Goal: Task Accomplishment & Management: Complete application form

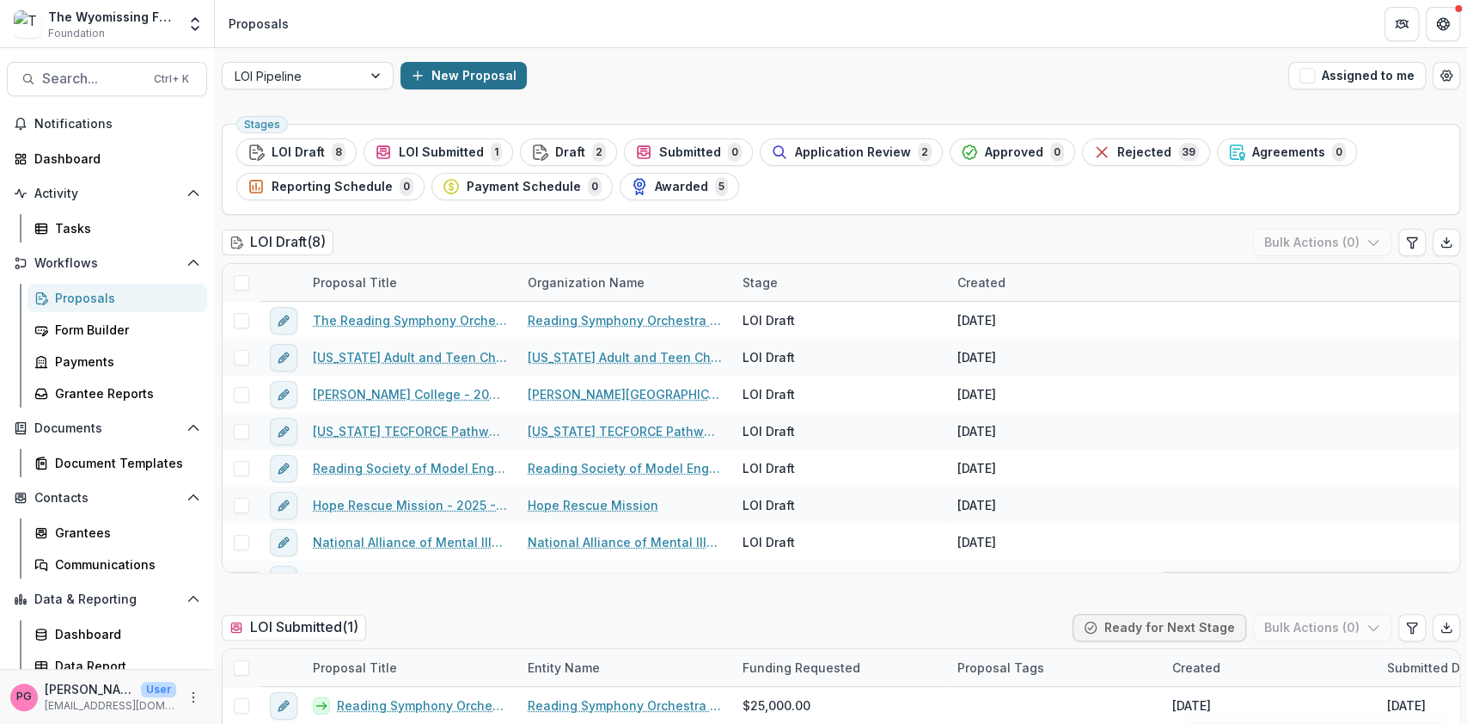
click at [462, 72] on button "New Proposal" at bounding box center [464, 76] width 126 height 28
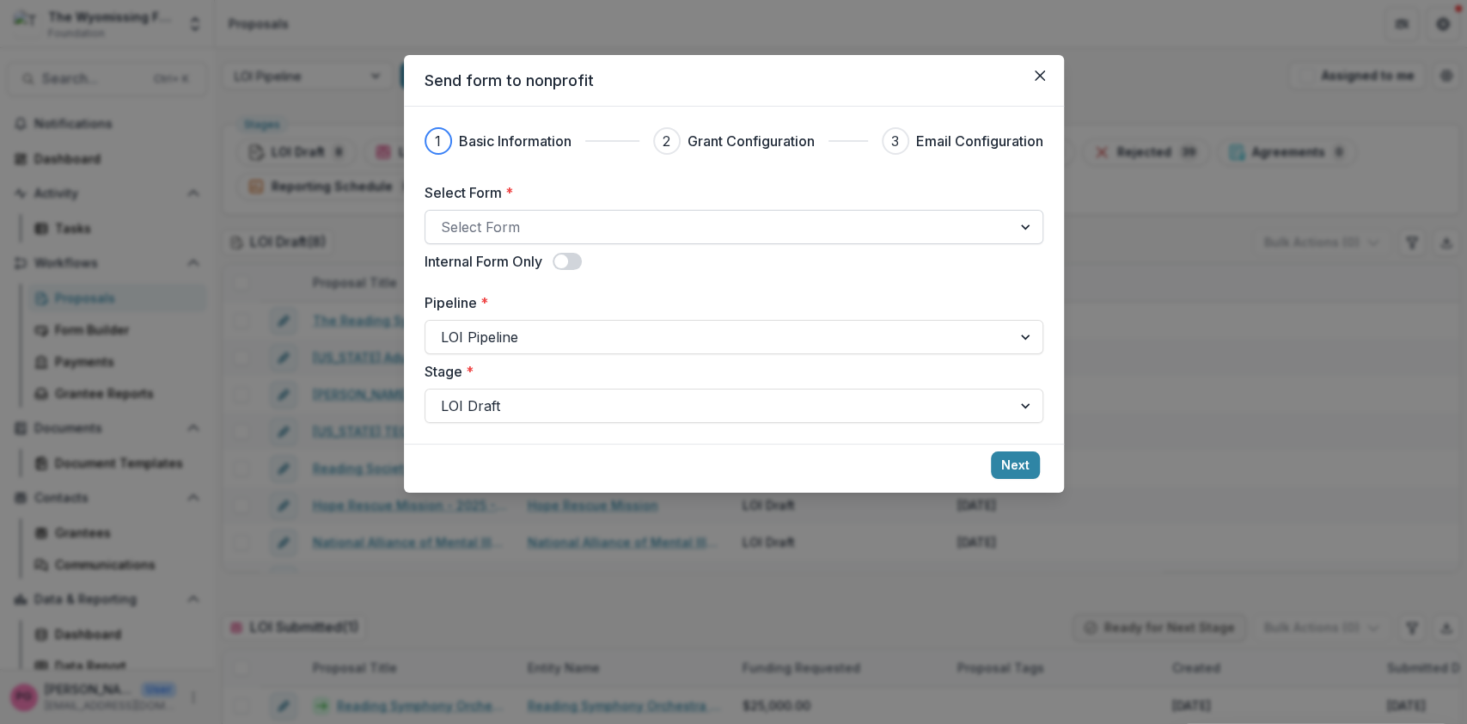
click at [469, 218] on div at bounding box center [718, 227] width 555 height 24
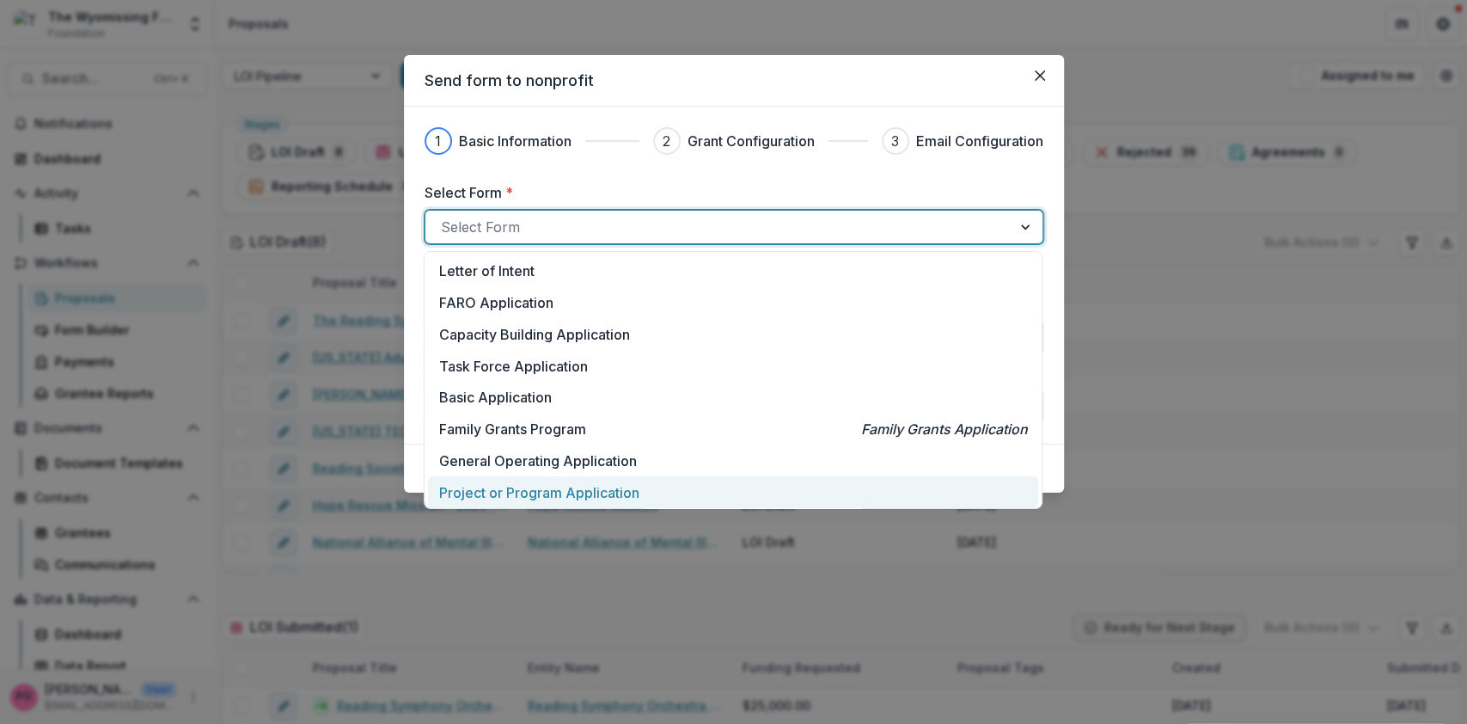
click at [543, 492] on p "Project or Program Application" at bounding box center [539, 492] width 200 height 21
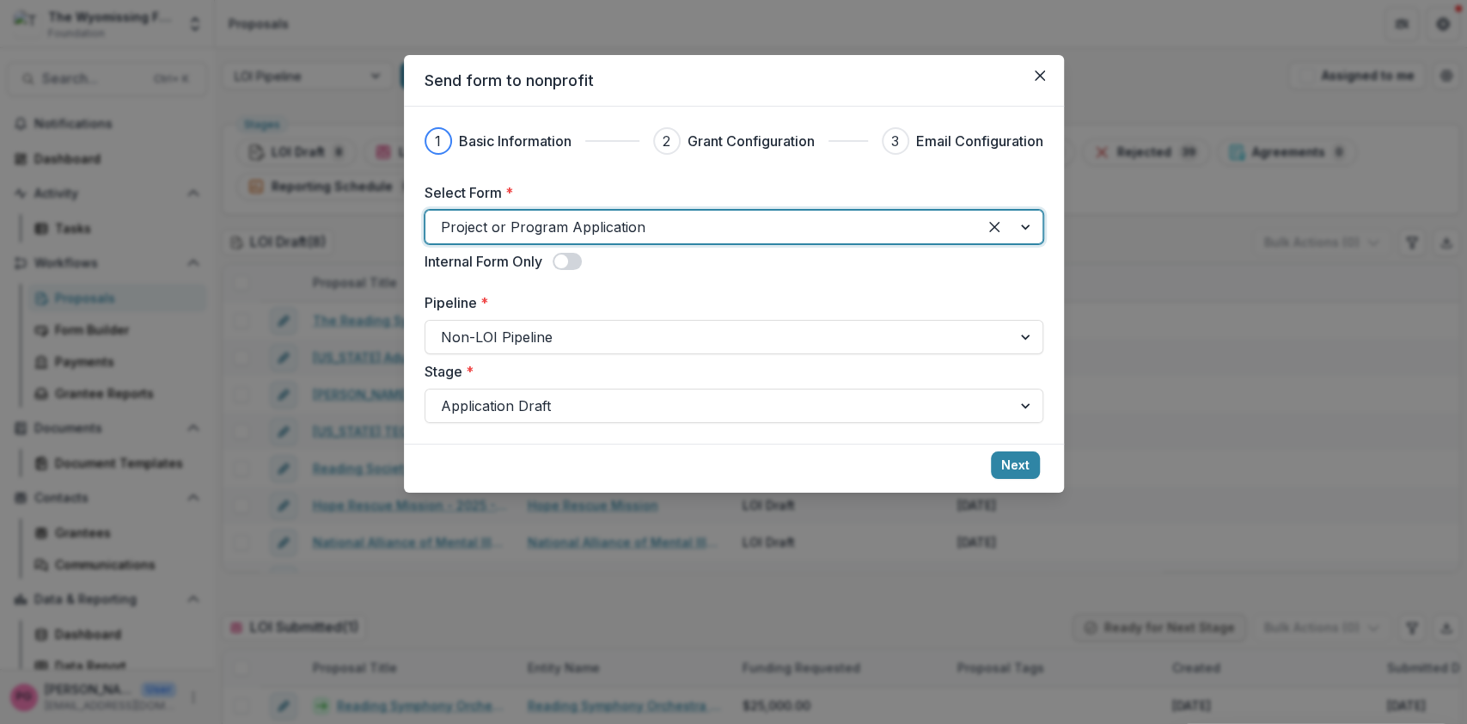
click at [543, 492] on footer "Next" at bounding box center [734, 468] width 660 height 49
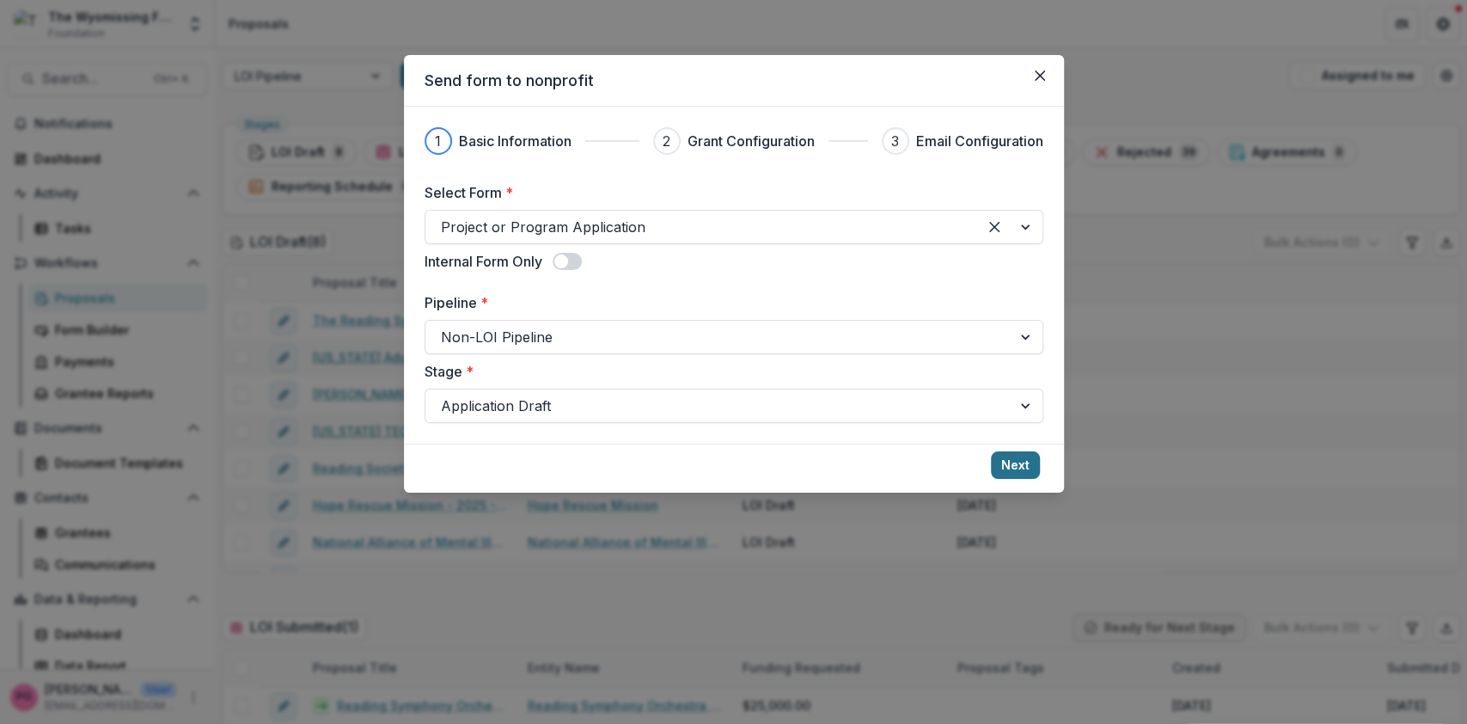
click at [1021, 456] on button "Next" at bounding box center [1015, 465] width 49 height 28
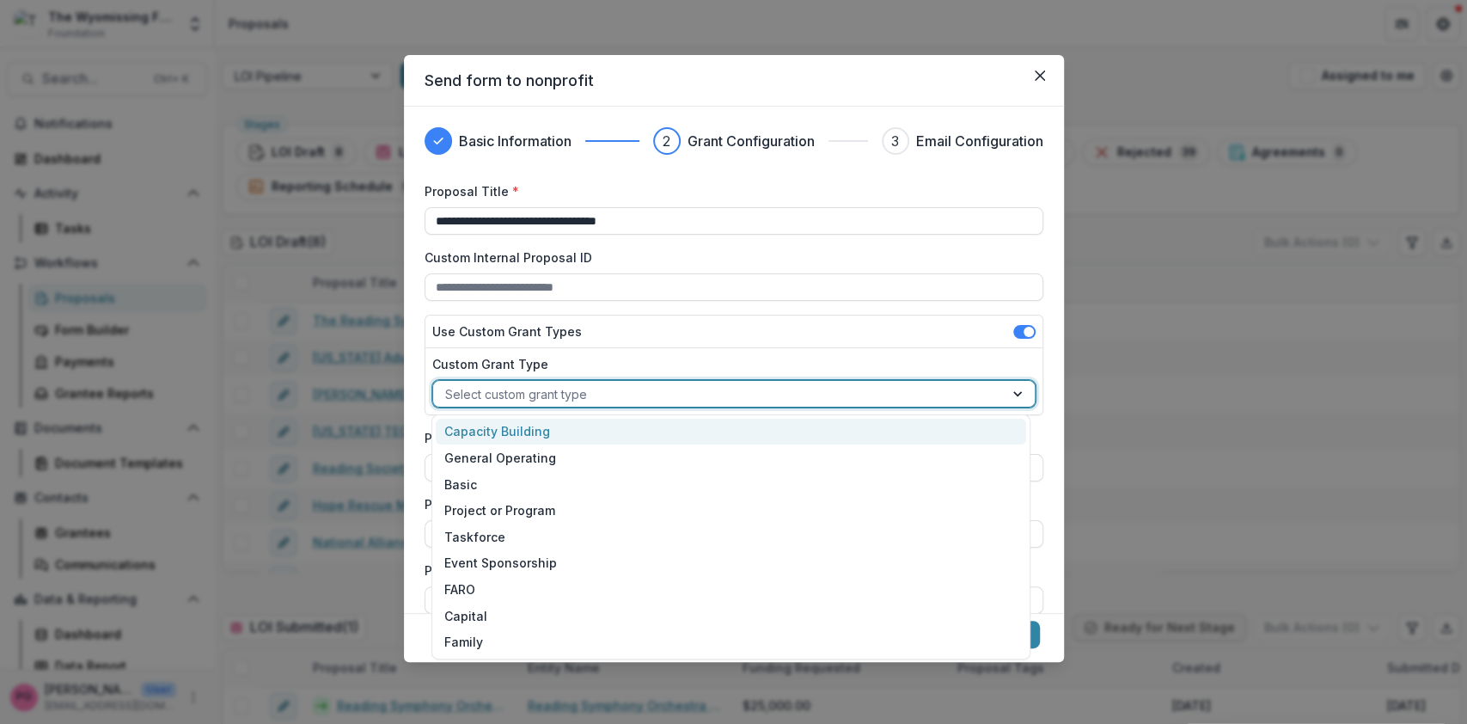
click at [597, 395] on div at bounding box center [718, 393] width 547 height 21
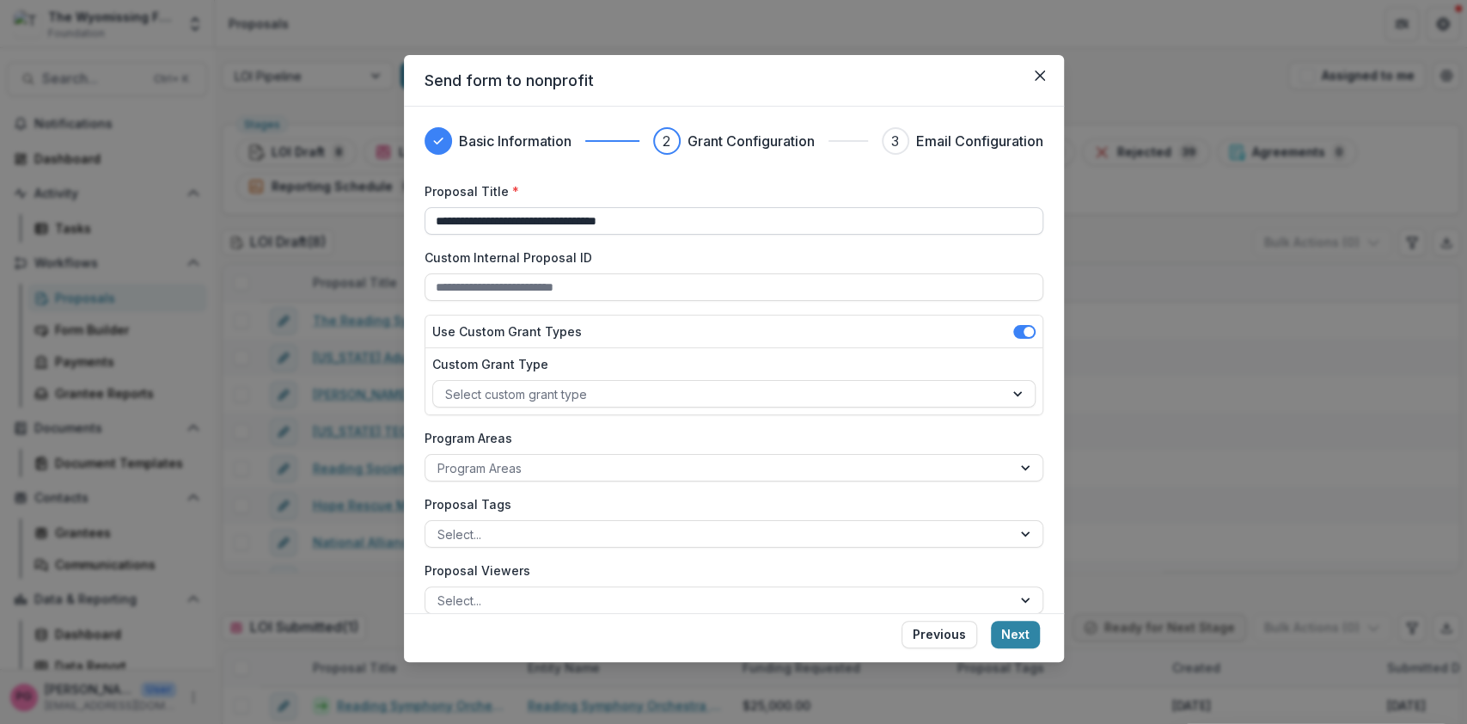
click at [660, 220] on input "**********" at bounding box center [734, 221] width 619 height 28
drag, startPoint x: 660, startPoint y: 220, endPoint x: 475, endPoint y: 220, distance: 184.8
click at [475, 220] on input "**********" at bounding box center [734, 221] width 619 height 28
type input "**********"
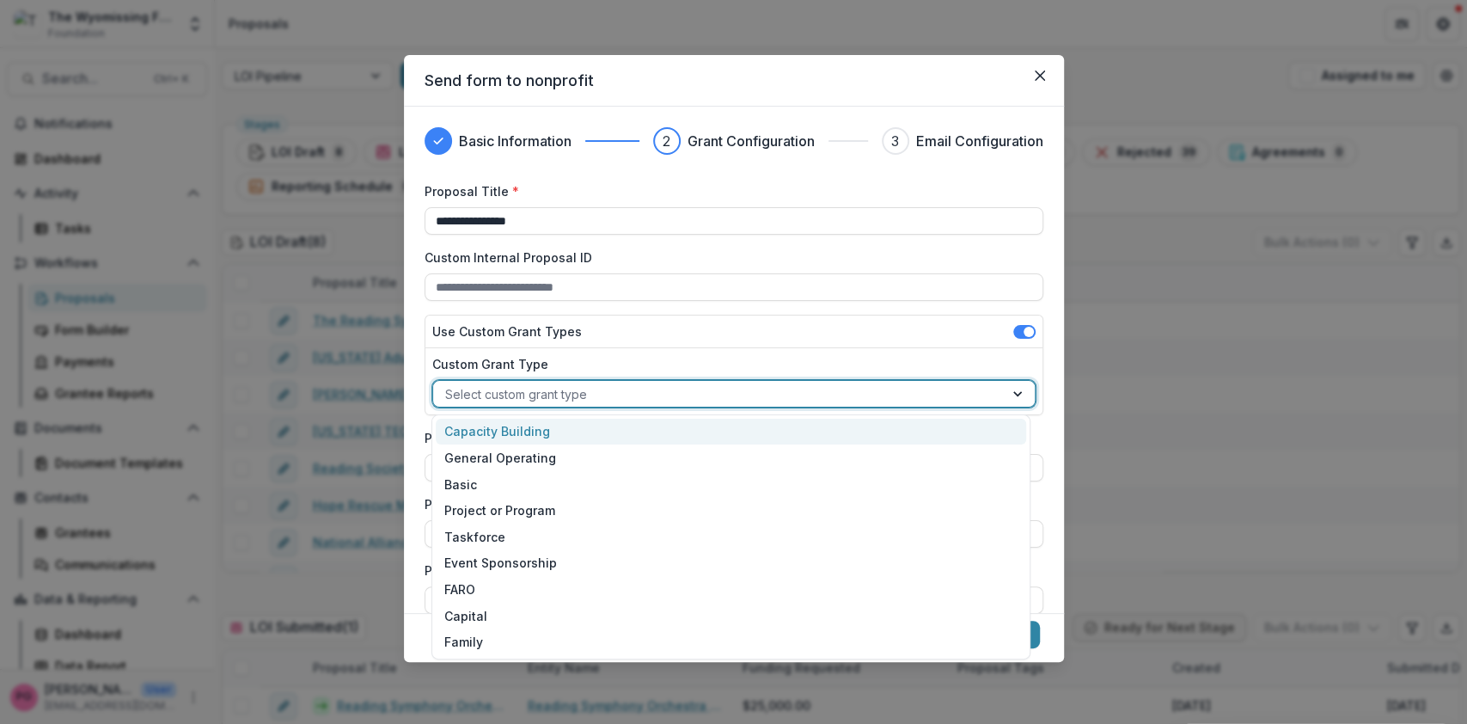
click at [1013, 395] on div at bounding box center [1019, 394] width 31 height 26
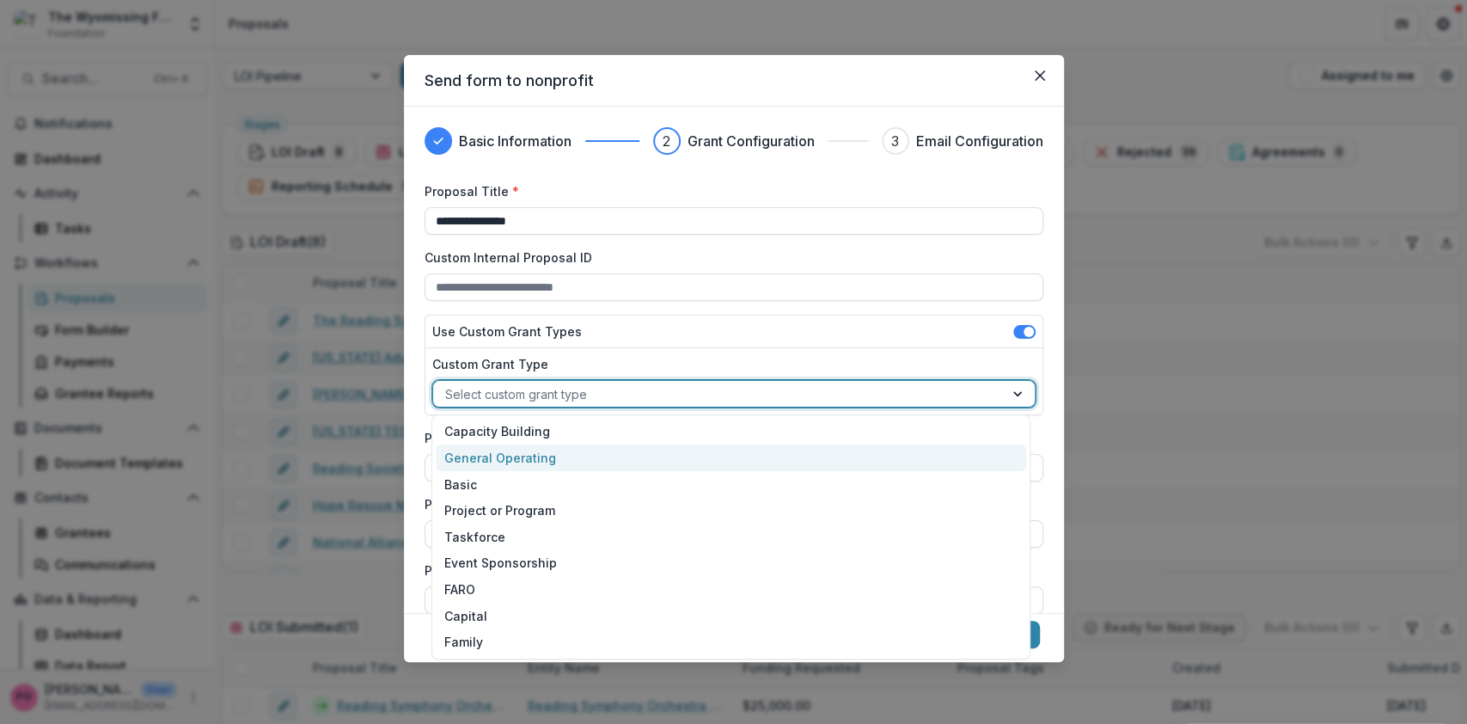
click at [530, 454] on div "General Operating" at bounding box center [731, 457] width 591 height 27
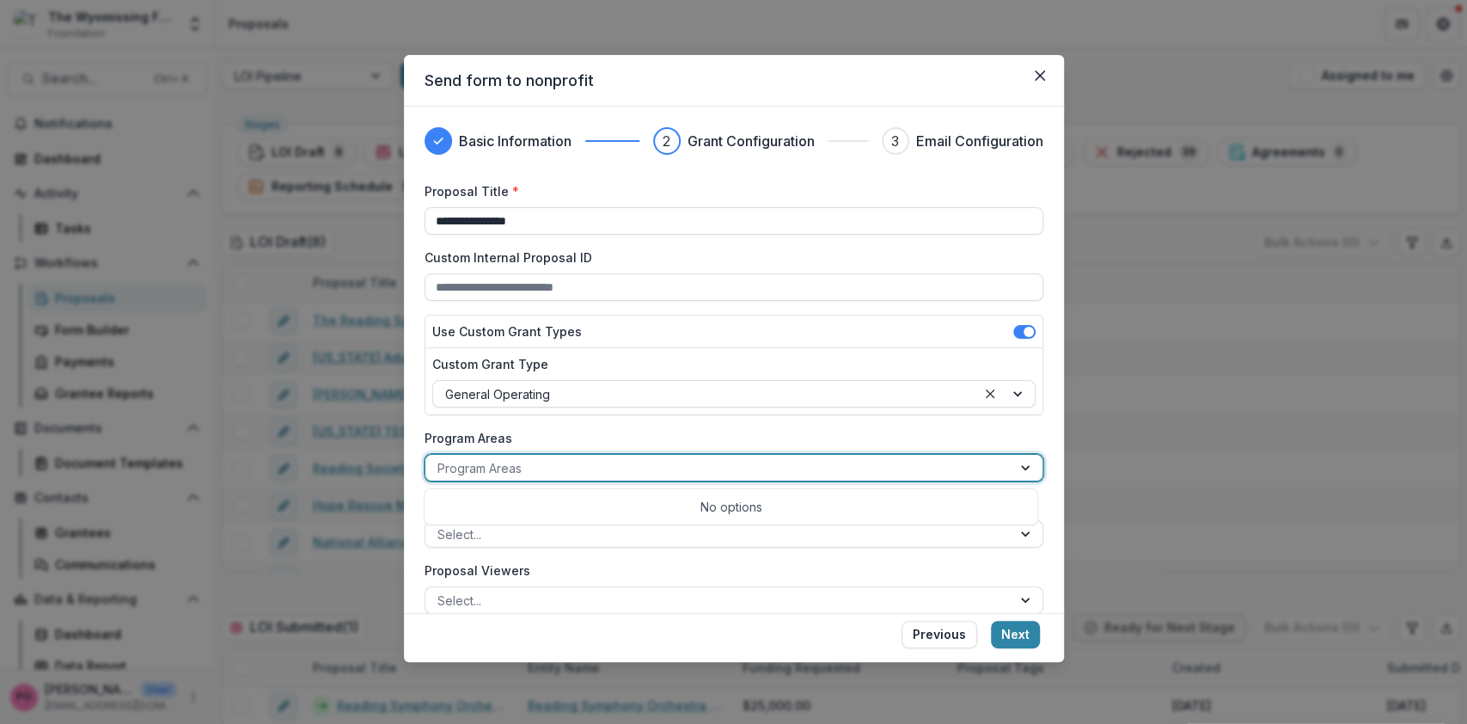
click at [1020, 469] on div at bounding box center [1027, 468] width 31 height 26
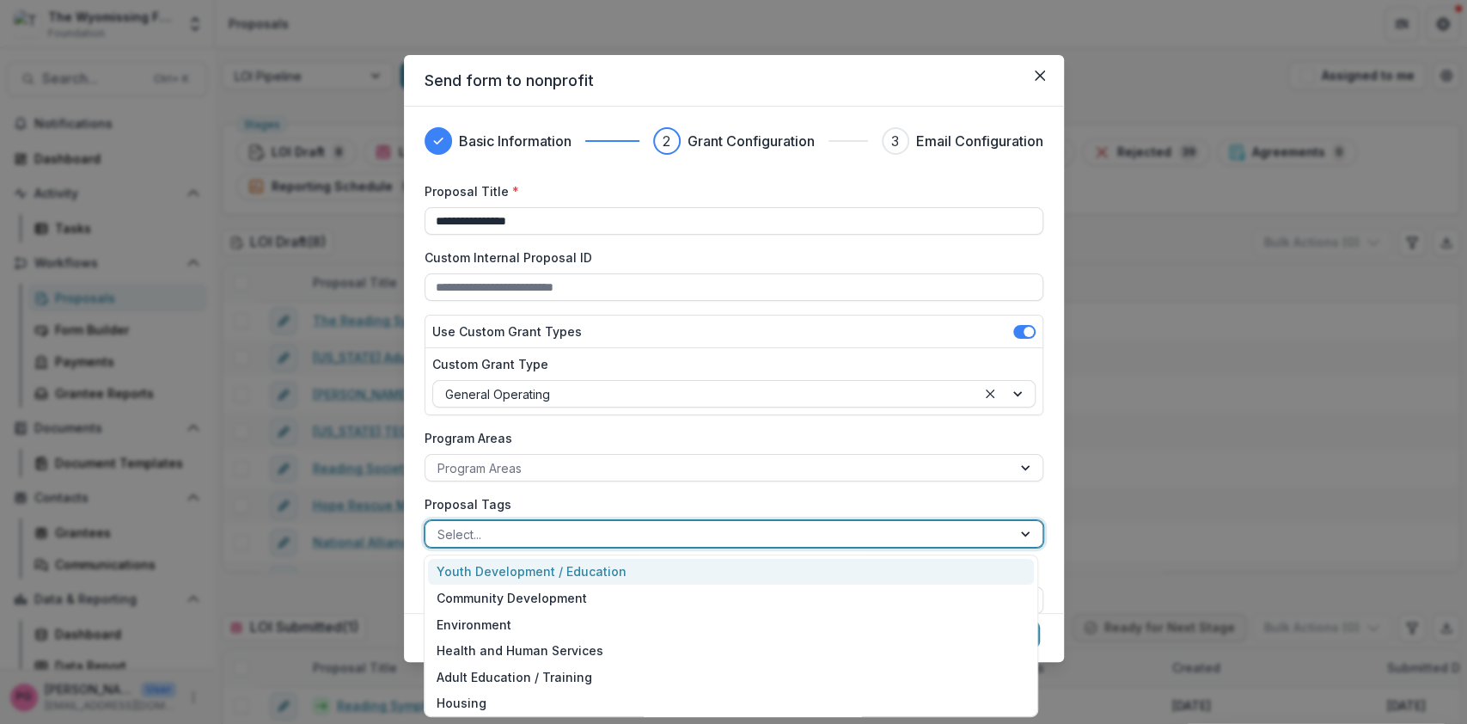
click at [1020, 533] on div at bounding box center [1027, 534] width 31 height 26
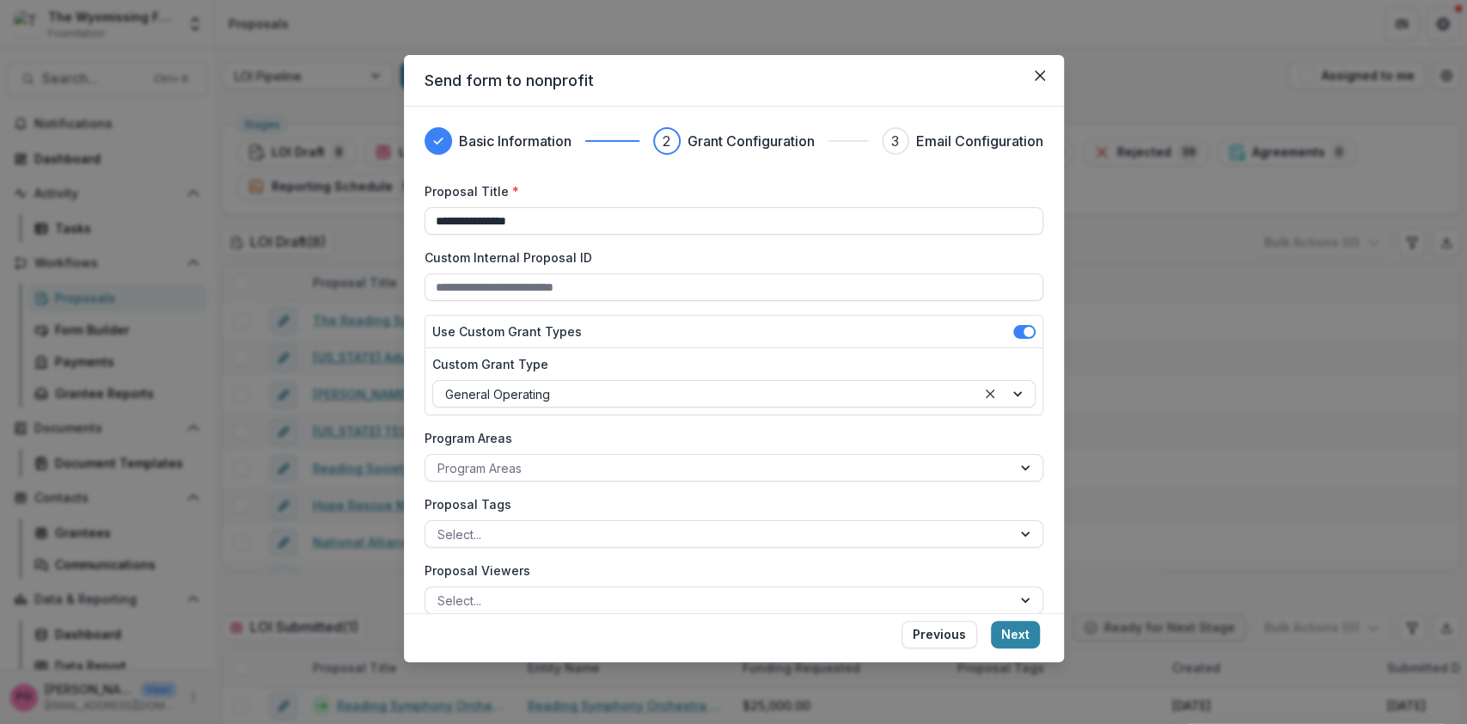
click at [1228, 489] on div "**********" at bounding box center [733, 362] width 1467 height 724
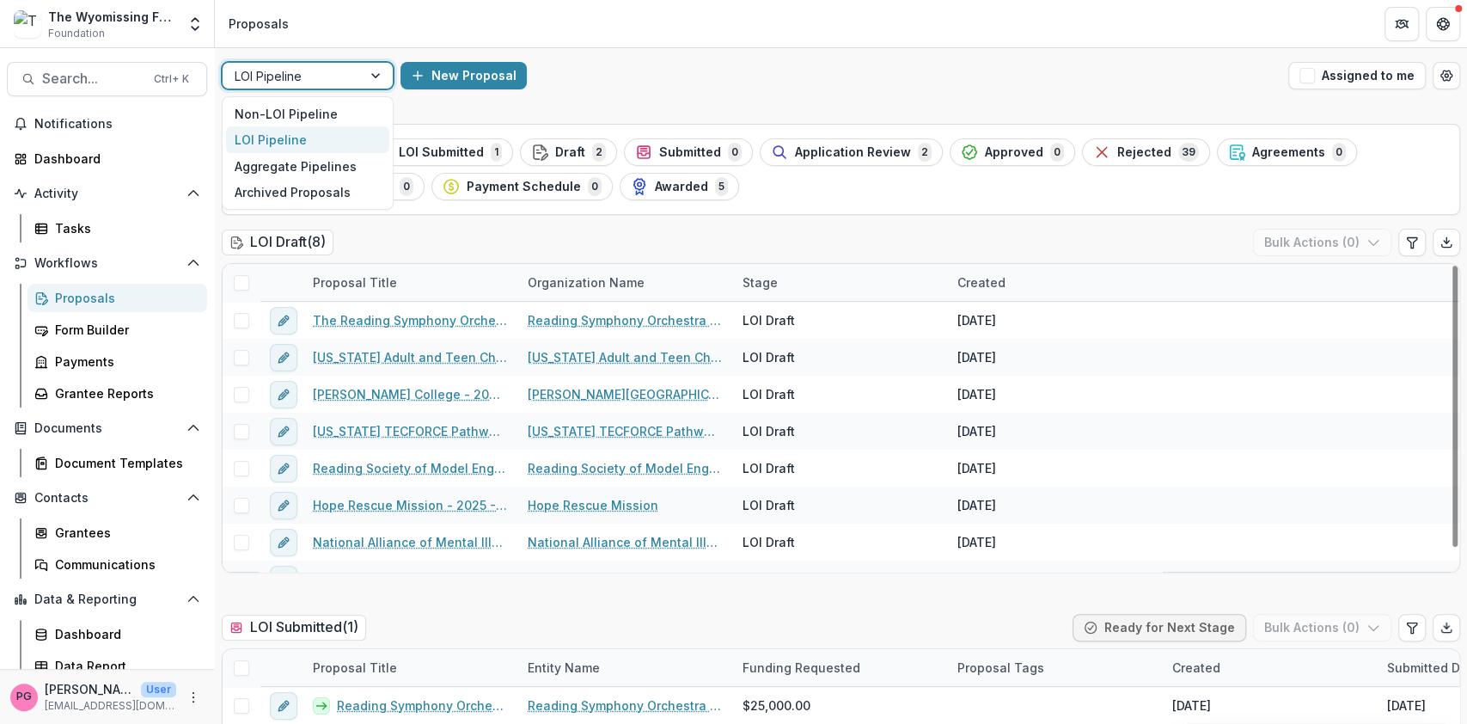
click at [377, 76] on div at bounding box center [377, 76] width 31 height 26
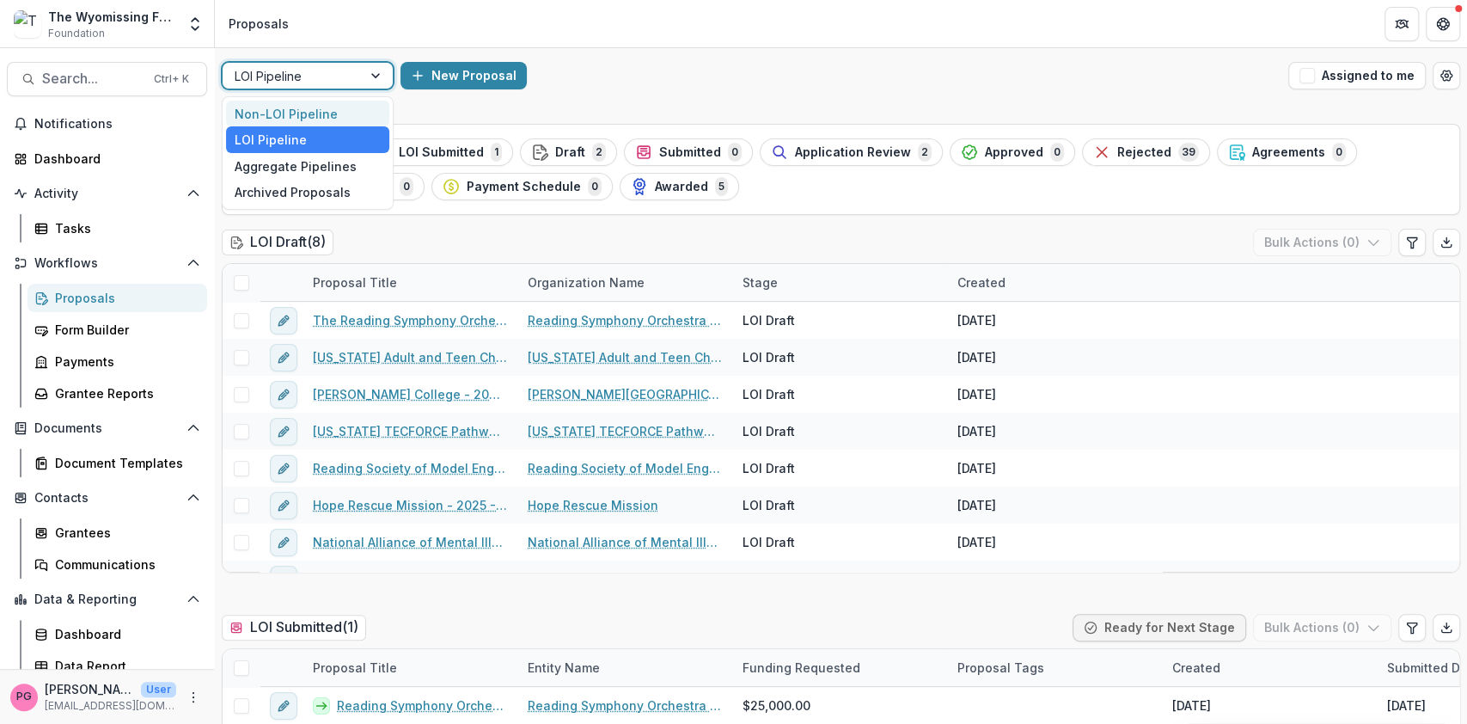
click at [334, 107] on div "Non-LOI Pipeline" at bounding box center [307, 114] width 163 height 27
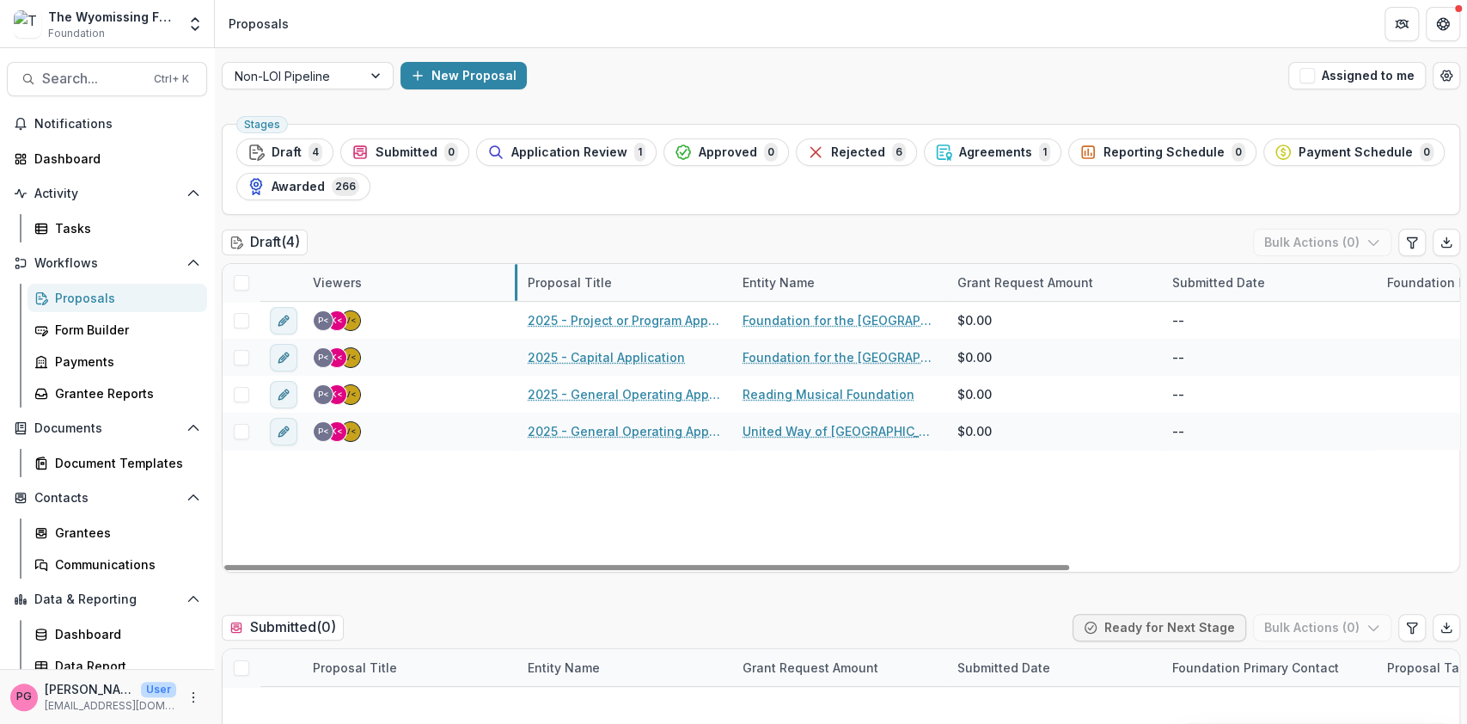
drag, startPoint x: 516, startPoint y: 273, endPoint x: 446, endPoint y: 281, distance: 70.2
drag, startPoint x: 516, startPoint y: 275, endPoint x: 449, endPoint y: 280, distance: 67.3
click at [454, 71] on button "New Proposal" at bounding box center [464, 76] width 126 height 28
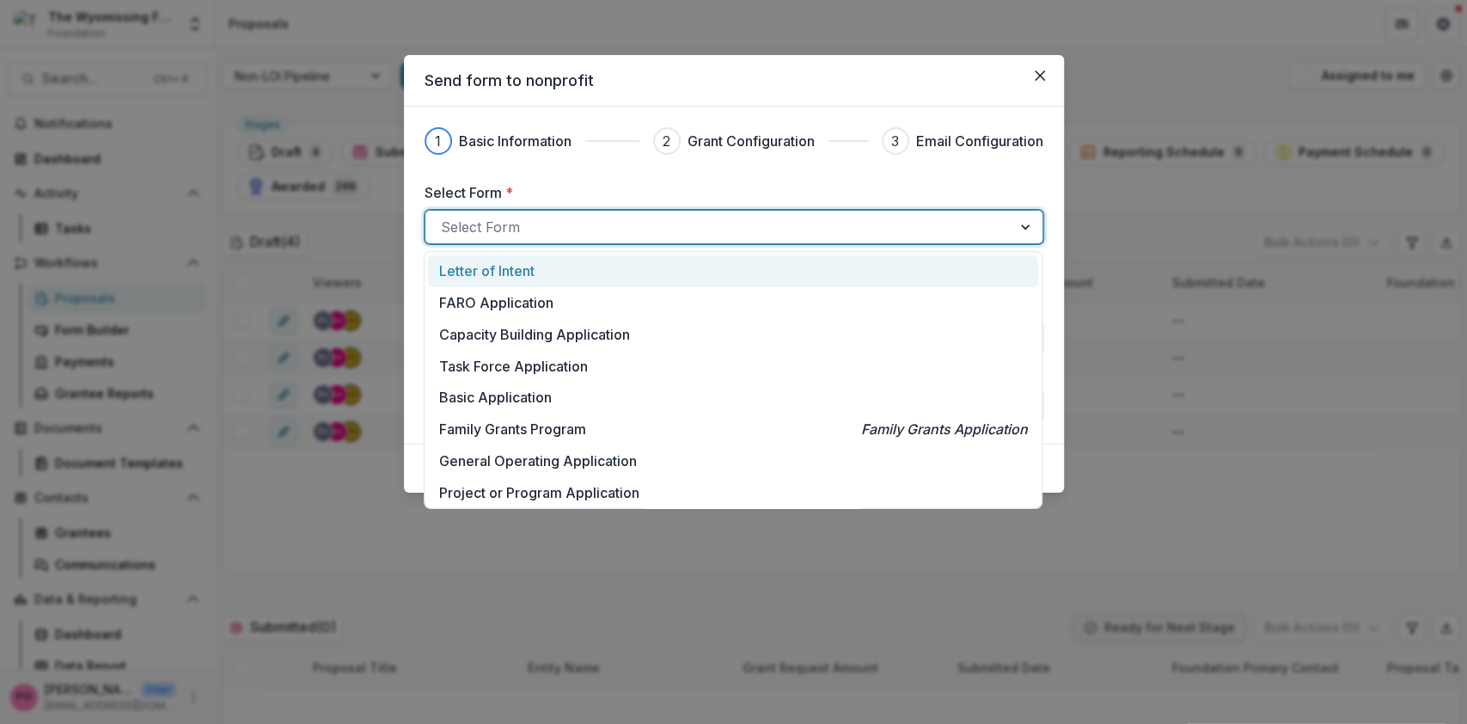
click at [558, 226] on div at bounding box center [718, 227] width 555 height 24
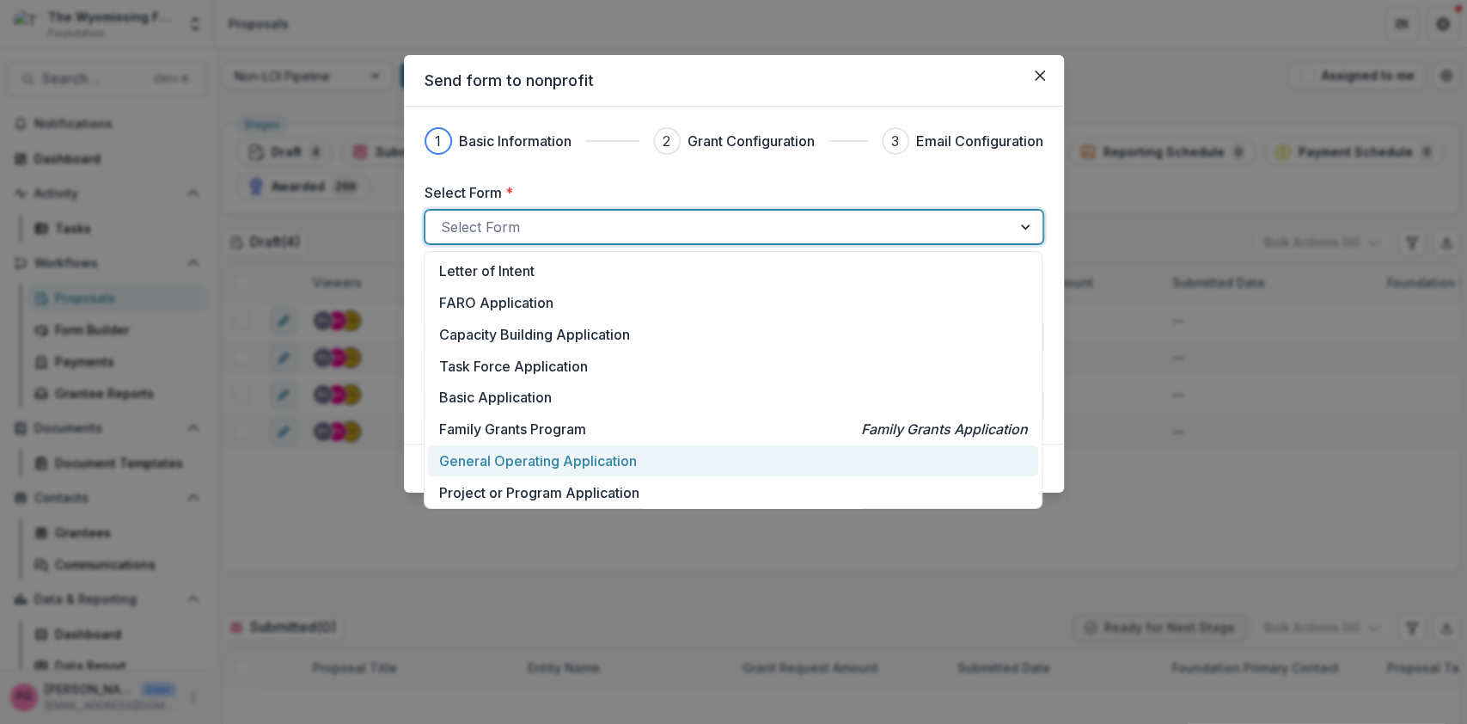
click at [543, 457] on p "General Operating Application" at bounding box center [538, 460] width 198 height 21
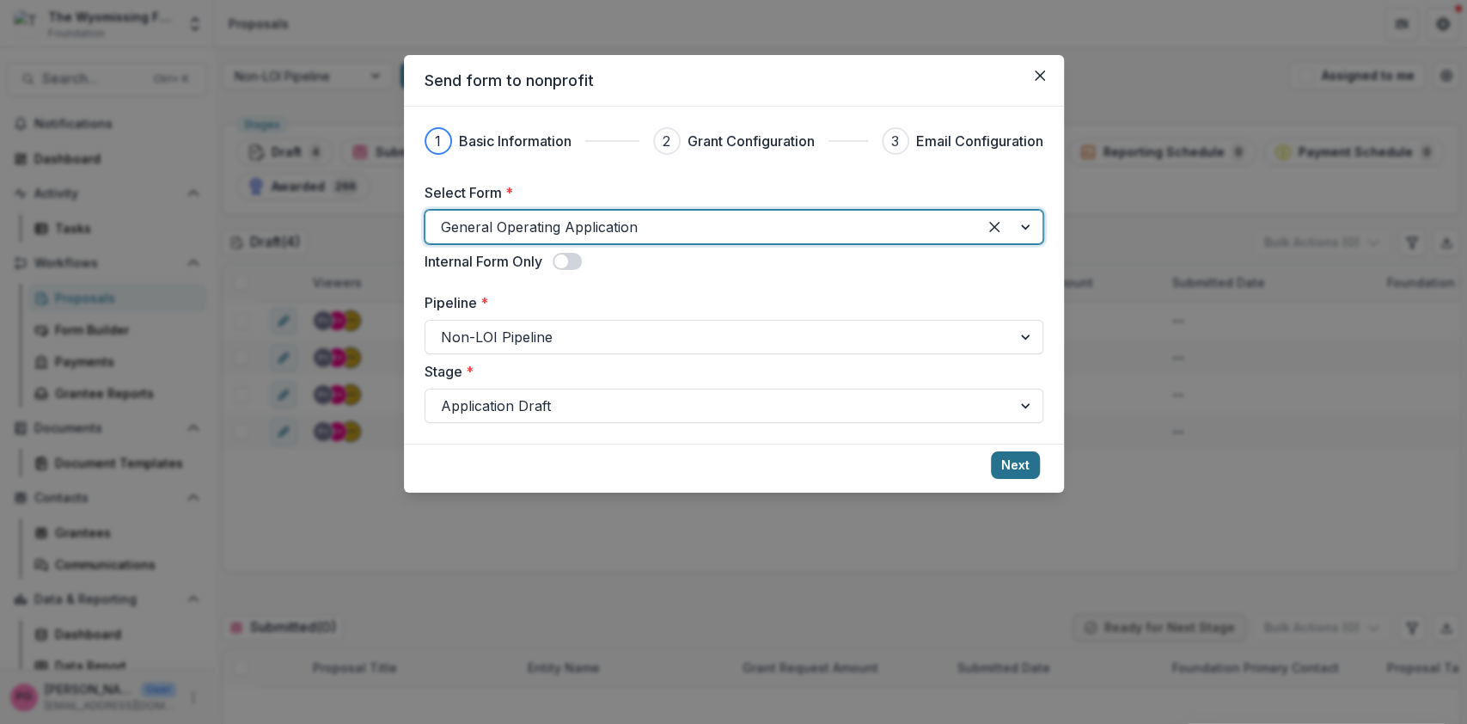
click at [1009, 465] on button "Next" at bounding box center [1015, 465] width 49 height 28
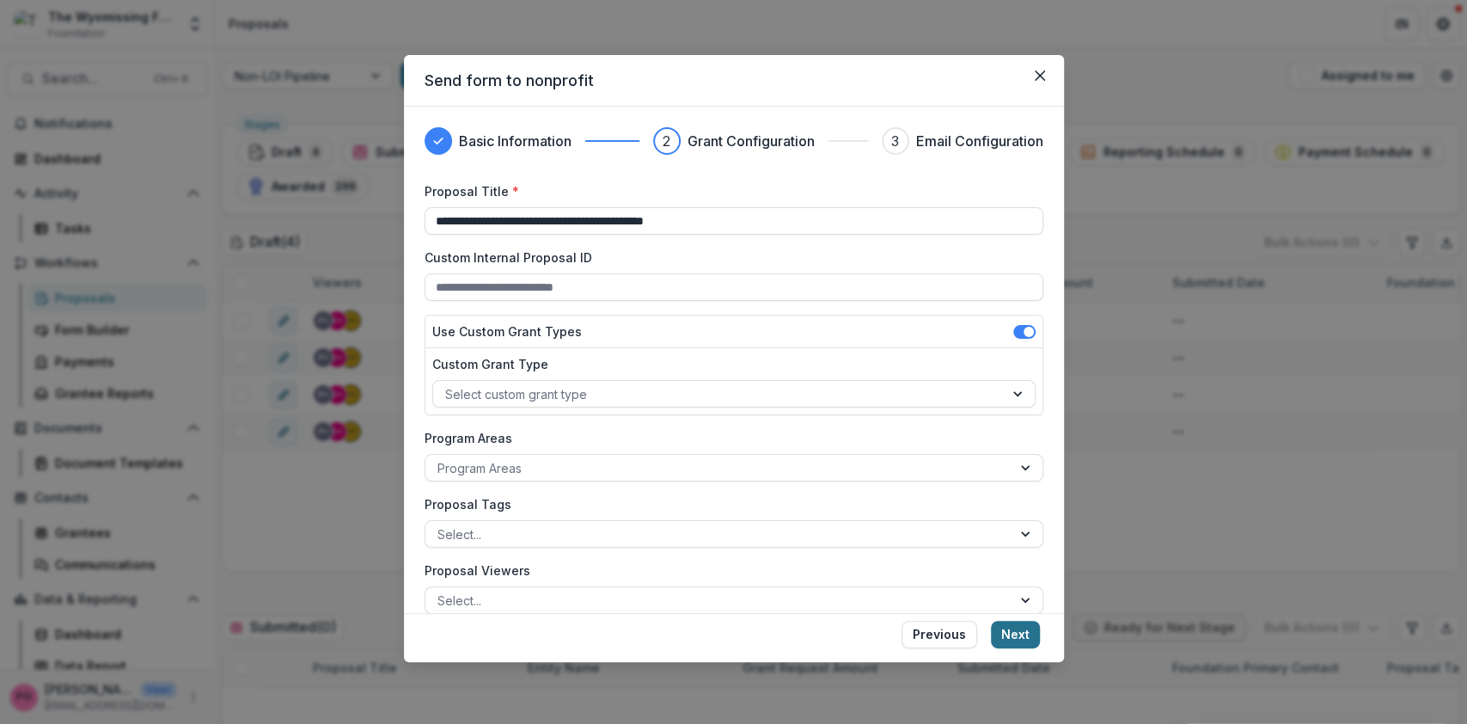
type input "**********"
click at [1012, 629] on button "Next" at bounding box center [1015, 635] width 49 height 28
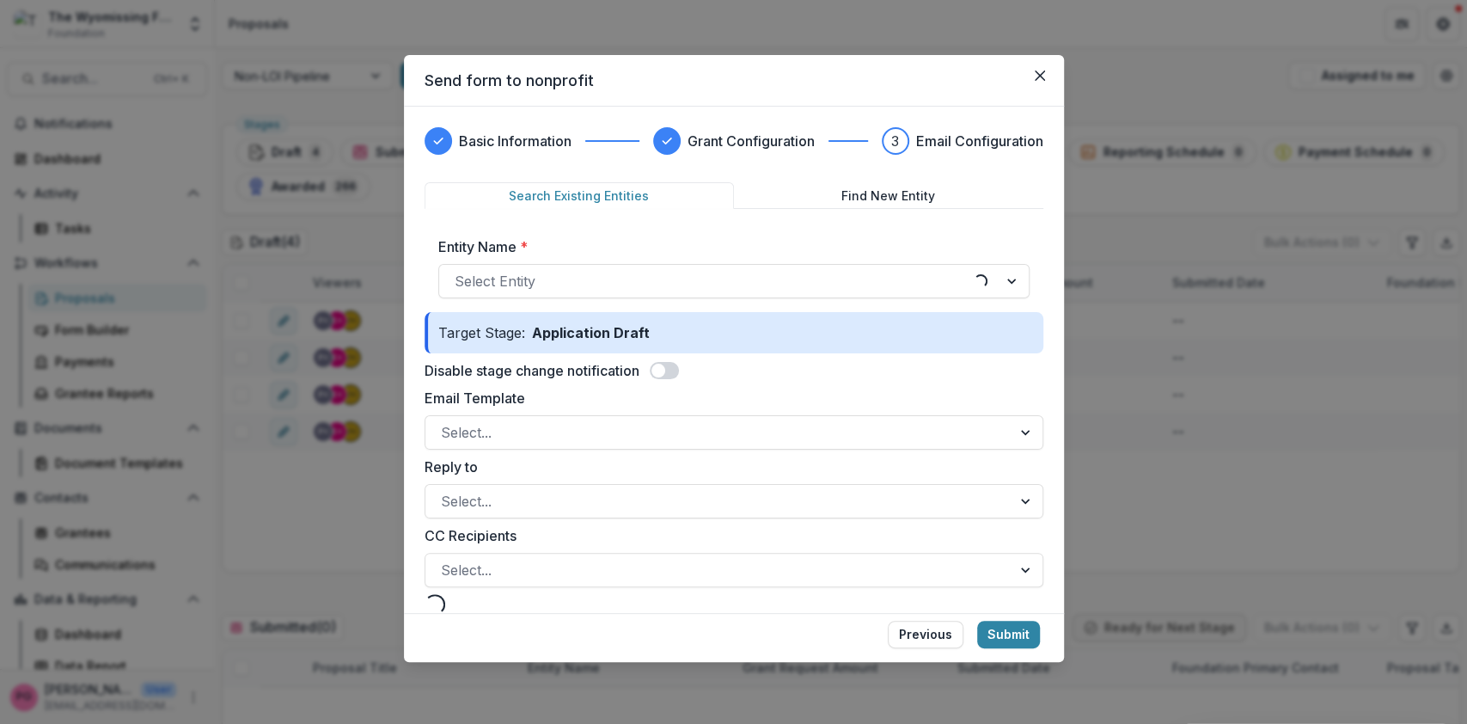
click at [1012, 629] on button "Submit" at bounding box center [1008, 635] width 63 height 28
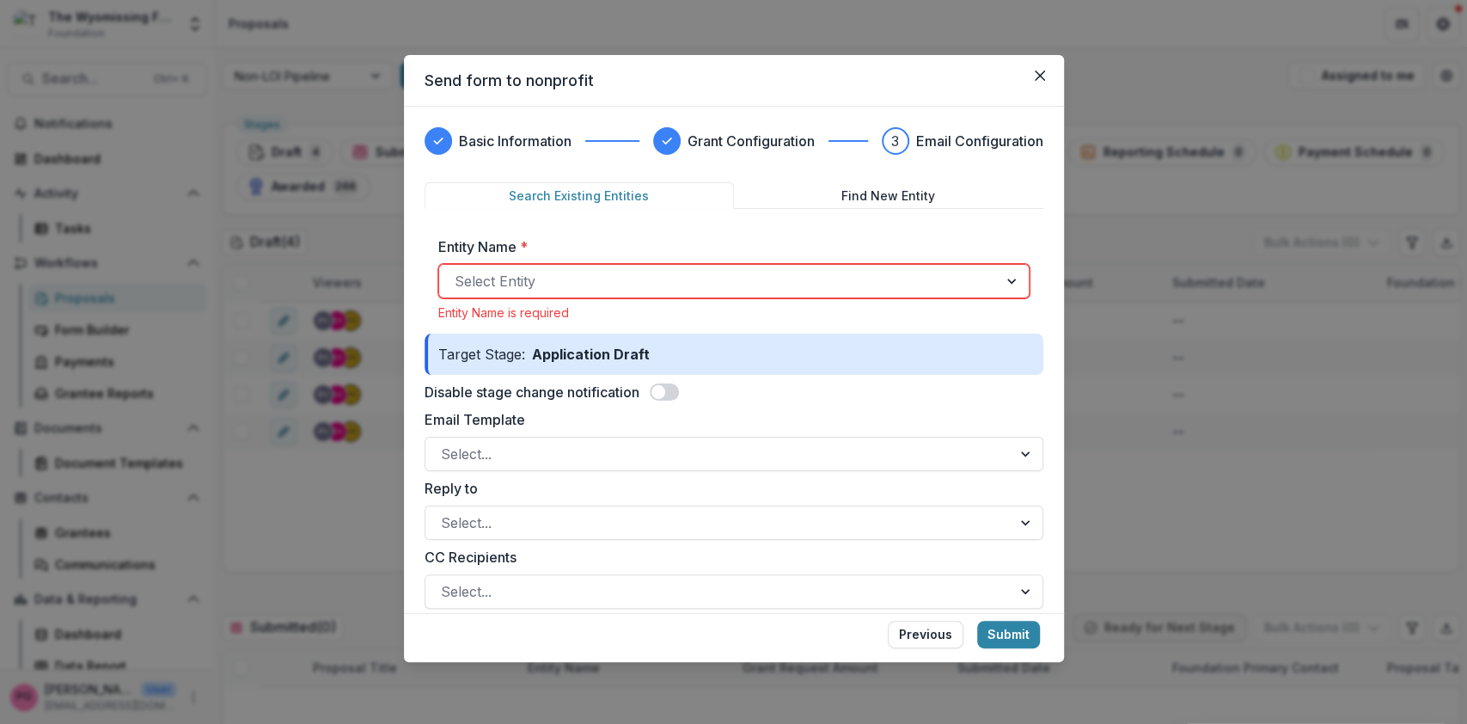
click at [545, 276] on div at bounding box center [719, 281] width 528 height 24
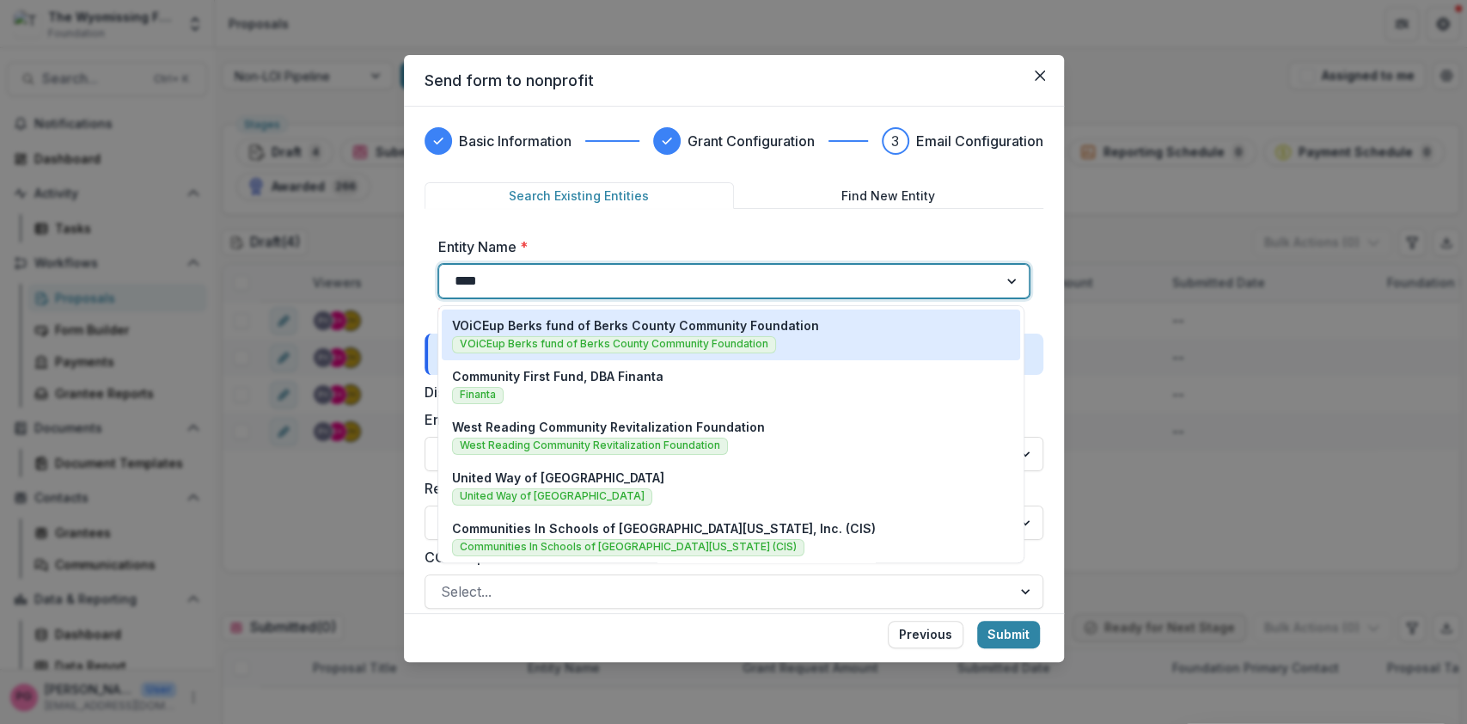
type input "*****"
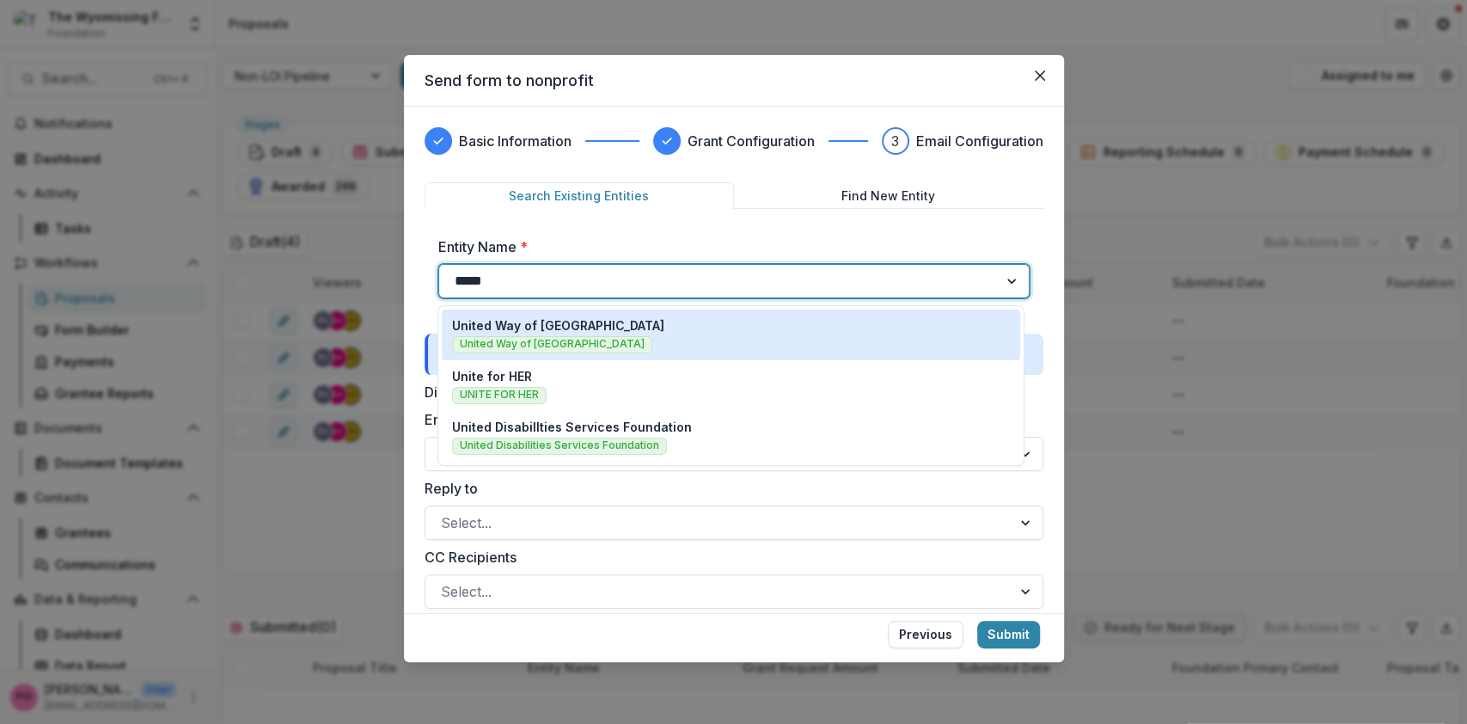
click at [525, 330] on p "United Way of [GEOGRAPHIC_DATA]" at bounding box center [558, 325] width 212 height 18
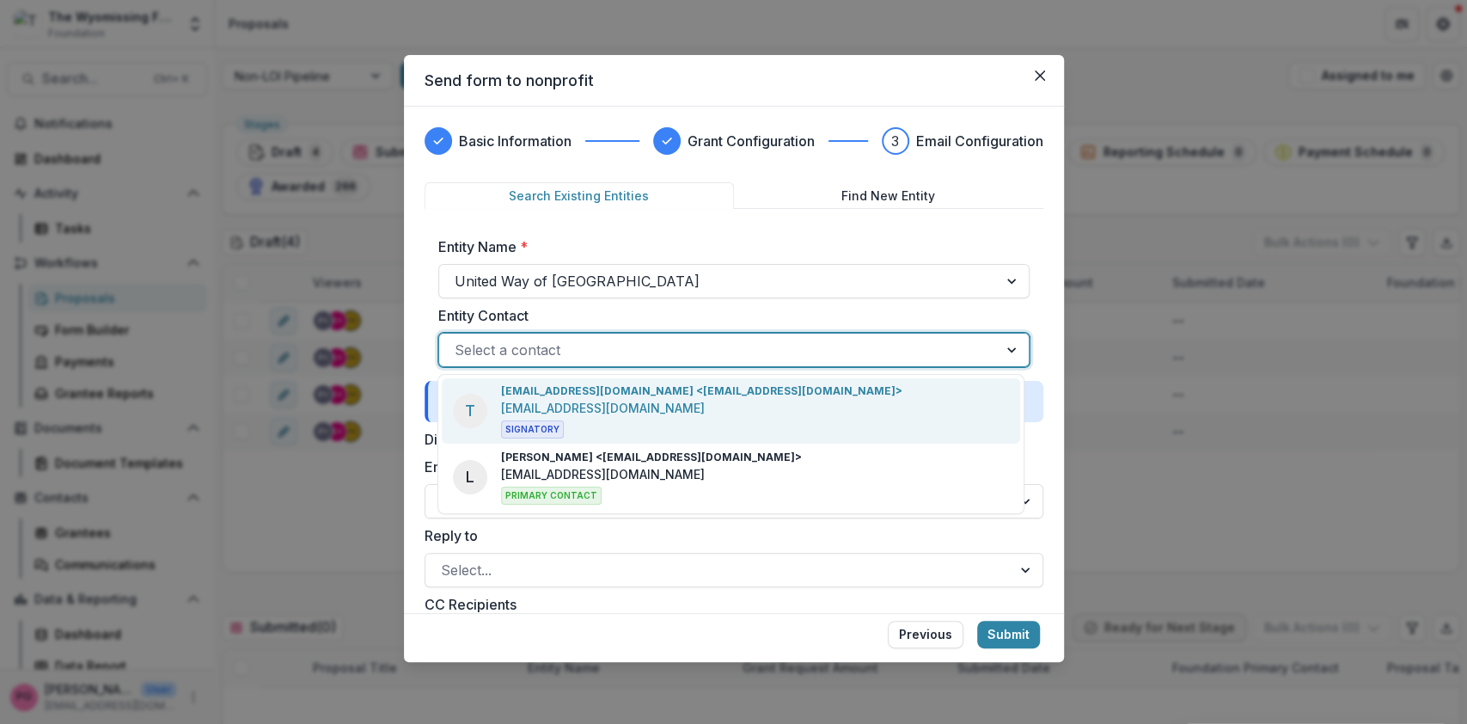
click at [758, 351] on div at bounding box center [719, 350] width 528 height 24
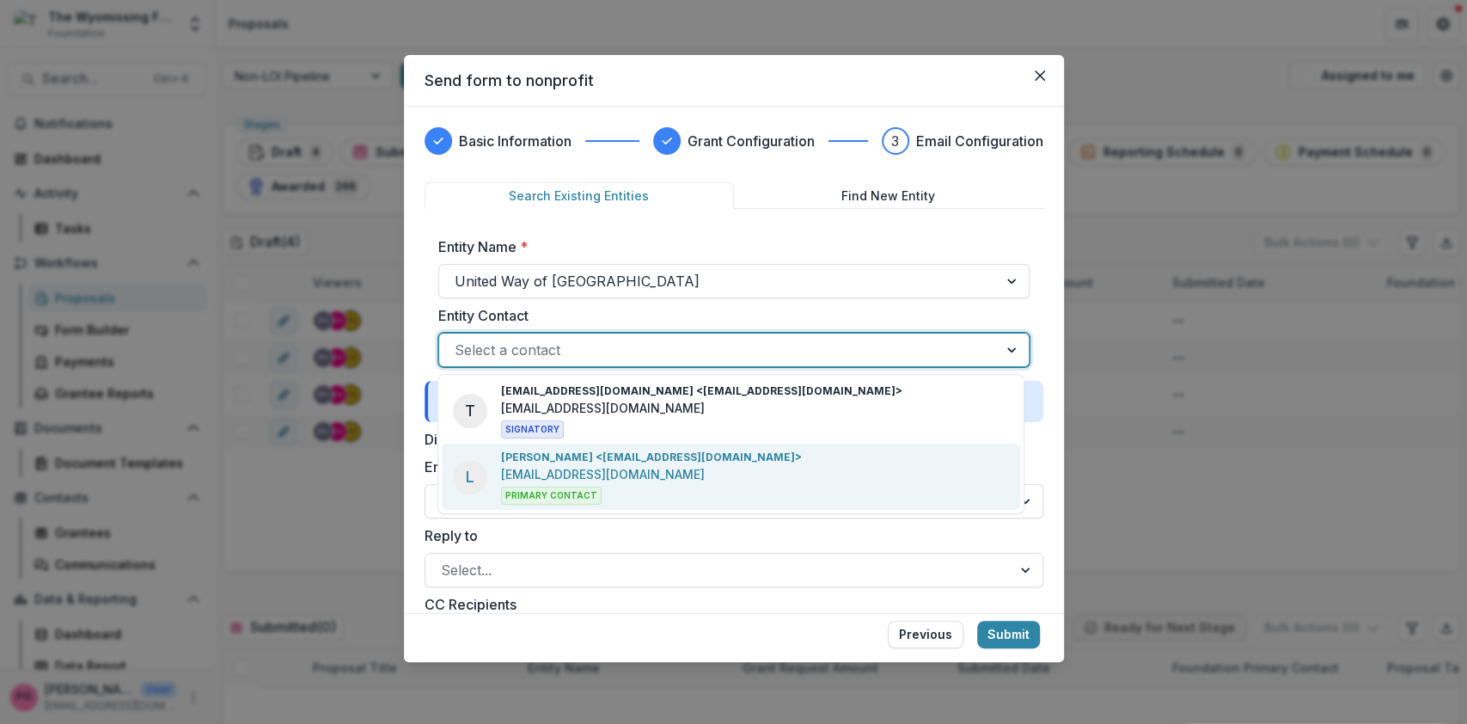
click at [530, 469] on p "[EMAIL_ADDRESS][DOMAIN_NAME]" at bounding box center [603, 474] width 204 height 18
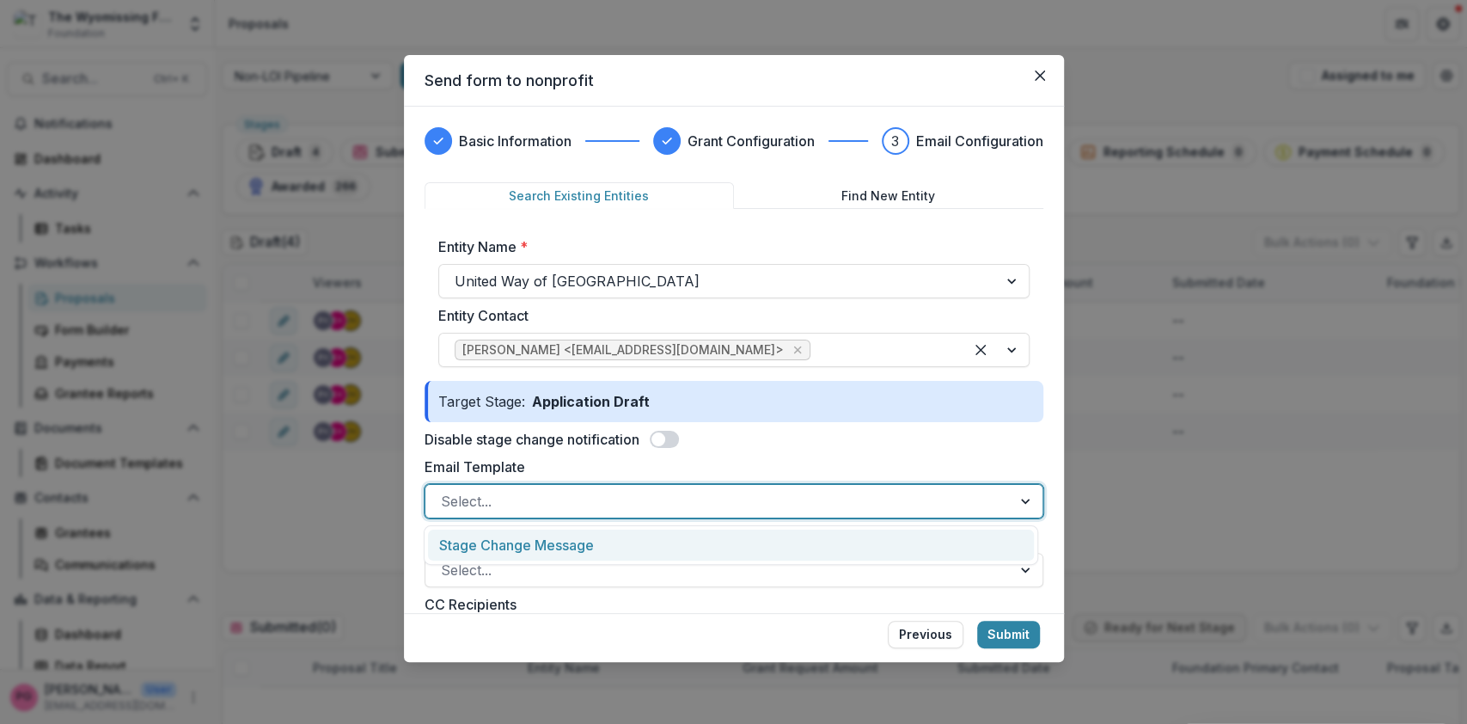
click at [1018, 499] on div at bounding box center [1027, 501] width 31 height 33
click at [611, 540] on div "Stage Change Message" at bounding box center [731, 546] width 606 height 32
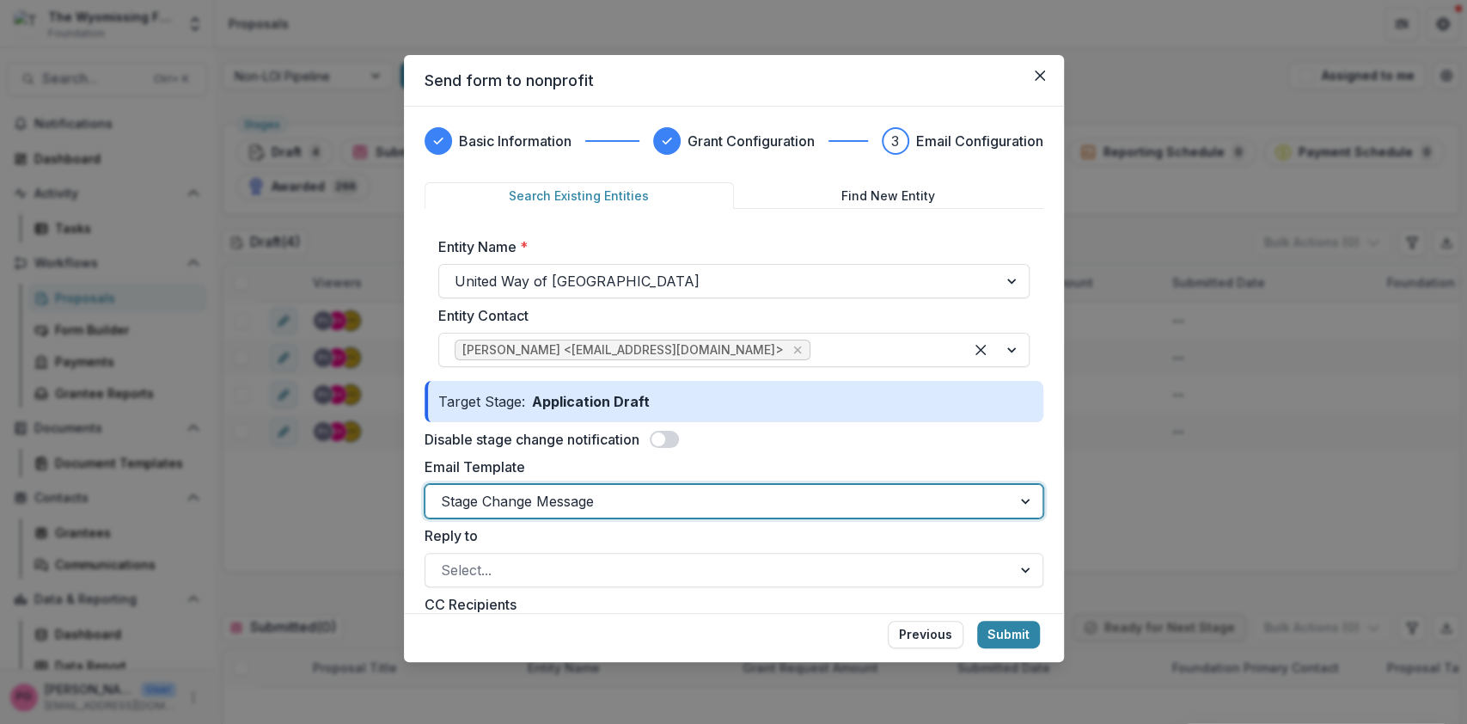
click at [1020, 499] on div at bounding box center [1027, 501] width 31 height 33
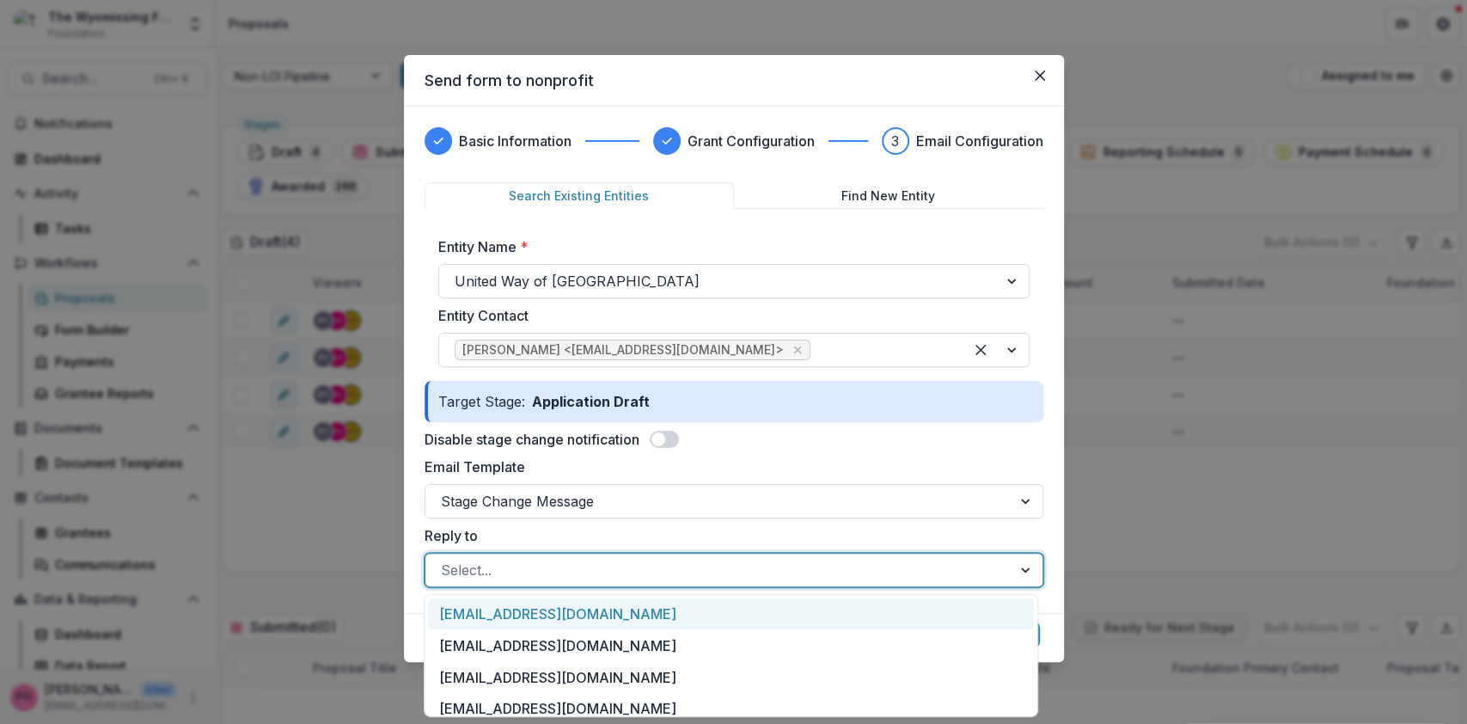
click at [785, 569] on div at bounding box center [718, 570] width 555 height 24
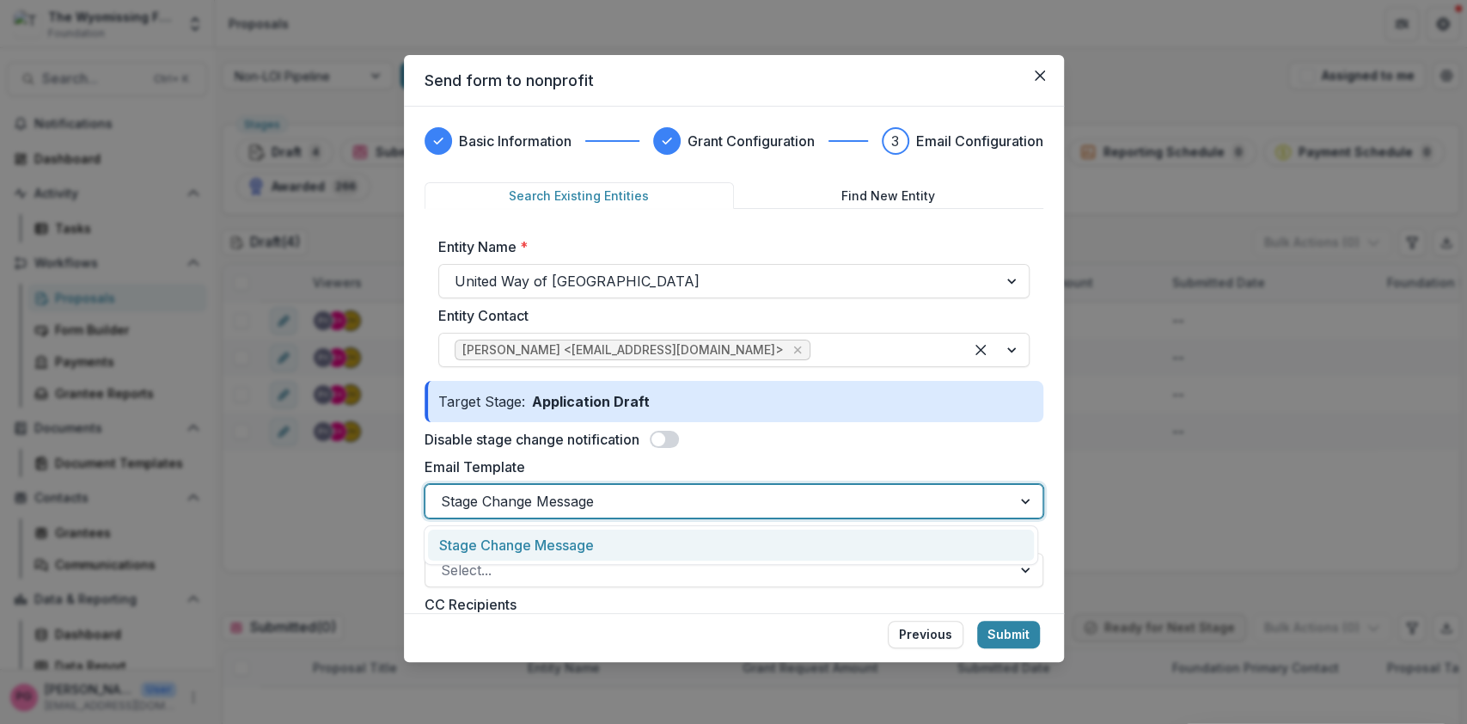
click at [578, 499] on div at bounding box center [718, 501] width 555 height 24
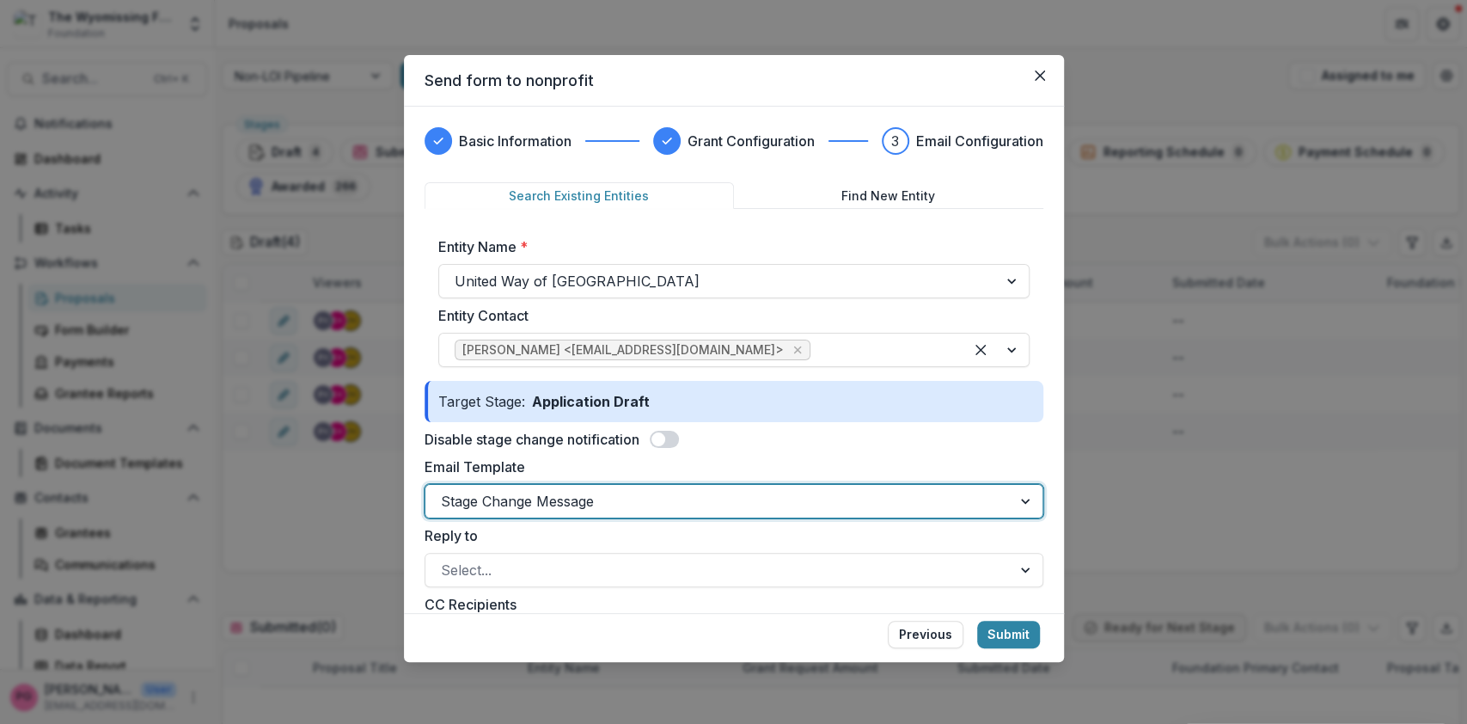
click at [578, 499] on div at bounding box center [718, 501] width 555 height 24
click at [1016, 634] on button "Submit" at bounding box center [1008, 635] width 63 height 28
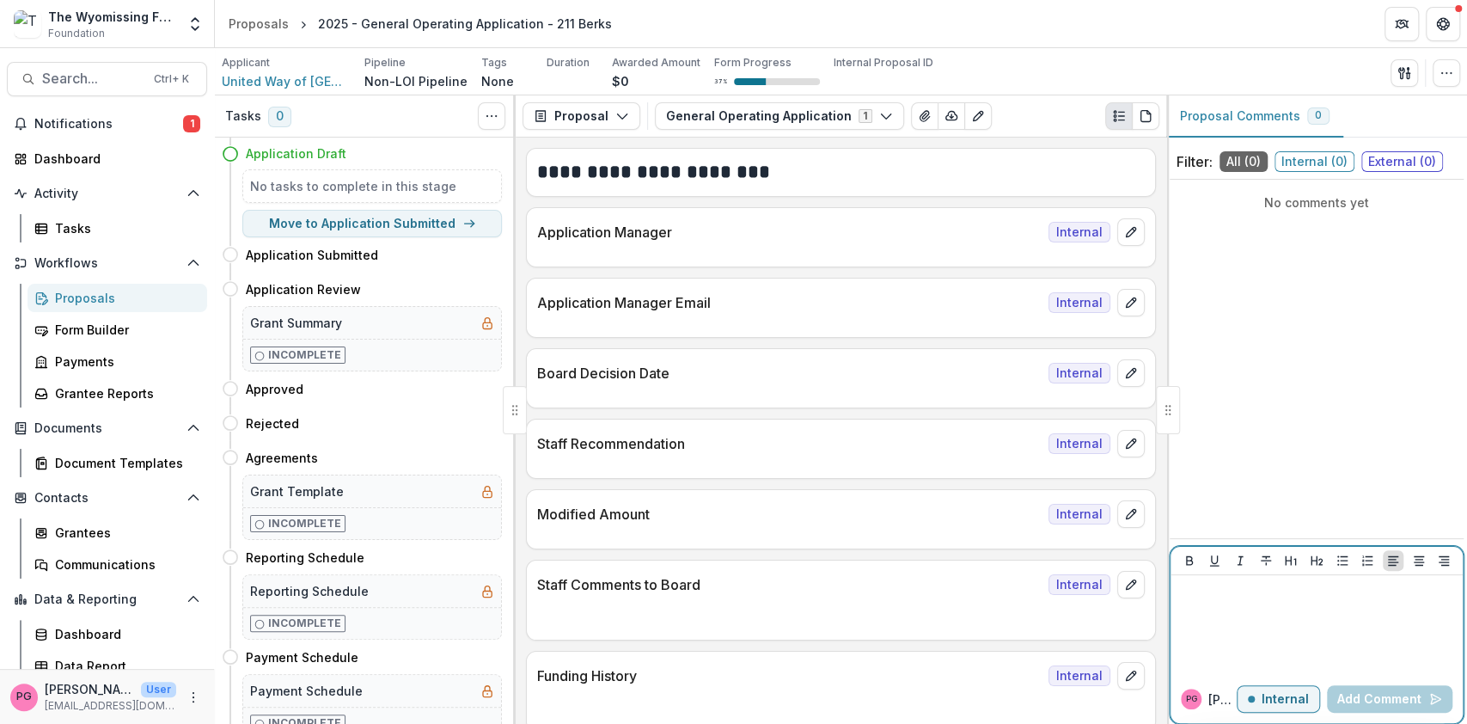
click at [1285, 694] on p "Internal" at bounding box center [1285, 699] width 47 height 15
click at [1205, 592] on p at bounding box center [1317, 591] width 279 height 19
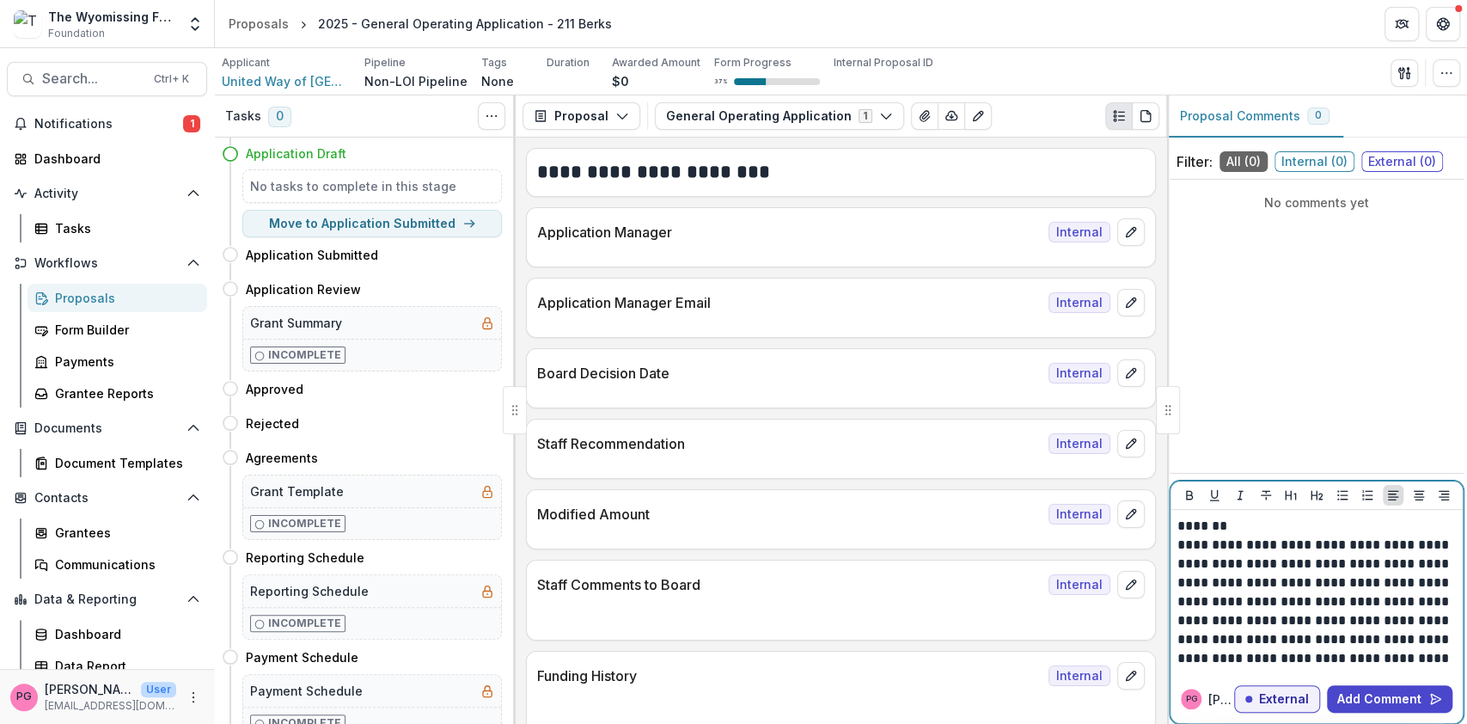
click at [1271, 657] on p "**********" at bounding box center [1317, 602] width 279 height 132
click at [1417, 660] on p "**********" at bounding box center [1317, 602] width 279 height 132
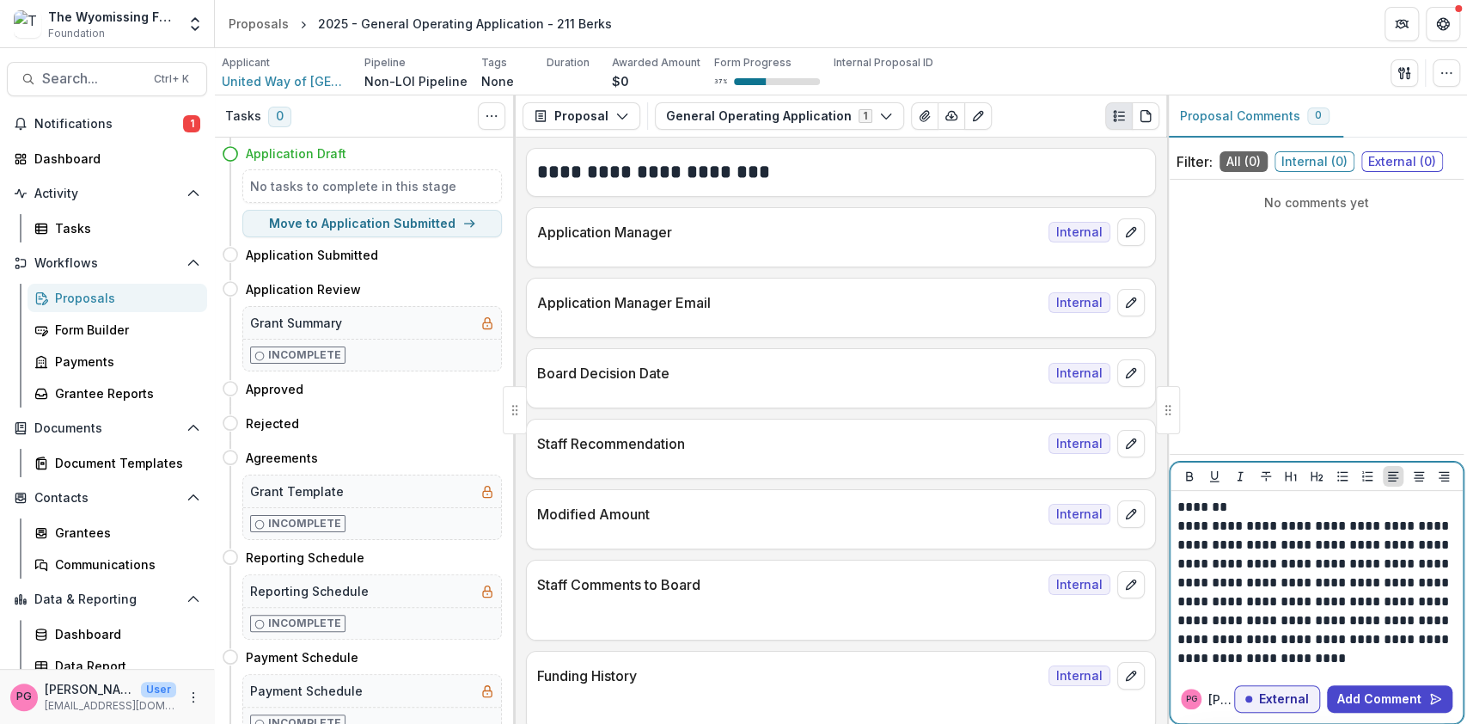
click at [1442, 640] on p "**********" at bounding box center [1317, 592] width 279 height 151
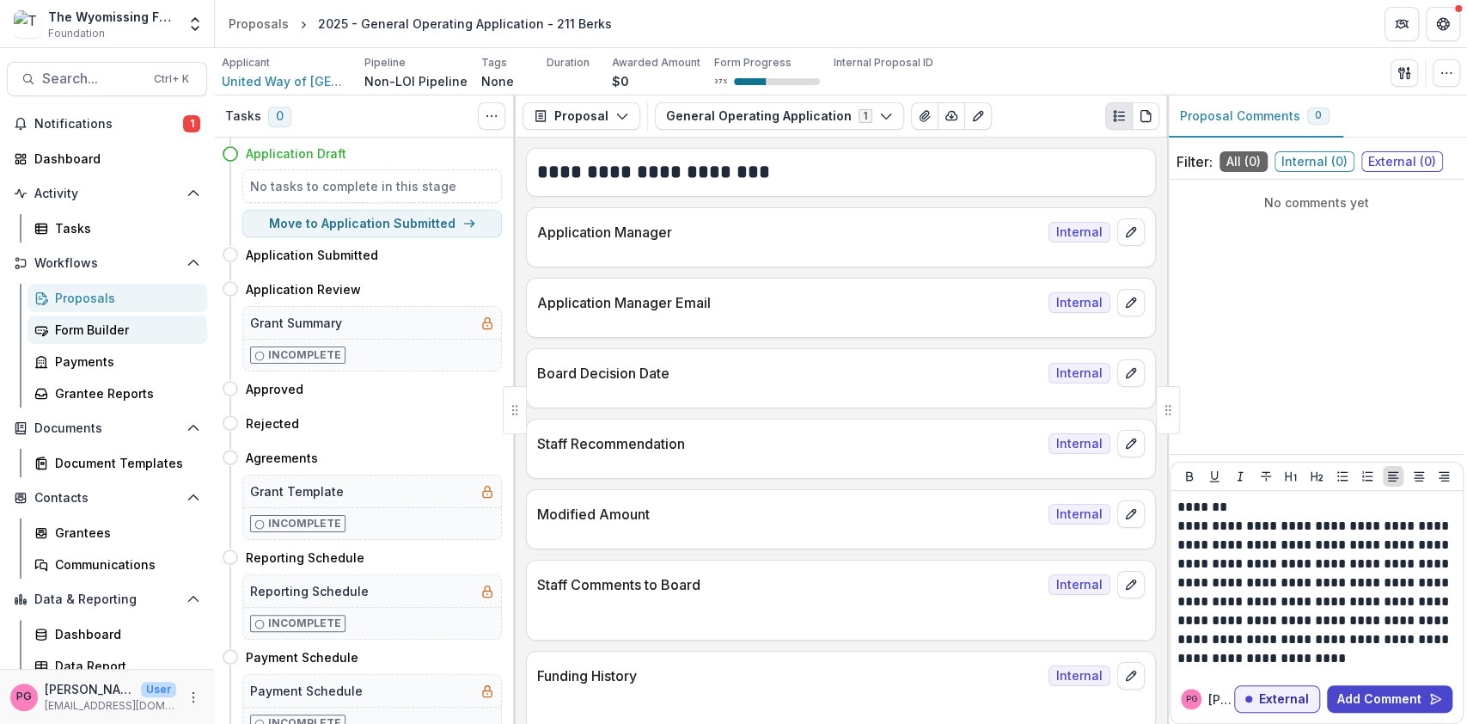
click at [85, 322] on div "Form Builder" at bounding box center [124, 330] width 138 height 18
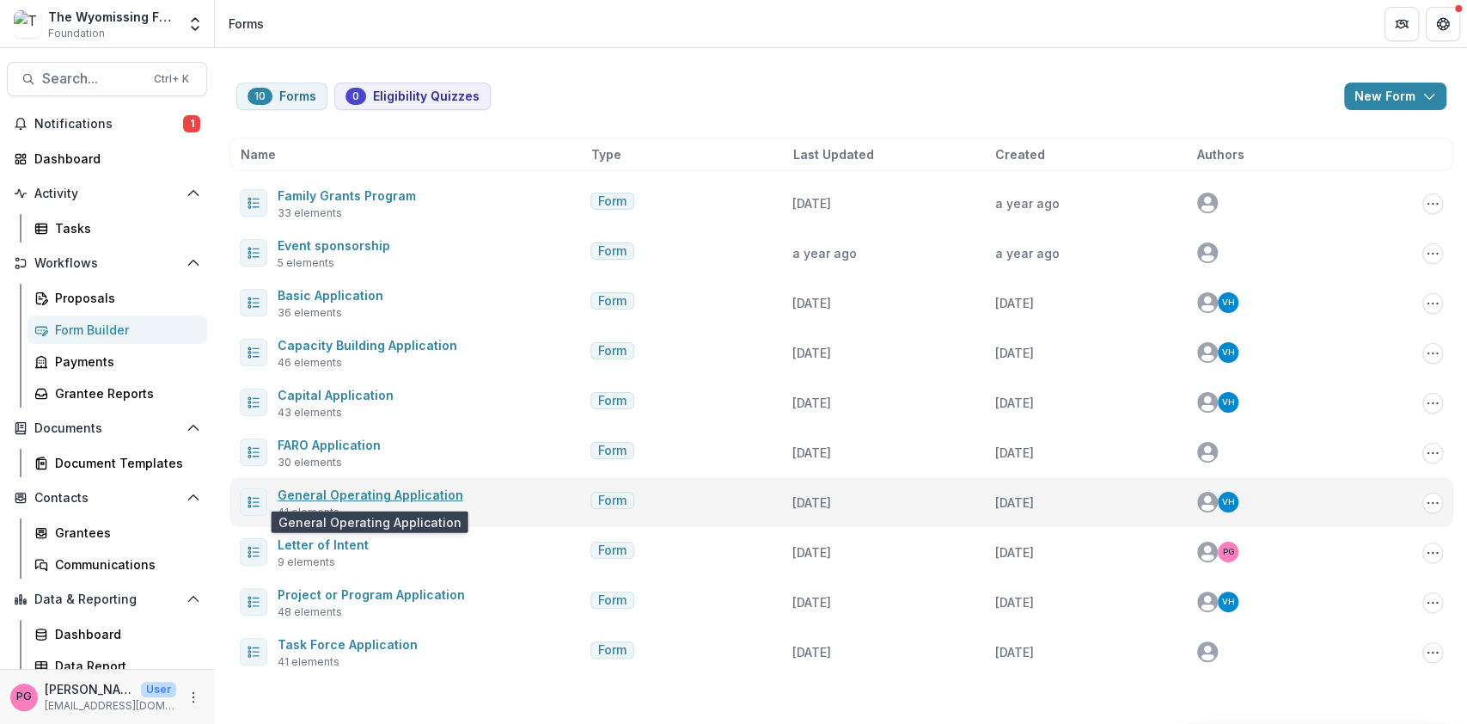
click at [357, 493] on link "General Operating Application" at bounding box center [371, 494] width 186 height 15
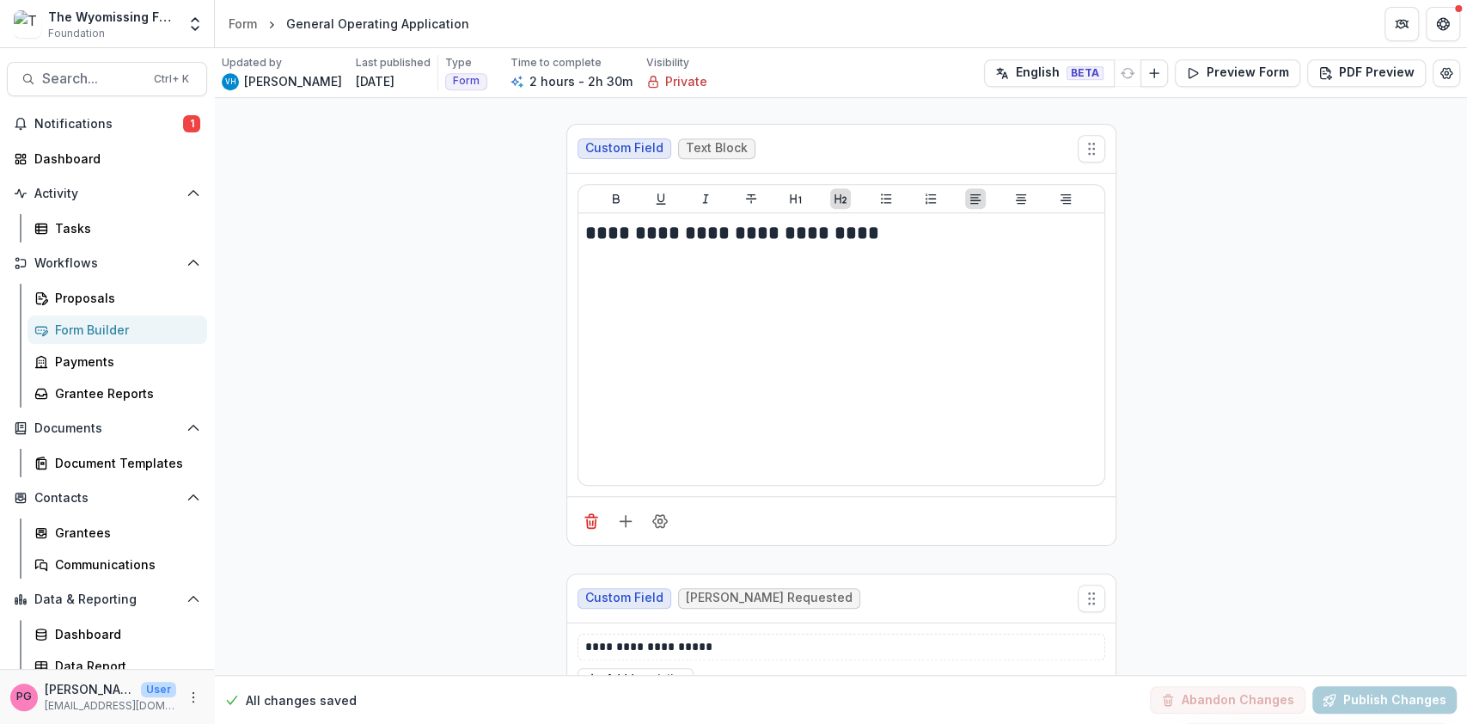
scroll to position [9650, 0]
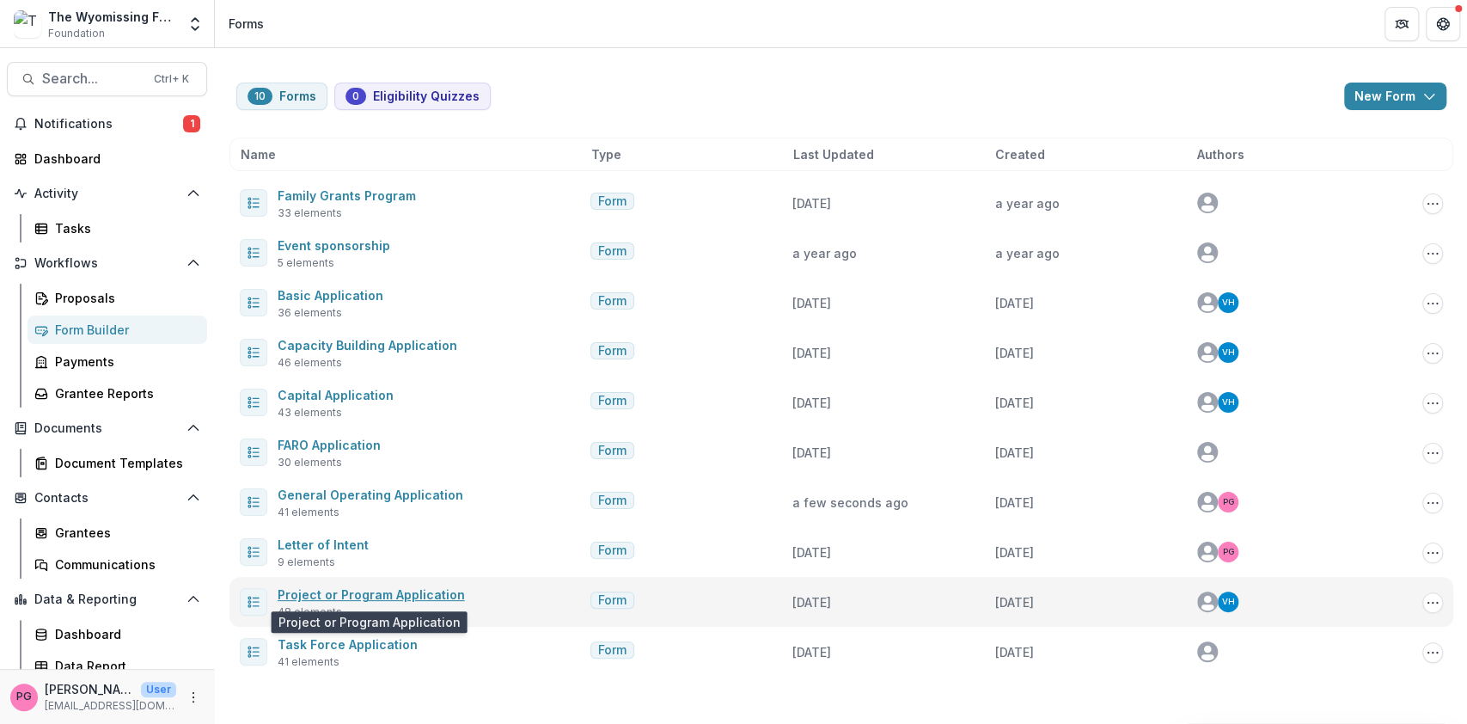
click at [358, 587] on link "Project or Program Application" at bounding box center [371, 594] width 187 height 15
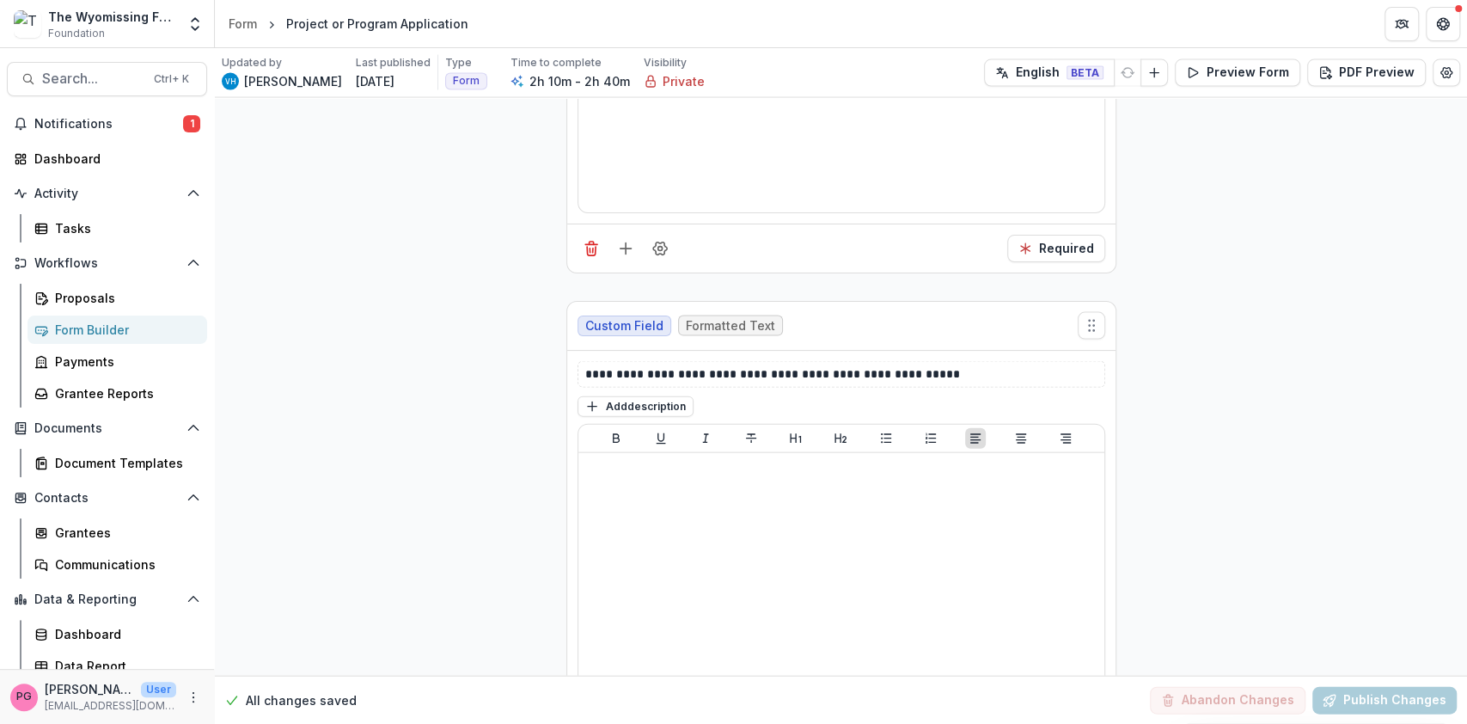
scroll to position [16041, 0]
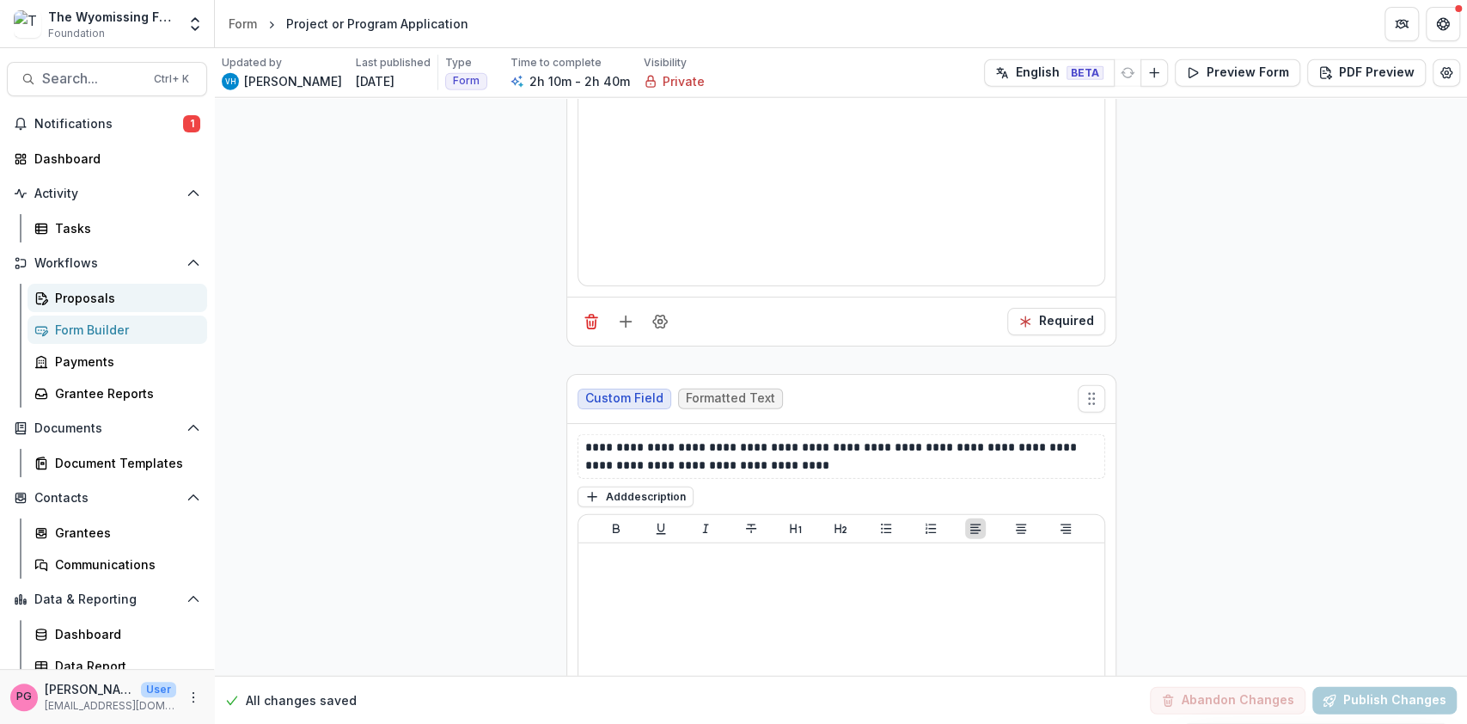
click at [86, 289] on div "Proposals" at bounding box center [124, 298] width 138 height 18
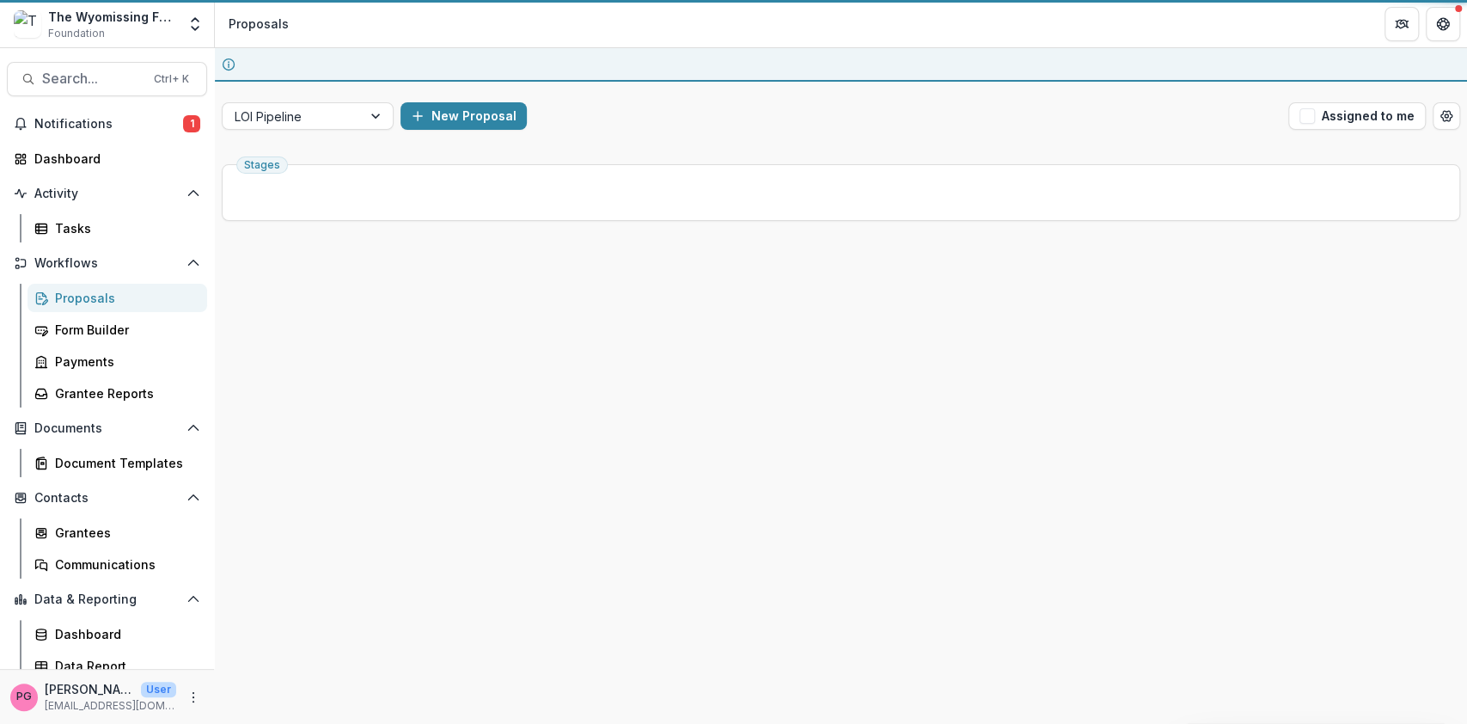
scroll to position [0, 0]
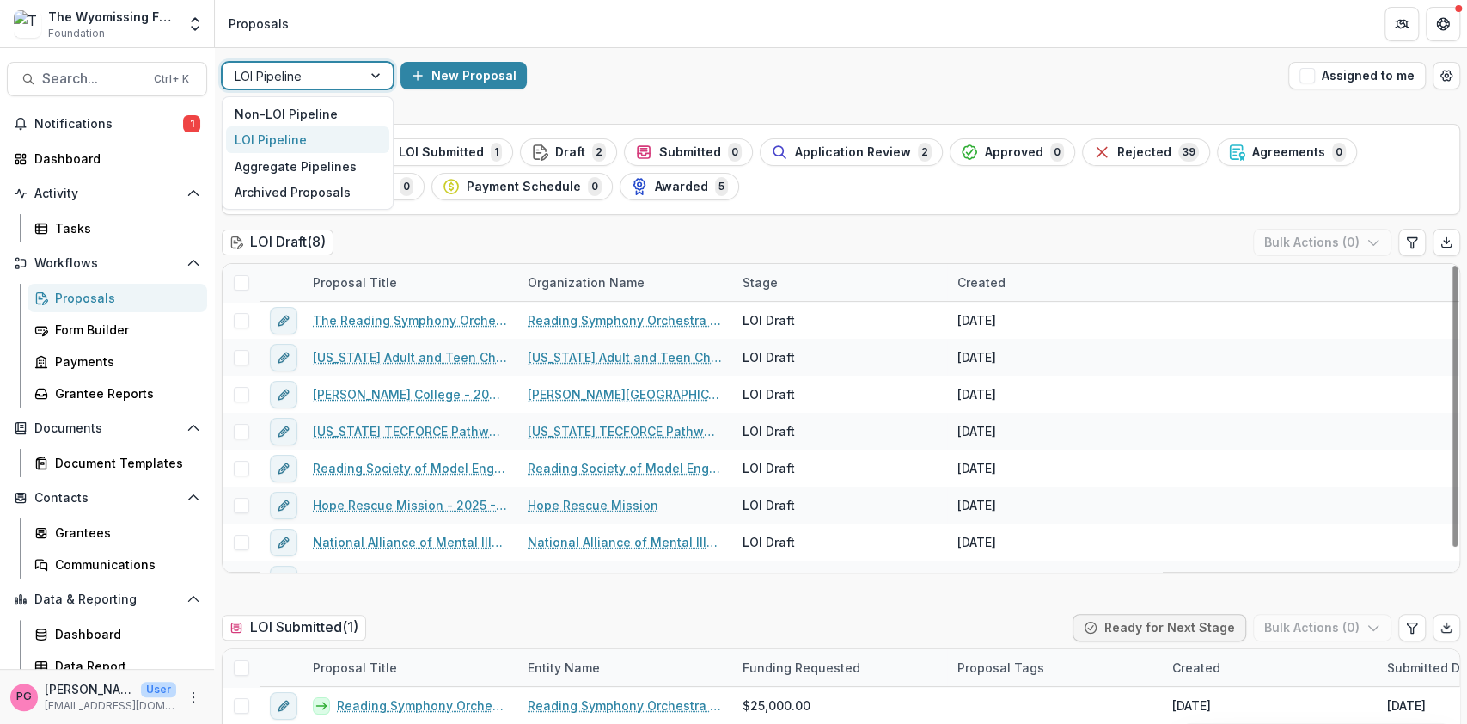
click at [371, 77] on div at bounding box center [377, 76] width 31 height 26
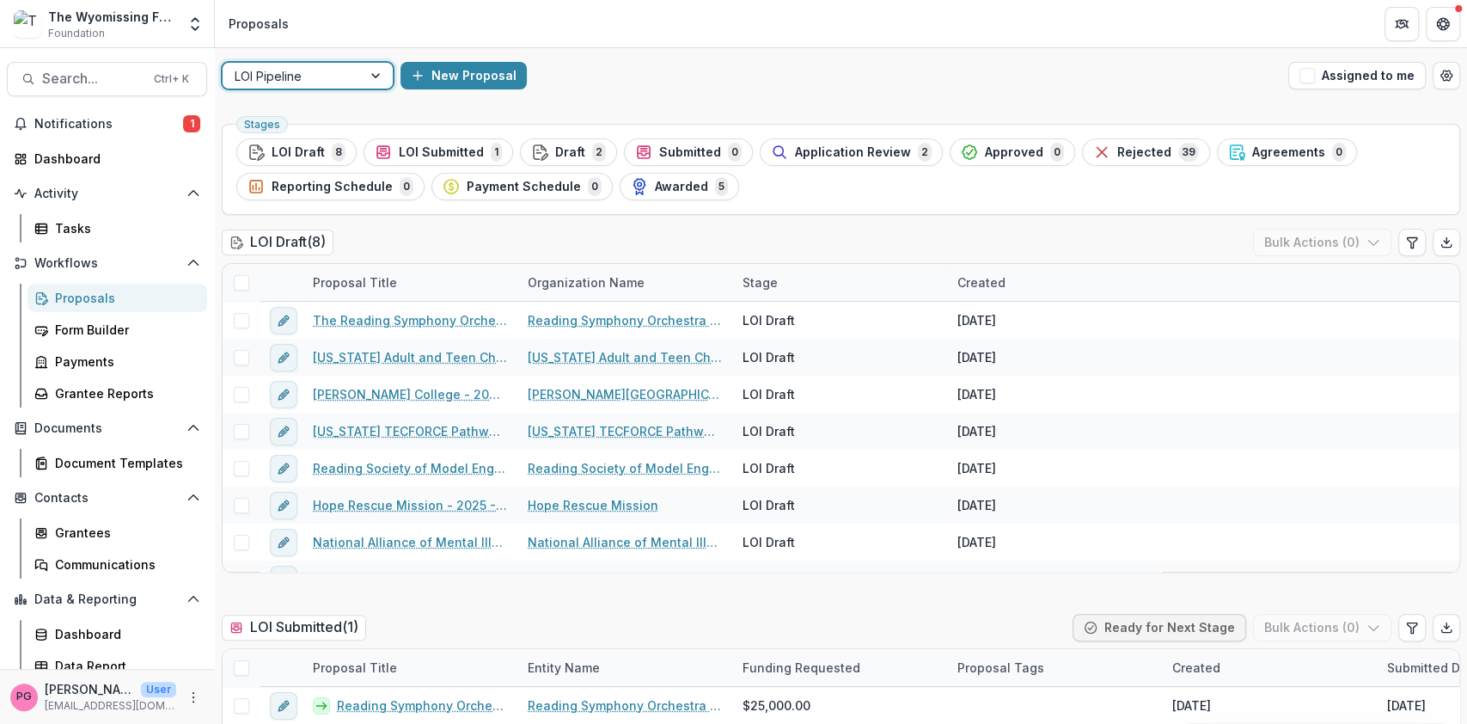
click at [371, 77] on div at bounding box center [377, 76] width 31 height 26
click at [371, 70] on div at bounding box center [377, 76] width 31 height 26
click at [328, 106] on div "Non-LOI Pipeline" at bounding box center [307, 114] width 163 height 27
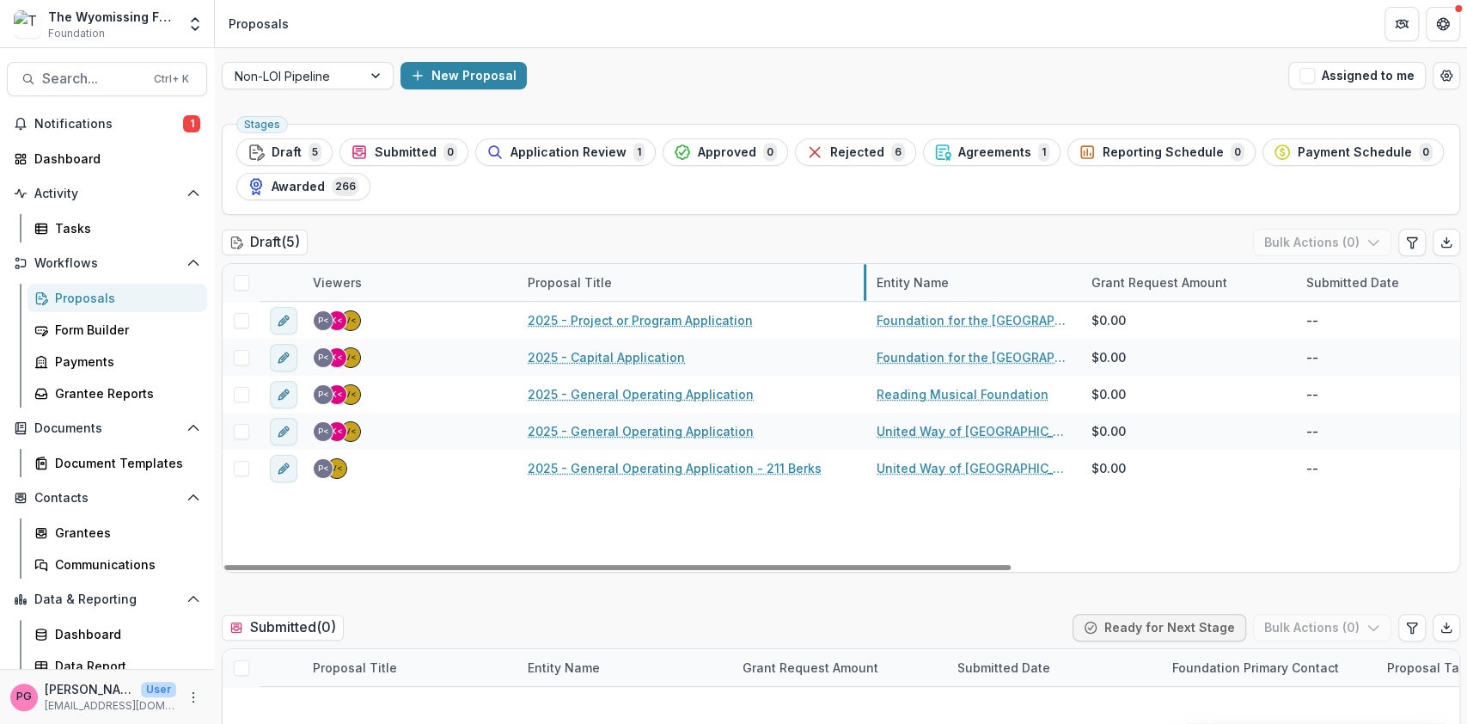
drag, startPoint x: 729, startPoint y: 281, endPoint x: 863, endPoint y: 273, distance: 134.3
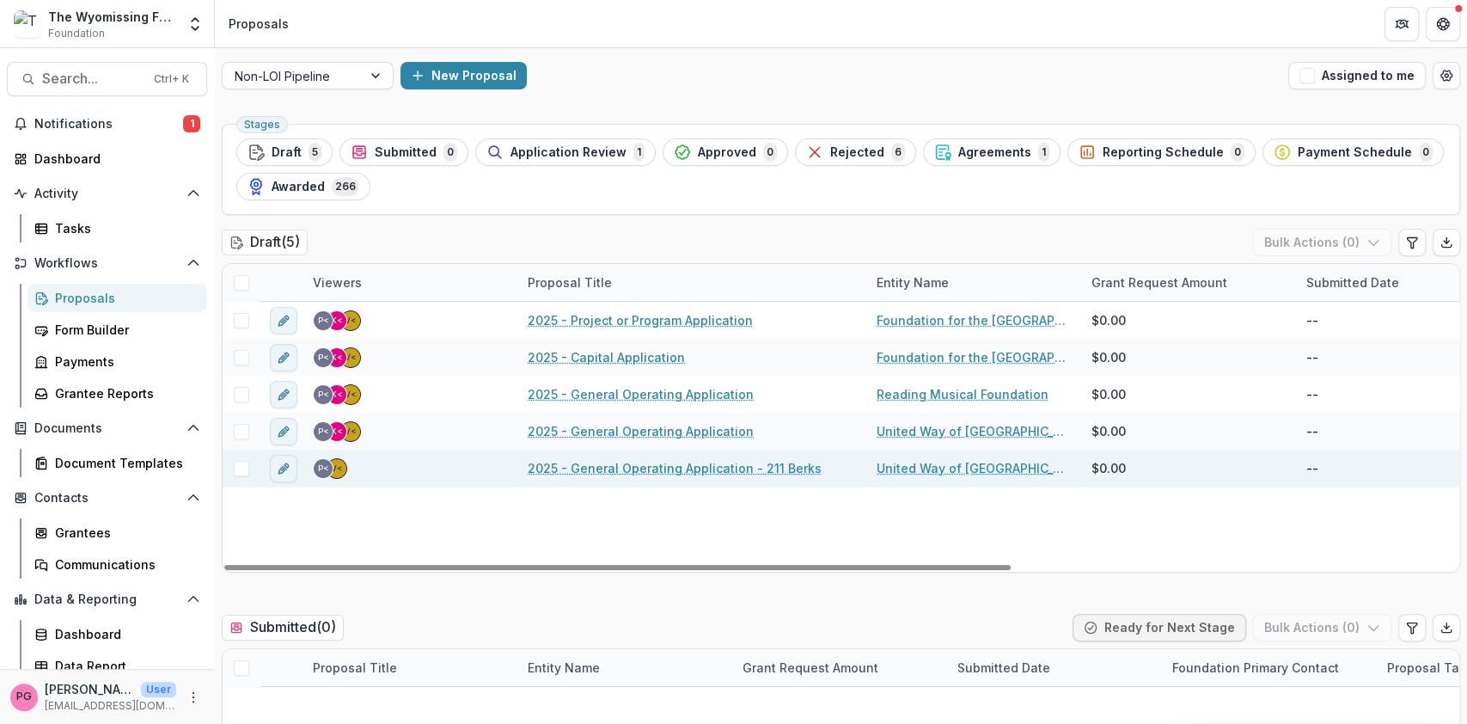
click at [644, 470] on link "2025 - General Operating Application - 211 Berks" at bounding box center [675, 468] width 294 height 18
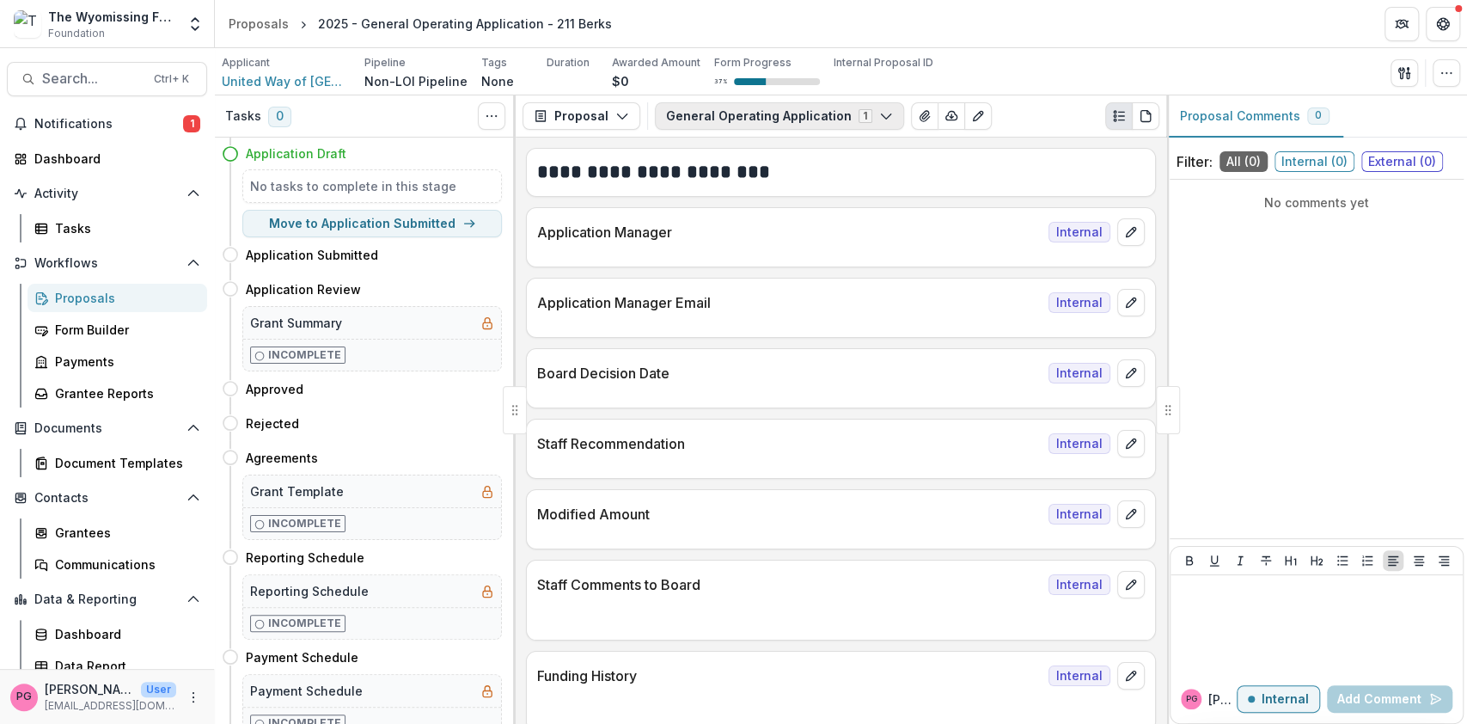
click at [879, 113] on icon "button" at bounding box center [886, 116] width 14 height 14
click at [1449, 69] on icon "button" at bounding box center [1447, 73] width 14 height 14
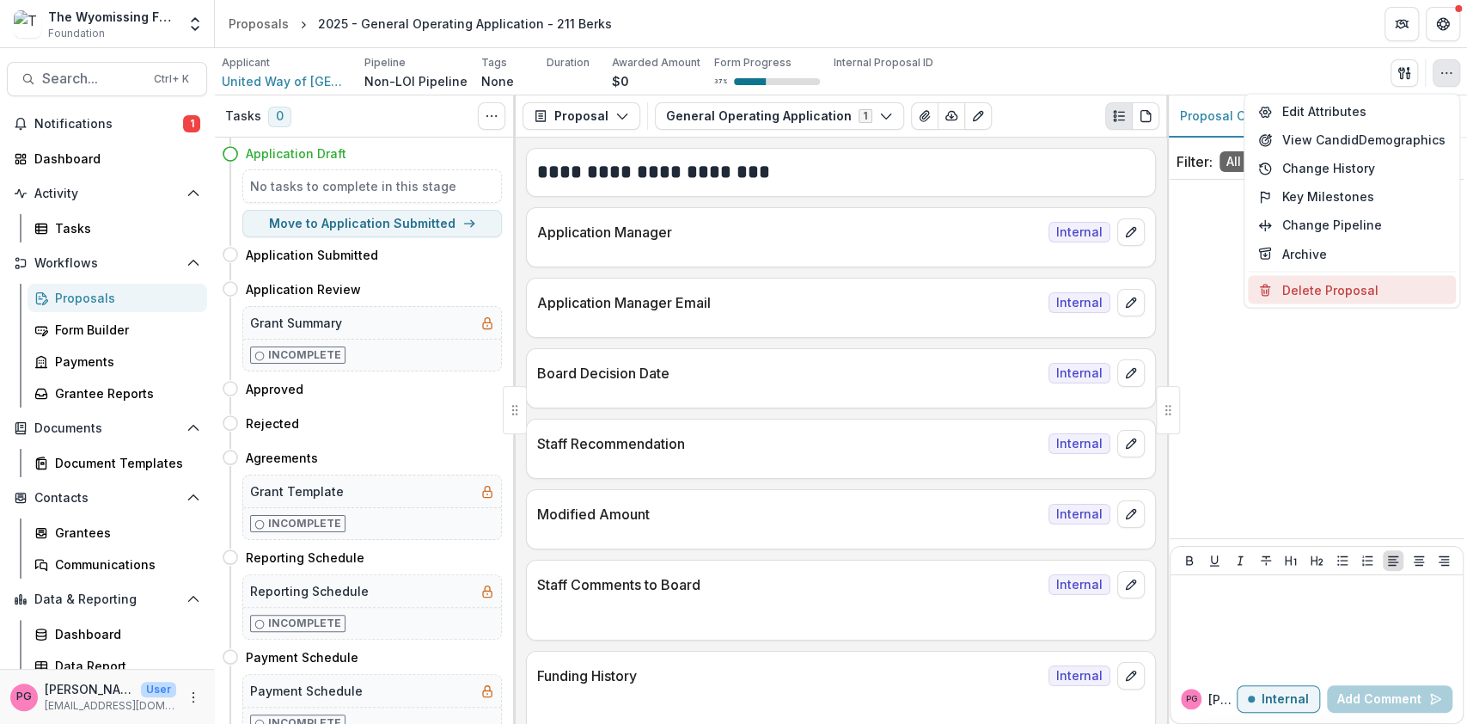
click at [1338, 285] on button "Delete Proposal" at bounding box center [1352, 289] width 208 height 28
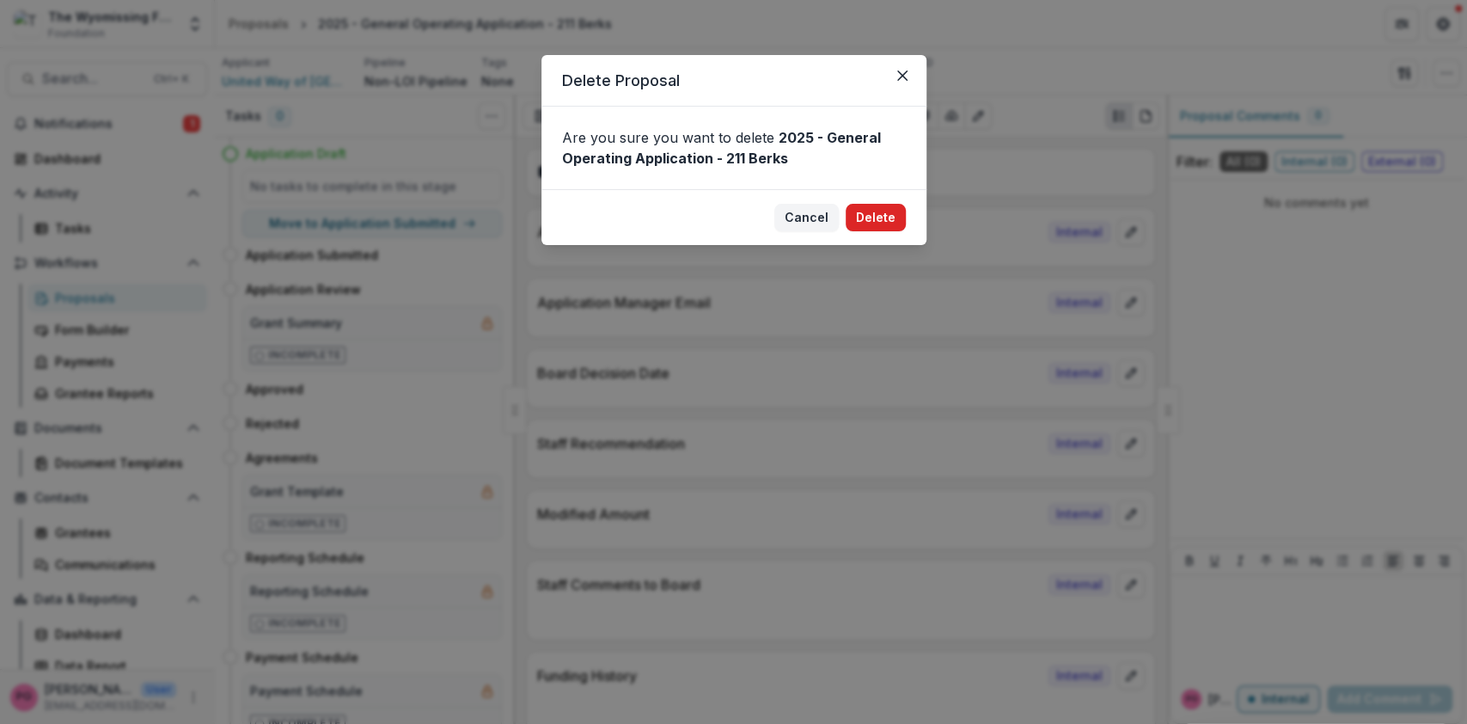
click at [872, 217] on button "Delete" at bounding box center [876, 218] width 60 height 28
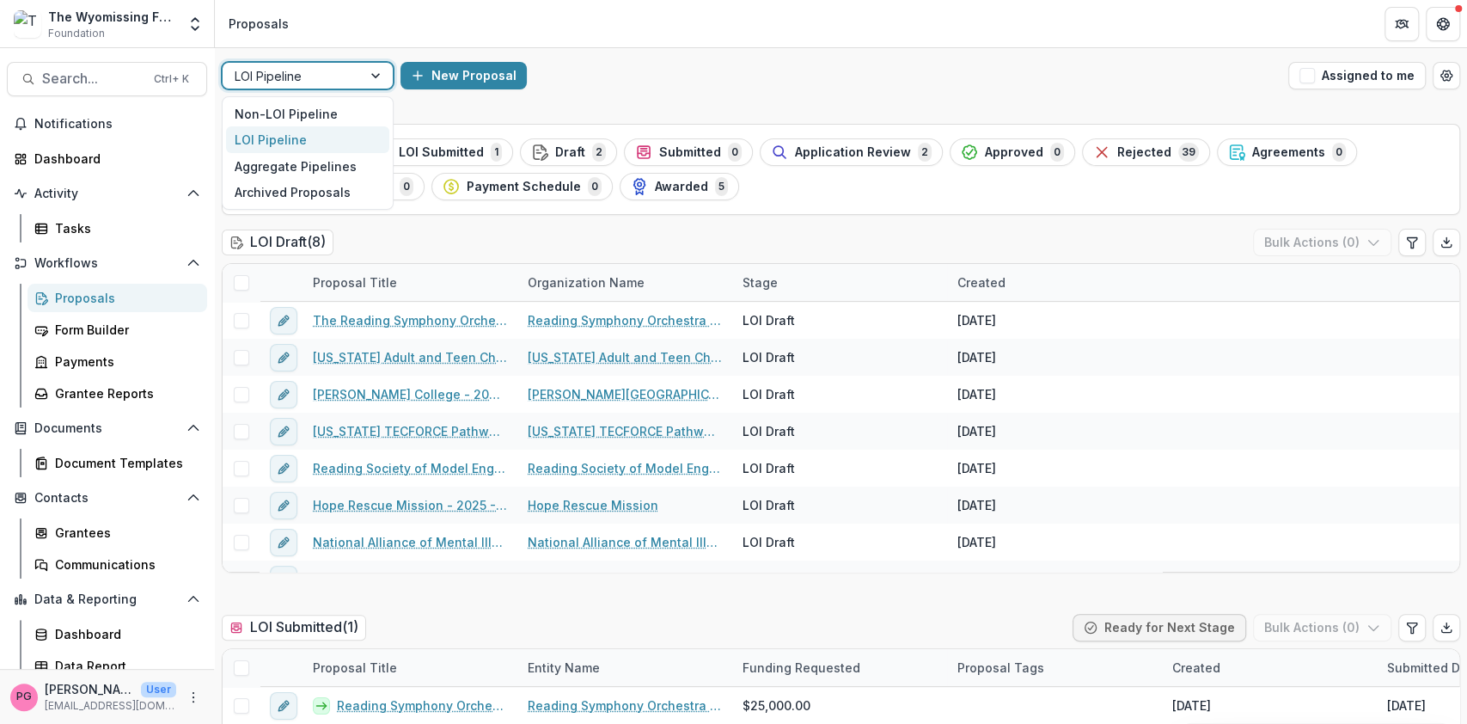
click at [378, 71] on div at bounding box center [377, 76] width 31 height 26
click at [322, 107] on div "Non-LOI Pipeline" at bounding box center [307, 114] width 163 height 27
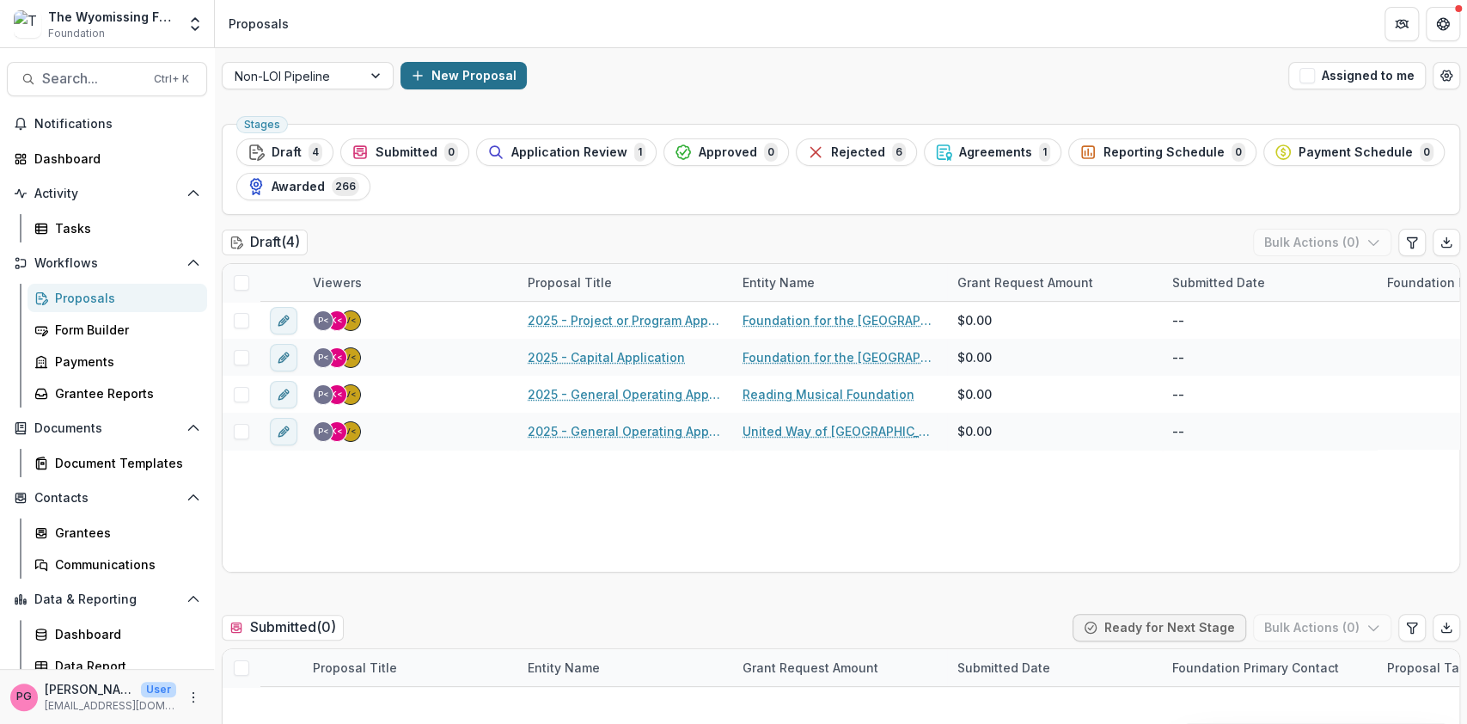
click at [451, 74] on button "New Proposal" at bounding box center [464, 76] width 126 height 28
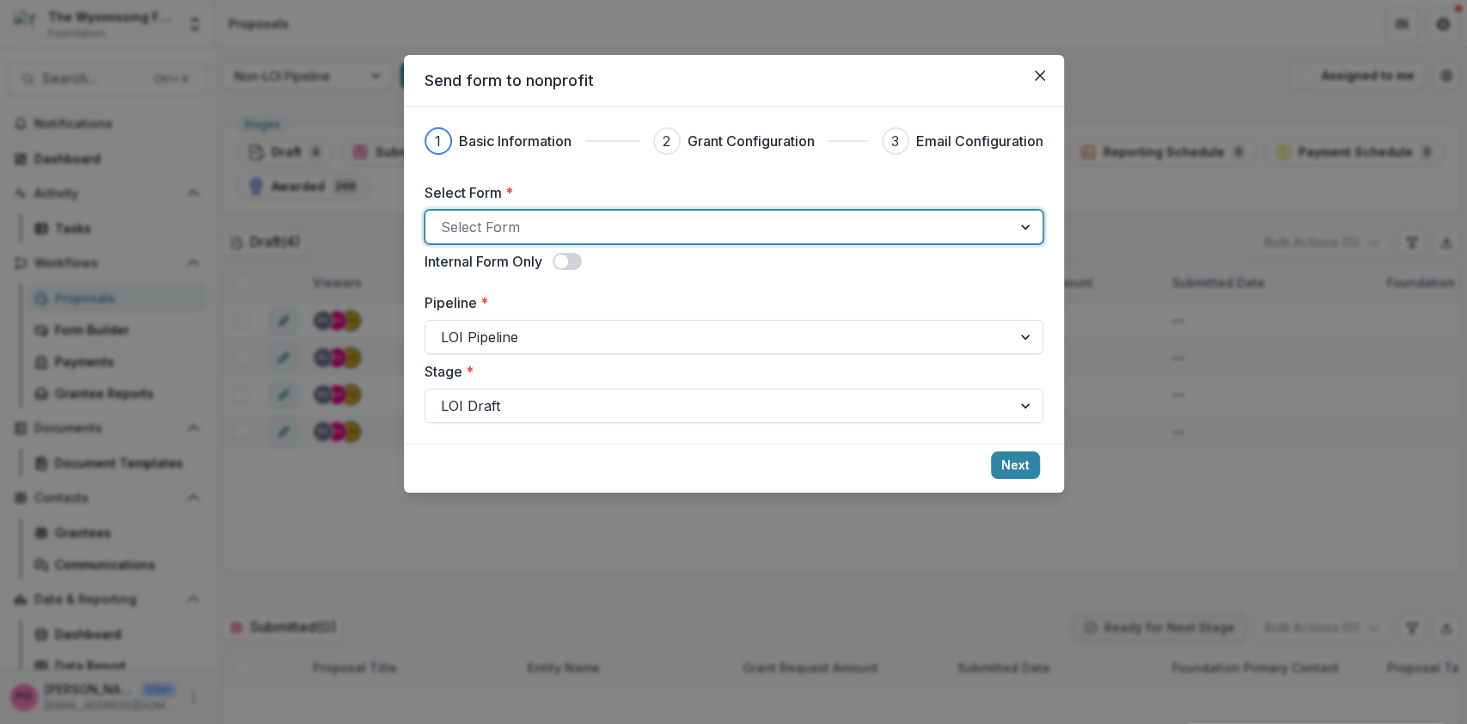
click at [622, 223] on div at bounding box center [718, 227] width 555 height 24
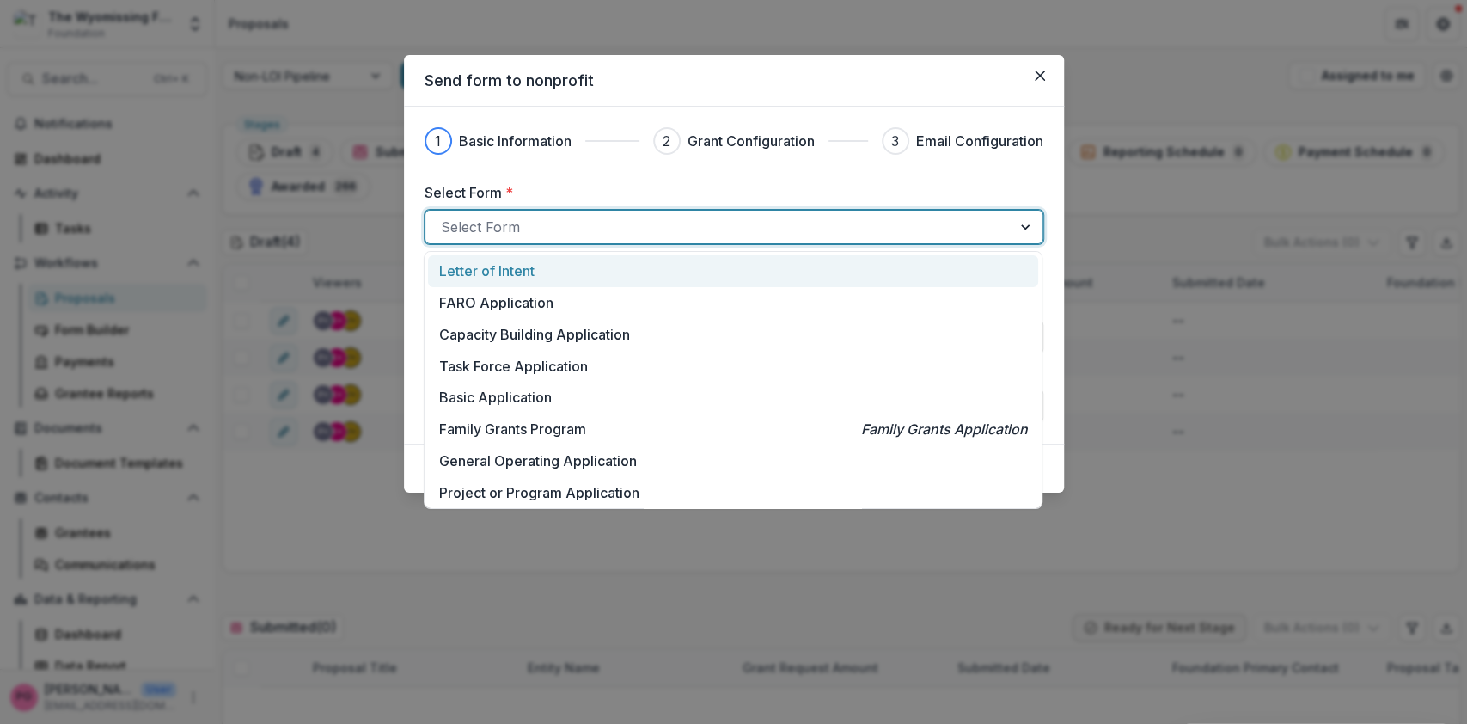
click at [495, 226] on div at bounding box center [718, 227] width 555 height 24
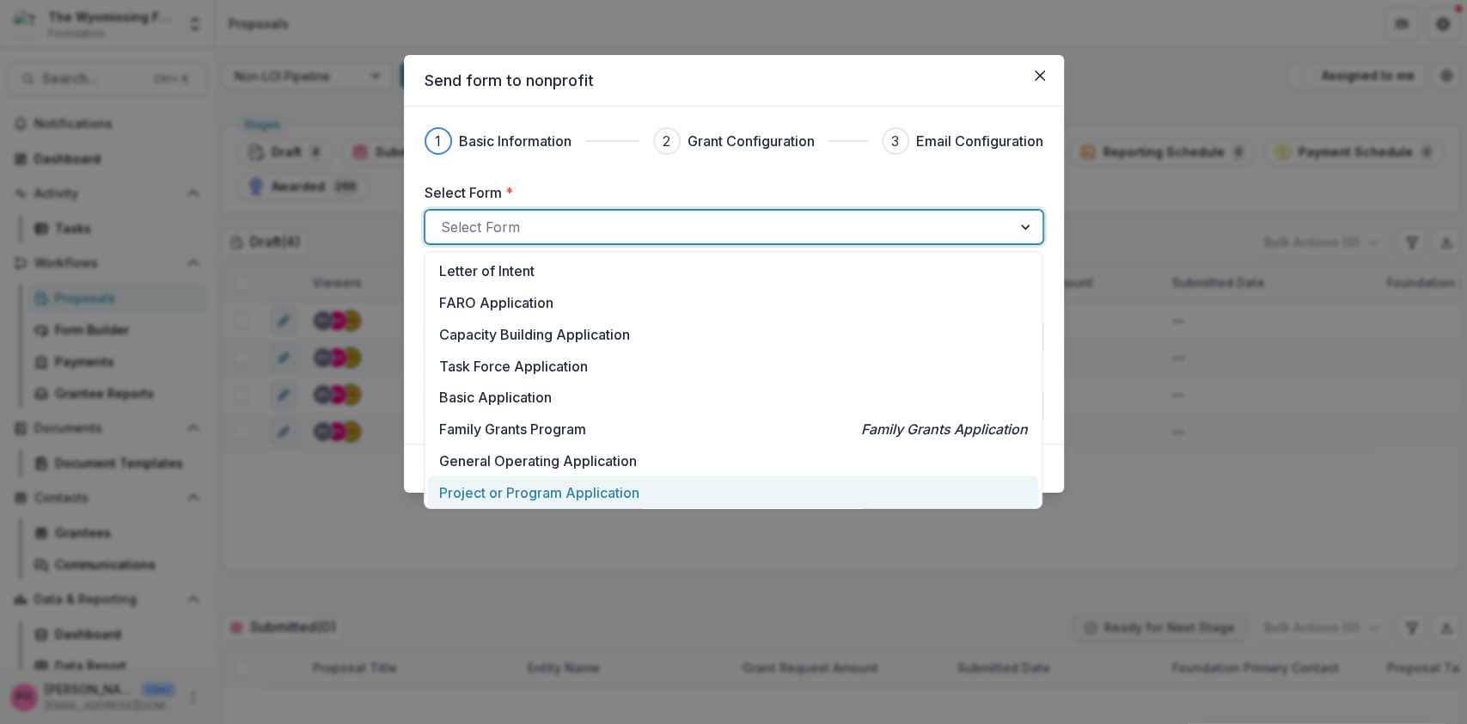
click at [531, 491] on p "Project or Program Application" at bounding box center [539, 492] width 200 height 21
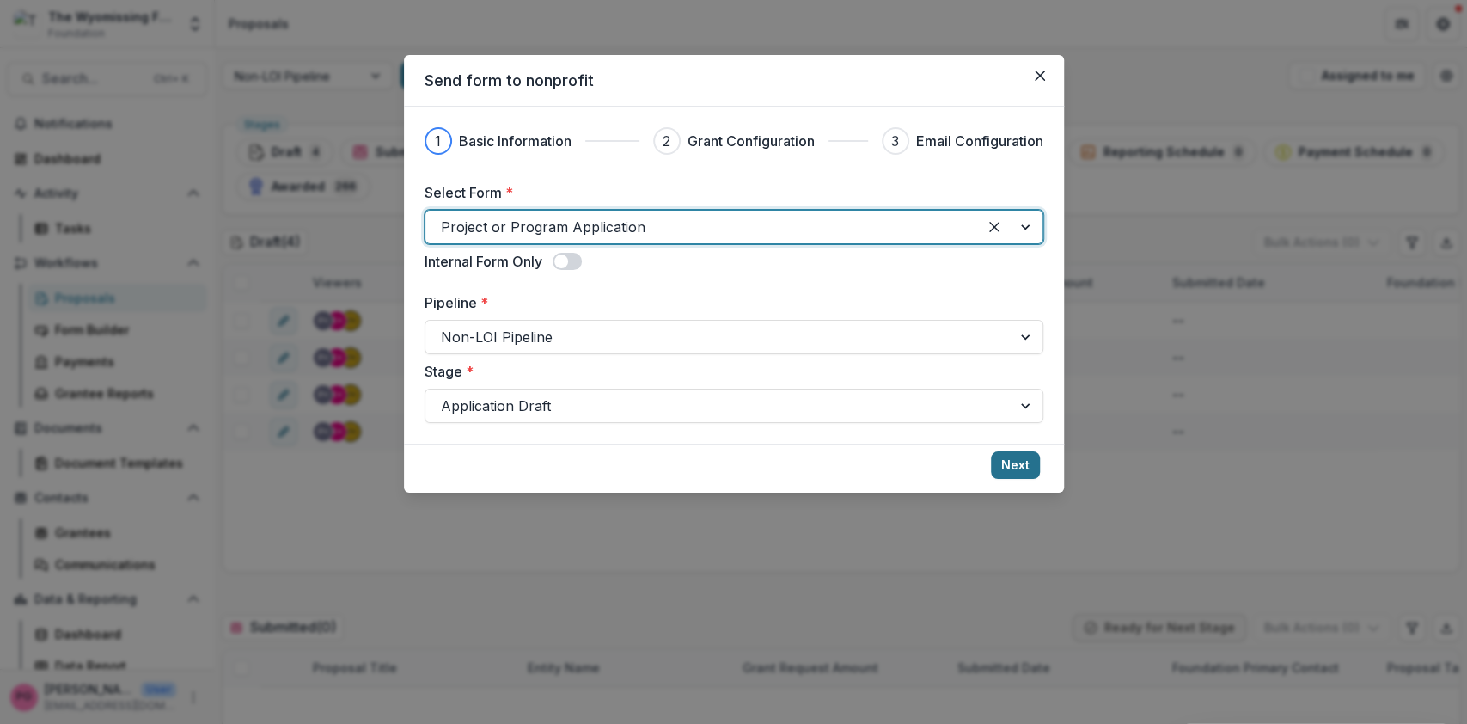
click at [1012, 465] on button "Next" at bounding box center [1015, 465] width 49 height 28
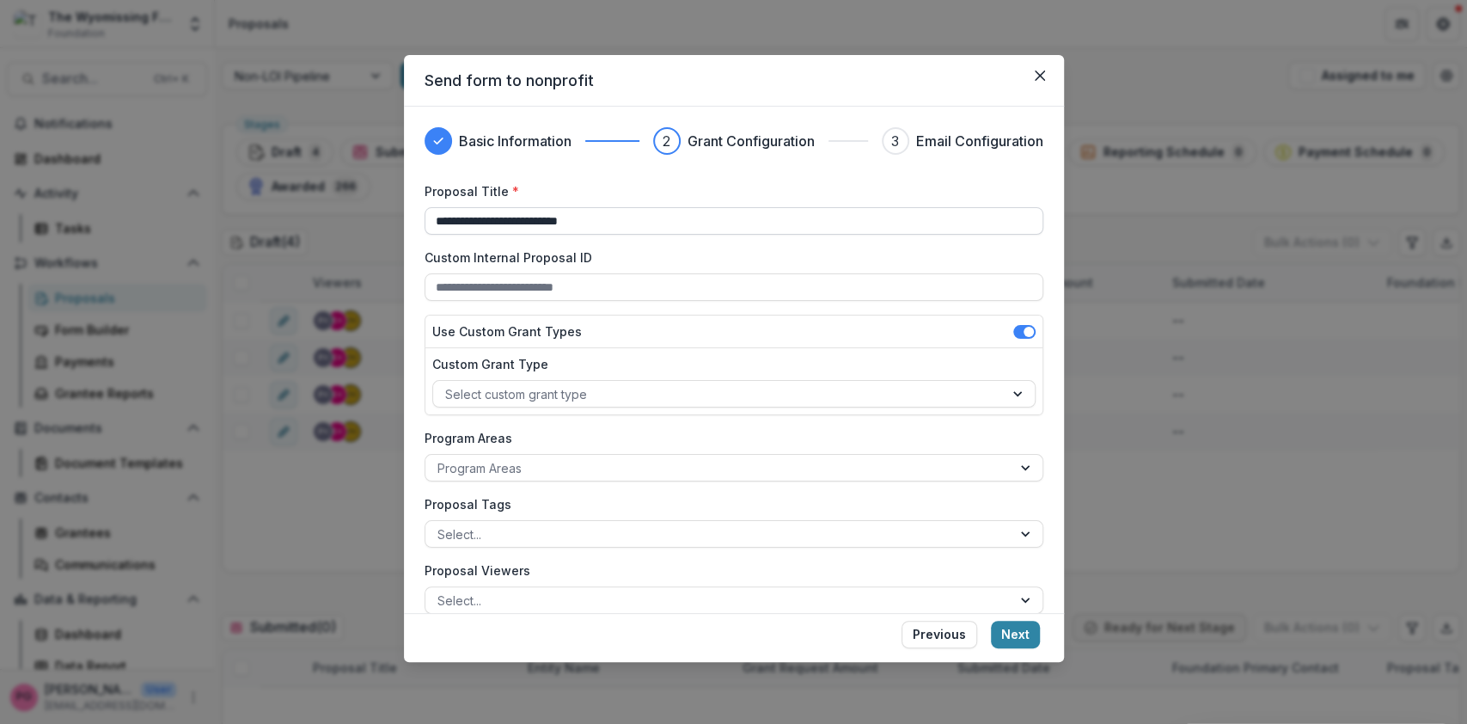
click at [618, 222] on input "**********" at bounding box center [734, 221] width 619 height 28
click at [1042, 71] on icon "Close" at bounding box center [1040, 75] width 10 height 10
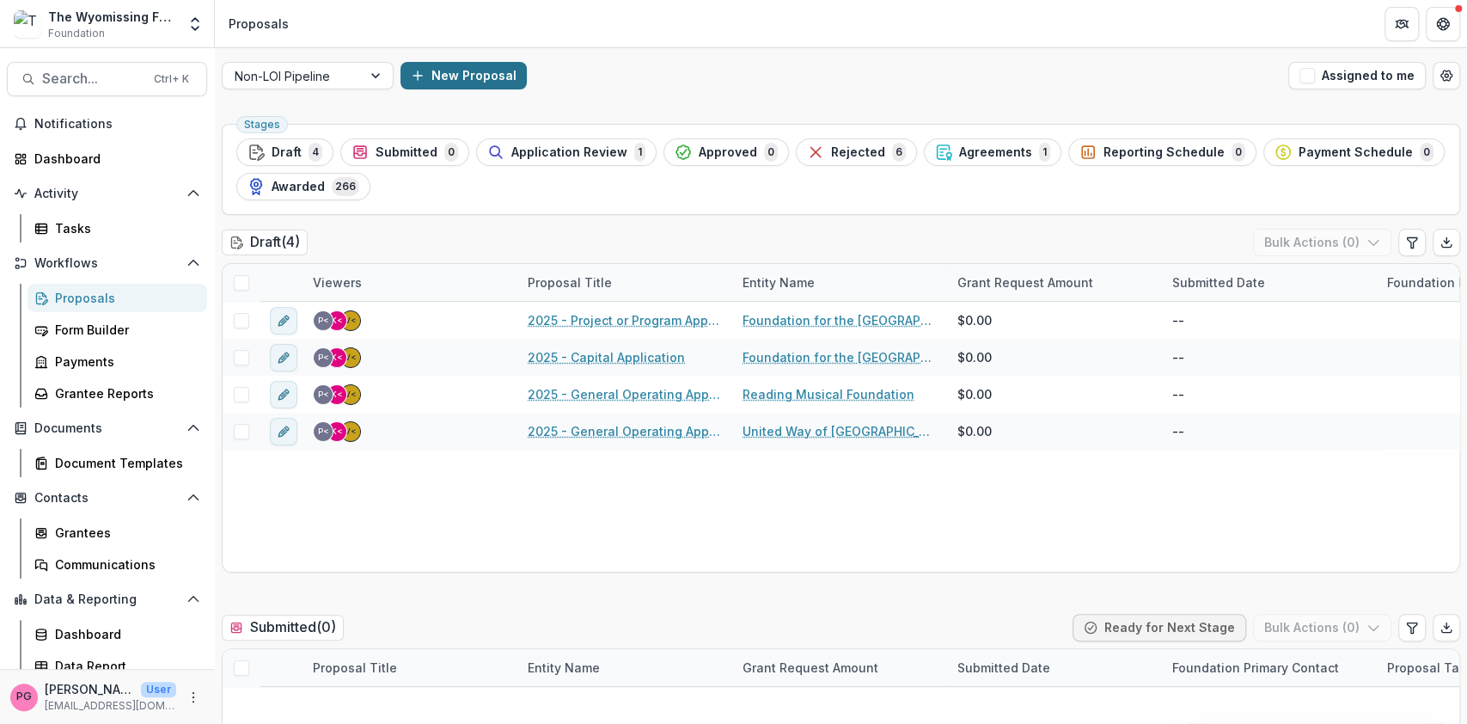
click at [458, 69] on button "New Proposal" at bounding box center [464, 76] width 126 height 28
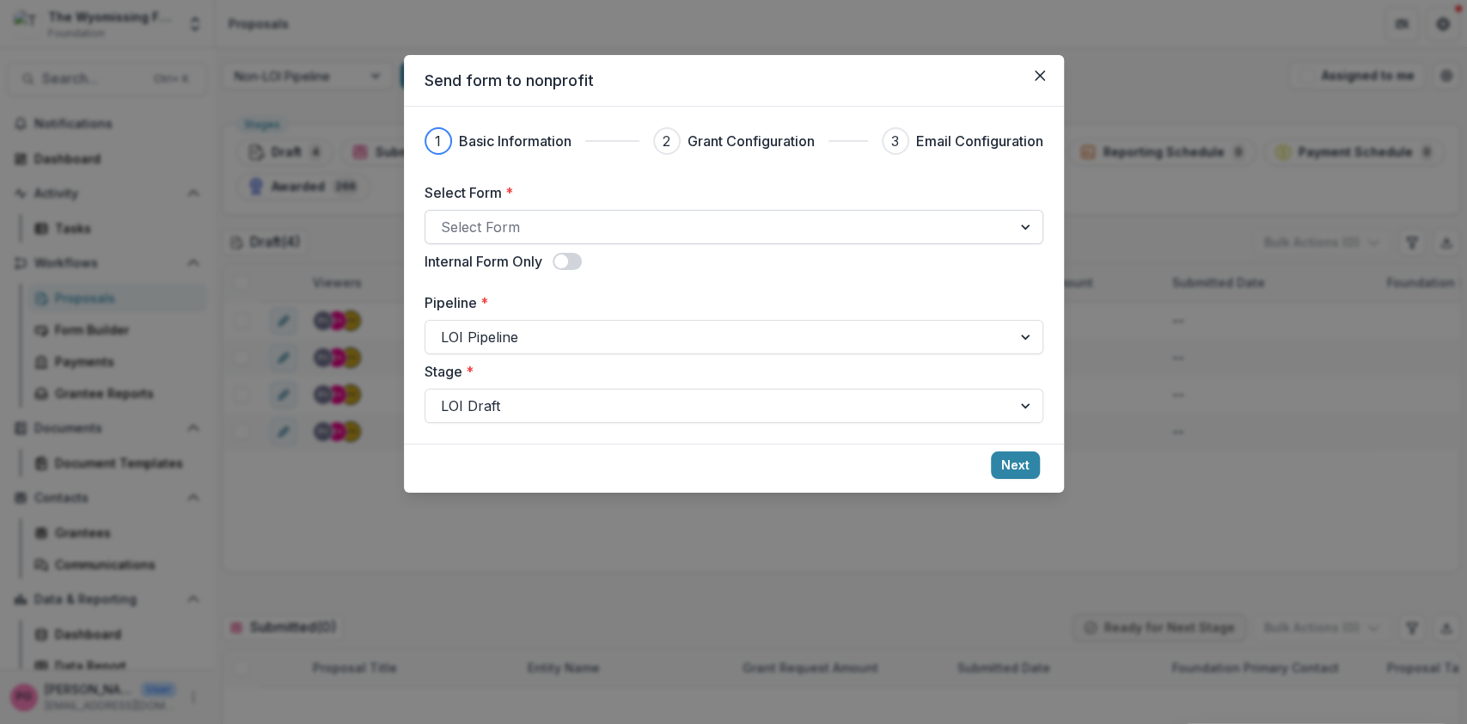
click at [543, 225] on div at bounding box center [718, 227] width 555 height 24
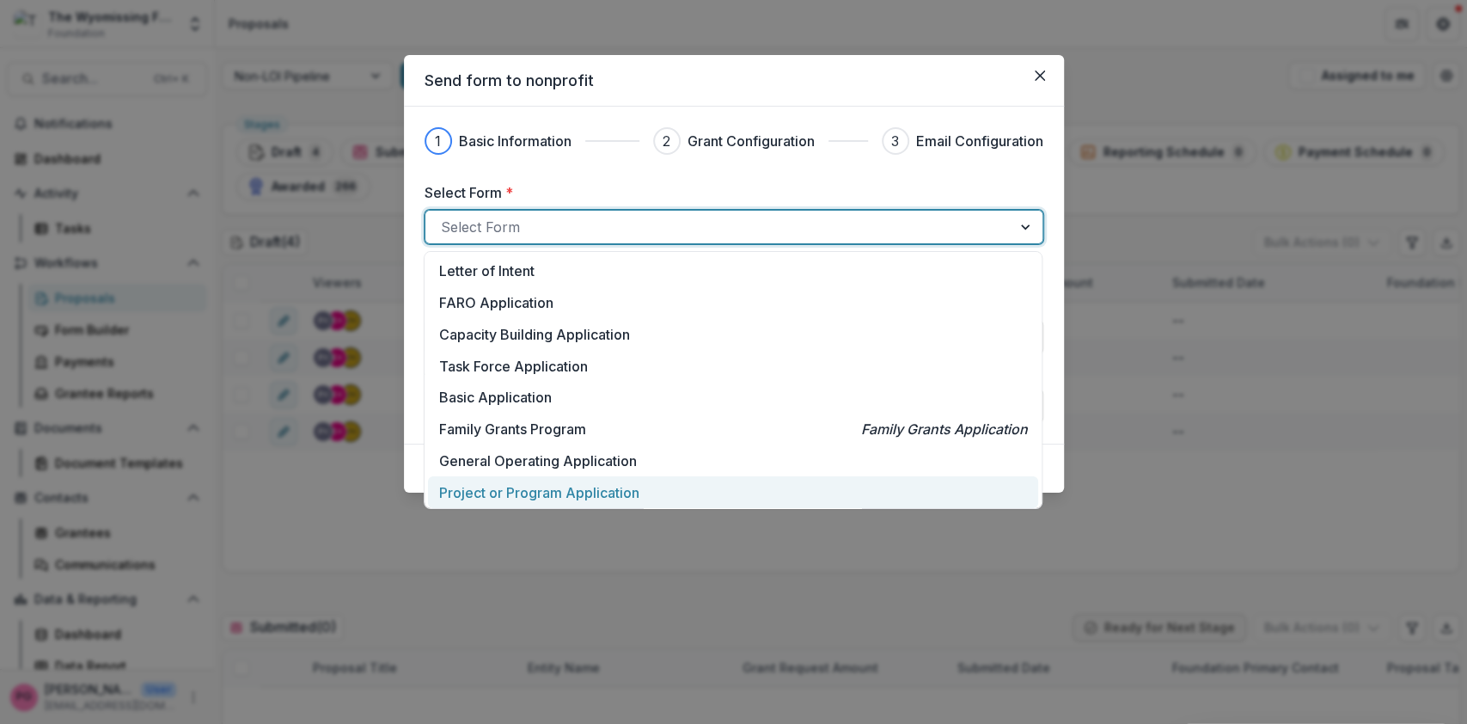
click at [528, 497] on p "Project or Program Application" at bounding box center [539, 492] width 200 height 21
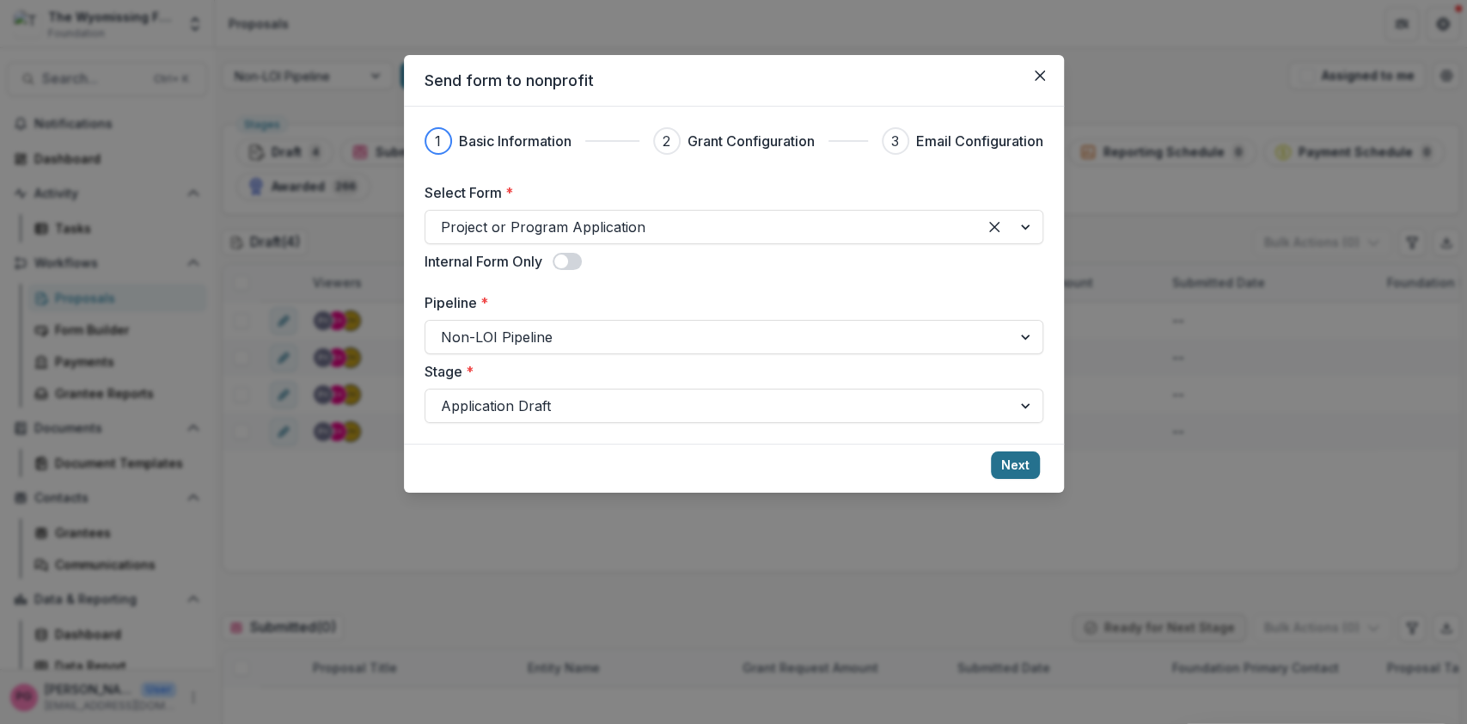
click at [1020, 464] on button "Next" at bounding box center [1015, 465] width 49 height 28
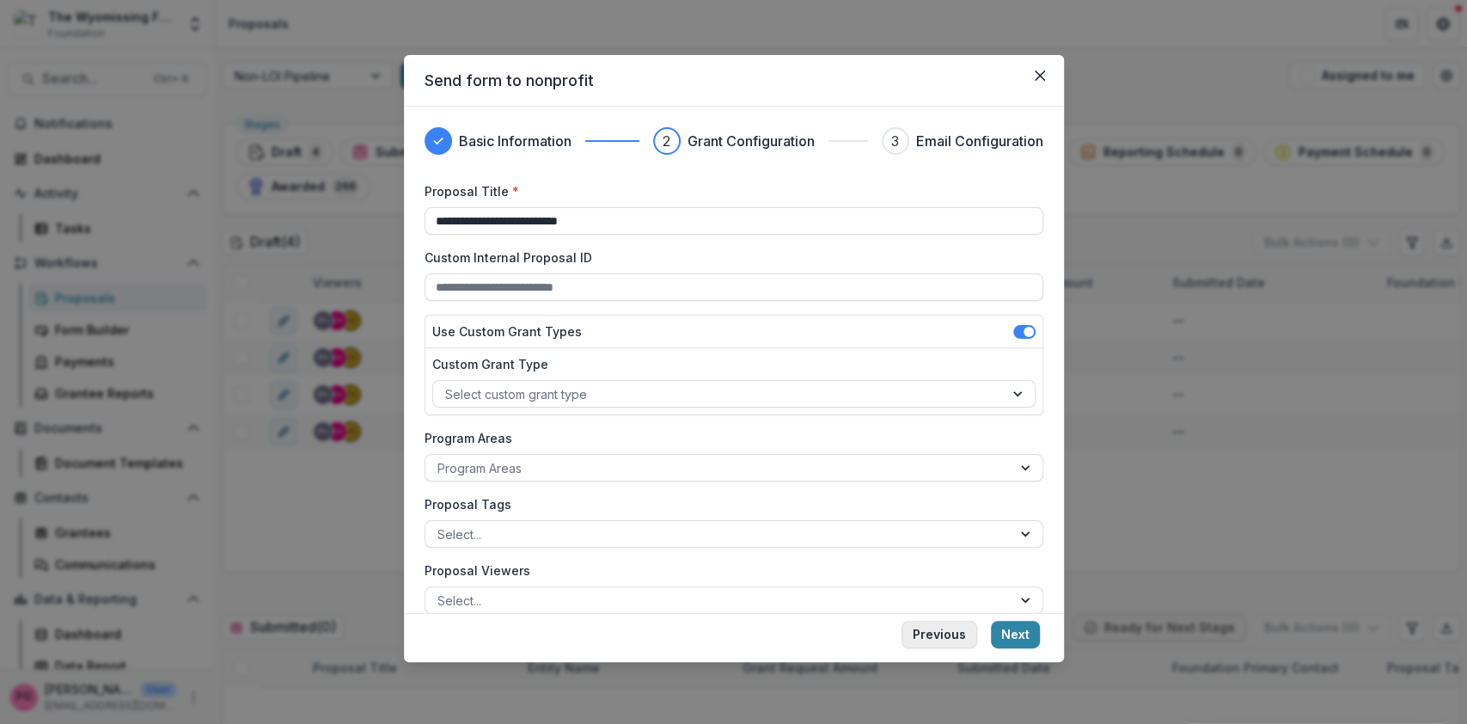
click at [942, 629] on button "Previous" at bounding box center [940, 635] width 76 height 28
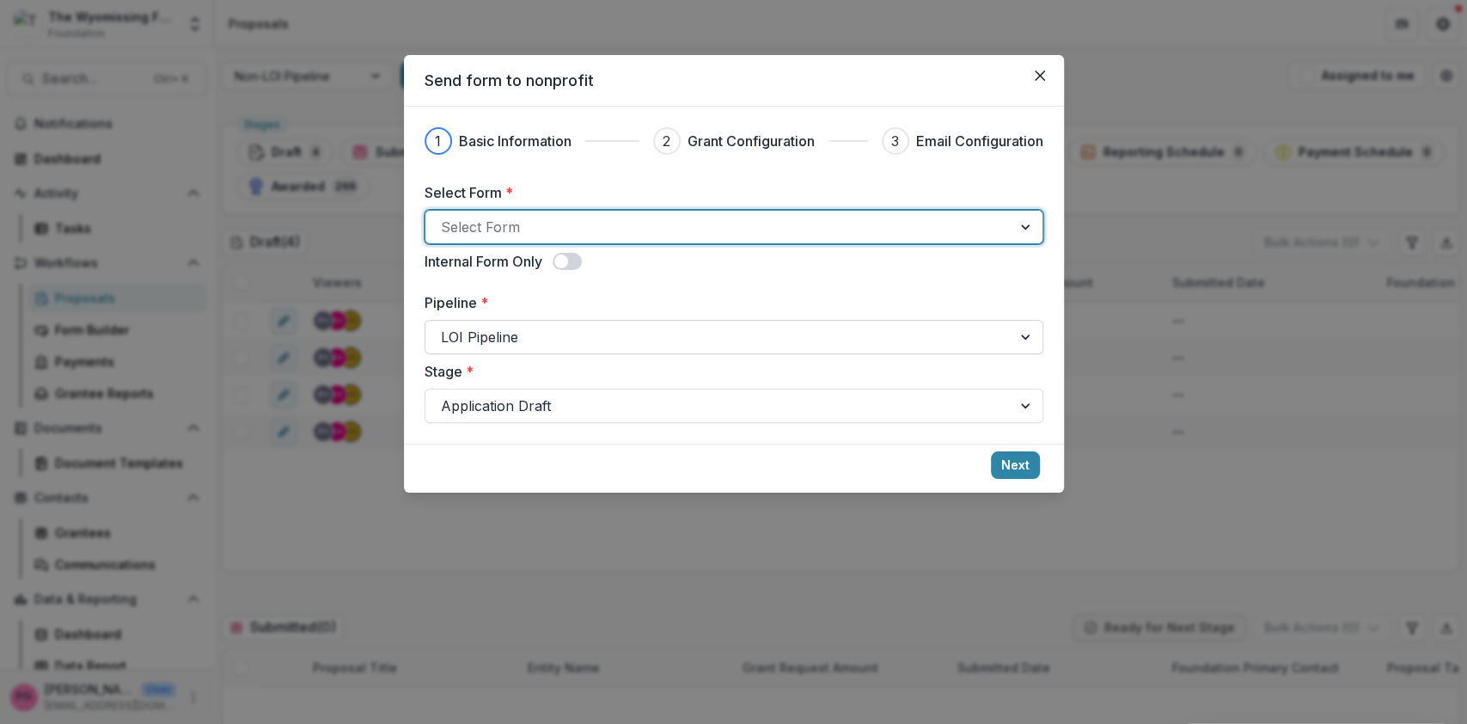
click at [546, 333] on div at bounding box center [718, 337] width 555 height 24
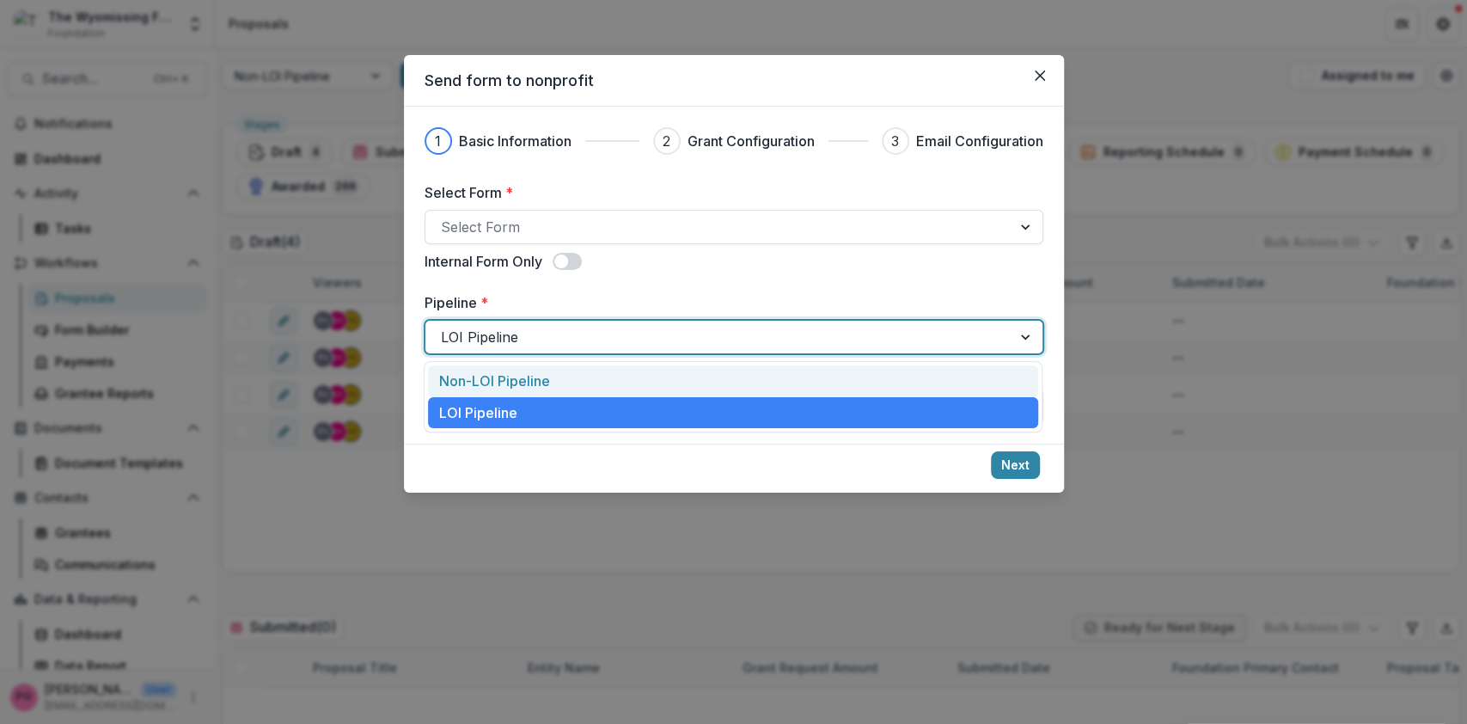
click at [522, 376] on div "Non-LOI Pipeline" at bounding box center [733, 381] width 610 height 32
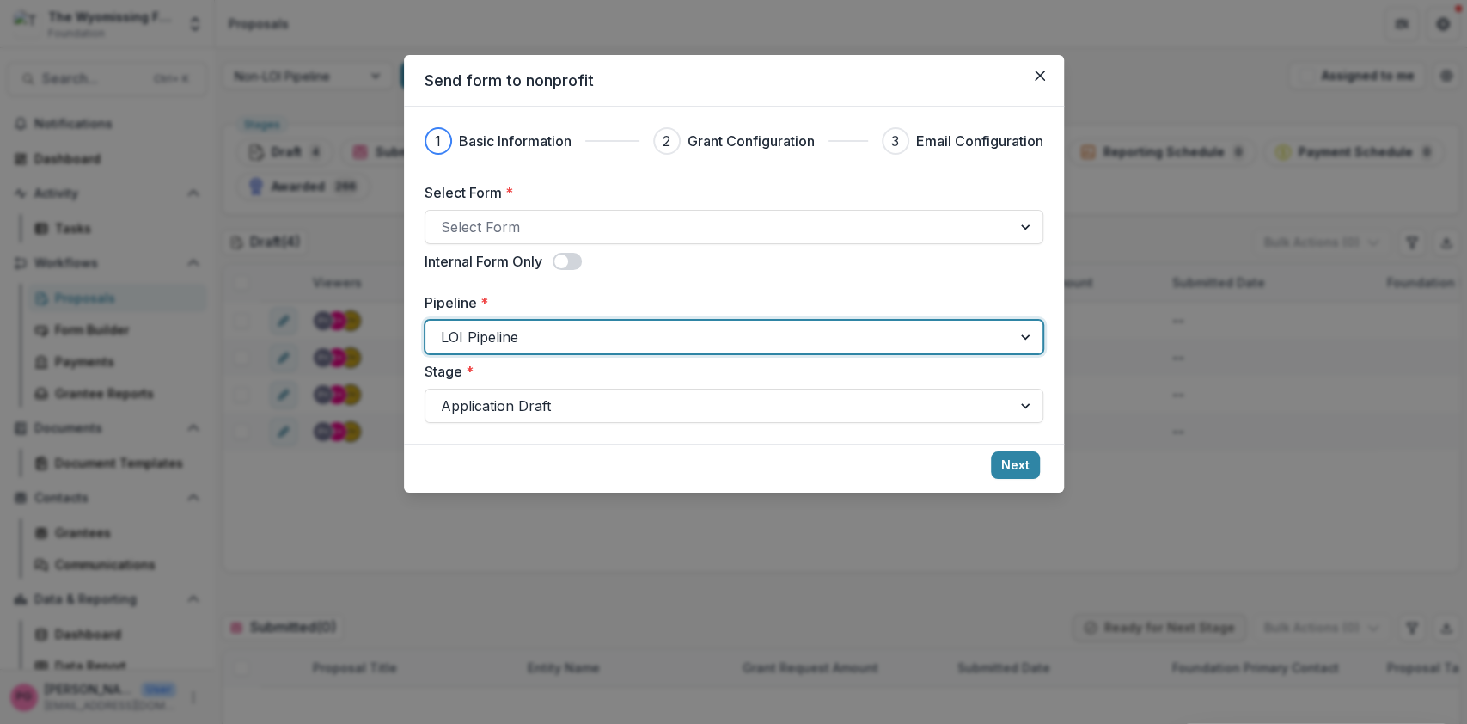
click at [553, 331] on div at bounding box center [718, 337] width 555 height 24
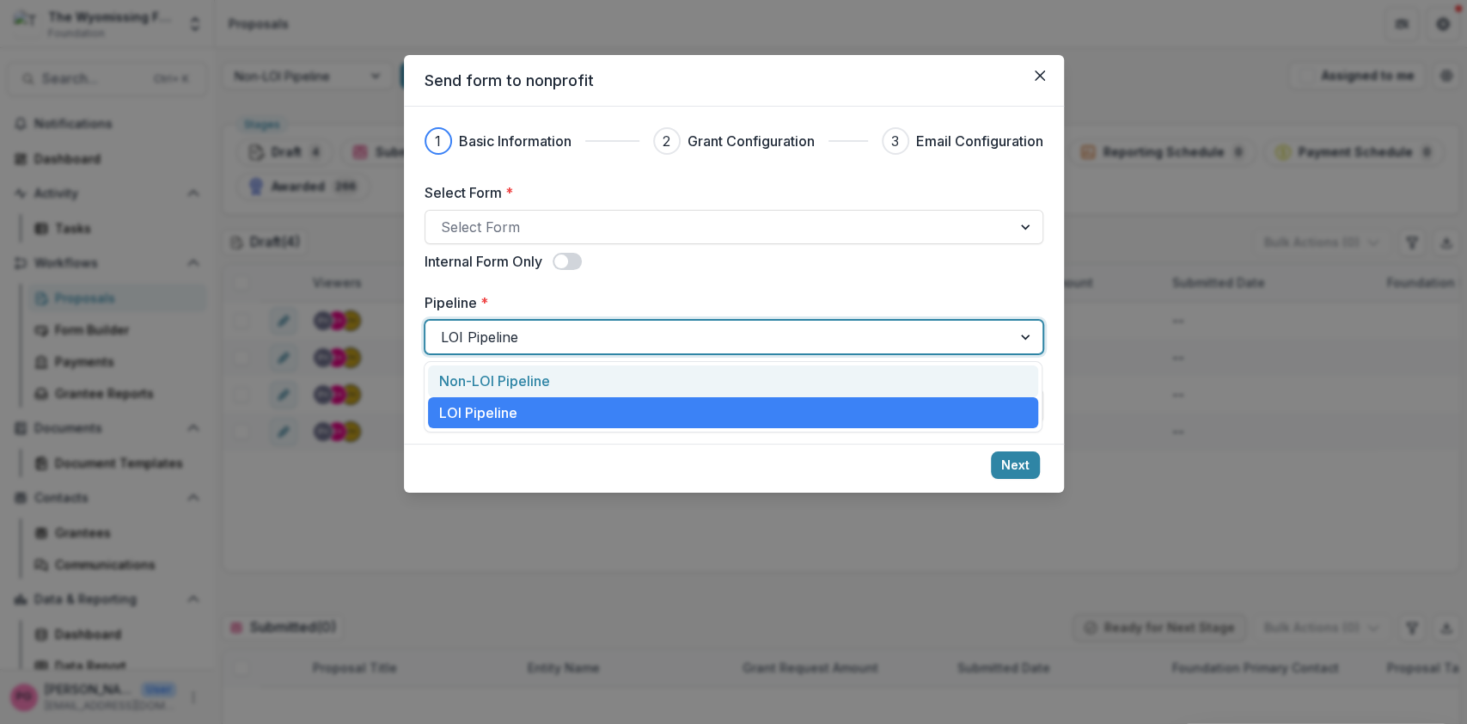
click at [509, 377] on div "Non-LOI Pipeline" at bounding box center [733, 381] width 610 height 32
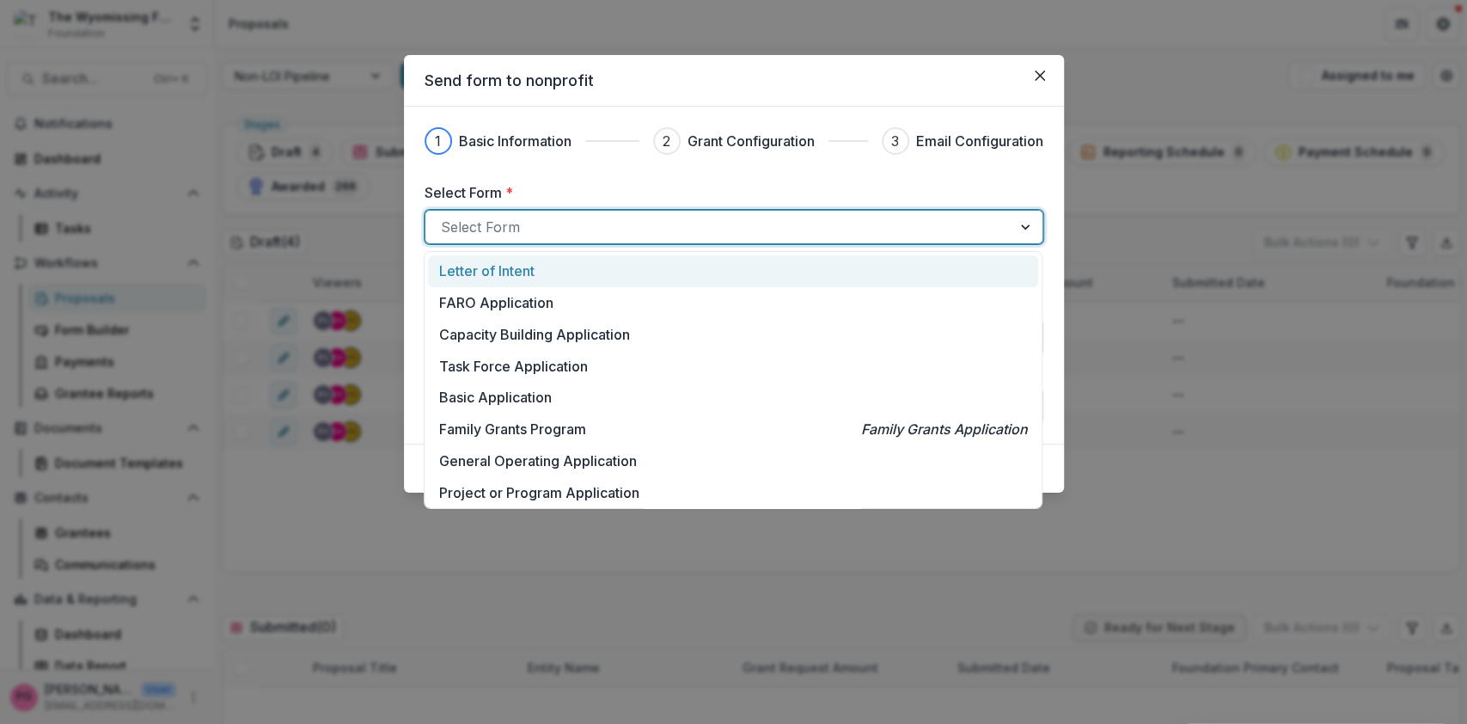
click at [573, 228] on div at bounding box center [718, 227] width 555 height 24
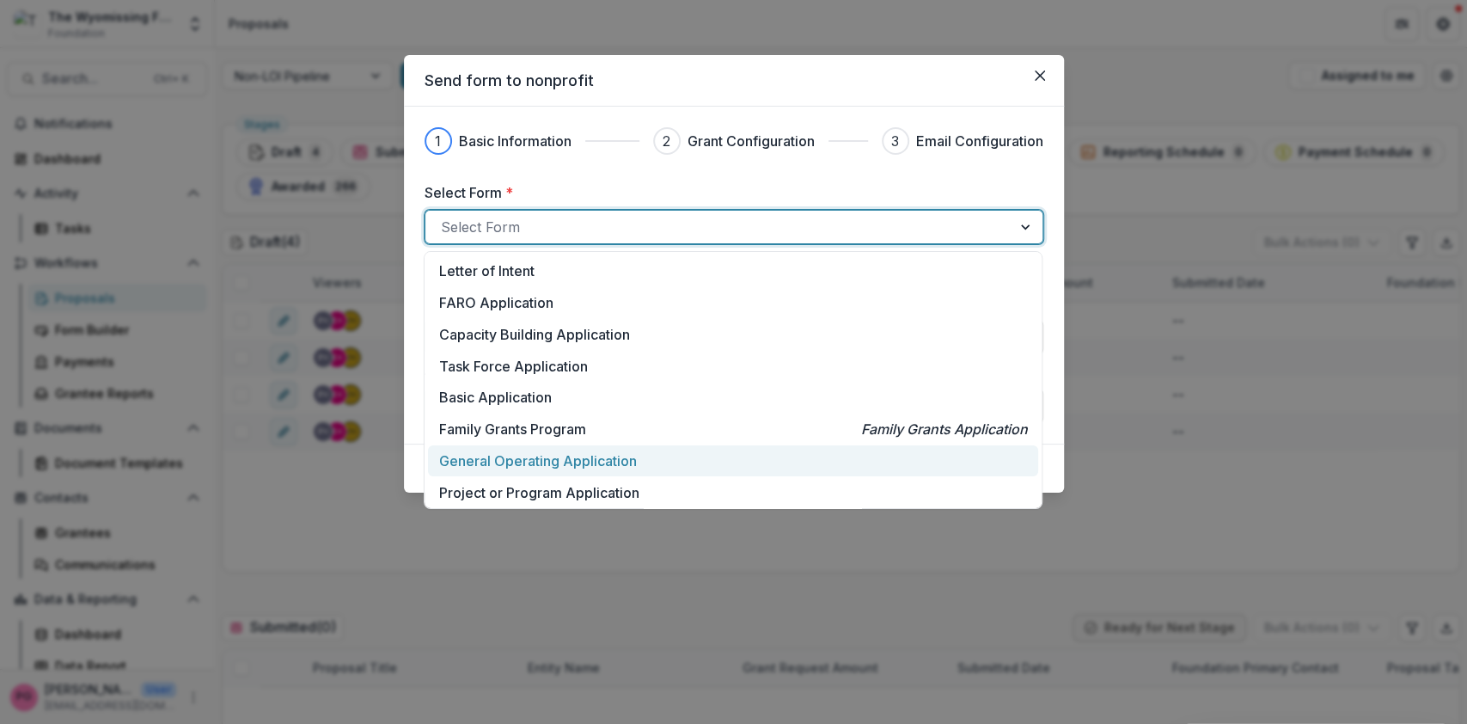
click at [591, 456] on p "General Operating Application" at bounding box center [538, 460] width 198 height 21
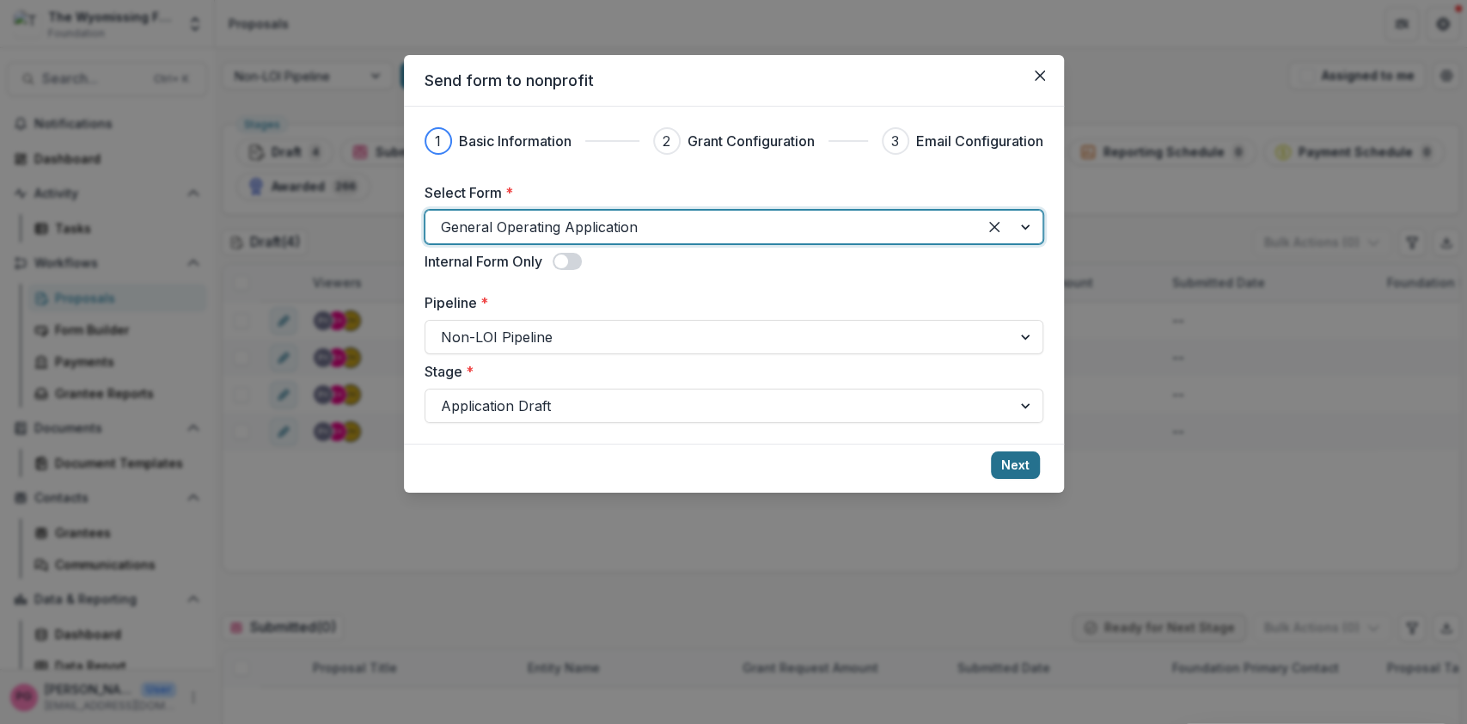
click at [1031, 456] on button "Next" at bounding box center [1015, 465] width 49 height 28
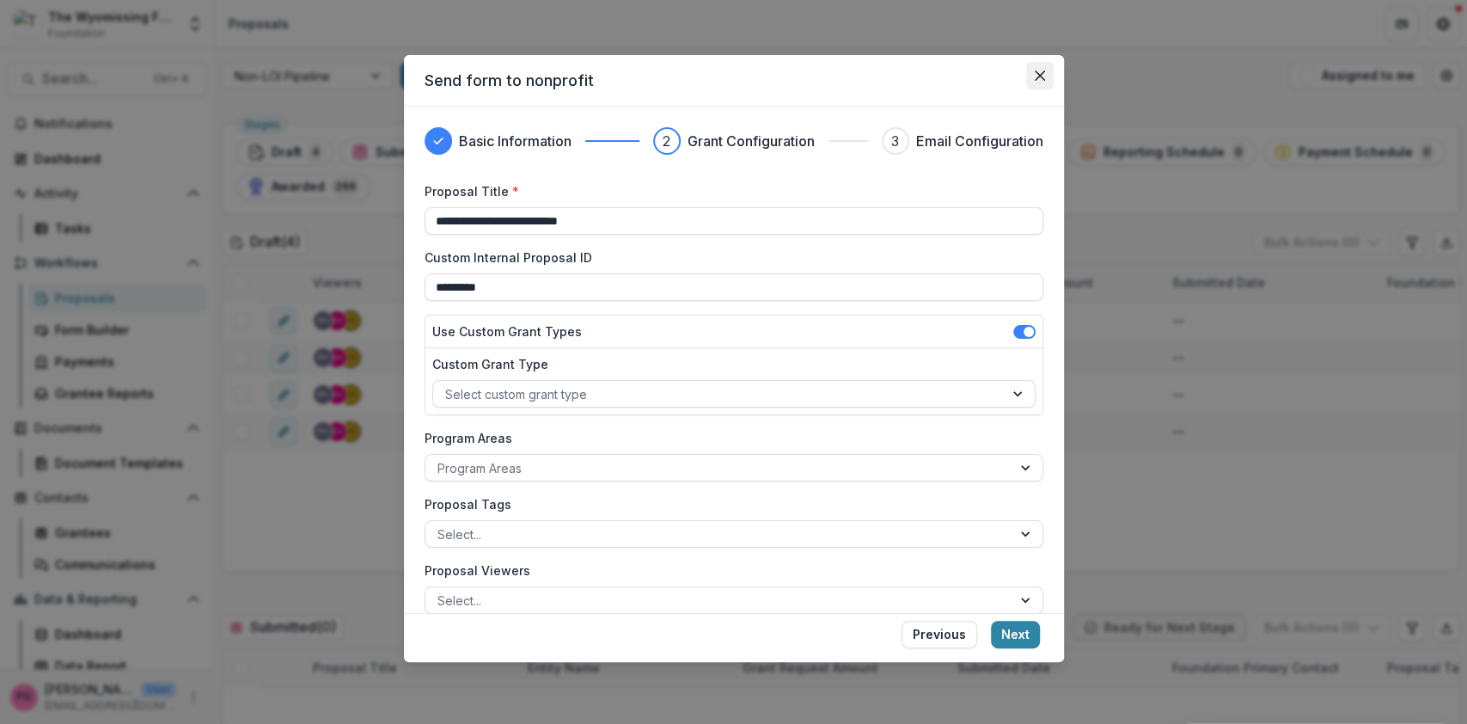
click at [1038, 72] on icon "Close" at bounding box center [1040, 75] width 10 height 10
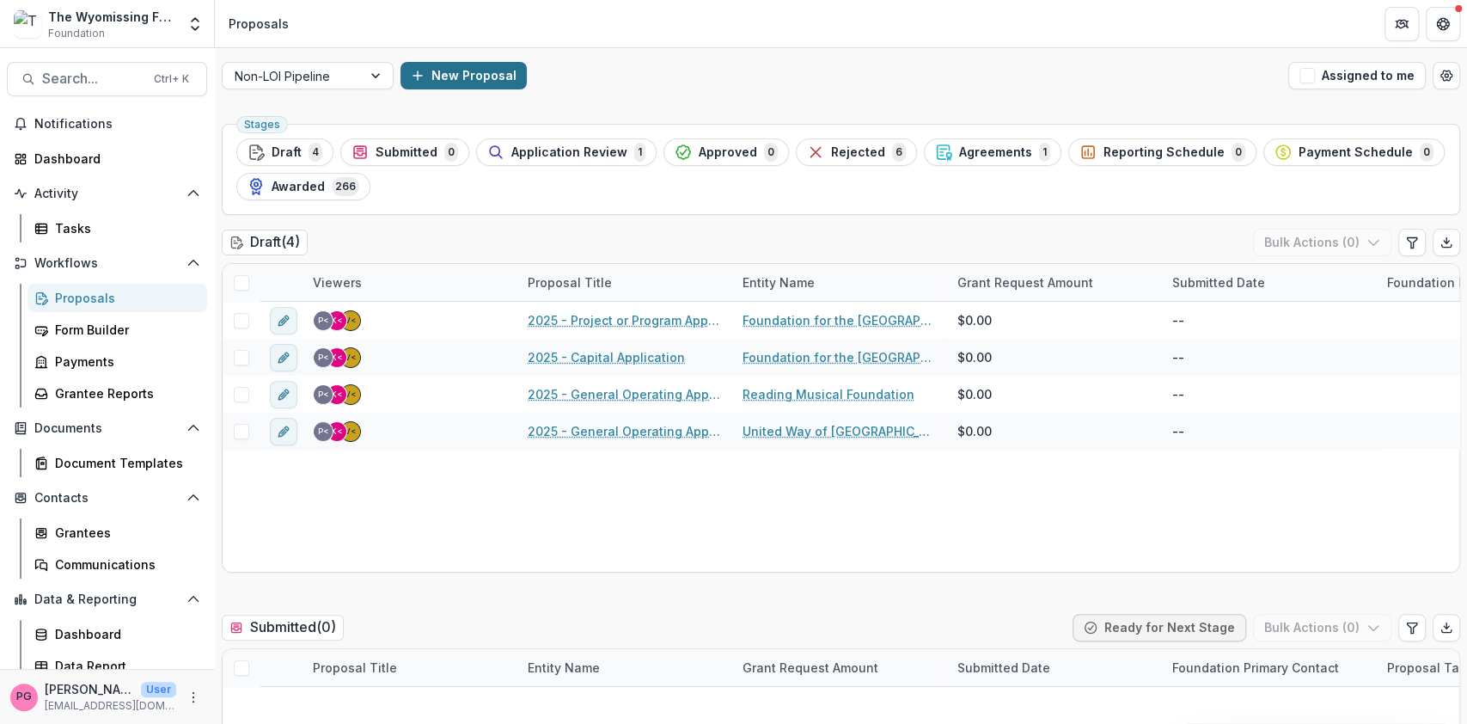
click at [475, 72] on button "New Proposal" at bounding box center [464, 76] width 126 height 28
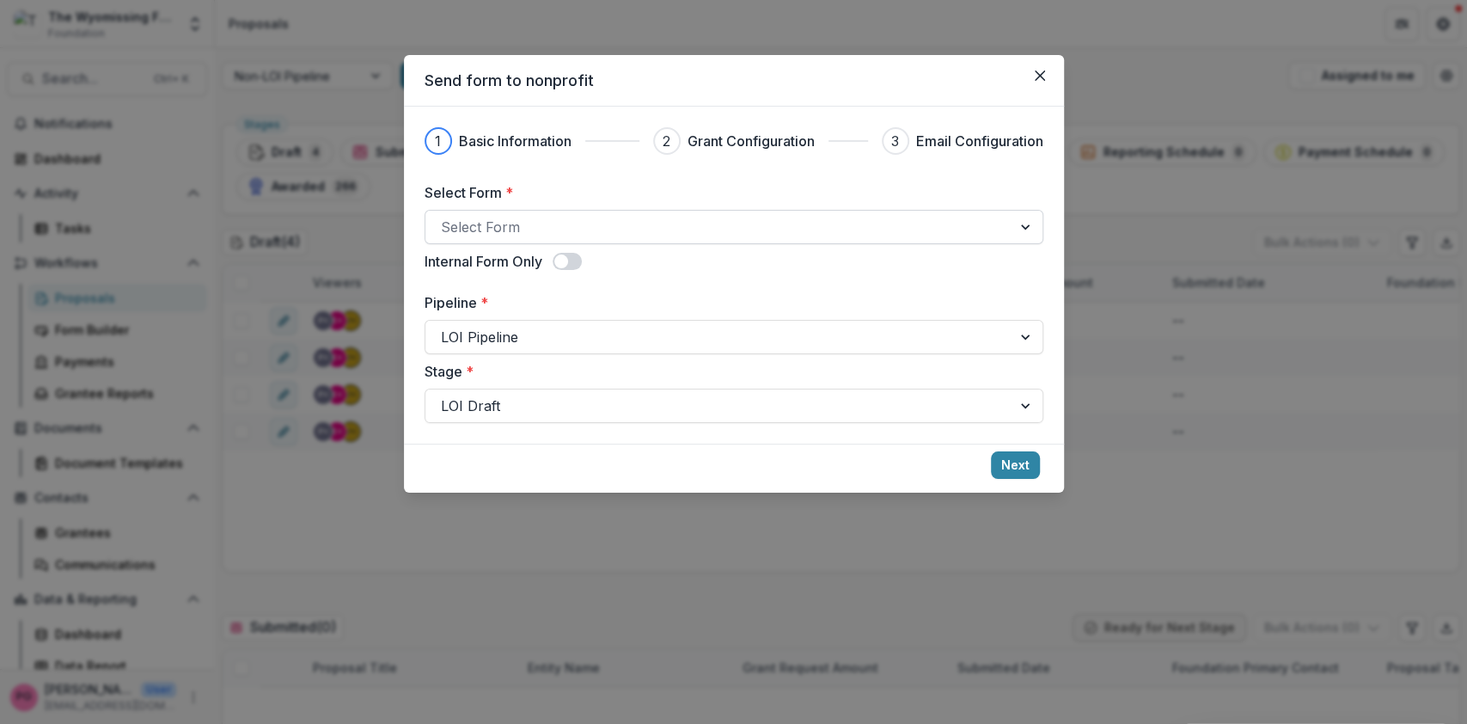
click at [516, 222] on div at bounding box center [718, 227] width 555 height 24
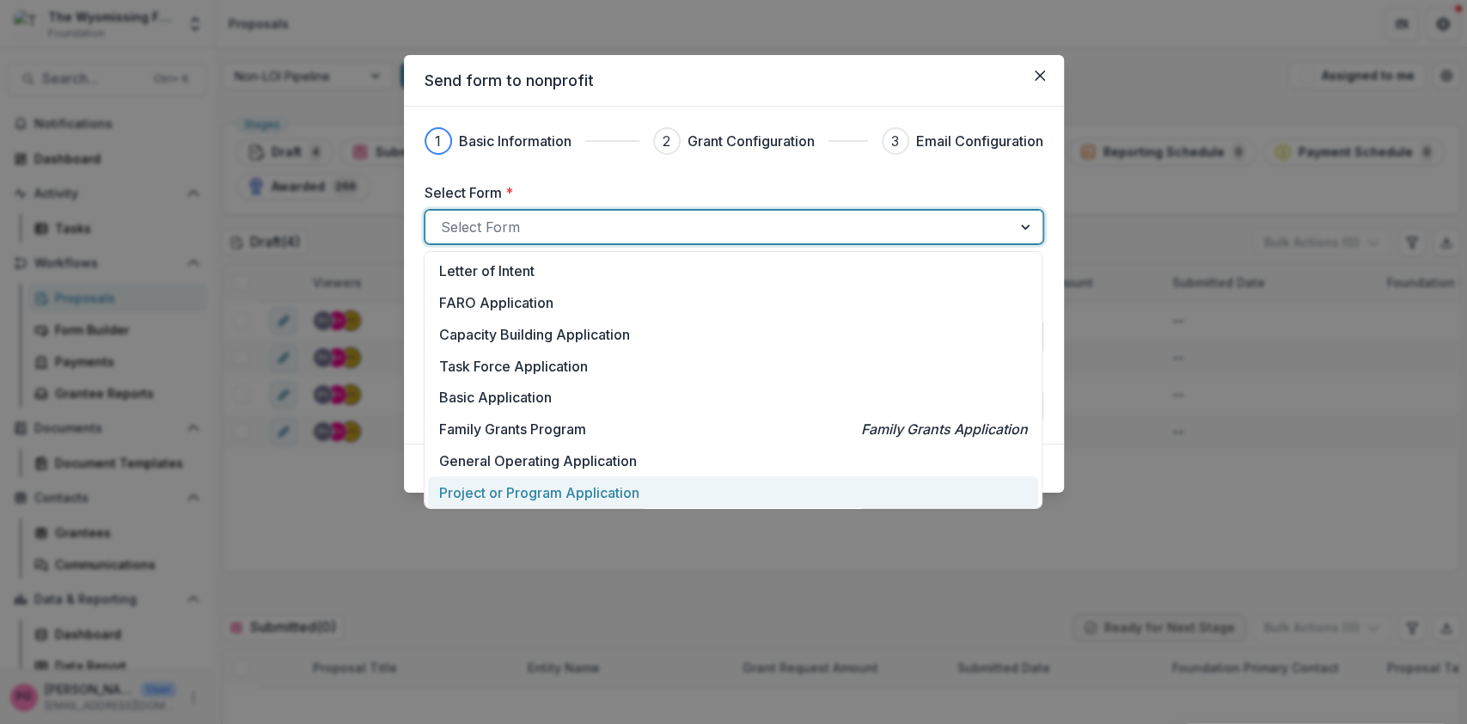
click at [519, 487] on p "Project or Program Application" at bounding box center [539, 492] width 200 height 21
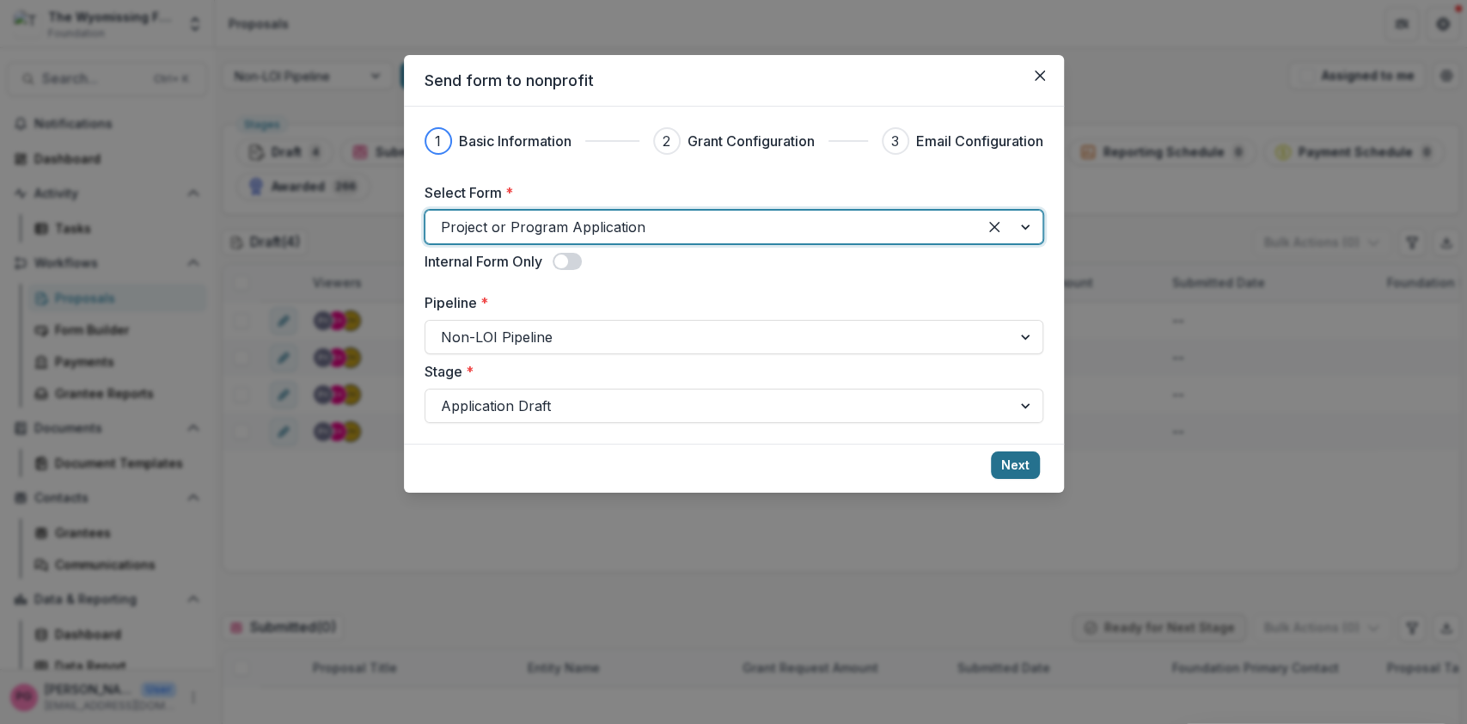
click at [1028, 469] on button "Next" at bounding box center [1015, 465] width 49 height 28
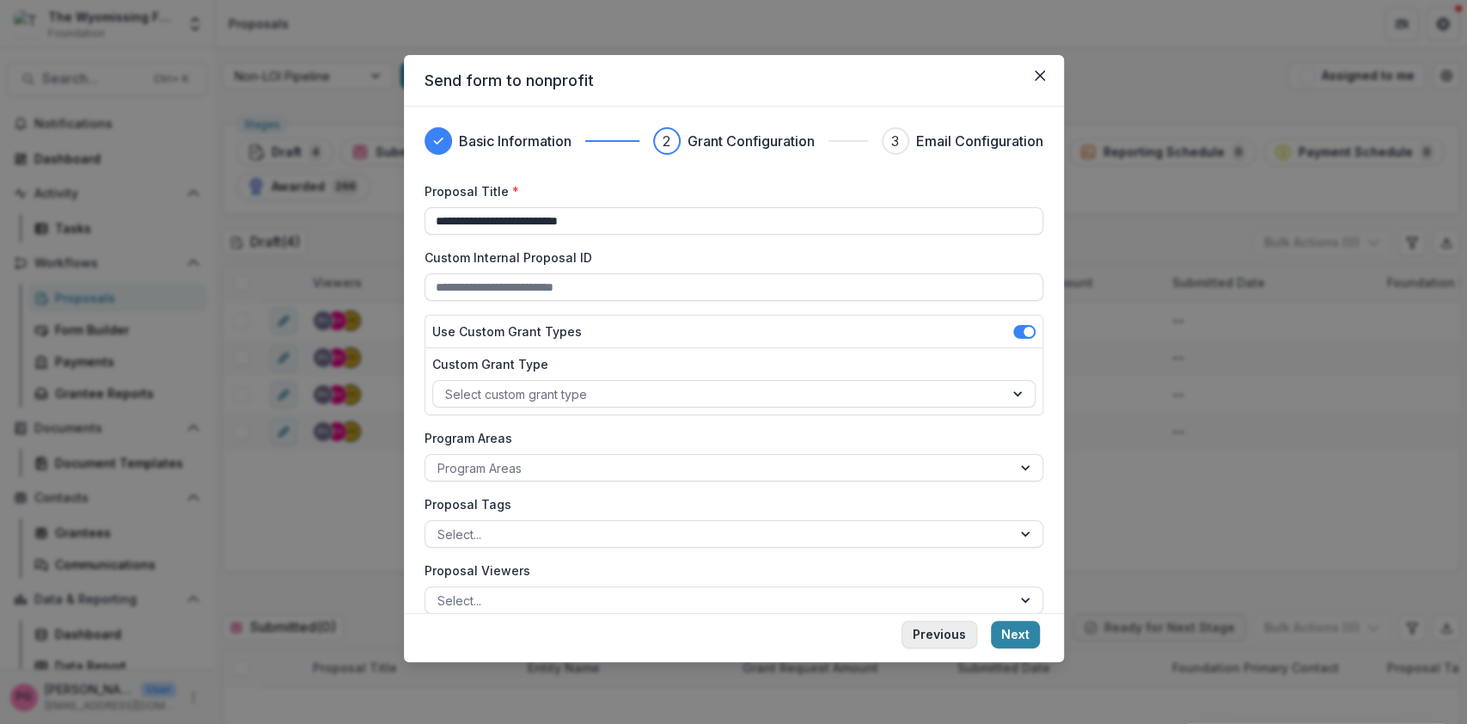
click at [946, 630] on button "Previous" at bounding box center [940, 635] width 76 height 28
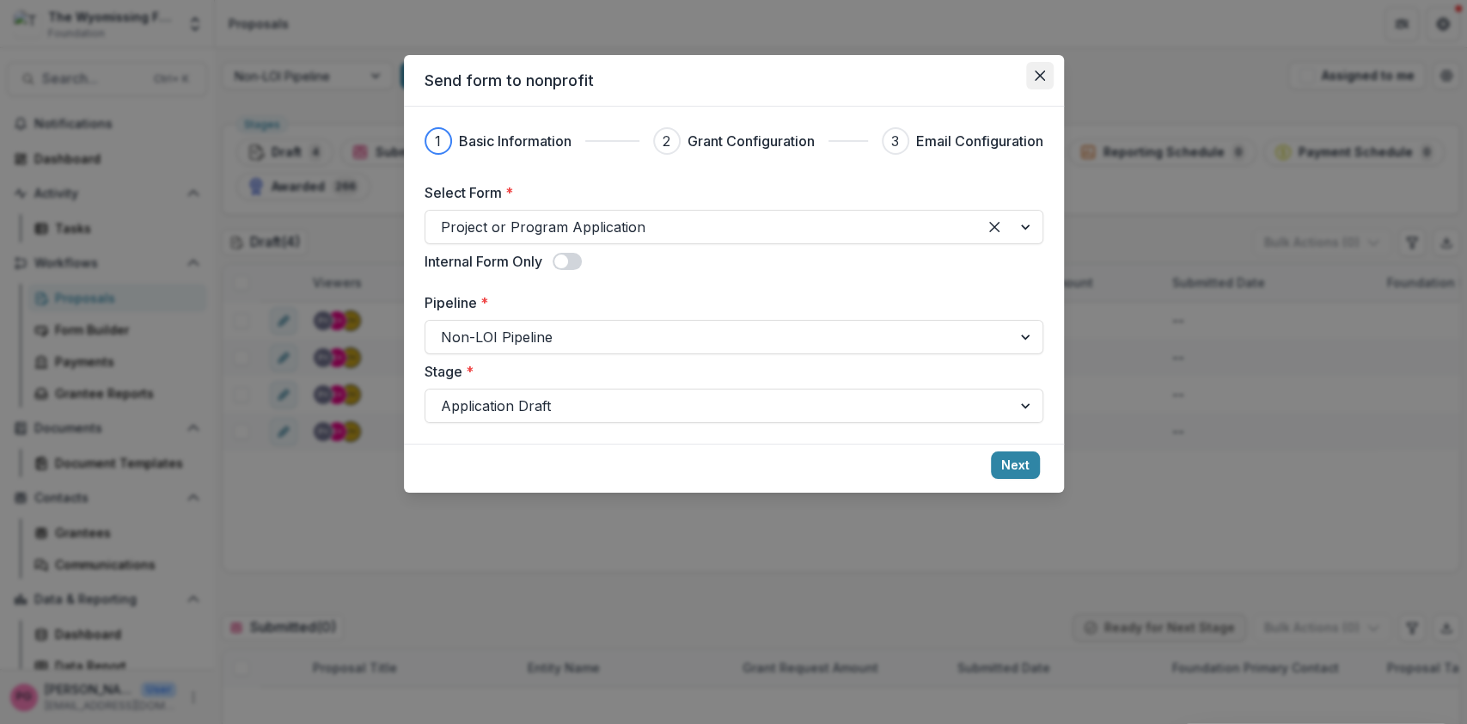
click at [1041, 73] on icon "Close" at bounding box center [1039, 75] width 10 height 10
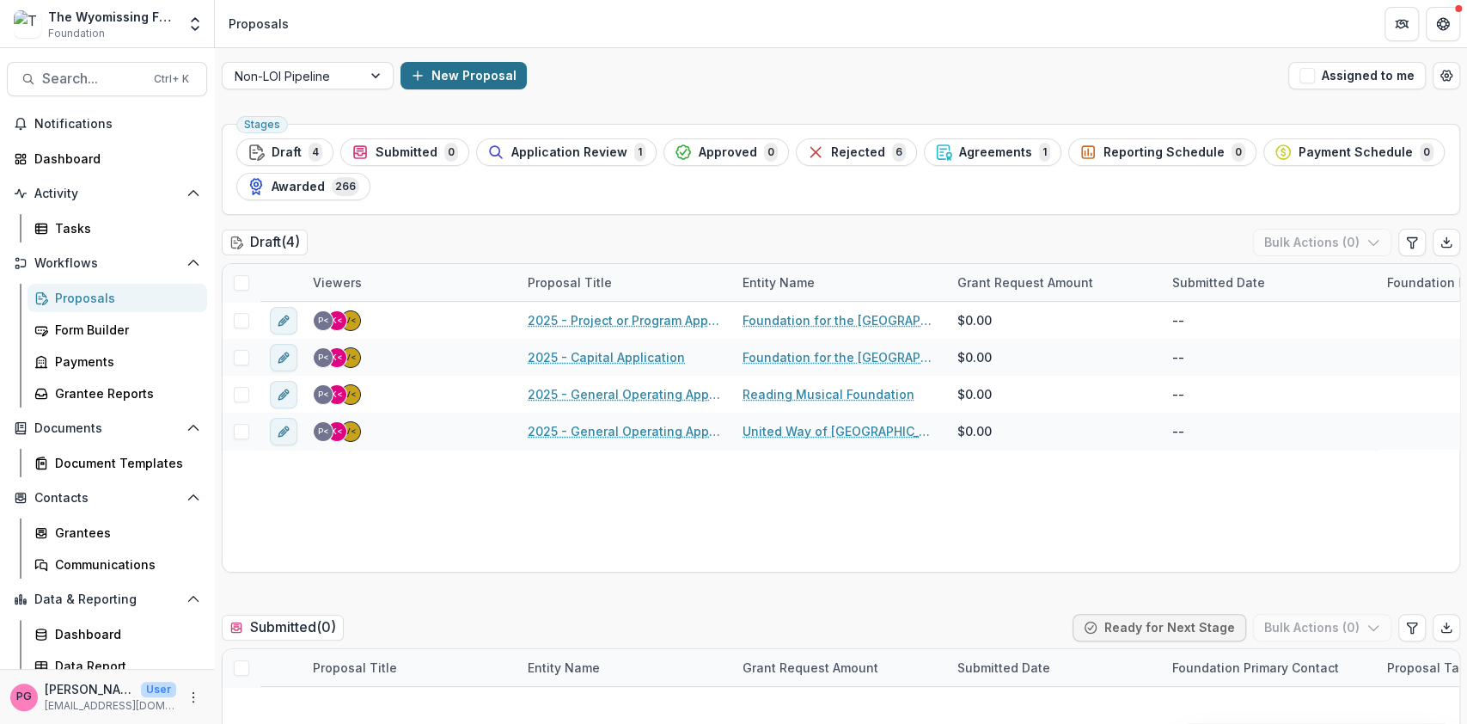
click at [468, 67] on button "New Proposal" at bounding box center [464, 76] width 126 height 28
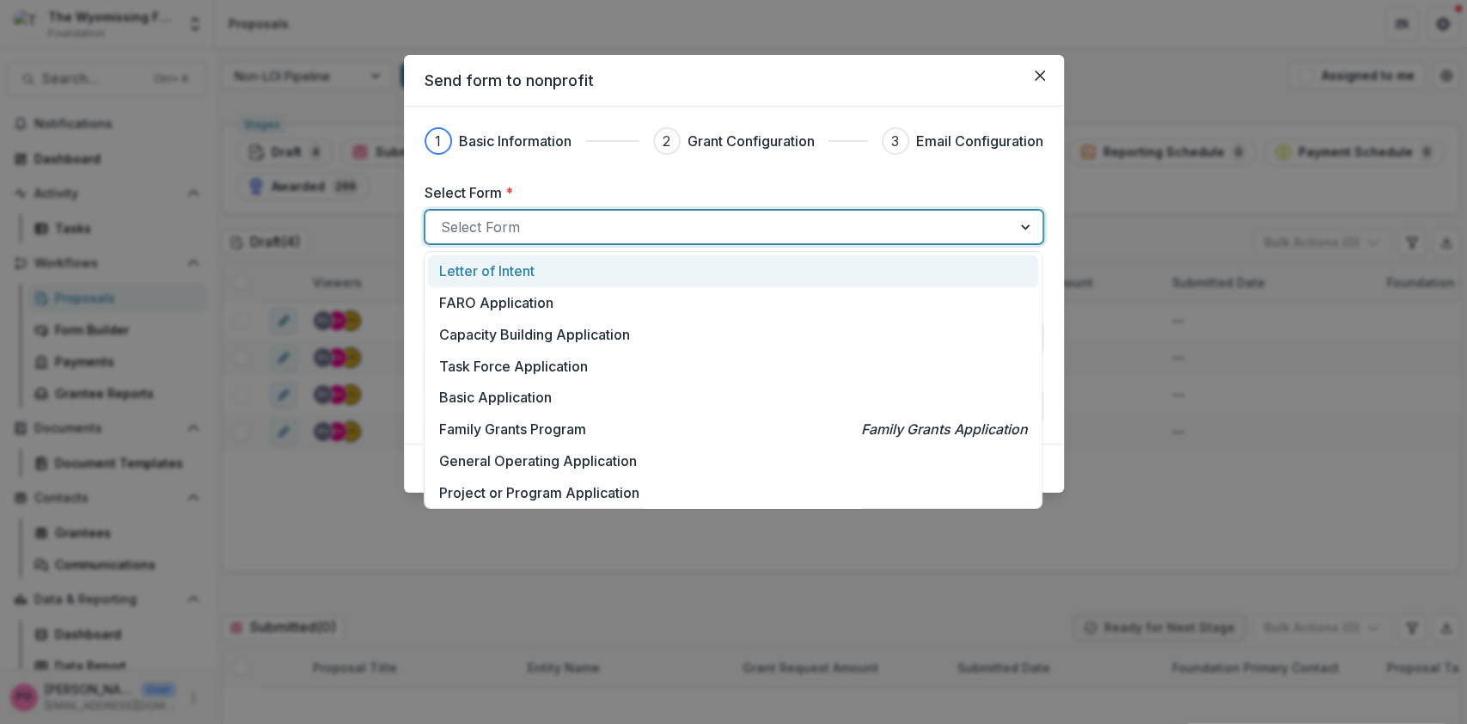
click at [575, 224] on div at bounding box center [718, 227] width 555 height 24
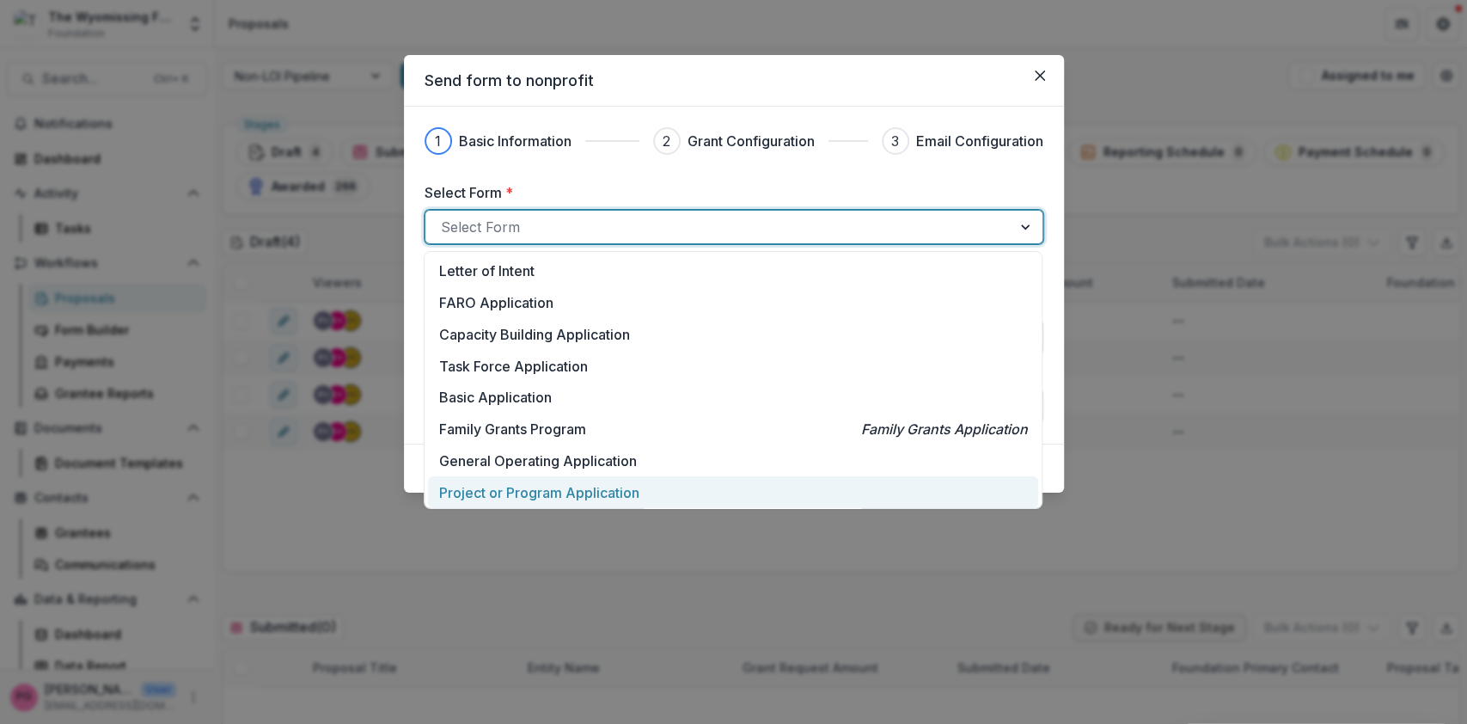
click at [538, 492] on p "Project or Program Application" at bounding box center [539, 492] width 200 height 21
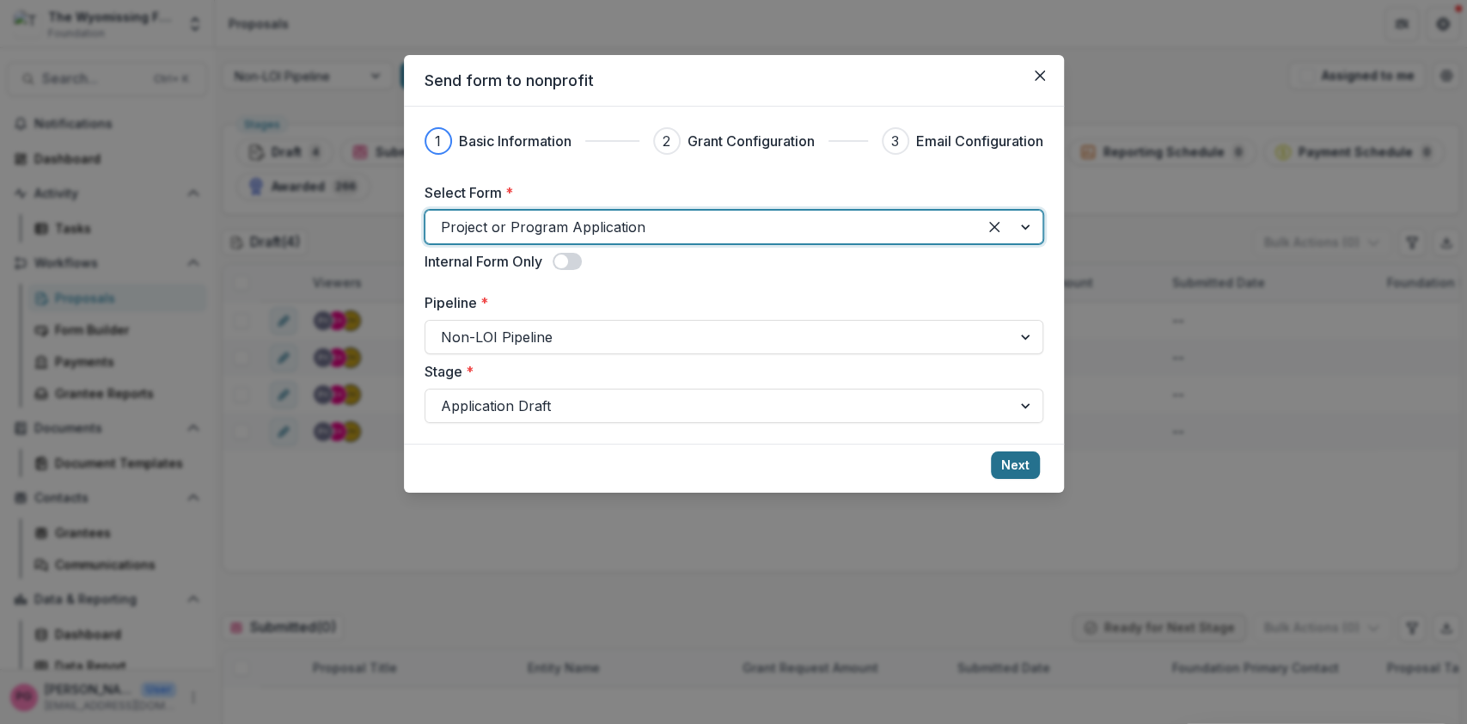
click at [1022, 463] on button "Next" at bounding box center [1015, 465] width 49 height 28
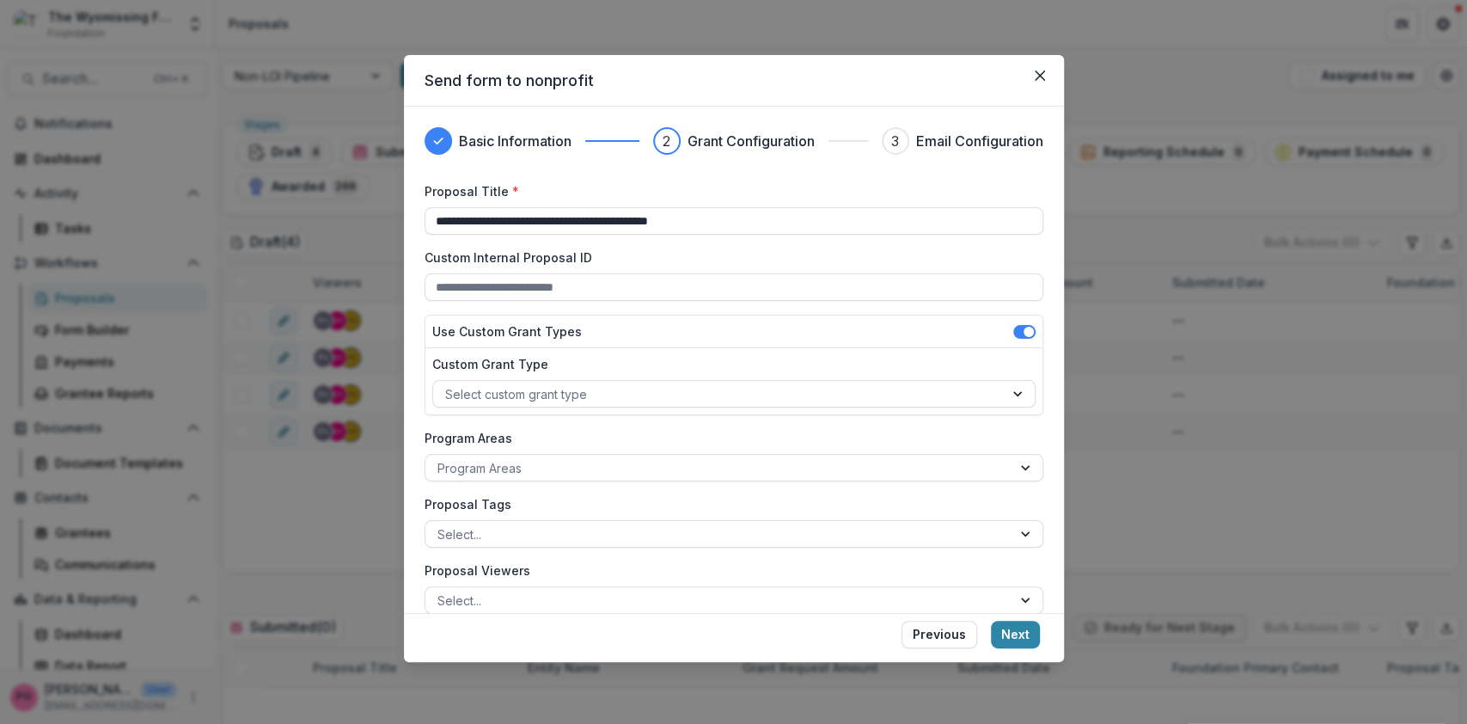
scroll to position [87, 0]
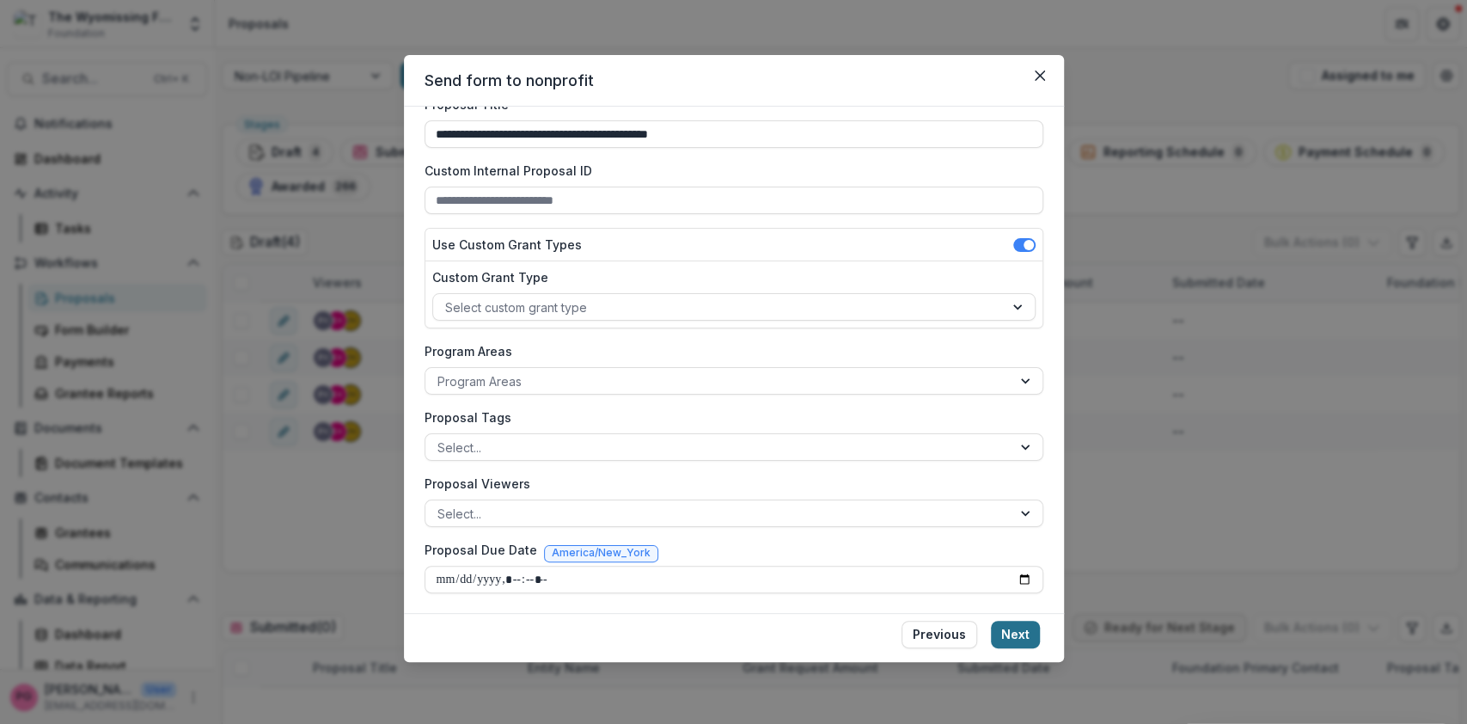
type input "**********"
click at [1033, 629] on button "Next" at bounding box center [1015, 635] width 49 height 28
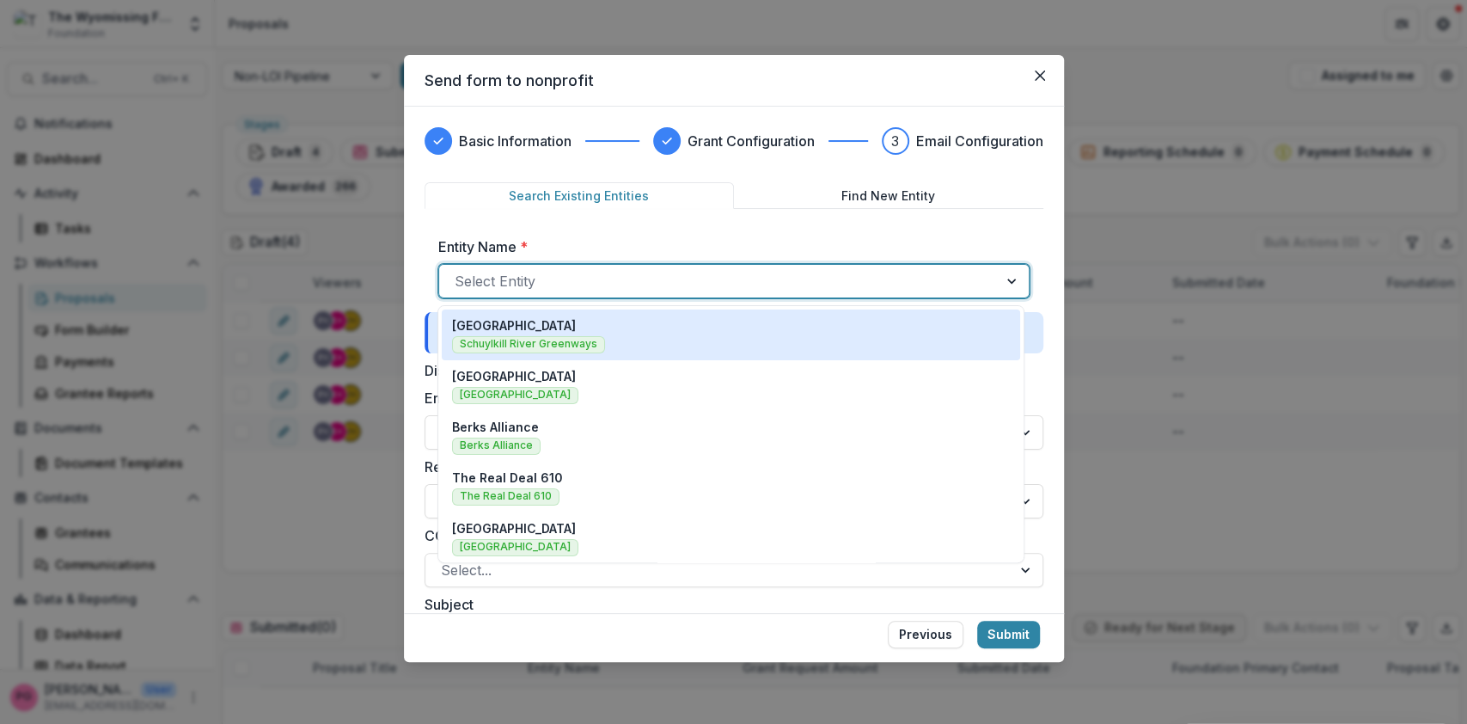
click at [523, 274] on div at bounding box center [719, 281] width 528 height 24
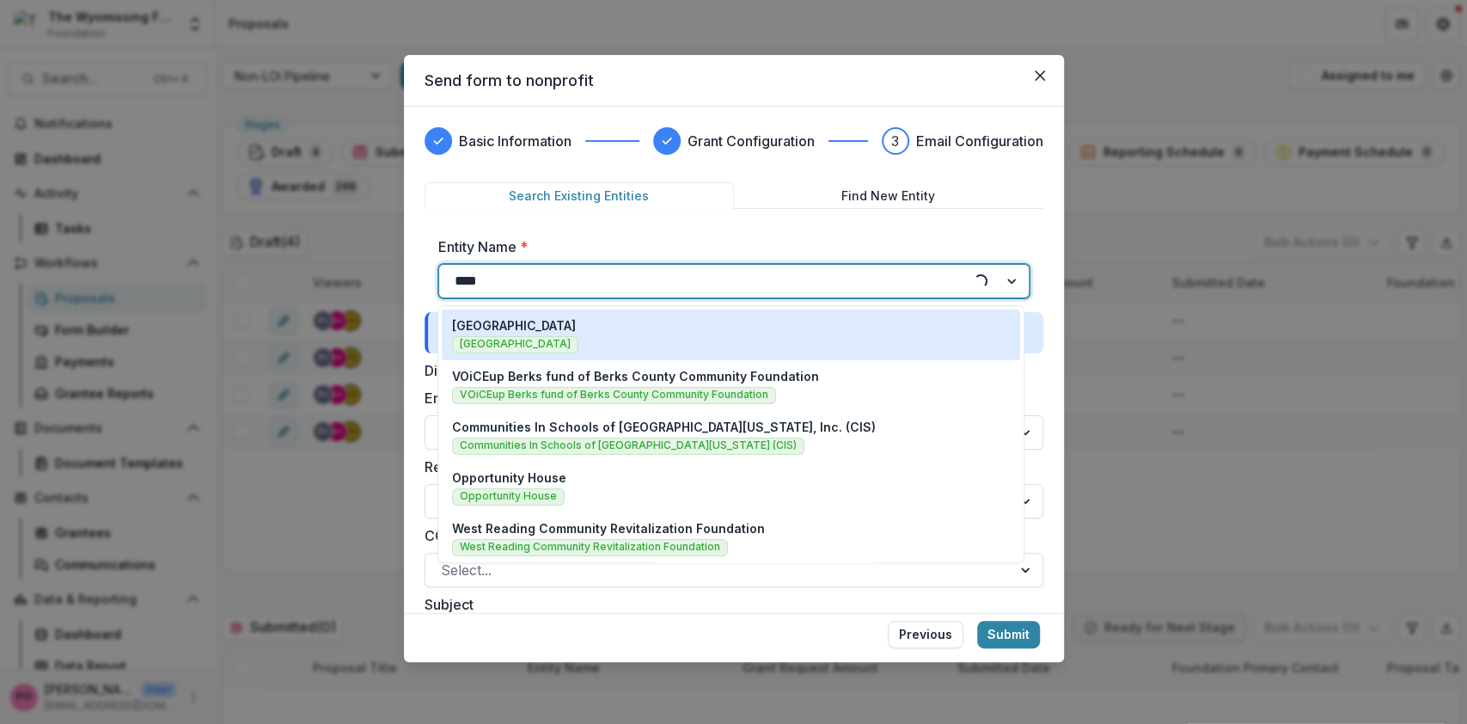
type input "*****"
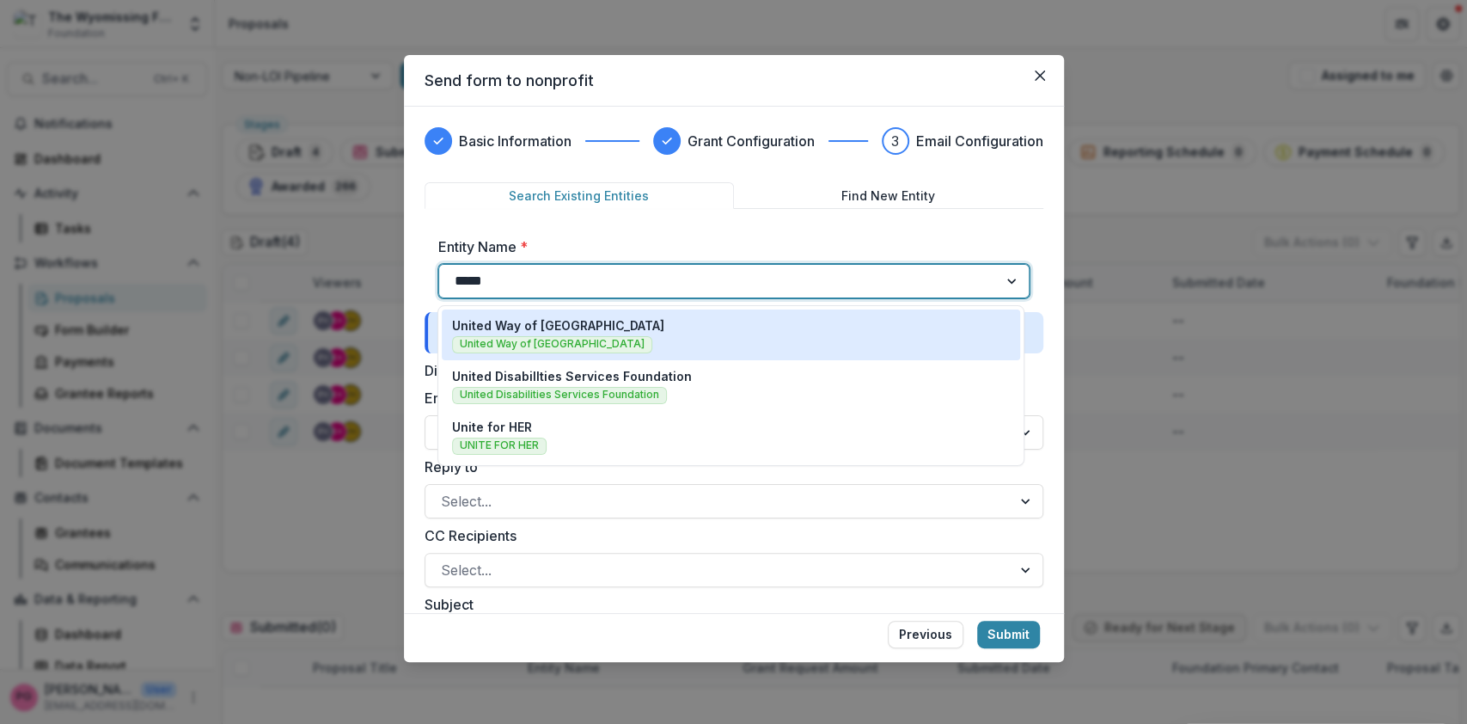
click at [511, 327] on p "United Way of [GEOGRAPHIC_DATA]" at bounding box center [558, 325] width 212 height 18
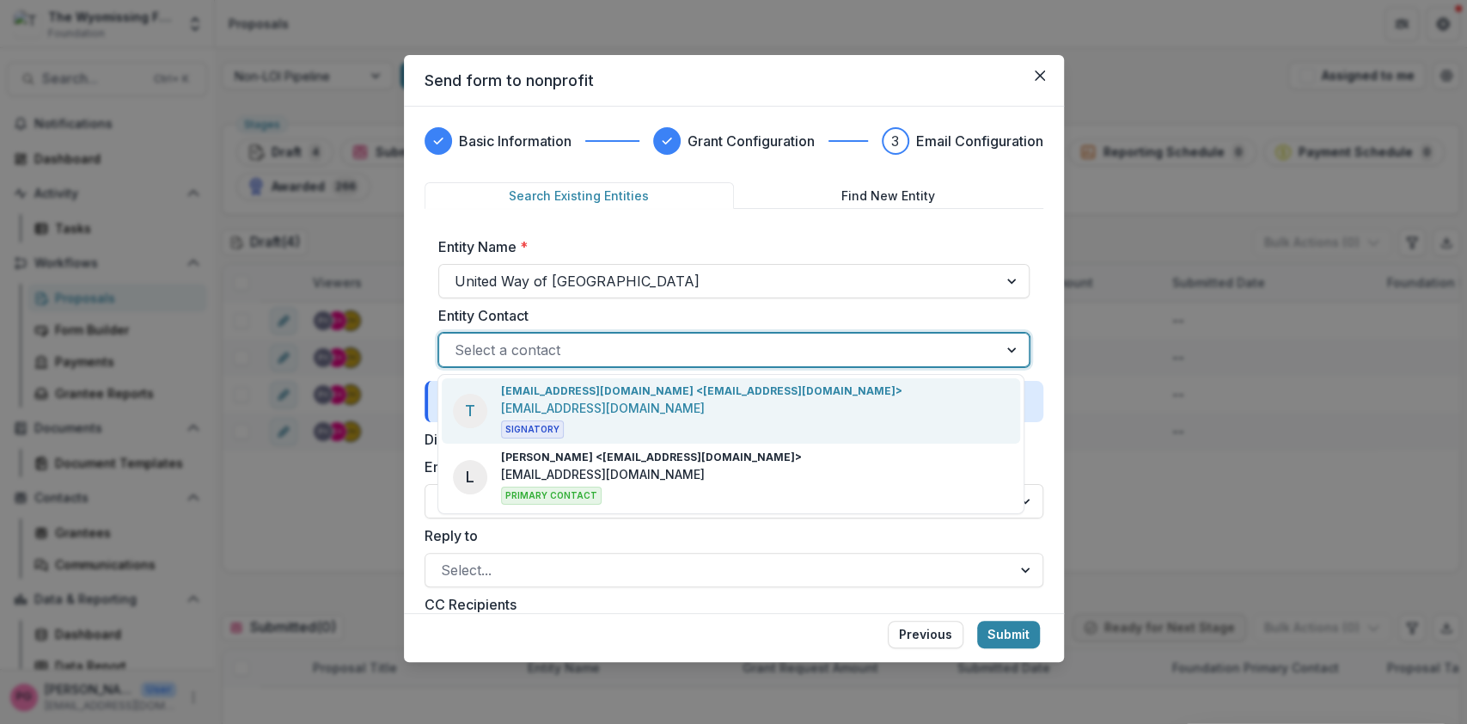
click at [505, 345] on div at bounding box center [719, 350] width 528 height 24
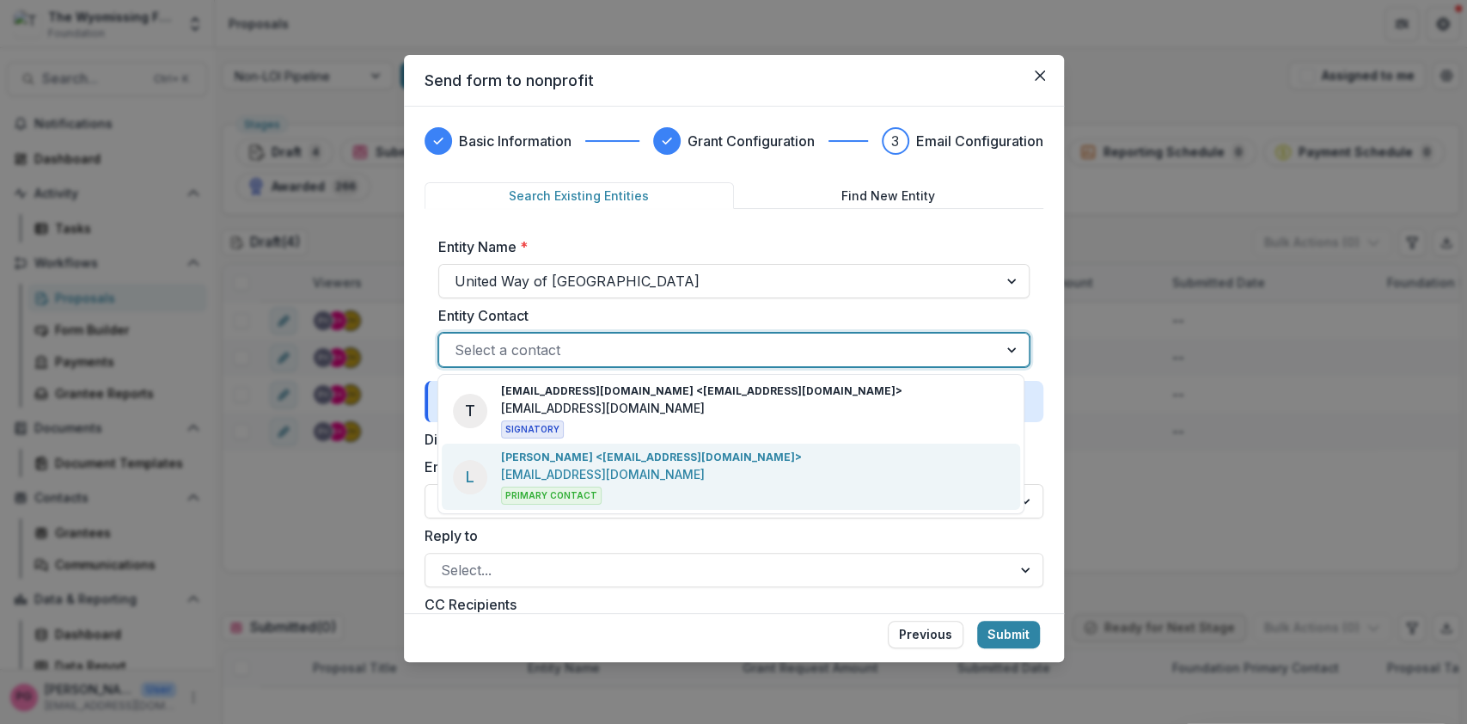
click at [539, 460] on p "[PERSON_NAME] <[EMAIL_ADDRESS][DOMAIN_NAME]>" at bounding box center [651, 457] width 301 height 15
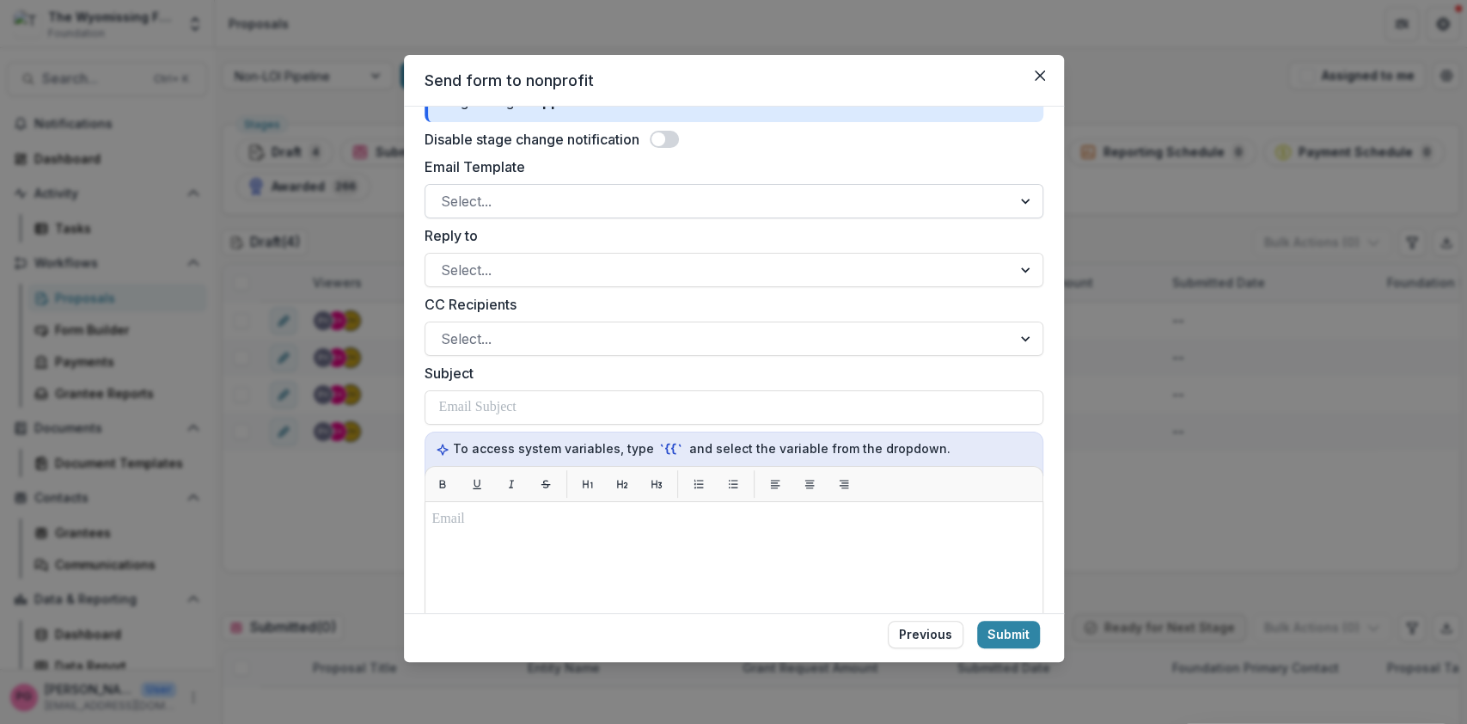
scroll to position [494, 0]
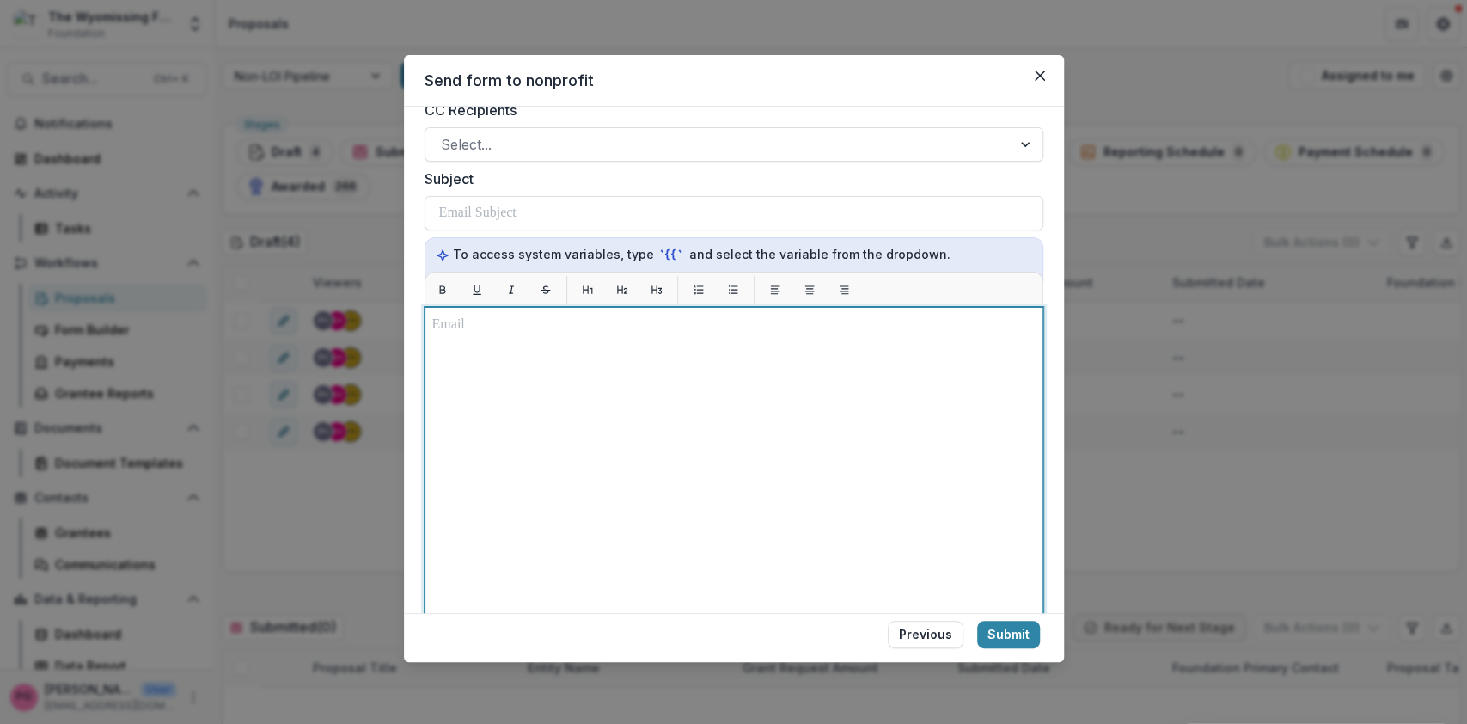
click at [448, 332] on p at bounding box center [733, 325] width 603 height 21
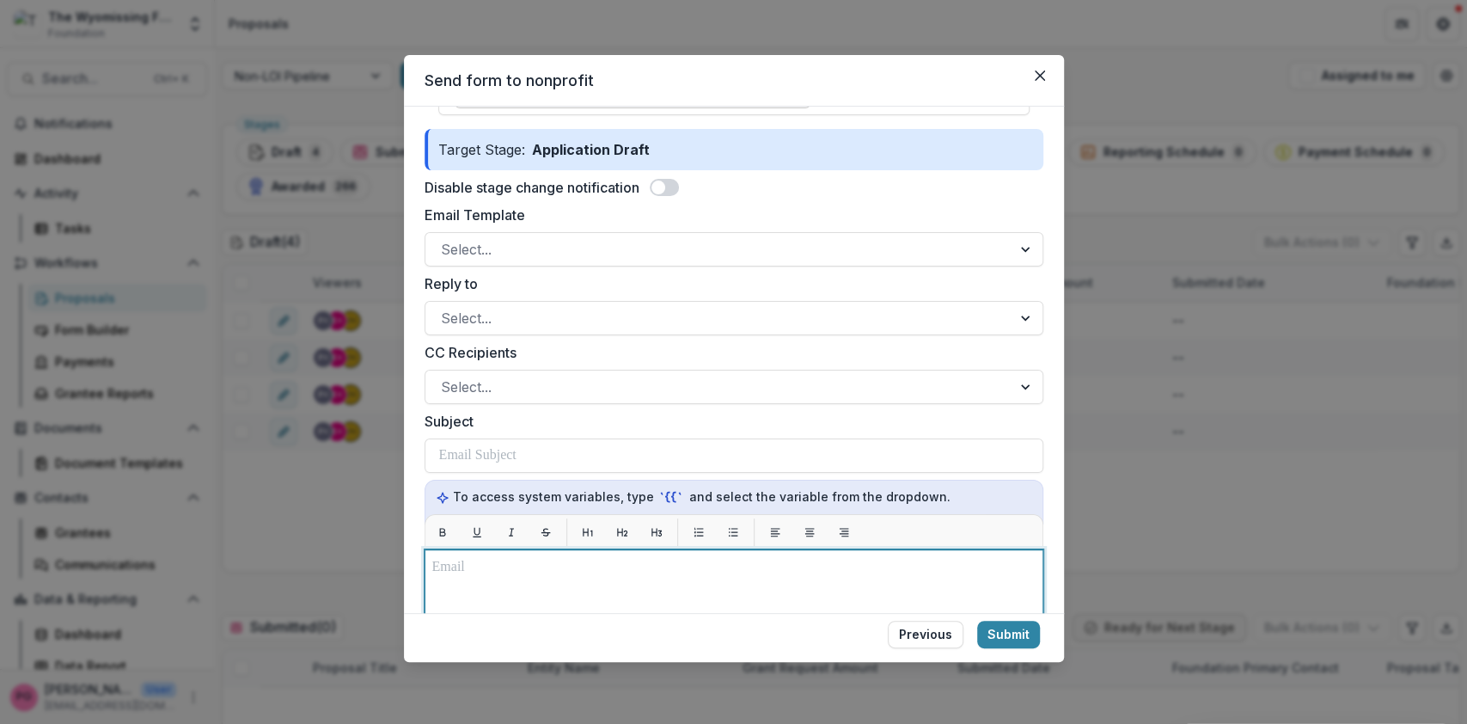
scroll to position [254, 0]
click at [549, 243] on div at bounding box center [718, 248] width 555 height 24
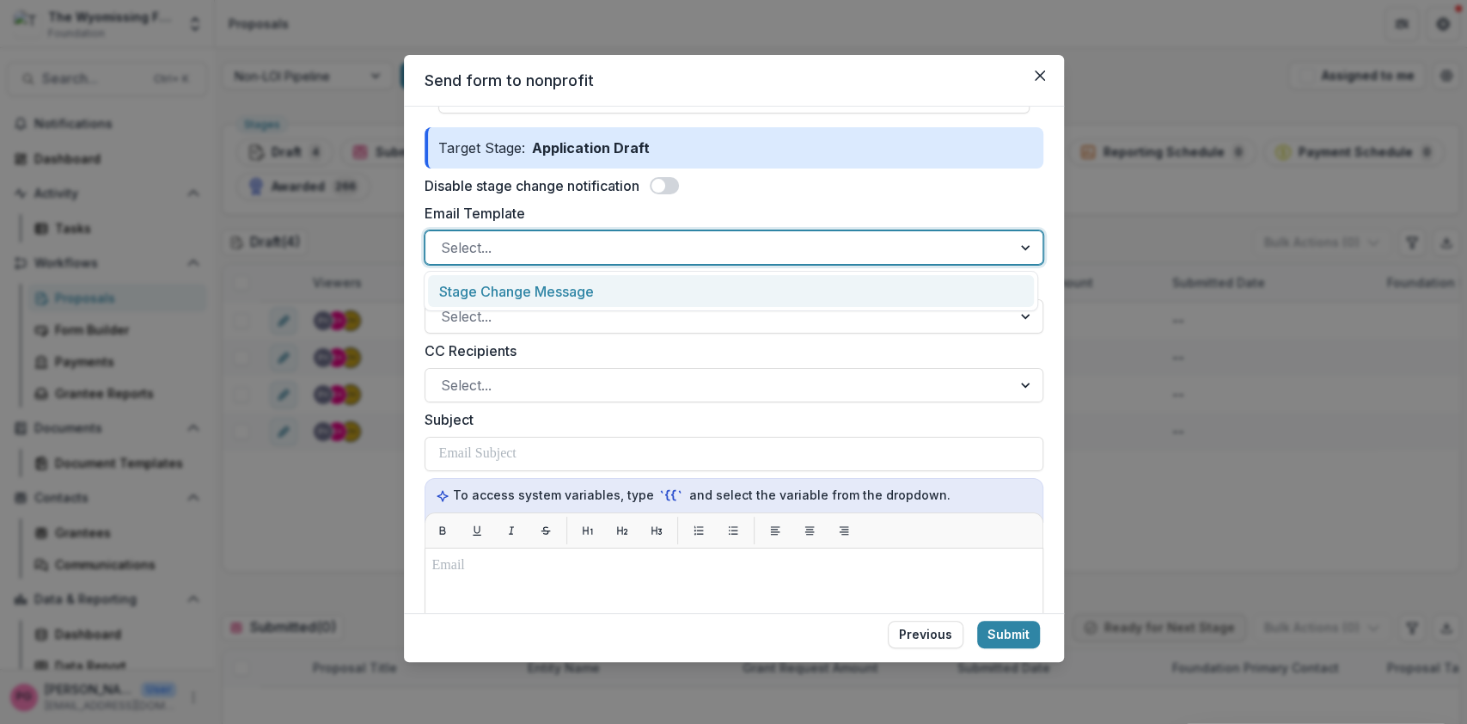
click at [536, 280] on div "Stage Change Message" at bounding box center [731, 291] width 606 height 32
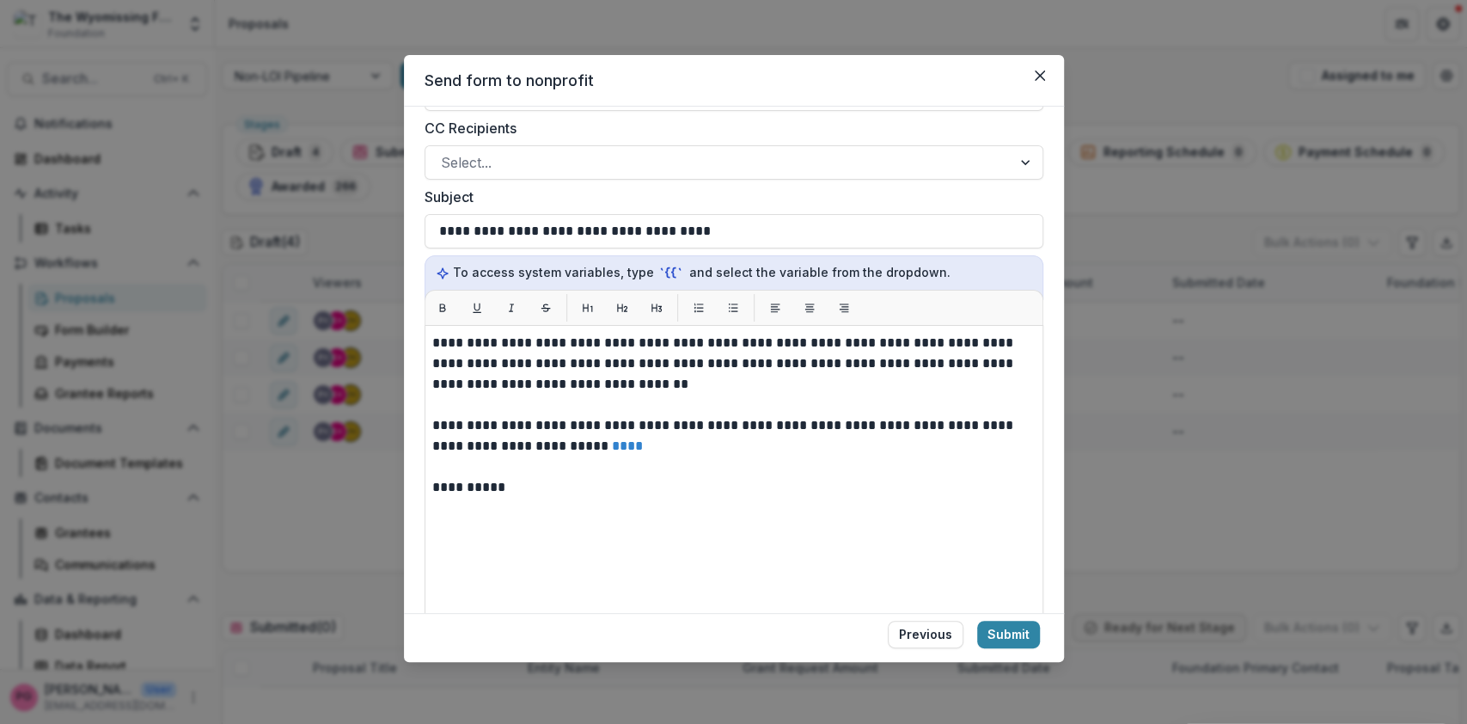
scroll to position [481, 0]
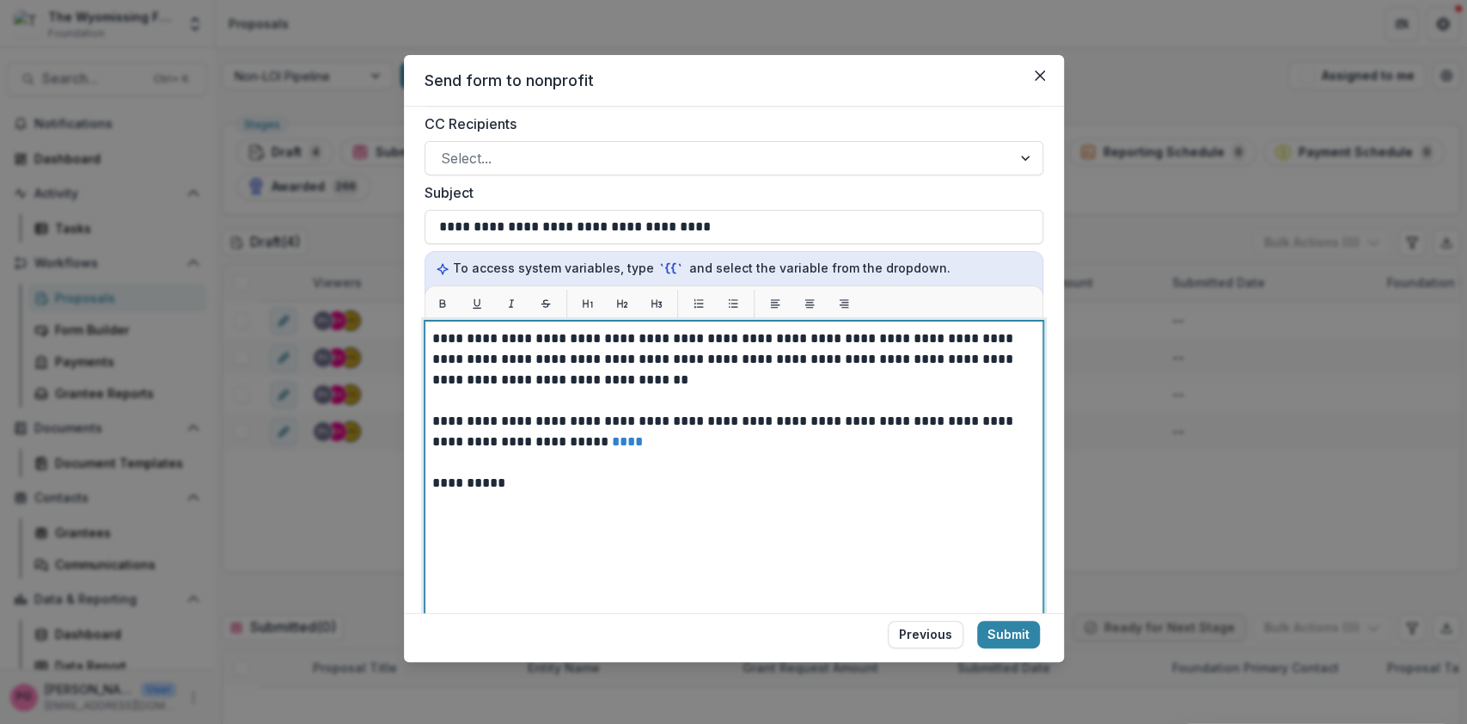
click at [659, 375] on p "**********" at bounding box center [731, 359] width 599 height 62
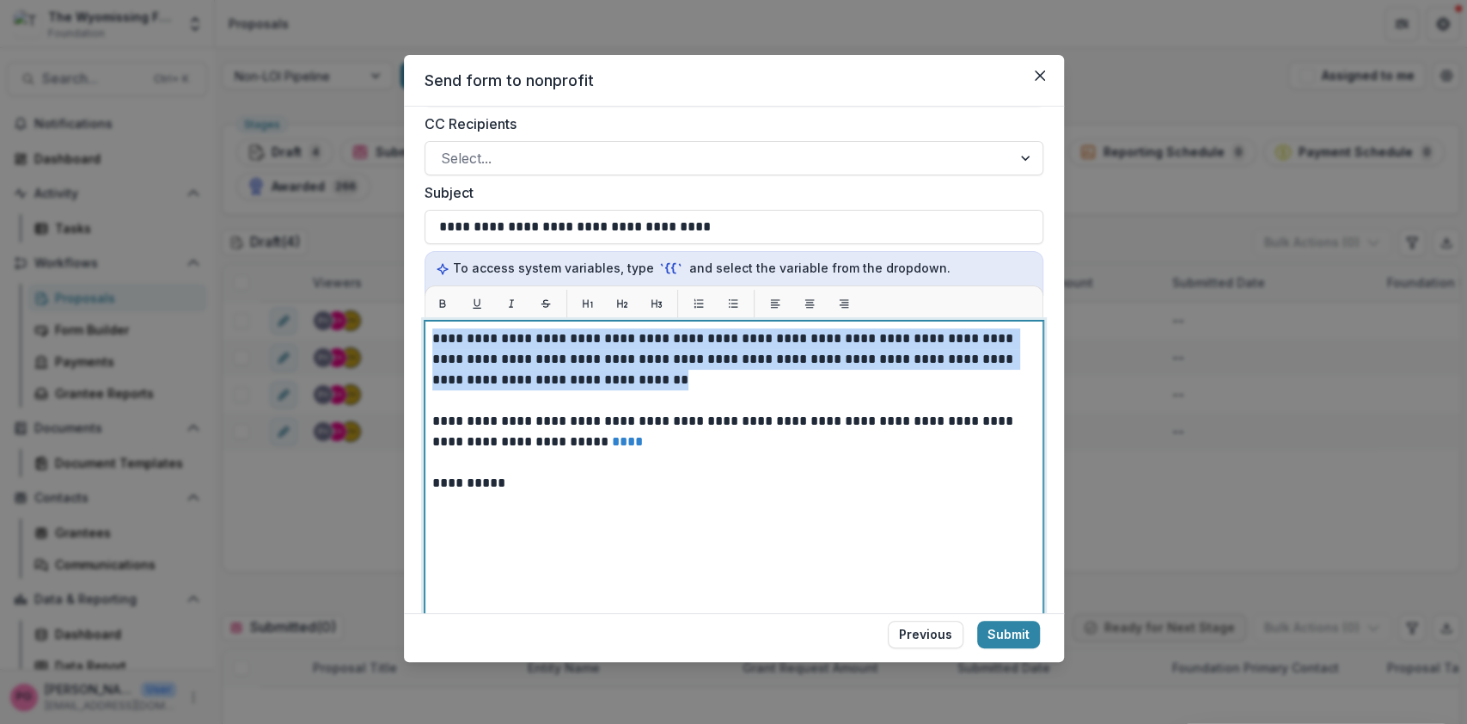
drag, startPoint x: 659, startPoint y: 375, endPoint x: 412, endPoint y: 338, distance: 250.3
click at [412, 338] on div "**********" at bounding box center [734, 360] width 660 height 506
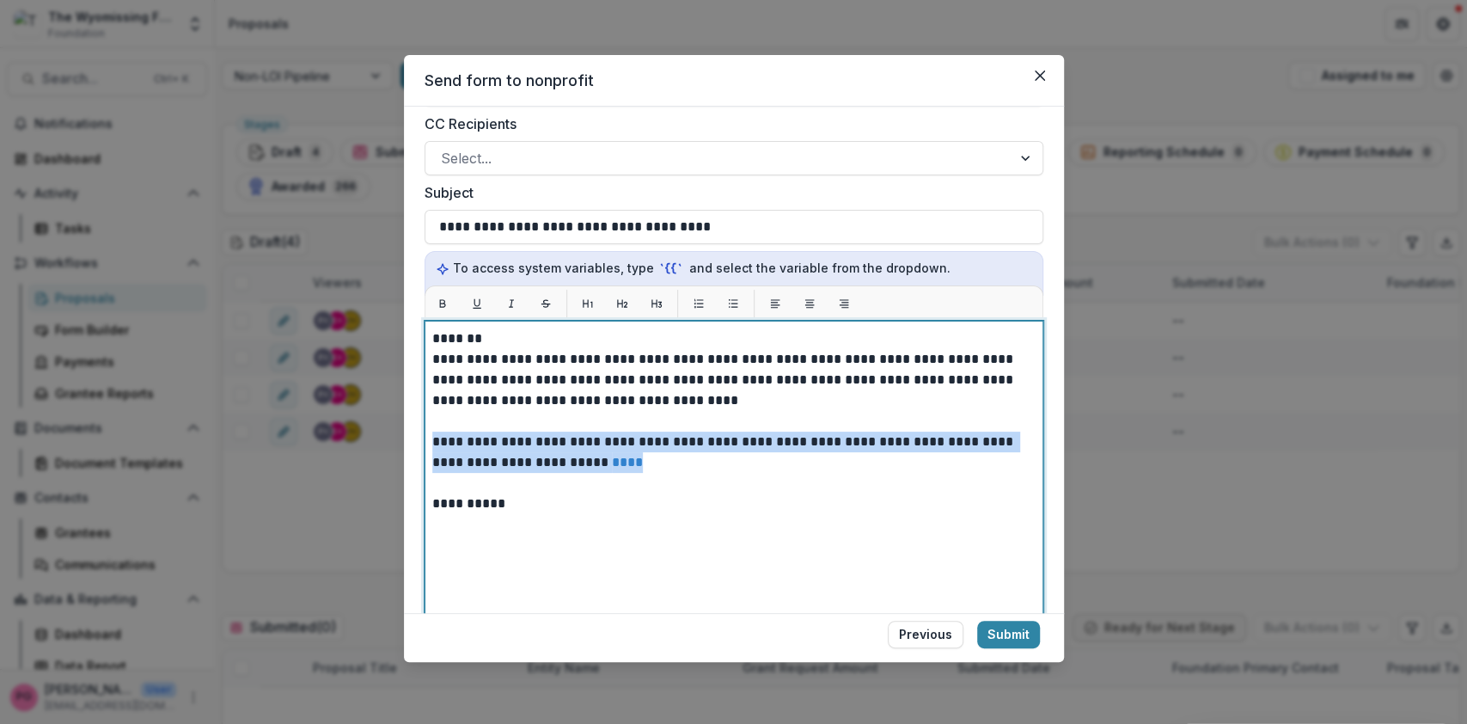
drag, startPoint x: 575, startPoint y: 469, endPoint x: 413, endPoint y: 442, distance: 163.9
click at [413, 442] on div "**********" at bounding box center [734, 360] width 660 height 506
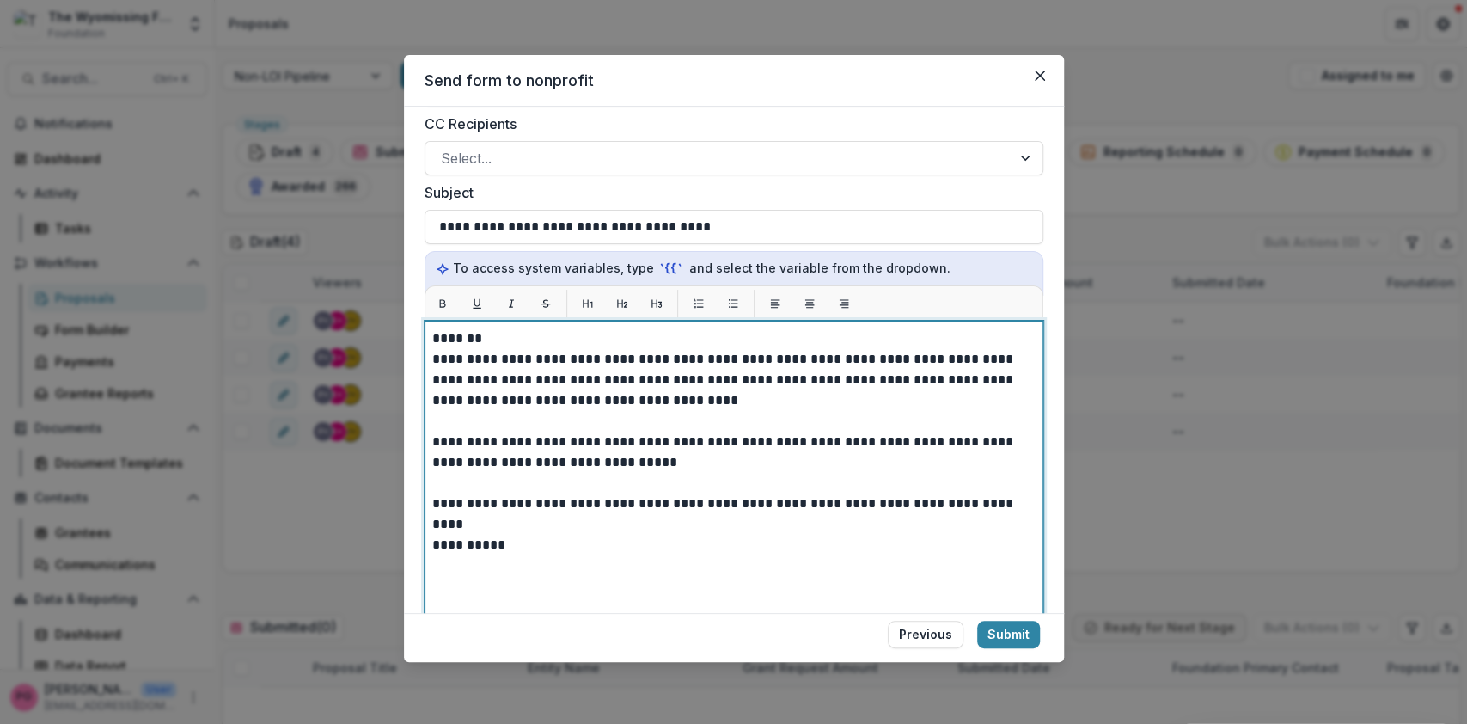
click at [511, 543] on p "**********" at bounding box center [731, 545] width 599 height 21
click at [445, 573] on div "**********" at bounding box center [733, 535] width 603 height 414
click at [515, 543] on p "**********" at bounding box center [731, 545] width 599 height 21
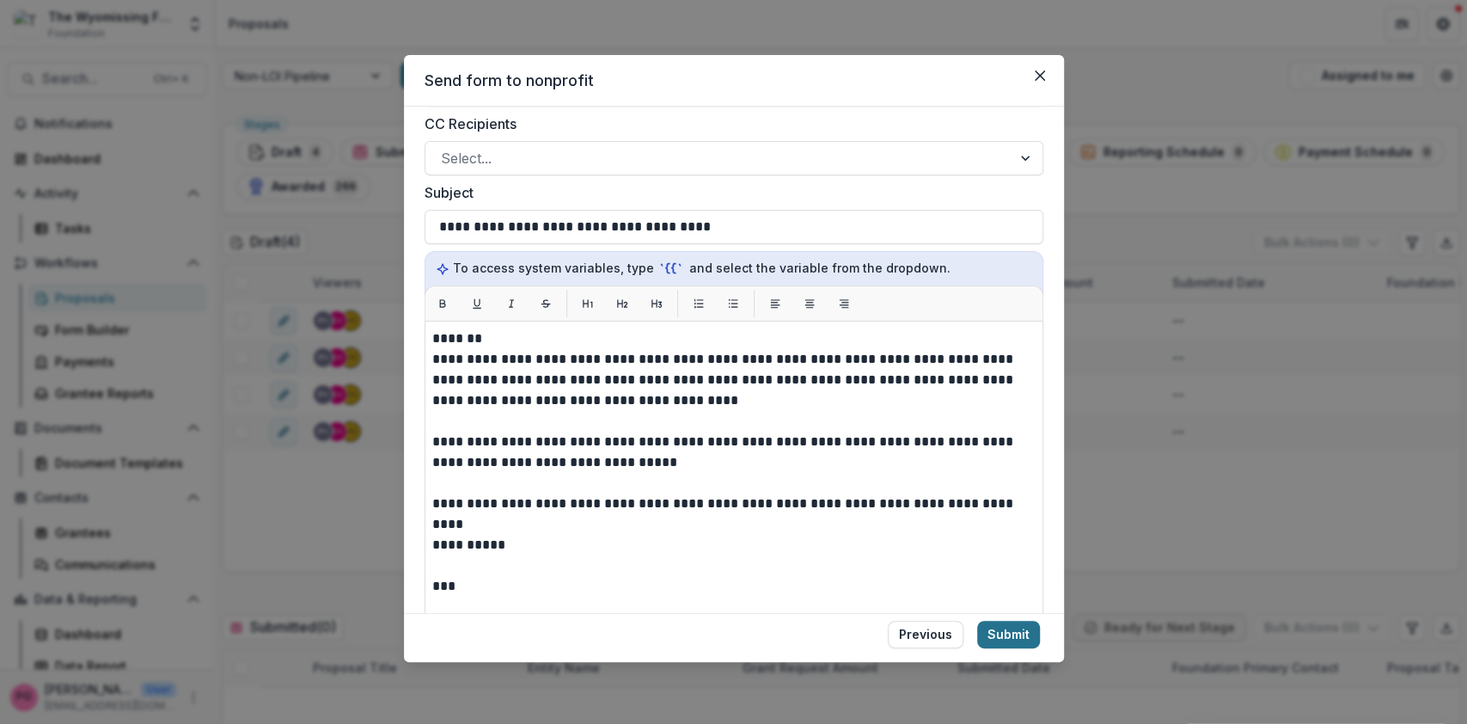
click at [1007, 631] on button "Submit" at bounding box center [1008, 635] width 63 height 28
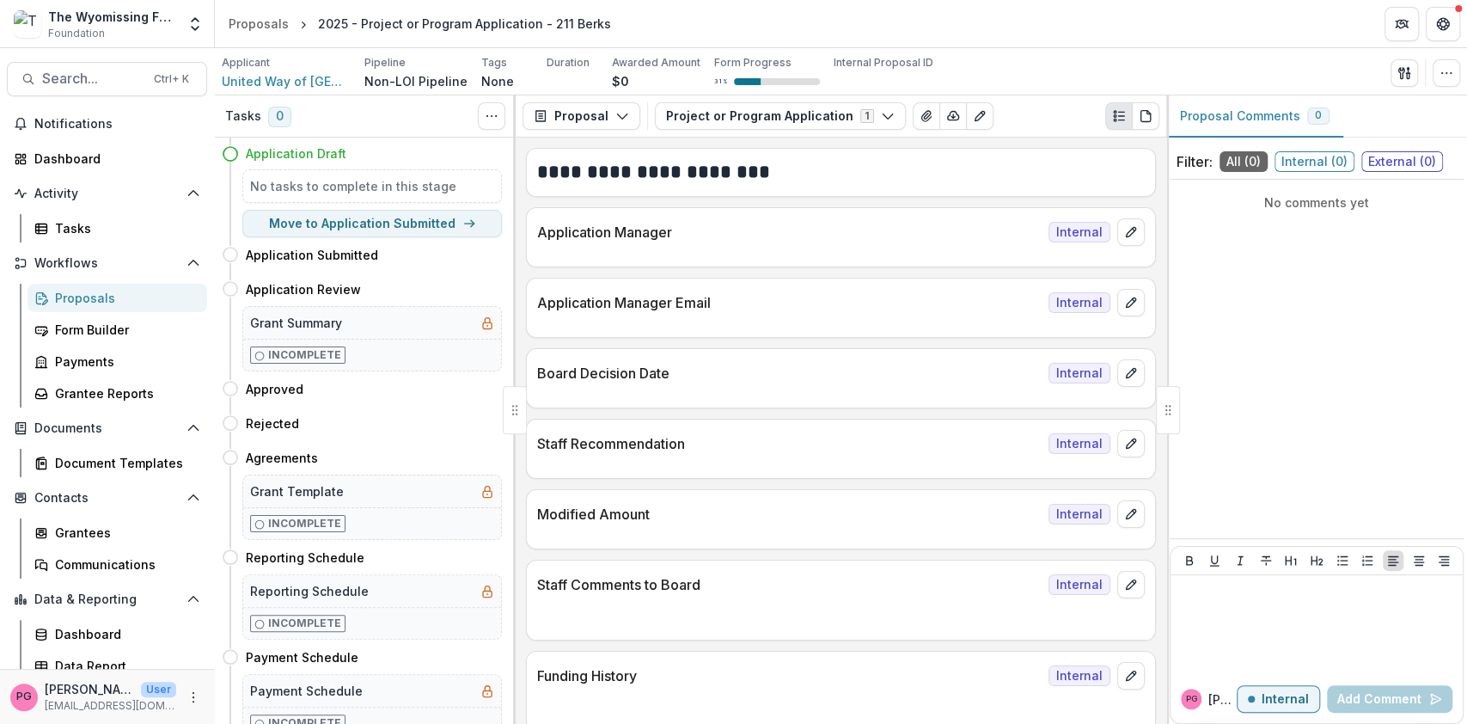
click at [103, 292] on div "Proposals" at bounding box center [124, 298] width 138 height 18
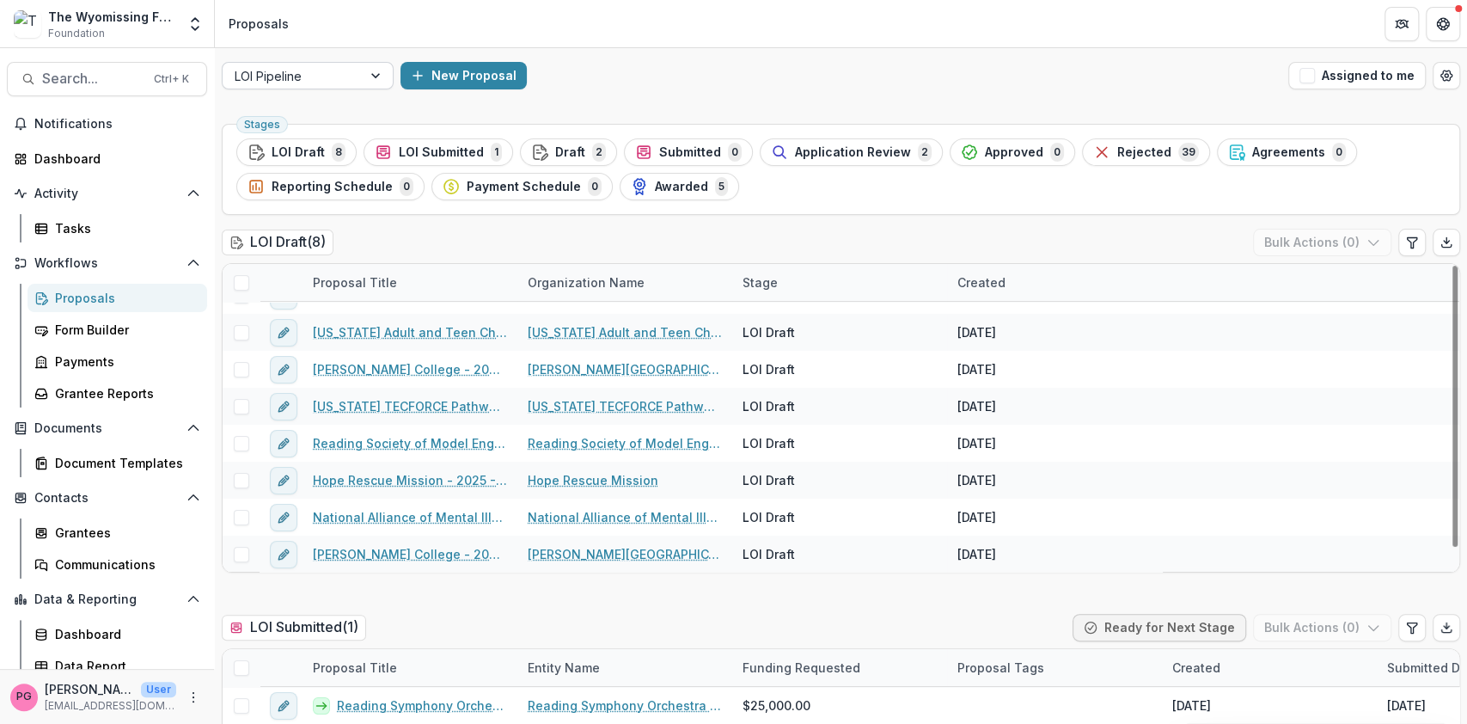
click at [366, 63] on div at bounding box center [377, 76] width 31 height 26
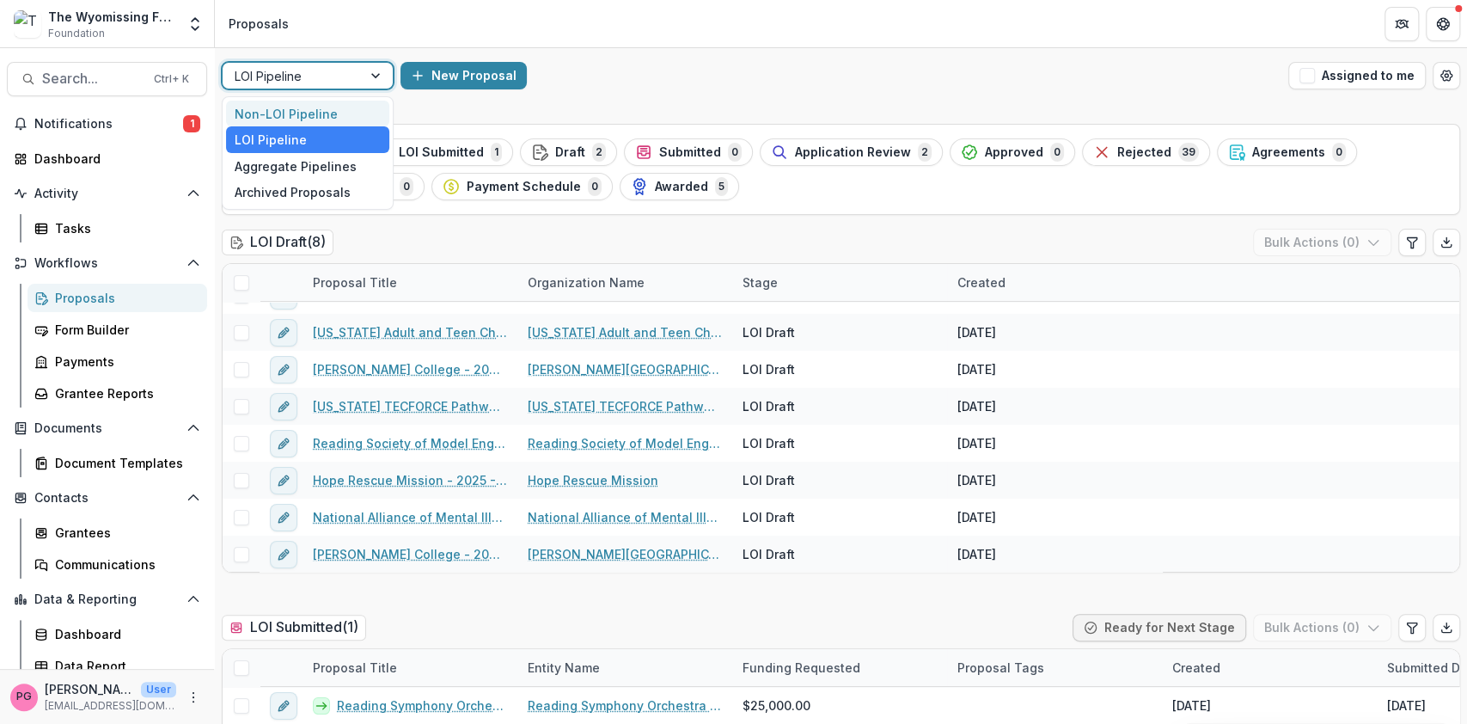
click at [315, 102] on div "Non-LOI Pipeline" at bounding box center [307, 114] width 163 height 27
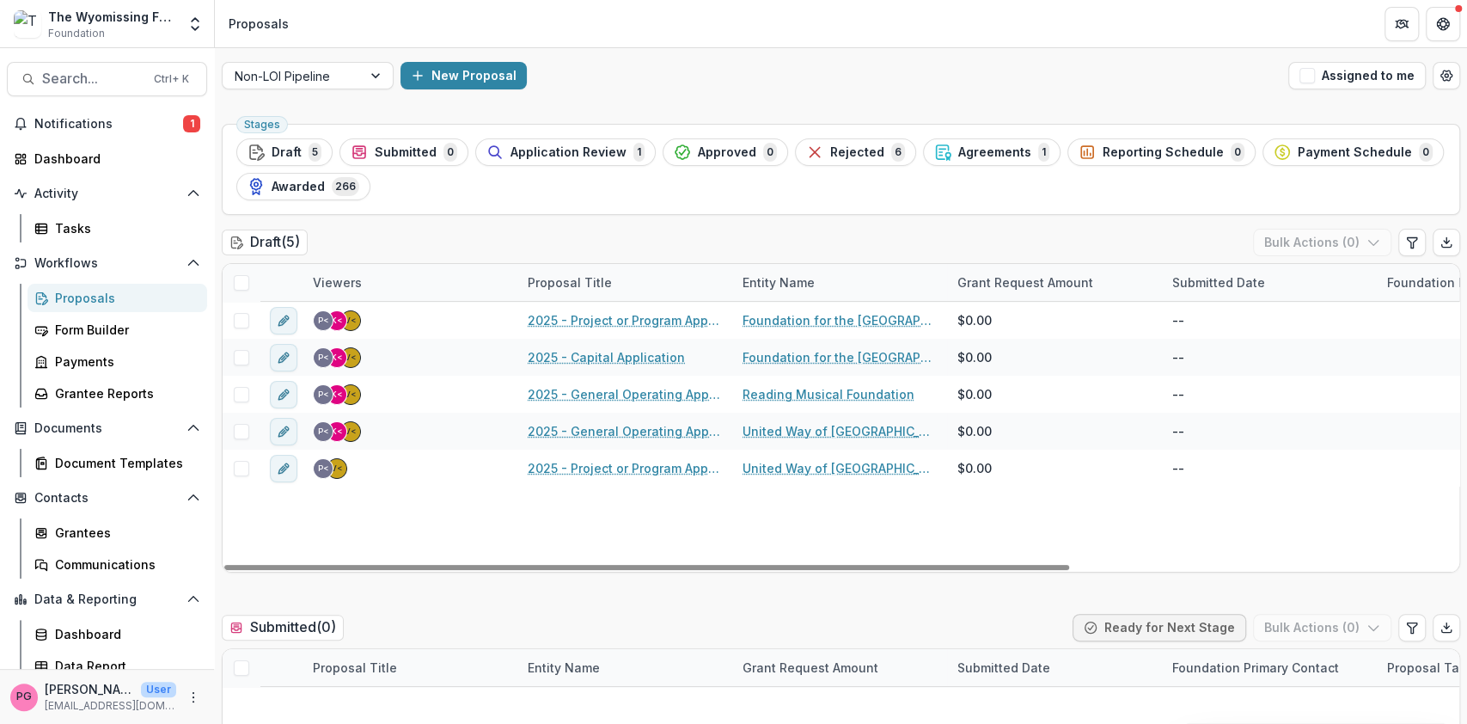
click at [737, 278] on div "Entity Name" at bounding box center [778, 282] width 93 height 18
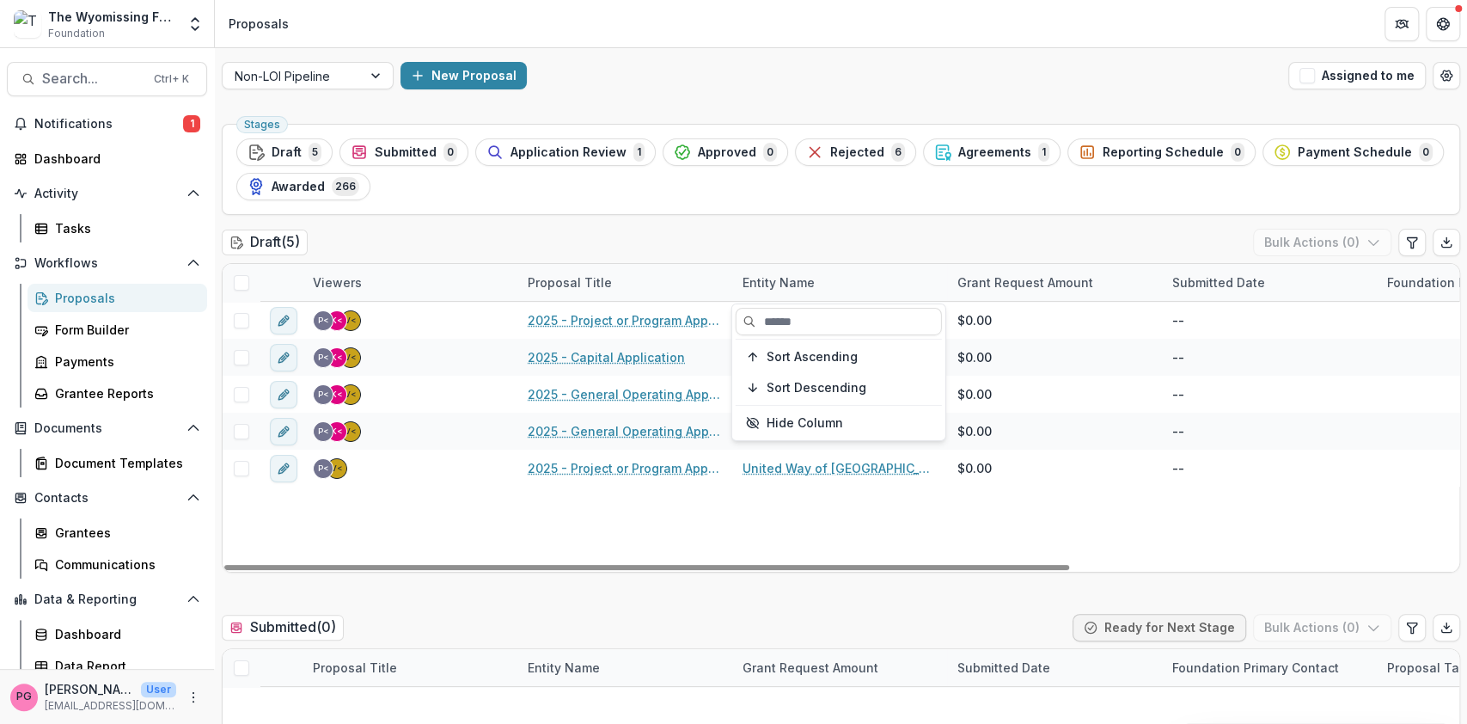
click at [737, 278] on div "Entity Name" at bounding box center [778, 282] width 93 height 18
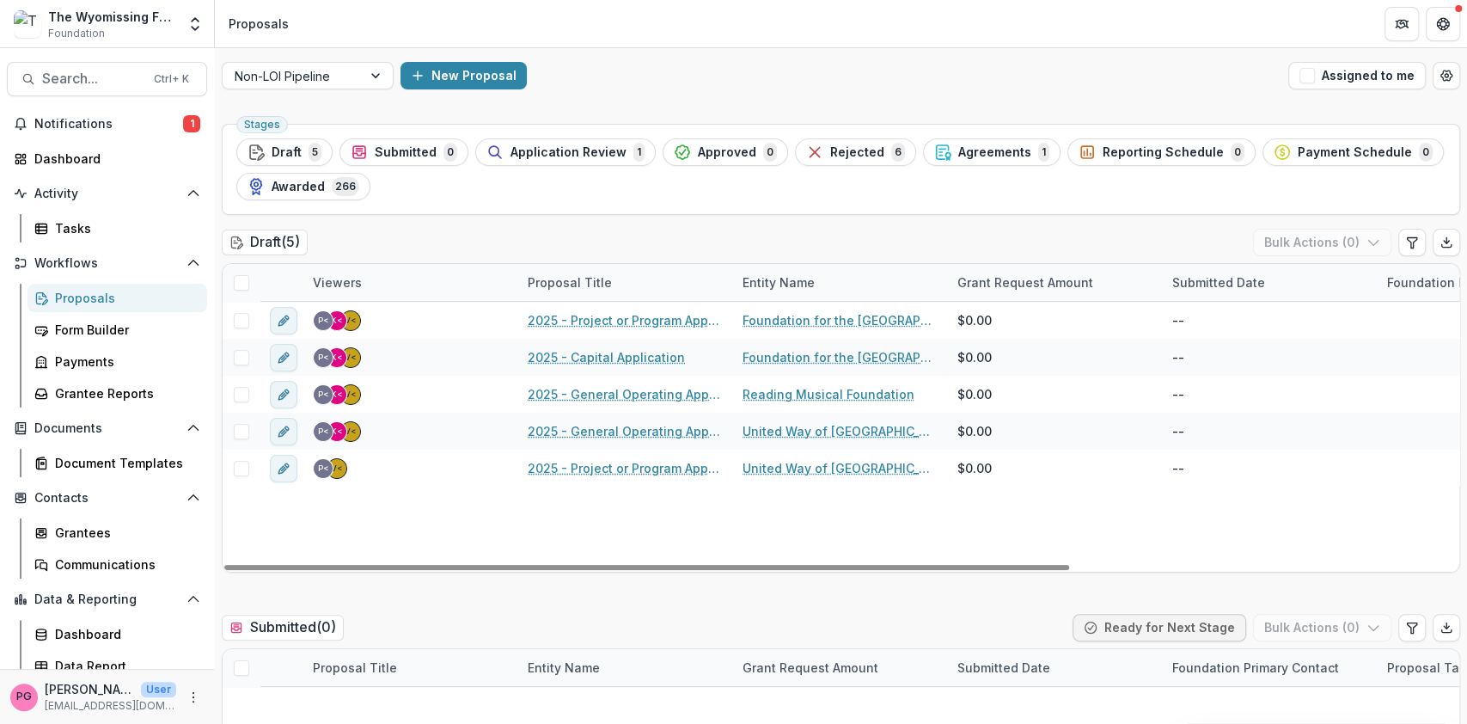
drag, startPoint x: 729, startPoint y: 279, endPoint x: 850, endPoint y: 272, distance: 121.4
click at [850, 272] on div "Viewers Proposal Title Entity Name Grant Request Amount Submitted Date Foundati…" at bounding box center [1122, 282] width 1799 height 37
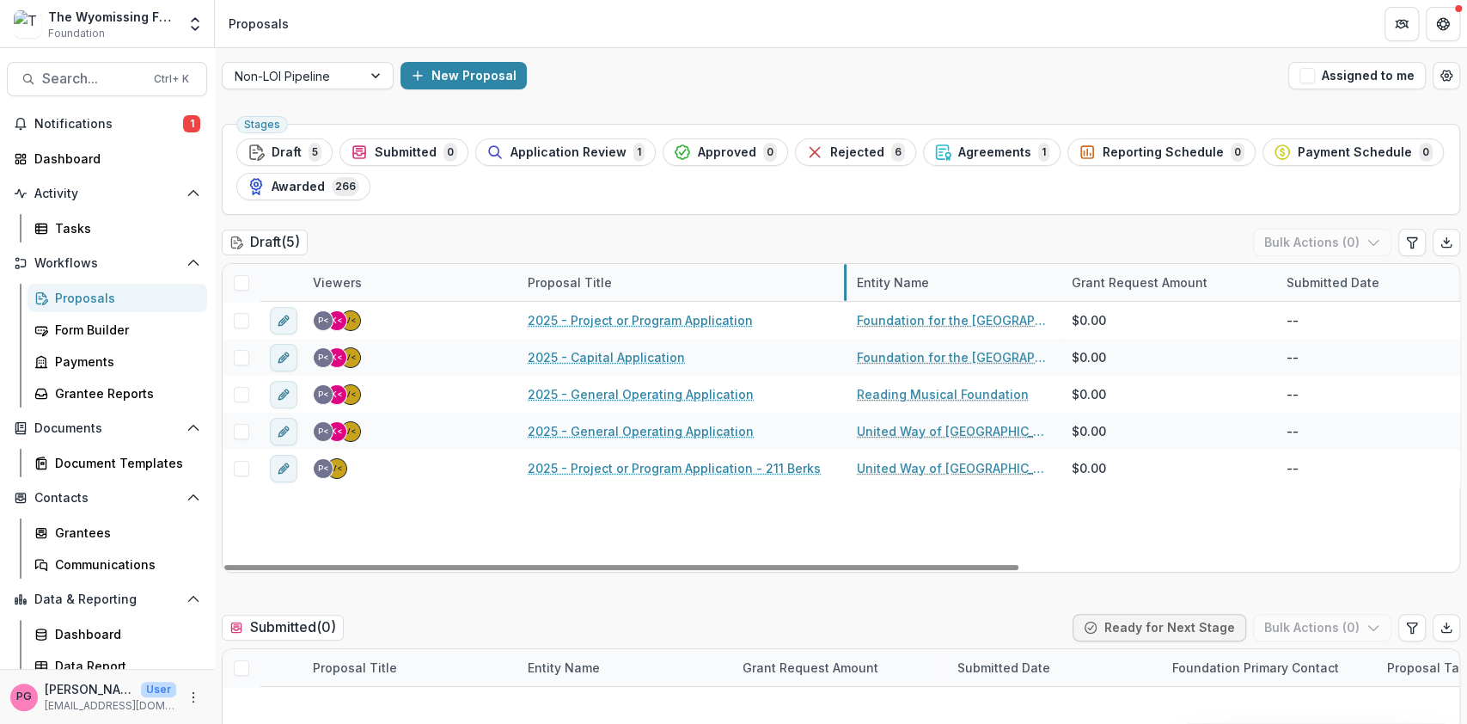
drag, startPoint x: 731, startPoint y: 279, endPoint x: 846, endPoint y: 273, distance: 115.3
click at [462, 69] on button "New Proposal" at bounding box center [464, 76] width 126 height 28
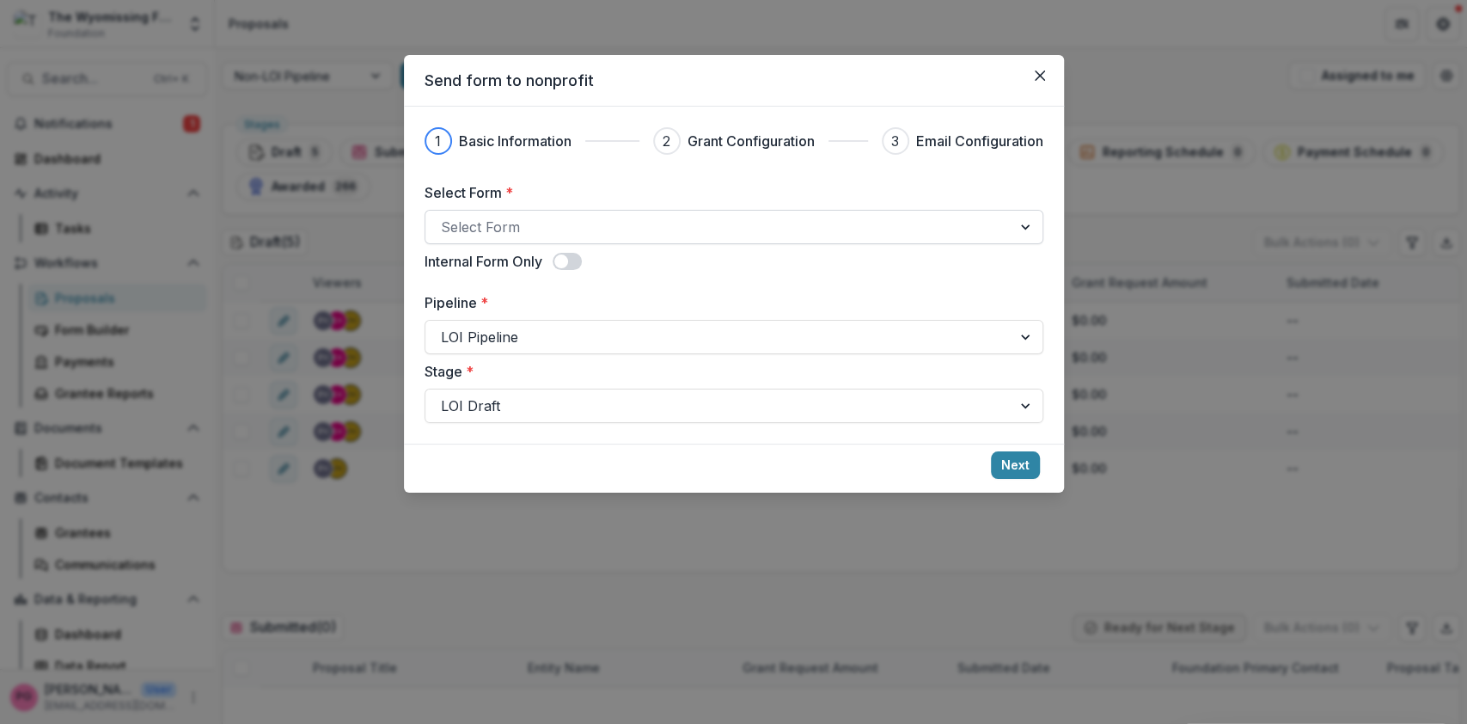
click at [554, 217] on div at bounding box center [718, 227] width 555 height 24
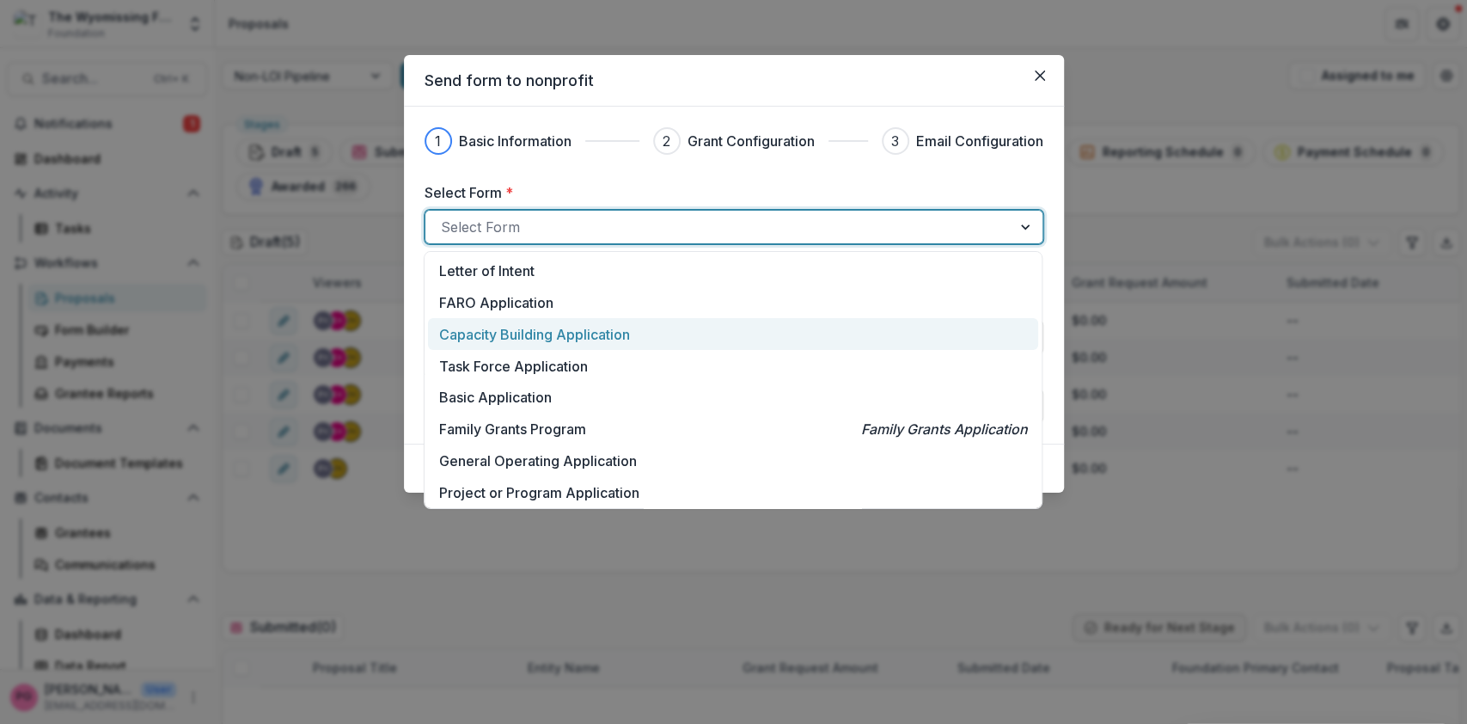
click at [506, 330] on p "Capacity Building Application" at bounding box center [534, 334] width 191 height 21
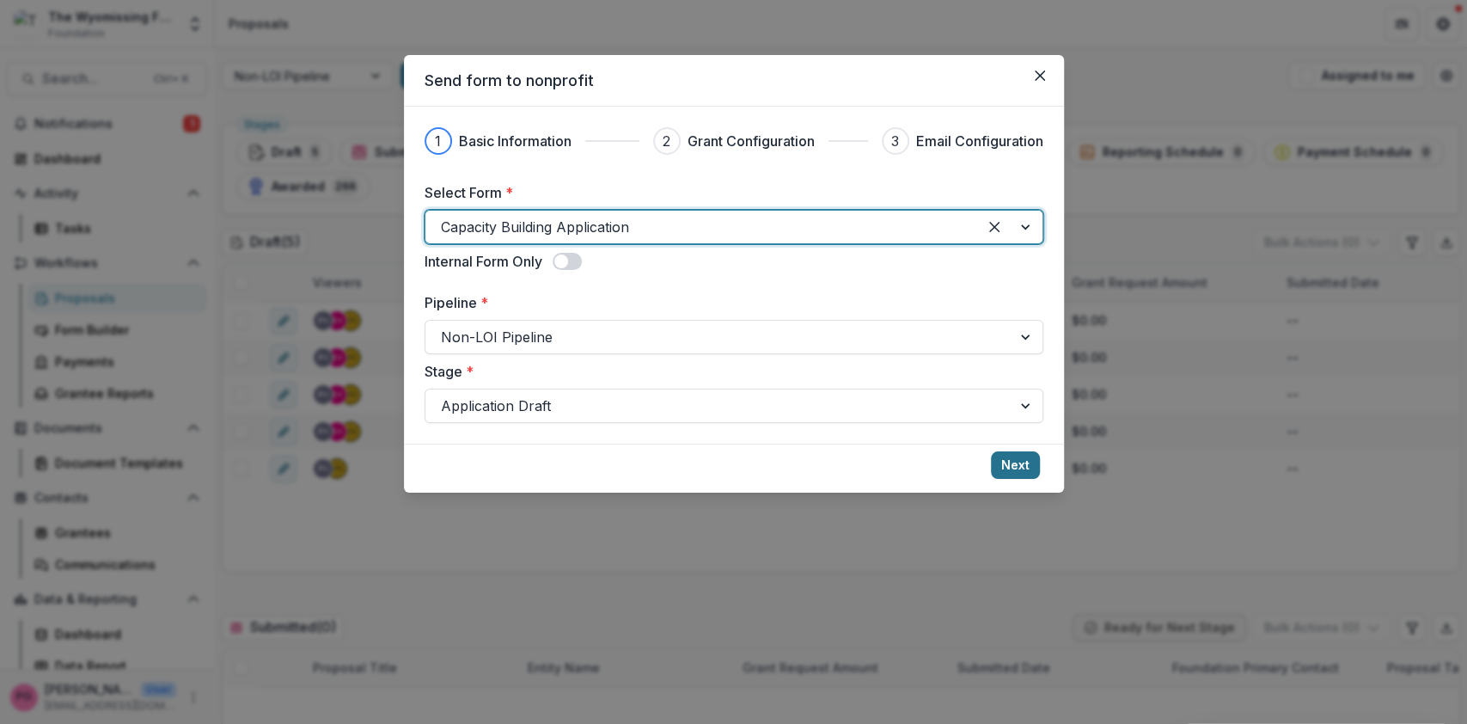
click at [1018, 463] on button "Next" at bounding box center [1015, 465] width 49 height 28
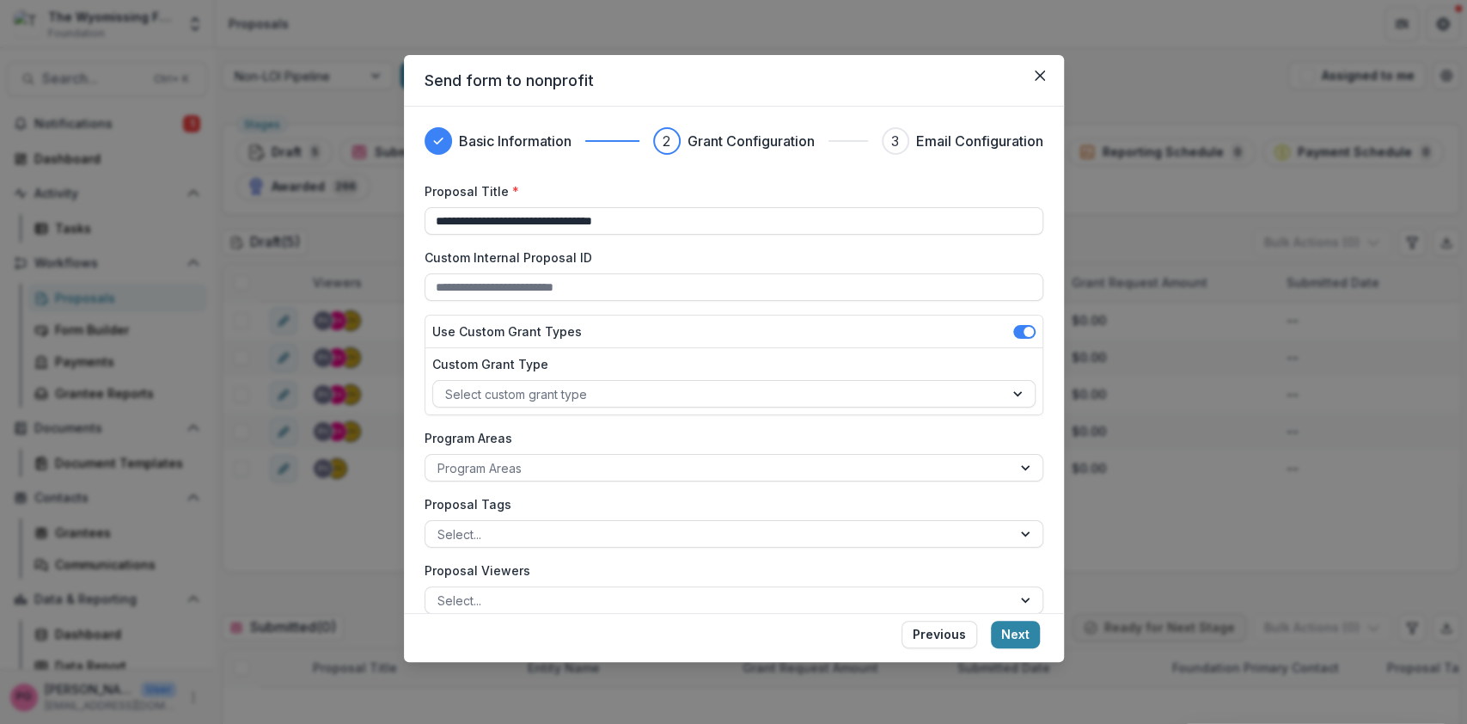
click at [718, 412] on div "Custom Grant Type Select custom grant type" at bounding box center [734, 381] width 617 height 66
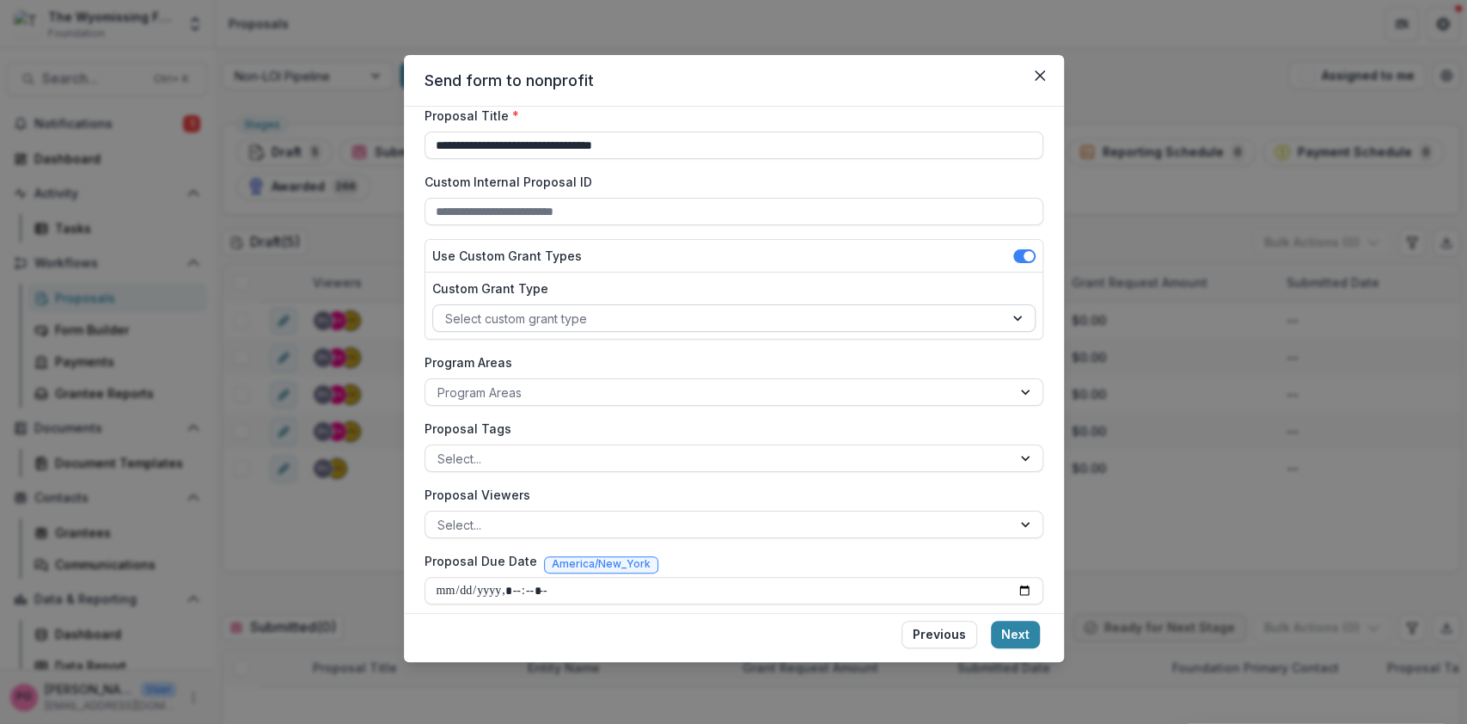
scroll to position [87, 0]
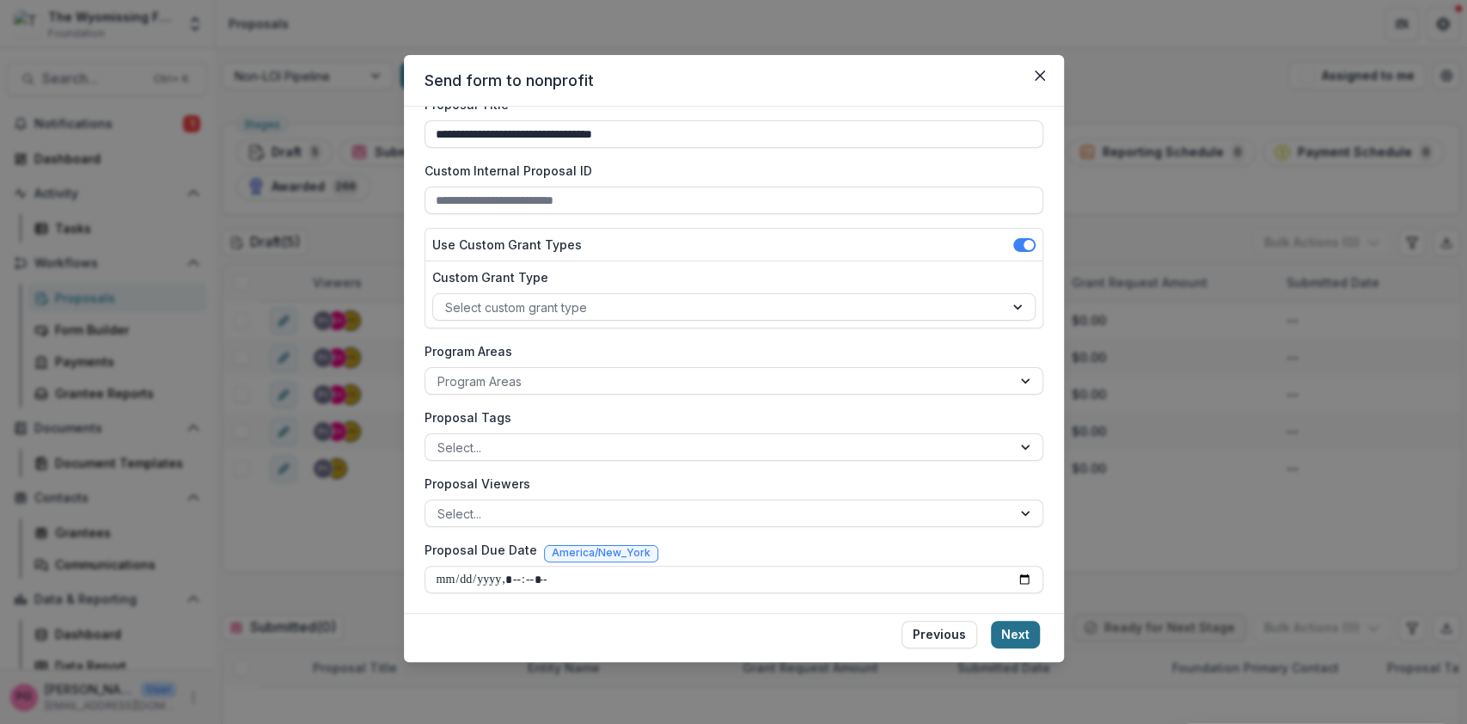
click at [1029, 632] on button "Next" at bounding box center [1015, 635] width 49 height 28
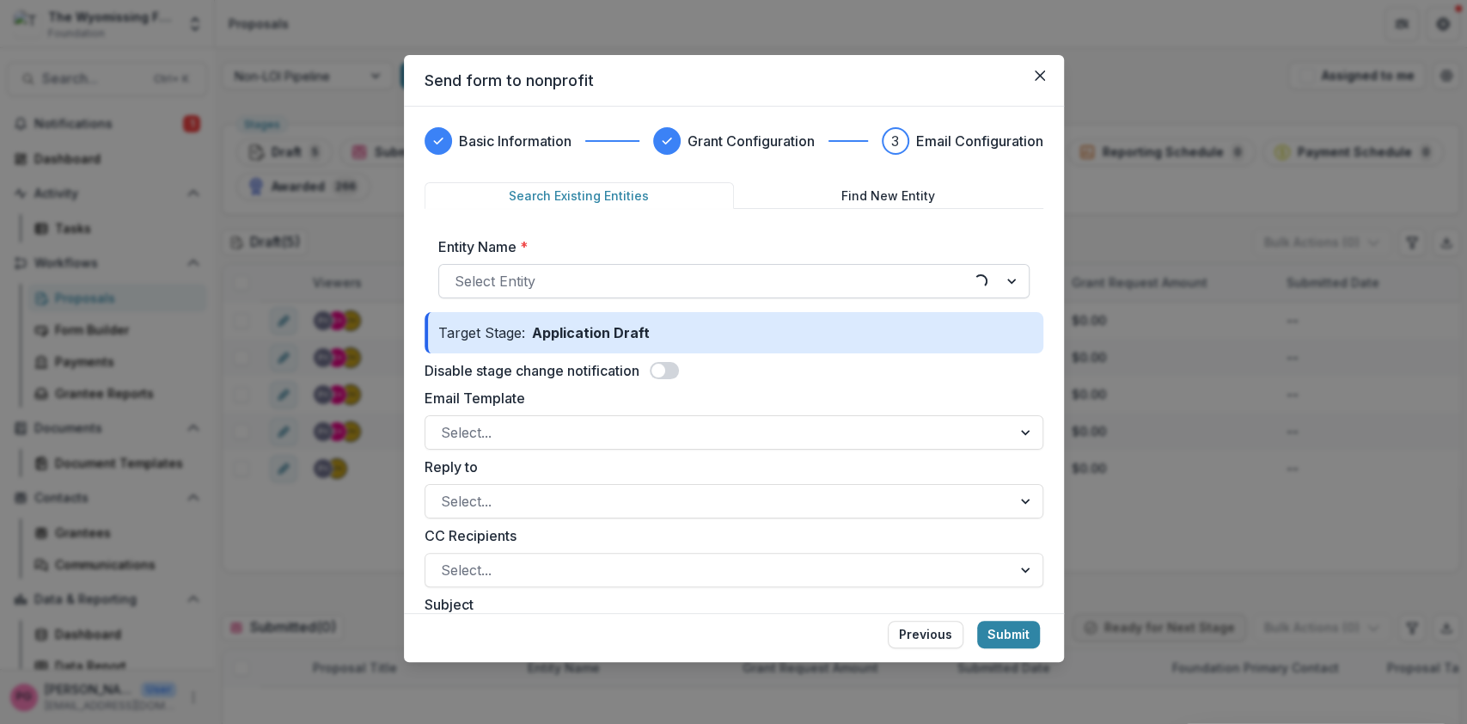
click at [560, 279] on div at bounding box center [707, 281] width 504 height 24
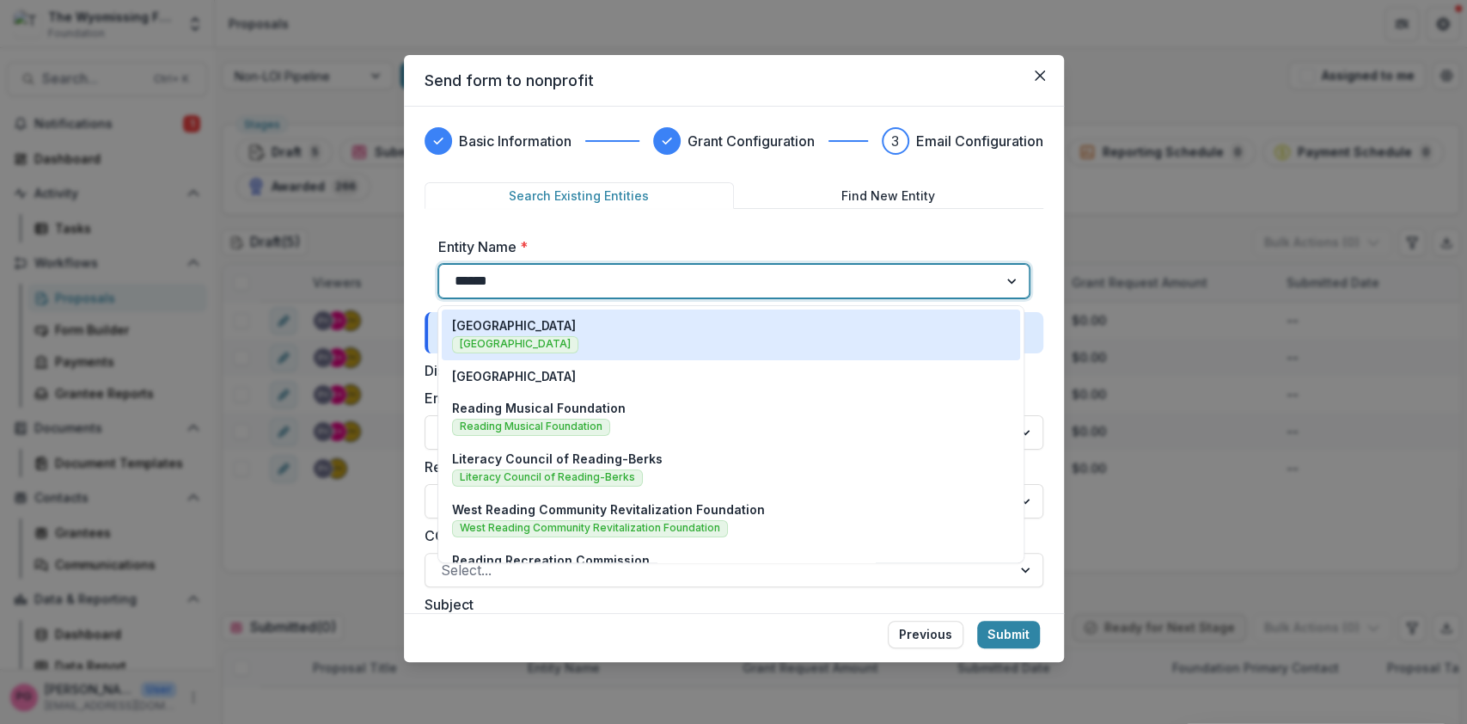
type input "*******"
click at [516, 329] on p "[GEOGRAPHIC_DATA]" at bounding box center [514, 325] width 124 height 18
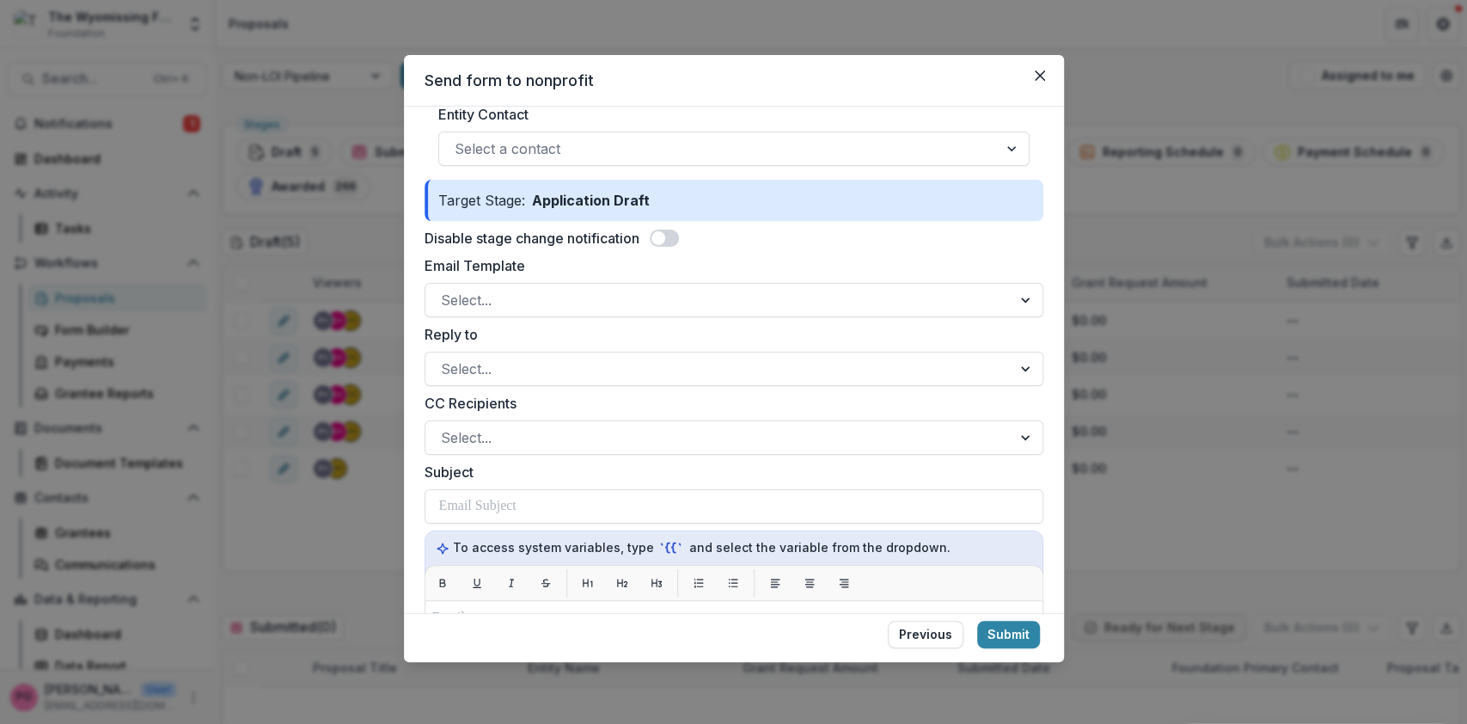
scroll to position [231, 0]
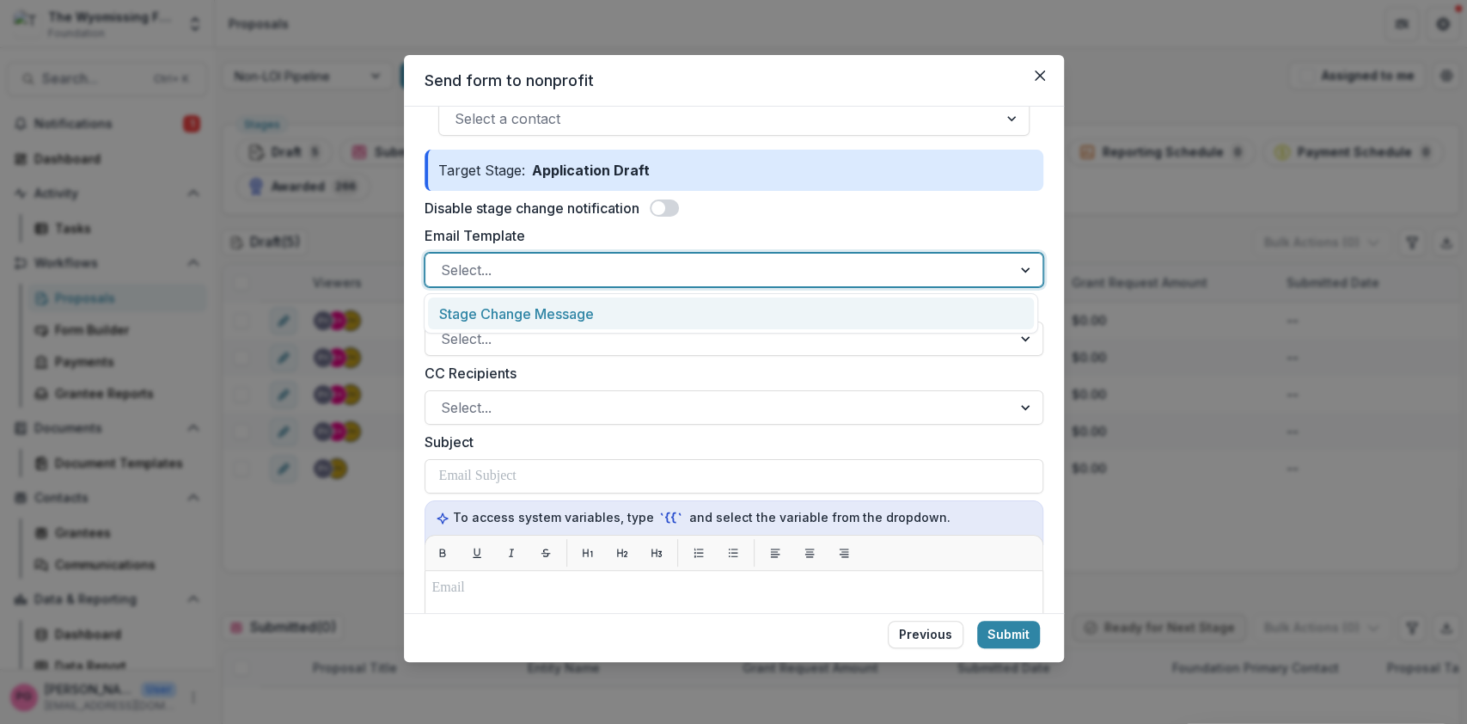
click at [523, 265] on div at bounding box center [718, 270] width 555 height 24
click at [530, 313] on div "Stage Change Message" at bounding box center [731, 313] width 606 height 32
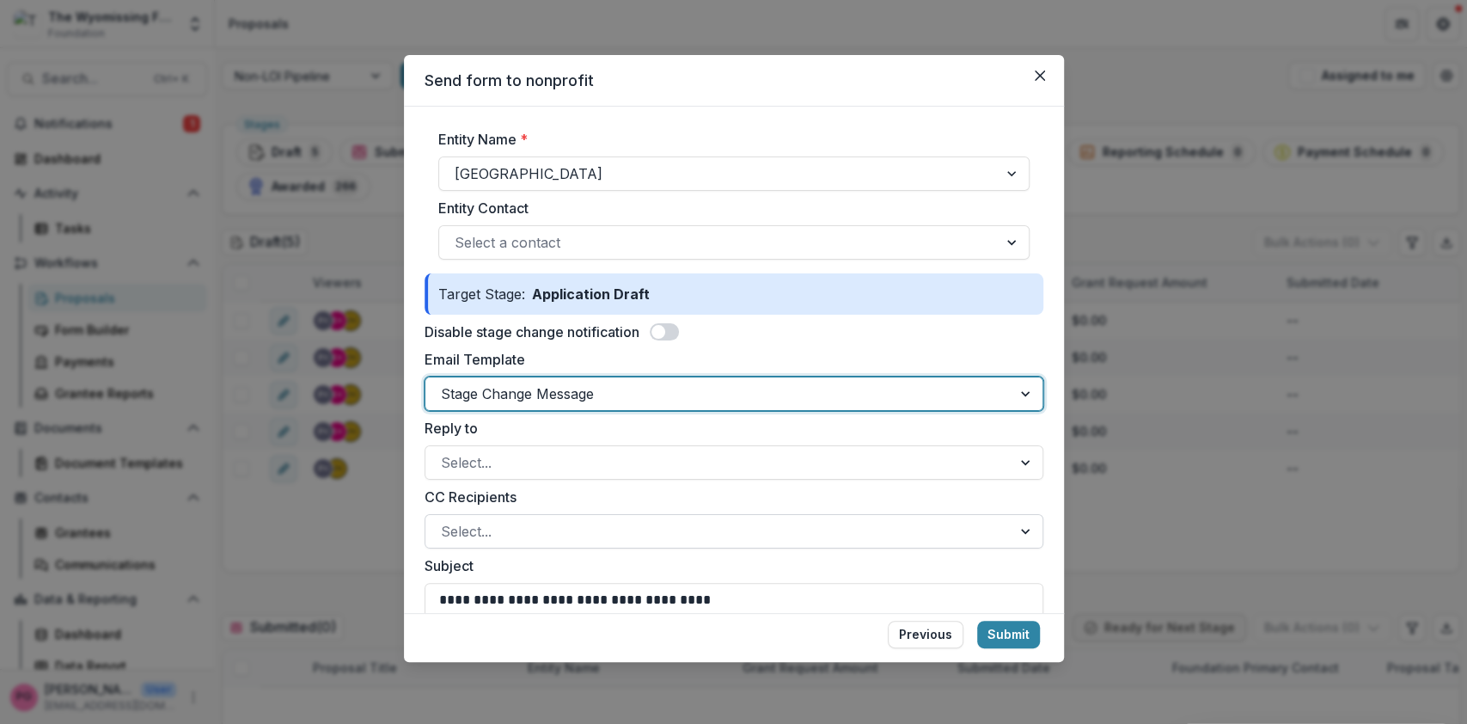
scroll to position [107, 0]
click at [531, 242] on div at bounding box center [719, 242] width 528 height 24
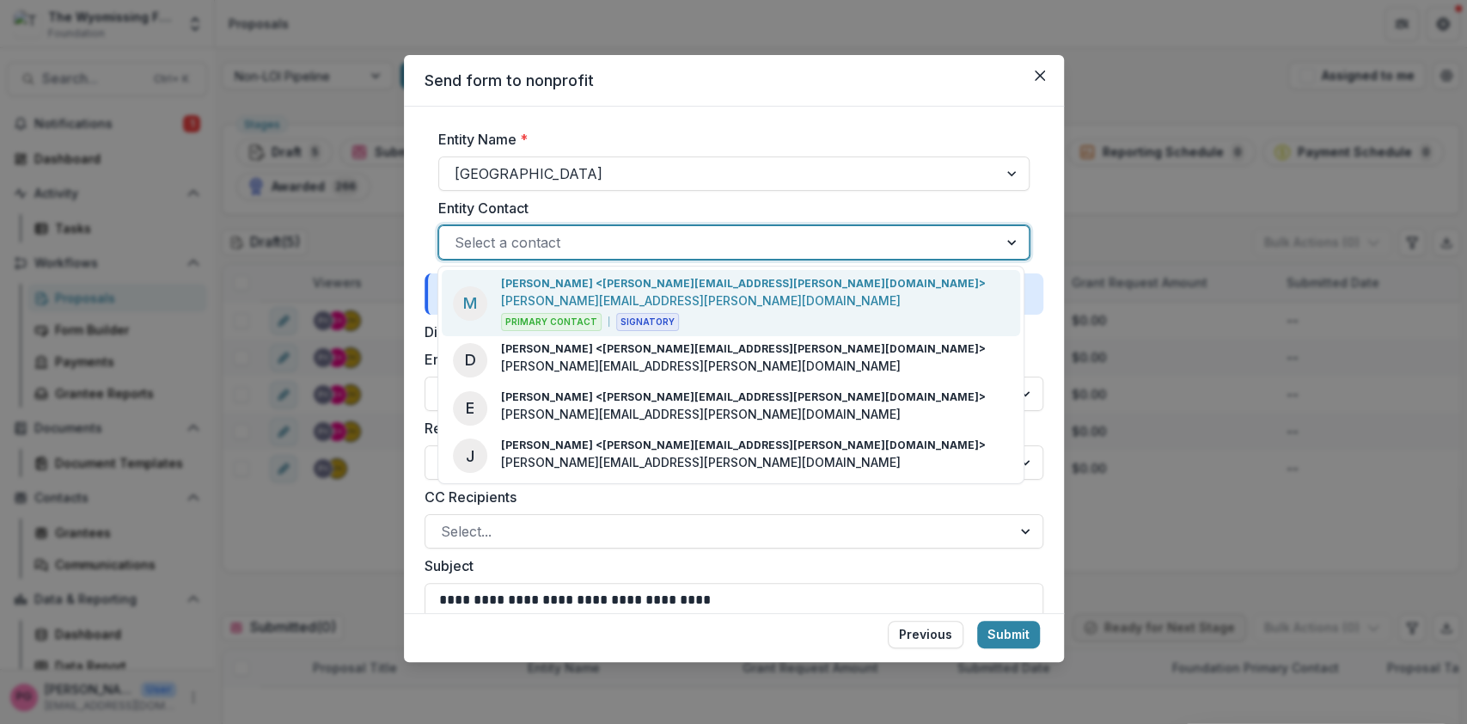
click at [561, 287] on p "[PERSON_NAME] <[PERSON_NAME][EMAIL_ADDRESS][PERSON_NAME][DOMAIN_NAME]>" at bounding box center [743, 283] width 485 height 15
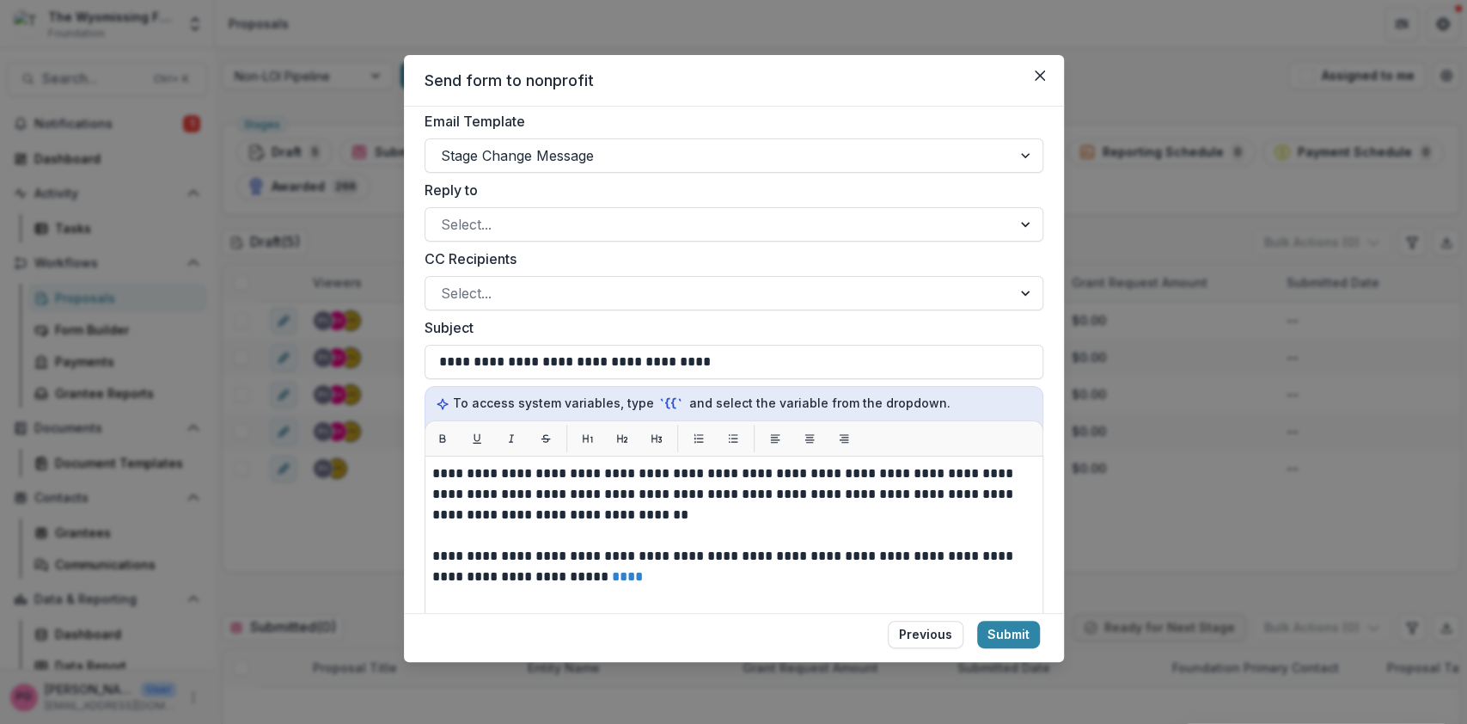
scroll to position [495, 0]
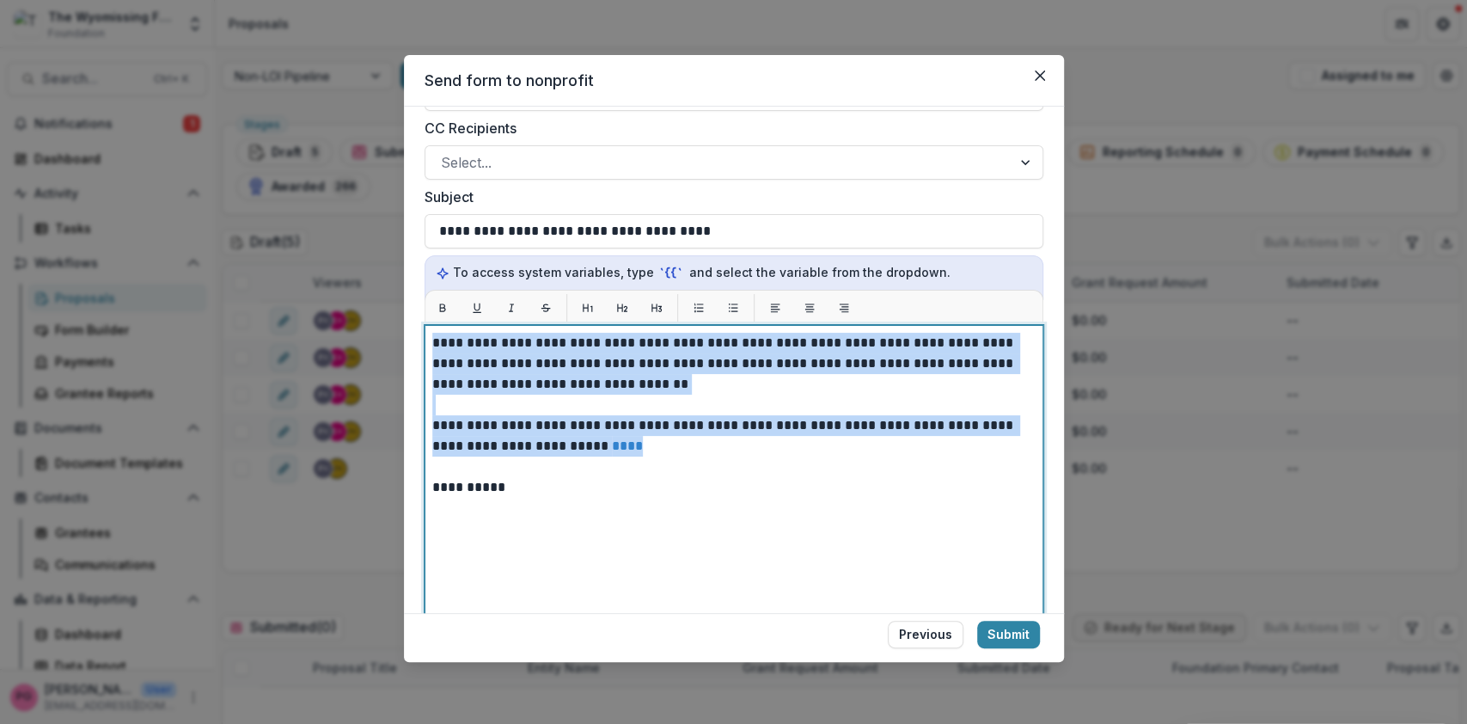
drag, startPoint x: 571, startPoint y: 424, endPoint x: 426, endPoint y: 325, distance: 175.0
click at [426, 325] on div "**********" at bounding box center [734, 540] width 619 height 430
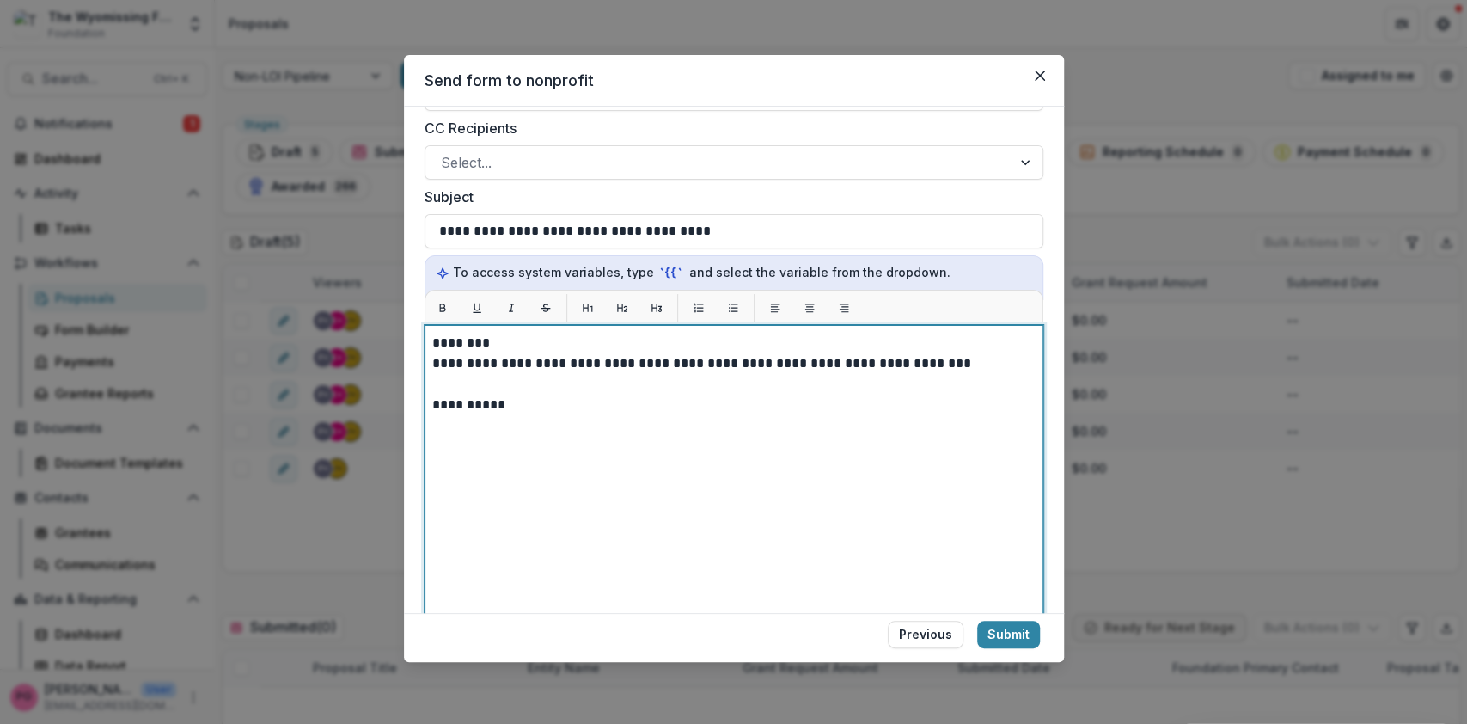
click at [738, 353] on p "**********" at bounding box center [731, 363] width 599 height 21
click at [509, 361] on p "**********" at bounding box center [731, 373] width 599 height 41
click at [446, 485] on div "**********" at bounding box center [733, 540] width 603 height 414
click at [521, 456] on p "**********" at bounding box center [731, 466] width 599 height 21
click at [975, 353] on p "**********" at bounding box center [731, 373] width 599 height 41
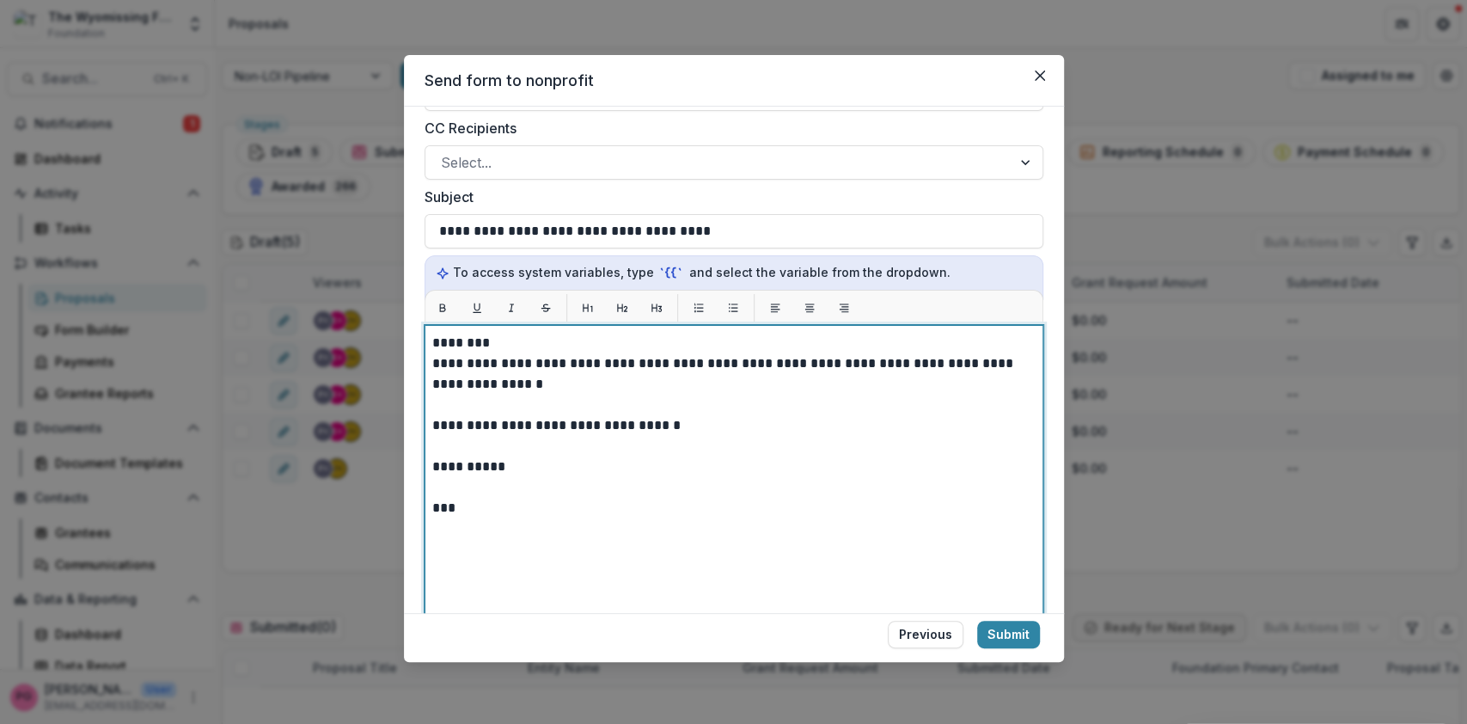
click at [530, 361] on p "**********" at bounding box center [731, 373] width 599 height 41
click at [674, 415] on p "**********" at bounding box center [731, 425] width 599 height 21
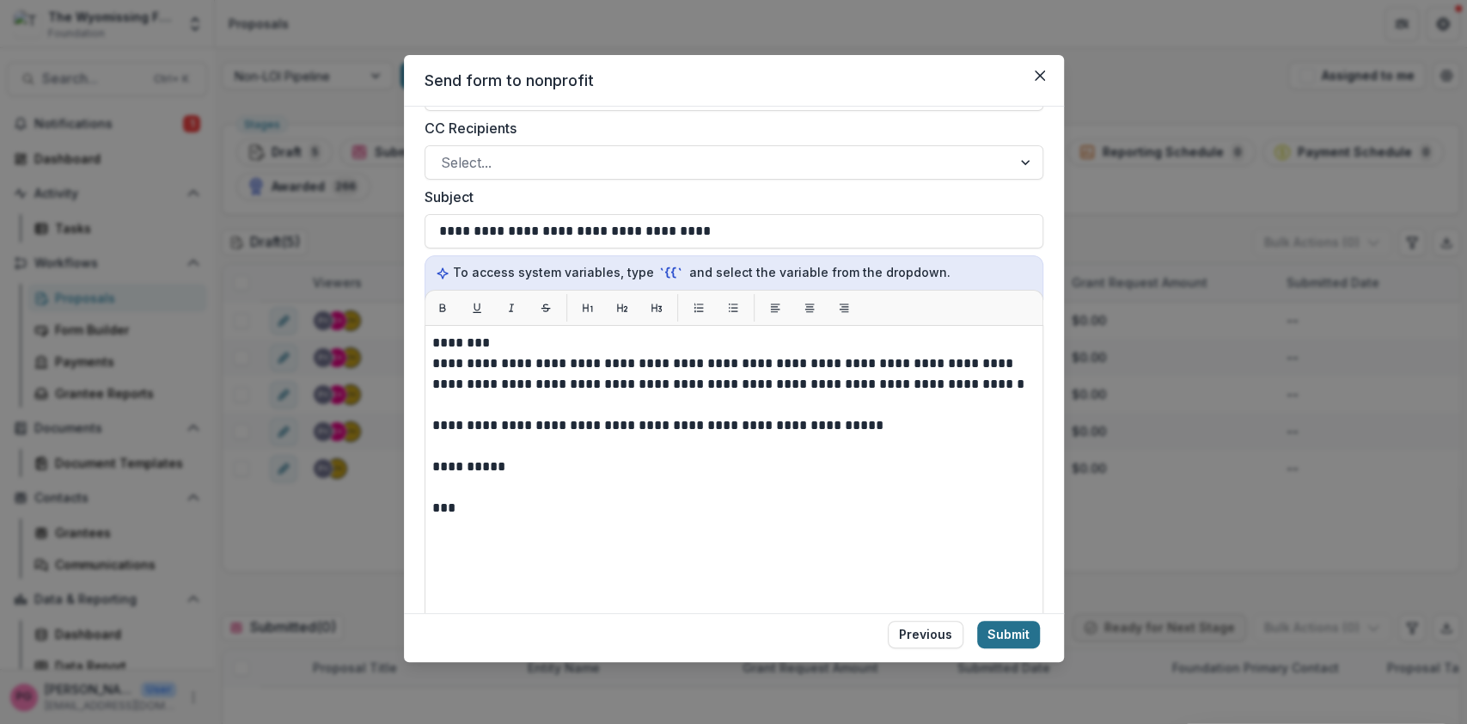
click at [1010, 625] on button "Submit" at bounding box center [1008, 635] width 63 height 28
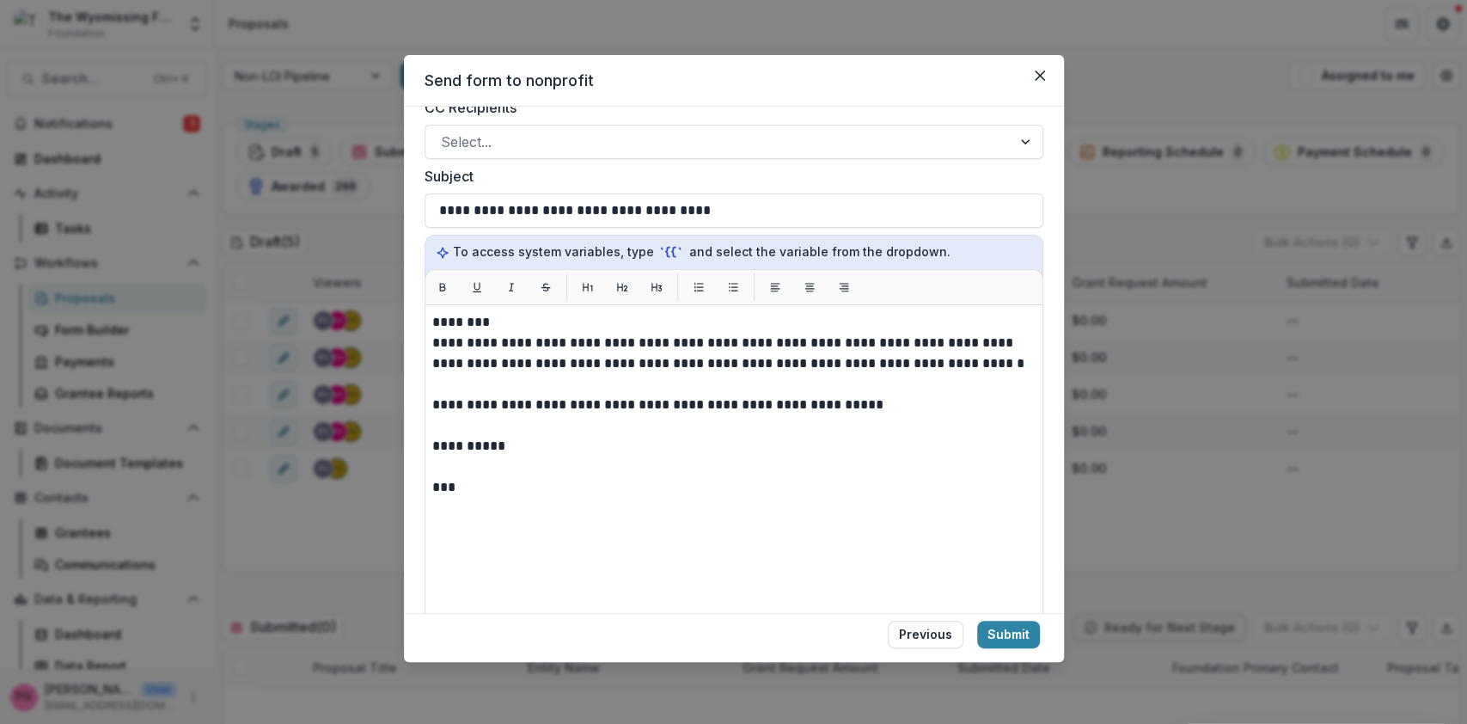
scroll to position [516, 0]
click at [1001, 630] on button "Submit" at bounding box center [1008, 635] width 63 height 28
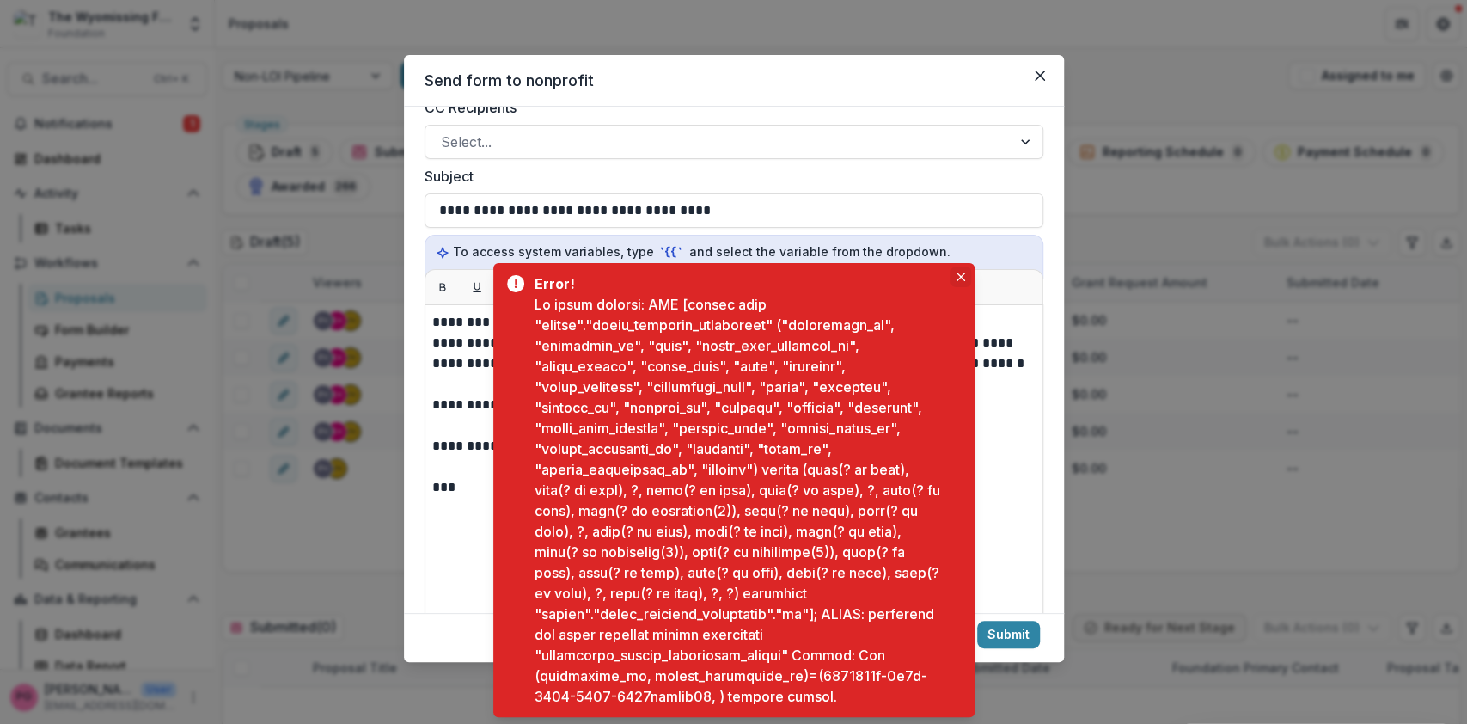
click at [963, 273] on icon "Close" at bounding box center [961, 277] width 9 height 9
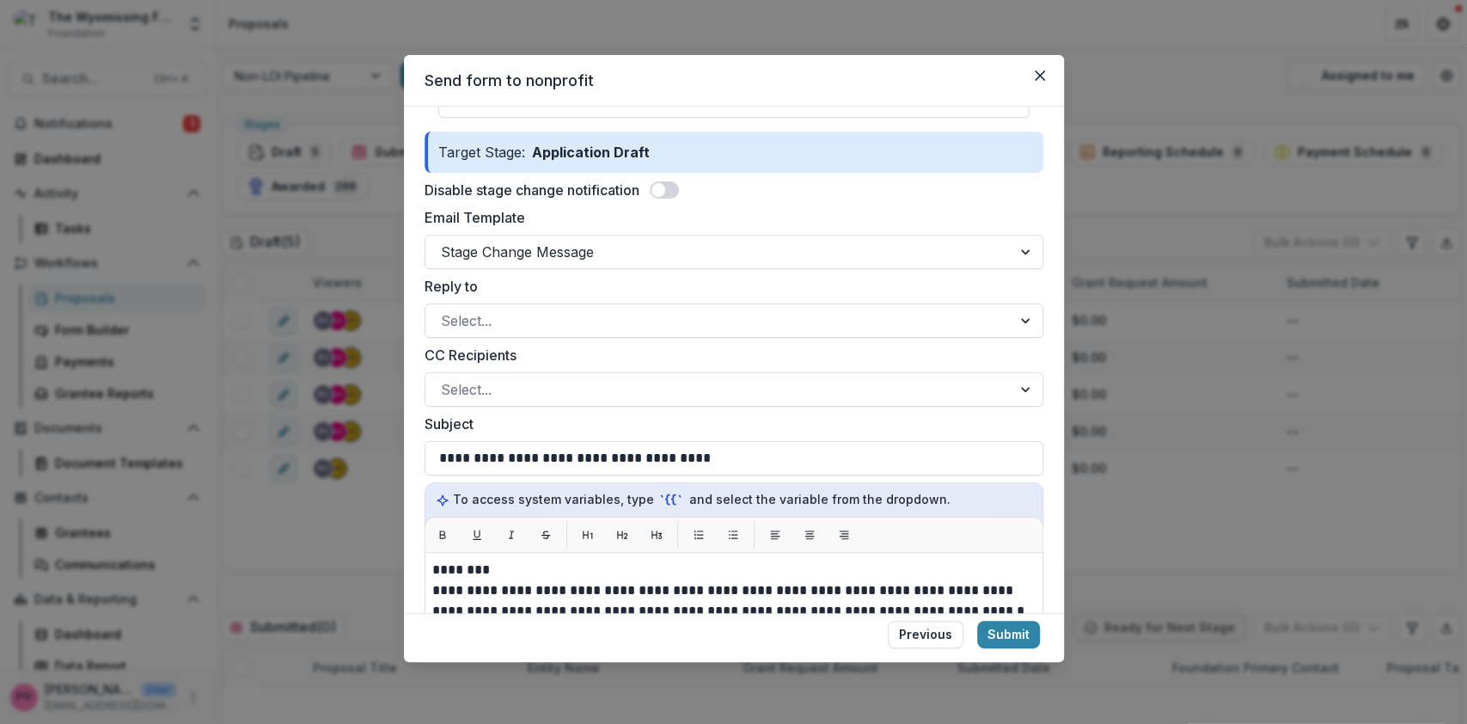
scroll to position [515, 0]
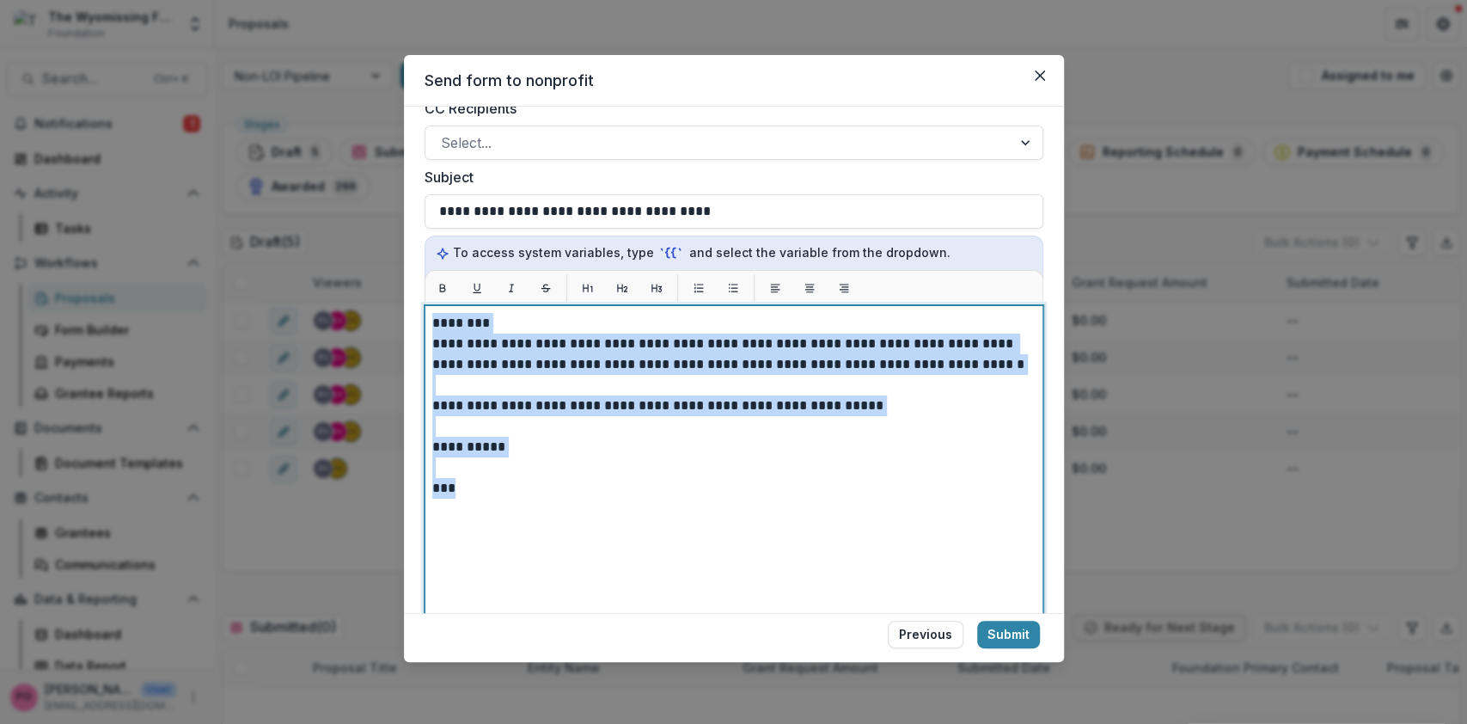
drag, startPoint x: 463, startPoint y: 472, endPoint x: 428, endPoint y: 300, distance: 175.5
click at [428, 305] on div "**********" at bounding box center [734, 520] width 619 height 430
copy div "**********"
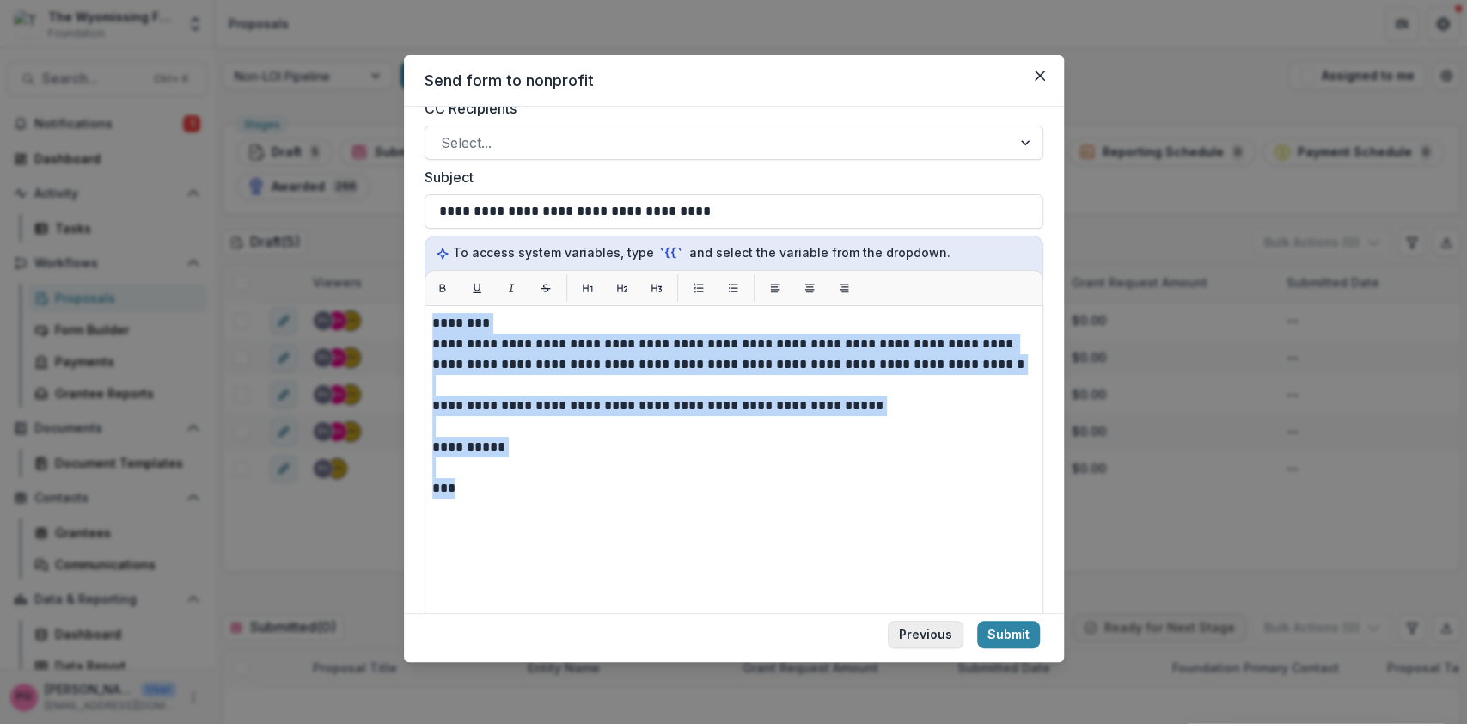
click at [925, 637] on button "Previous" at bounding box center [926, 635] width 76 height 28
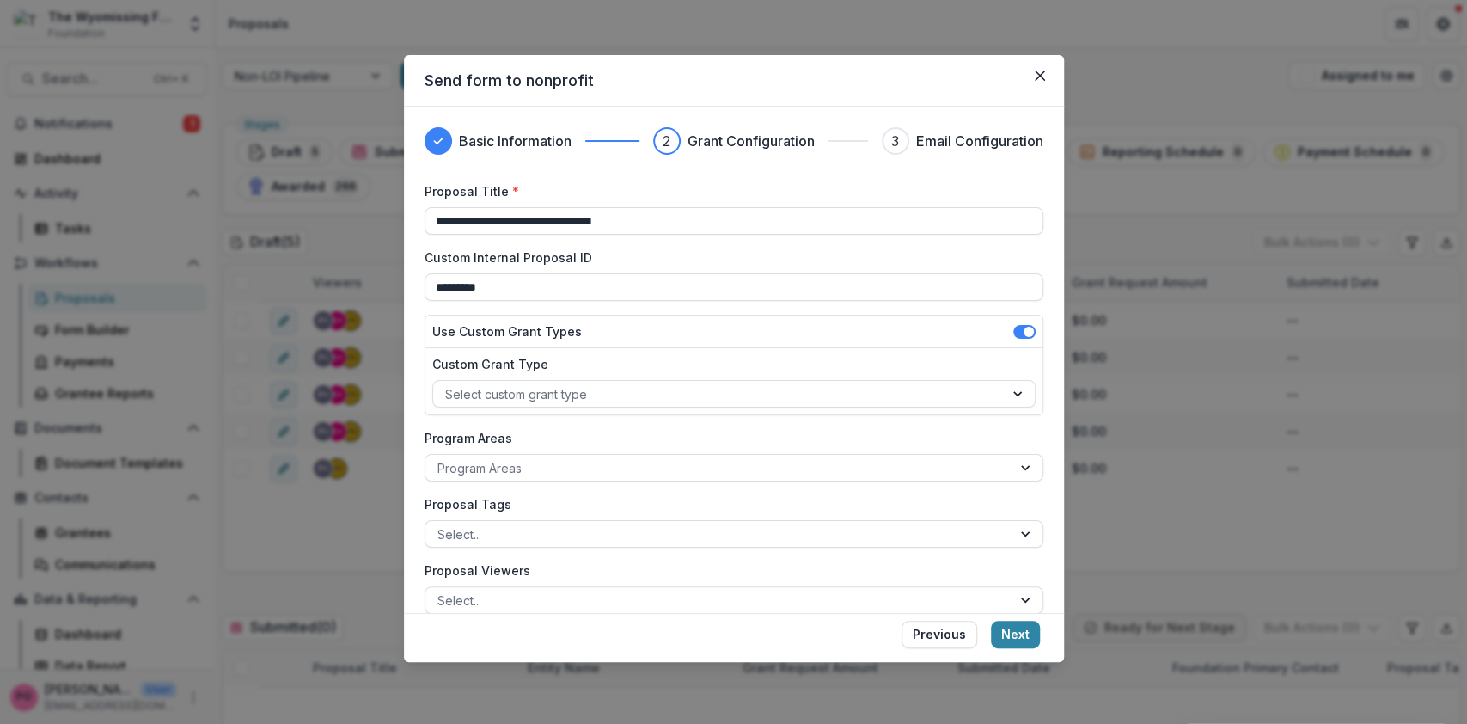
click at [925, 637] on button "Previous" at bounding box center [940, 635] width 76 height 28
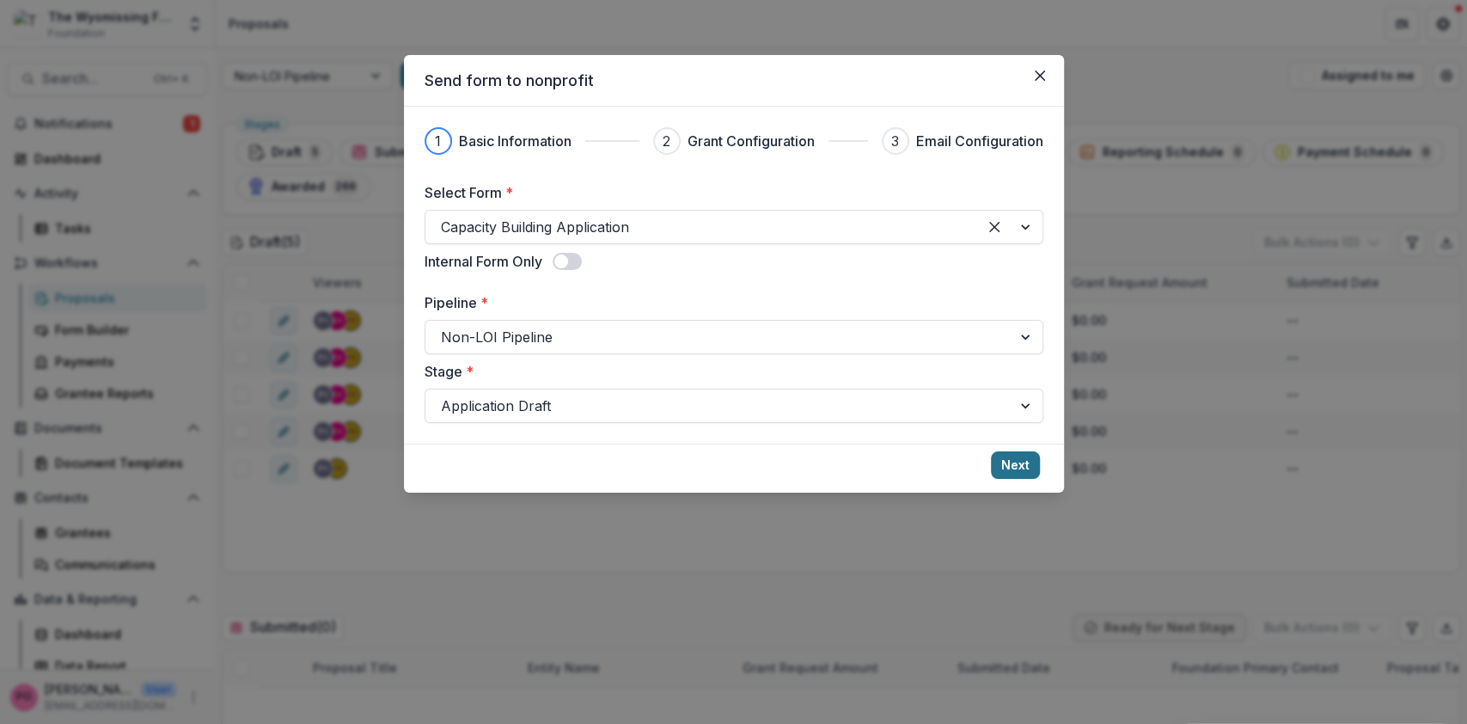
click at [1026, 465] on button "Next" at bounding box center [1015, 465] width 49 height 28
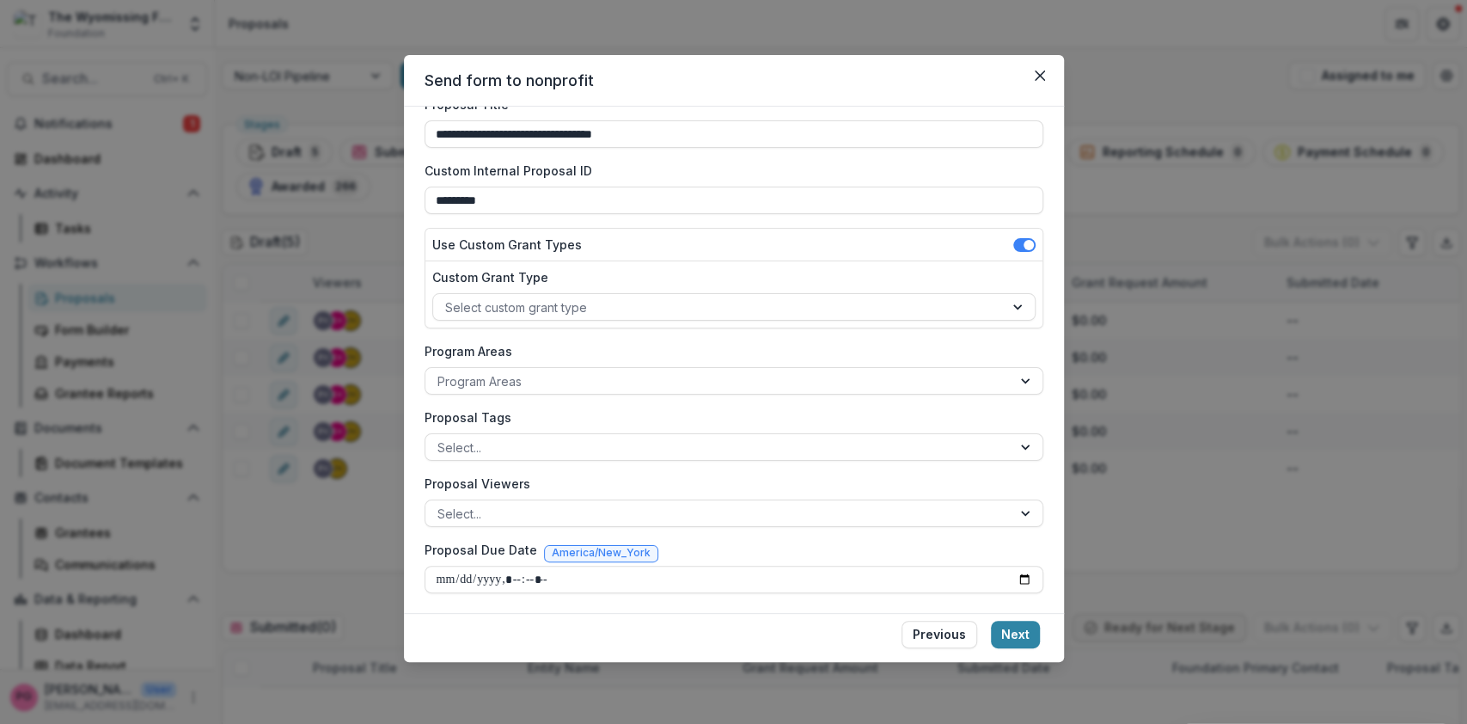
scroll to position [0, 0]
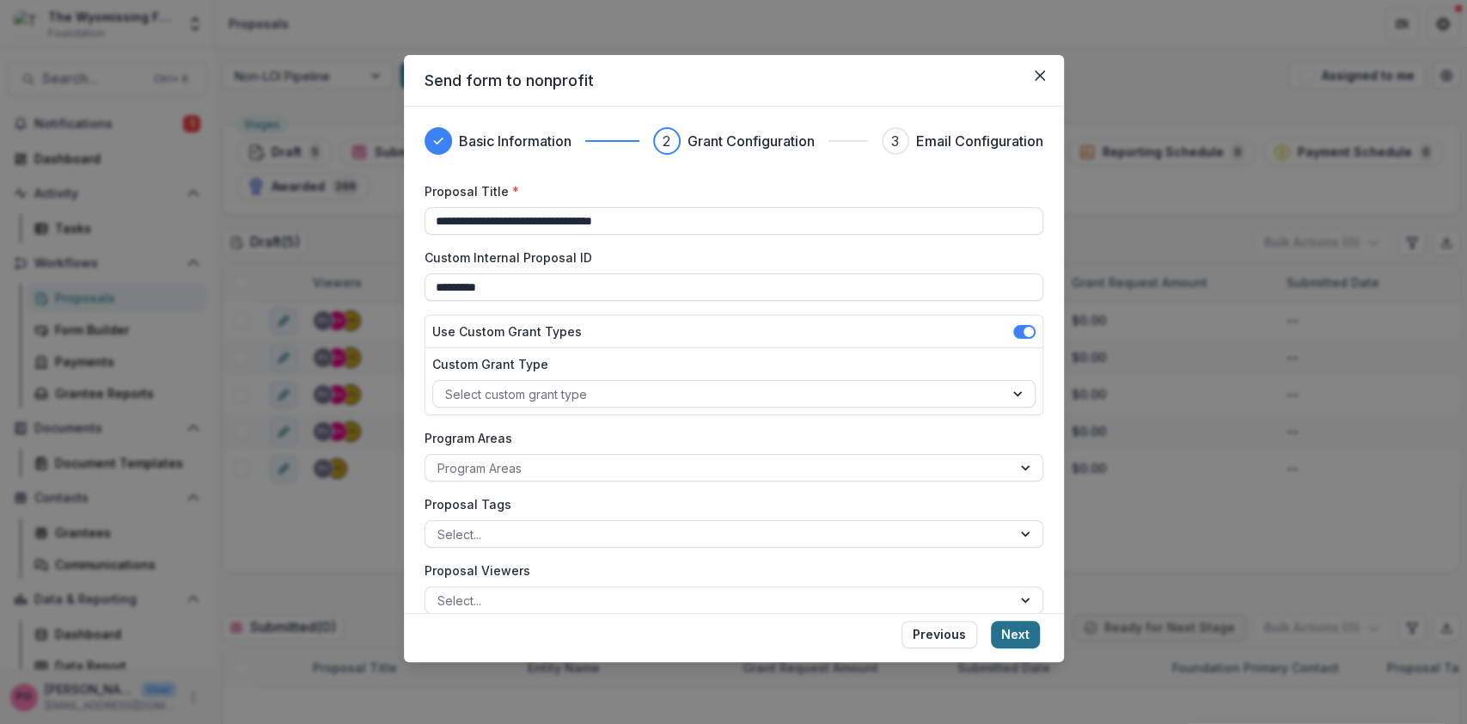
click at [1023, 622] on button "Next" at bounding box center [1015, 635] width 49 height 28
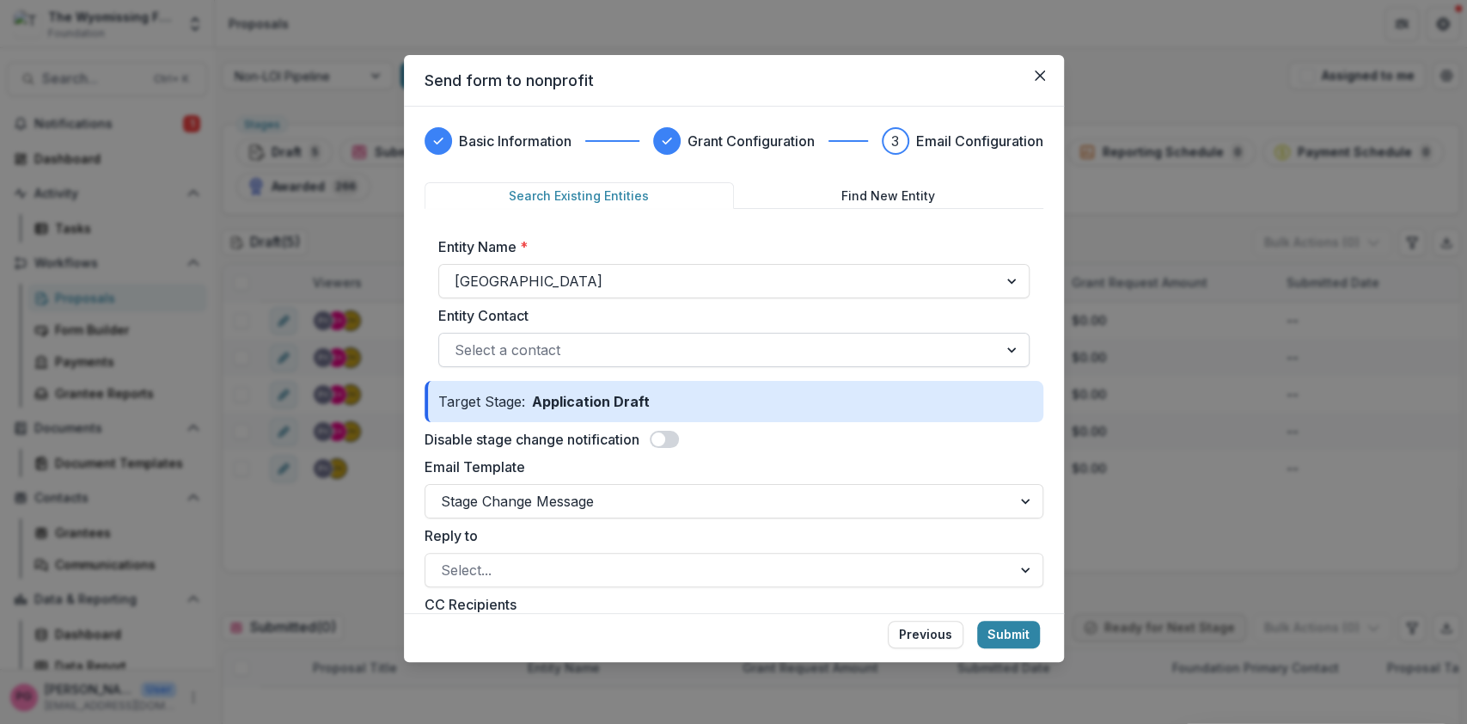
click at [549, 351] on div at bounding box center [719, 350] width 528 height 24
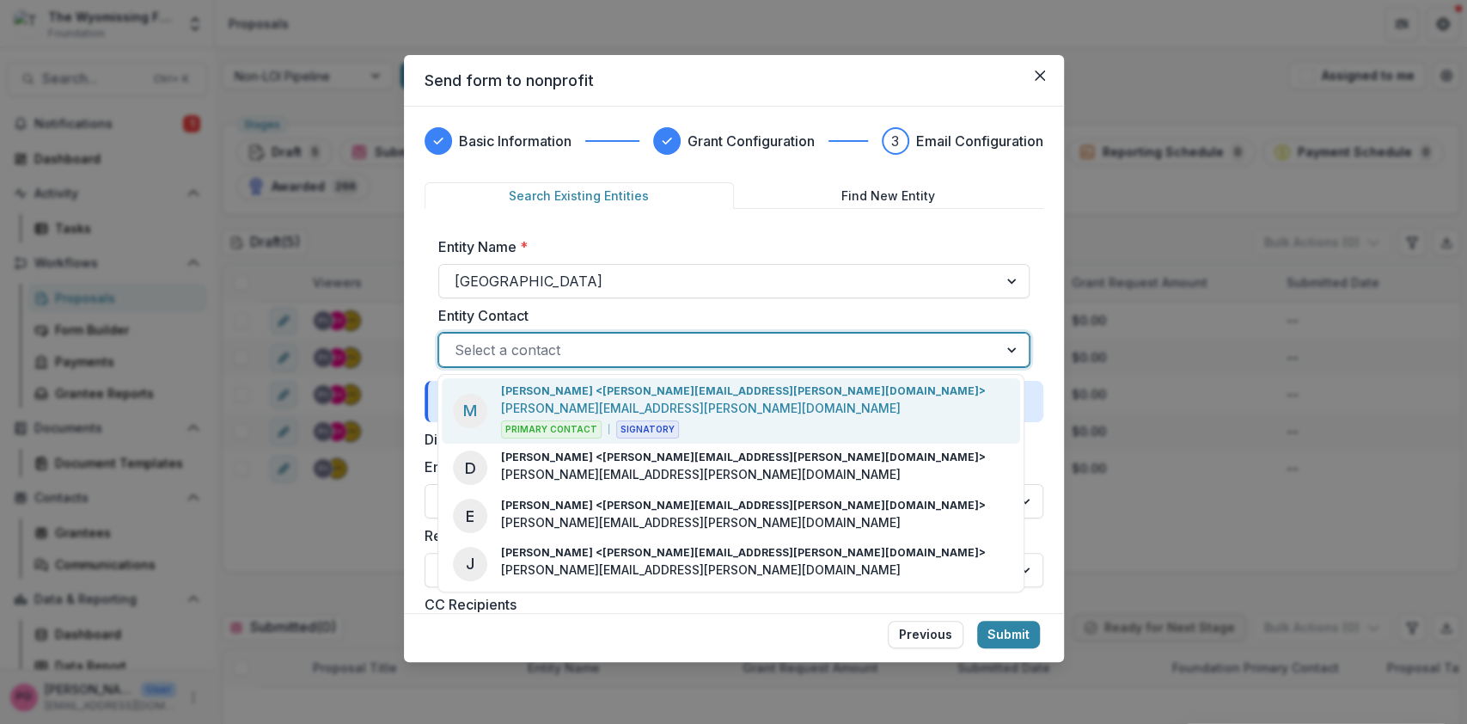
click at [546, 397] on p "[PERSON_NAME] <[PERSON_NAME][EMAIL_ADDRESS][PERSON_NAME][DOMAIN_NAME]>" at bounding box center [743, 390] width 485 height 15
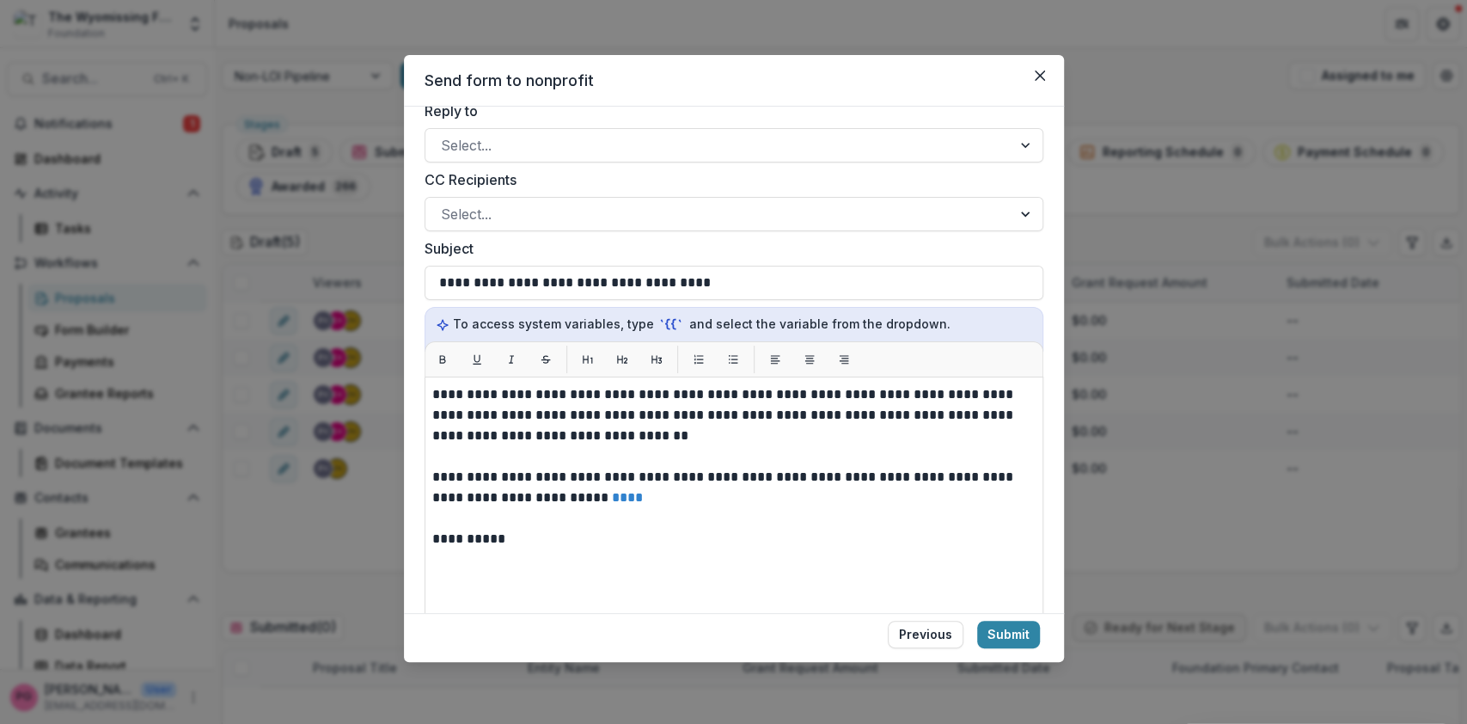
scroll to position [444, 0]
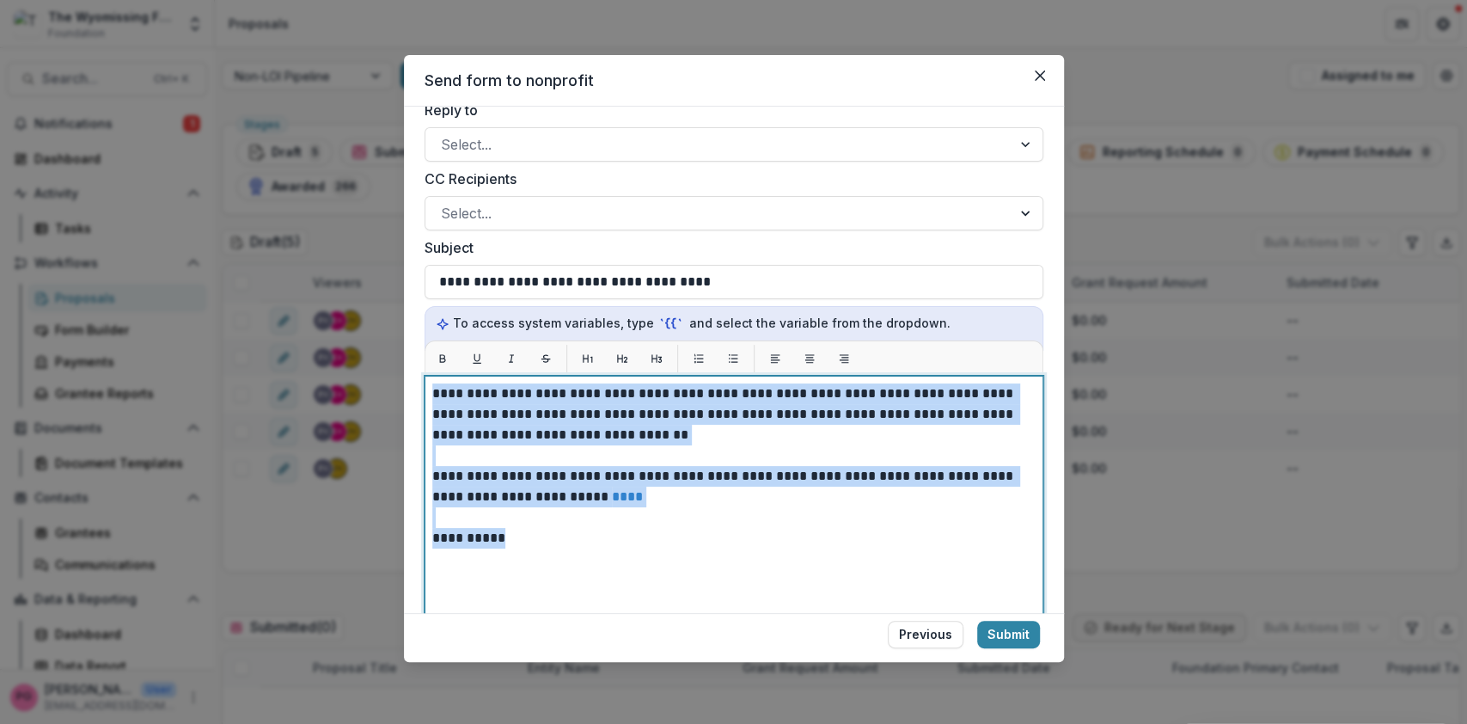
drag, startPoint x: 516, startPoint y: 518, endPoint x: 422, endPoint y: 357, distance: 186.8
click at [422, 357] on div "**********" at bounding box center [734, 360] width 660 height 506
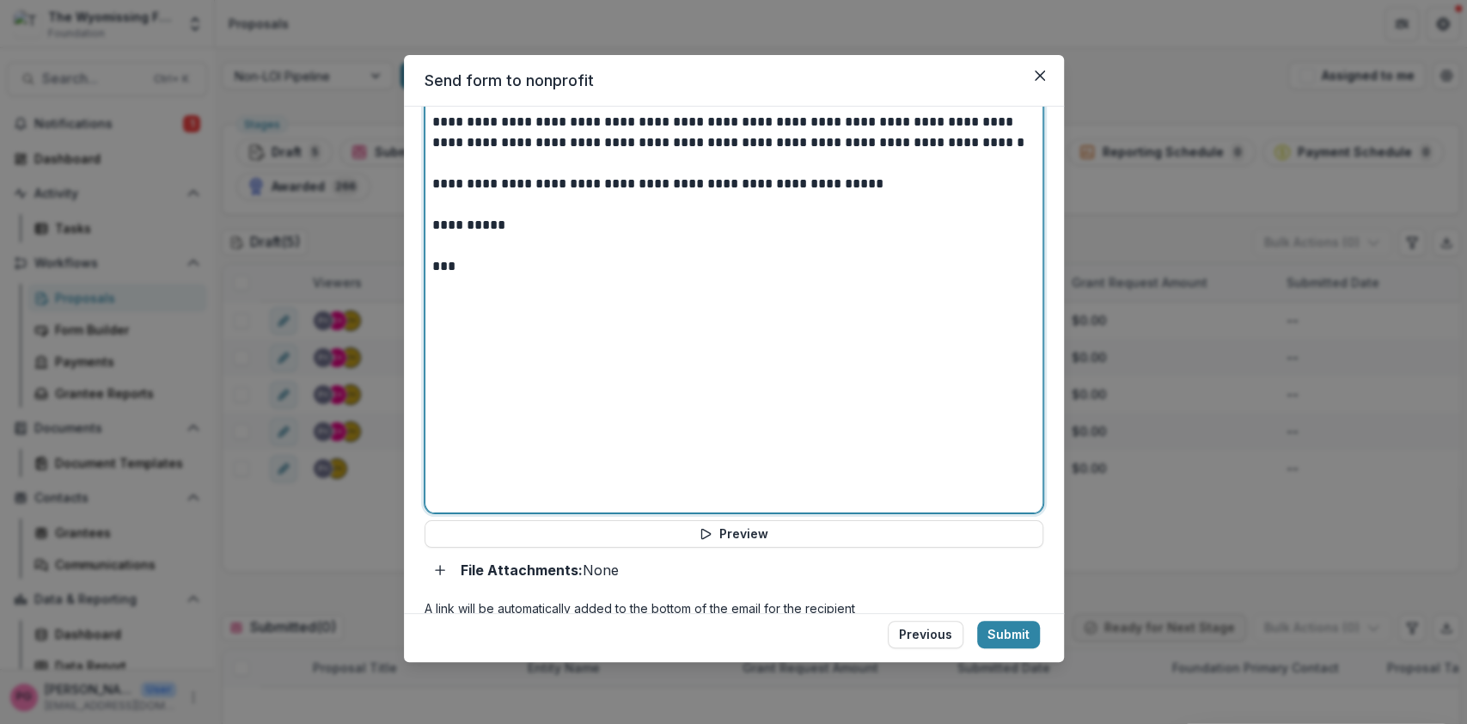
scroll to position [747, 0]
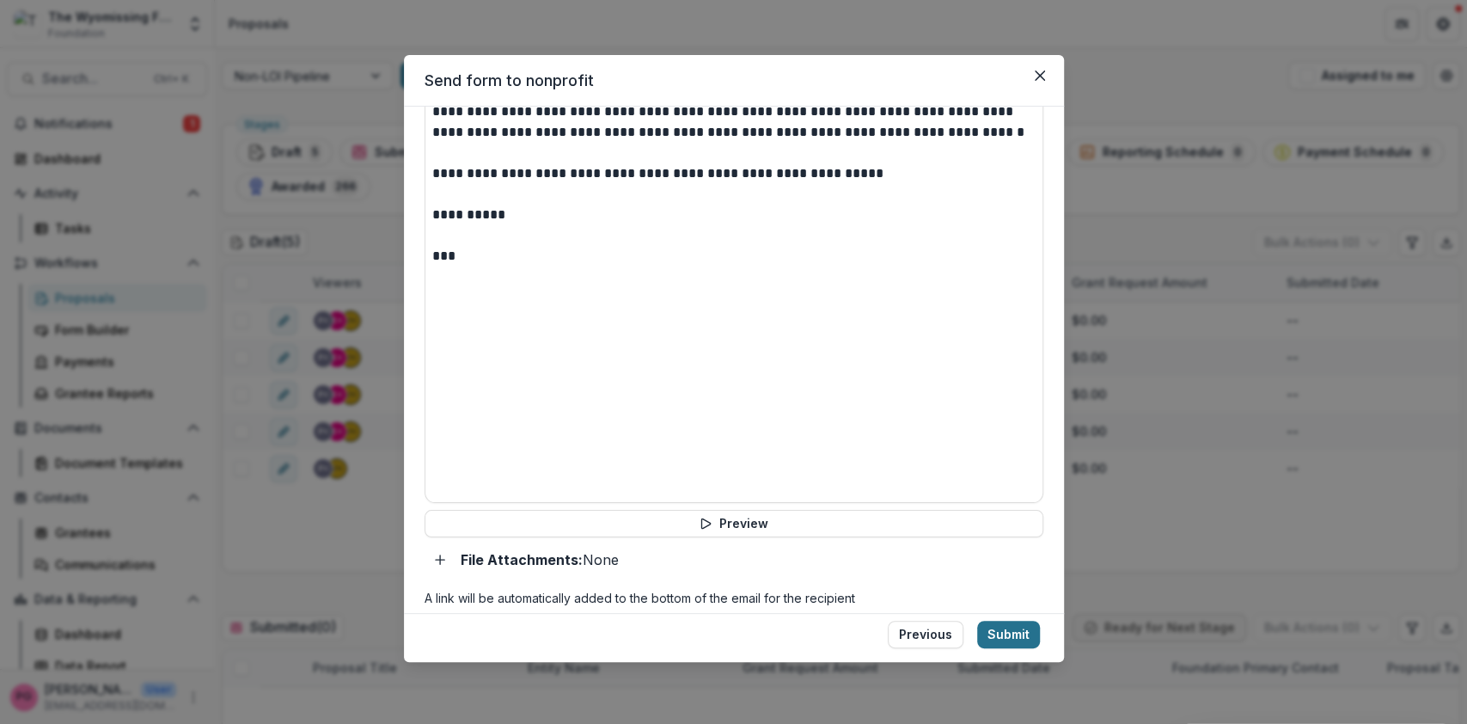
click at [1001, 629] on button "Submit" at bounding box center [1008, 635] width 63 height 28
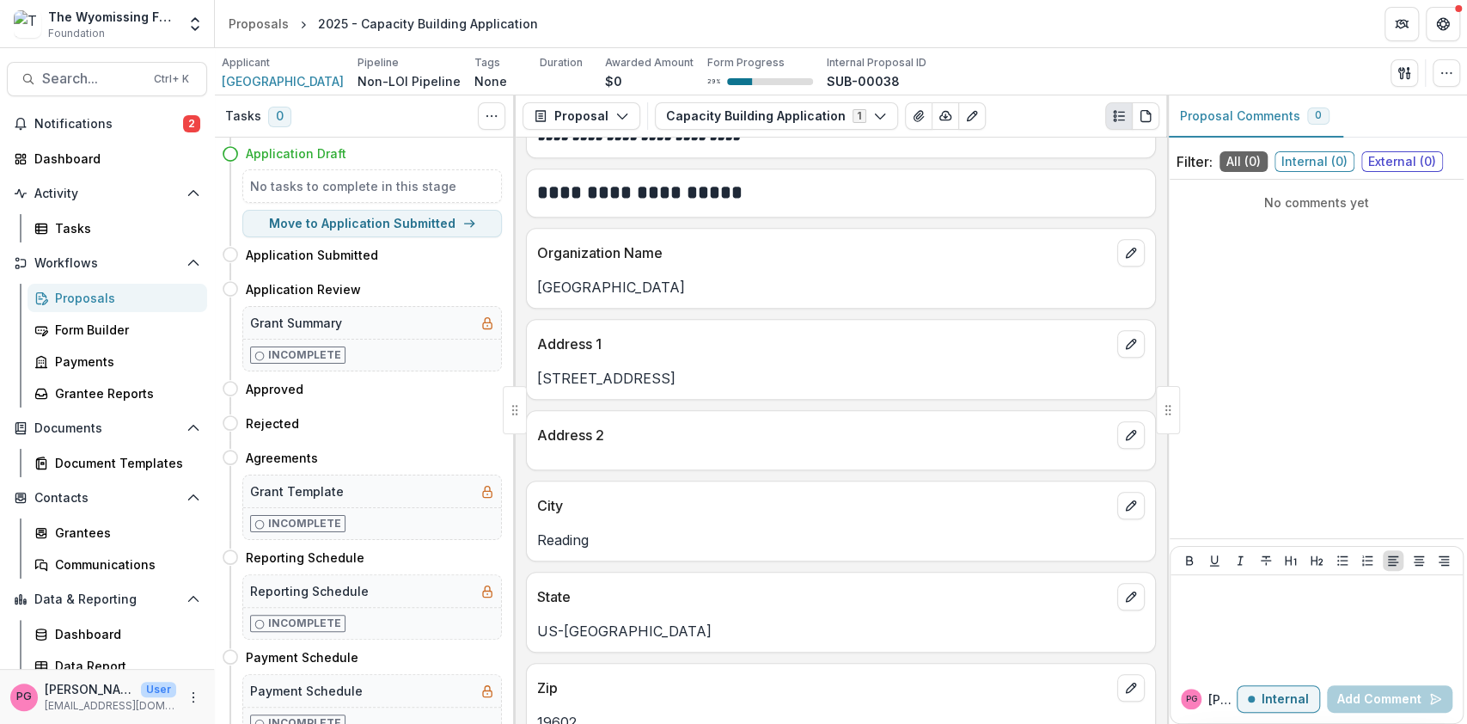
scroll to position [788, 0]
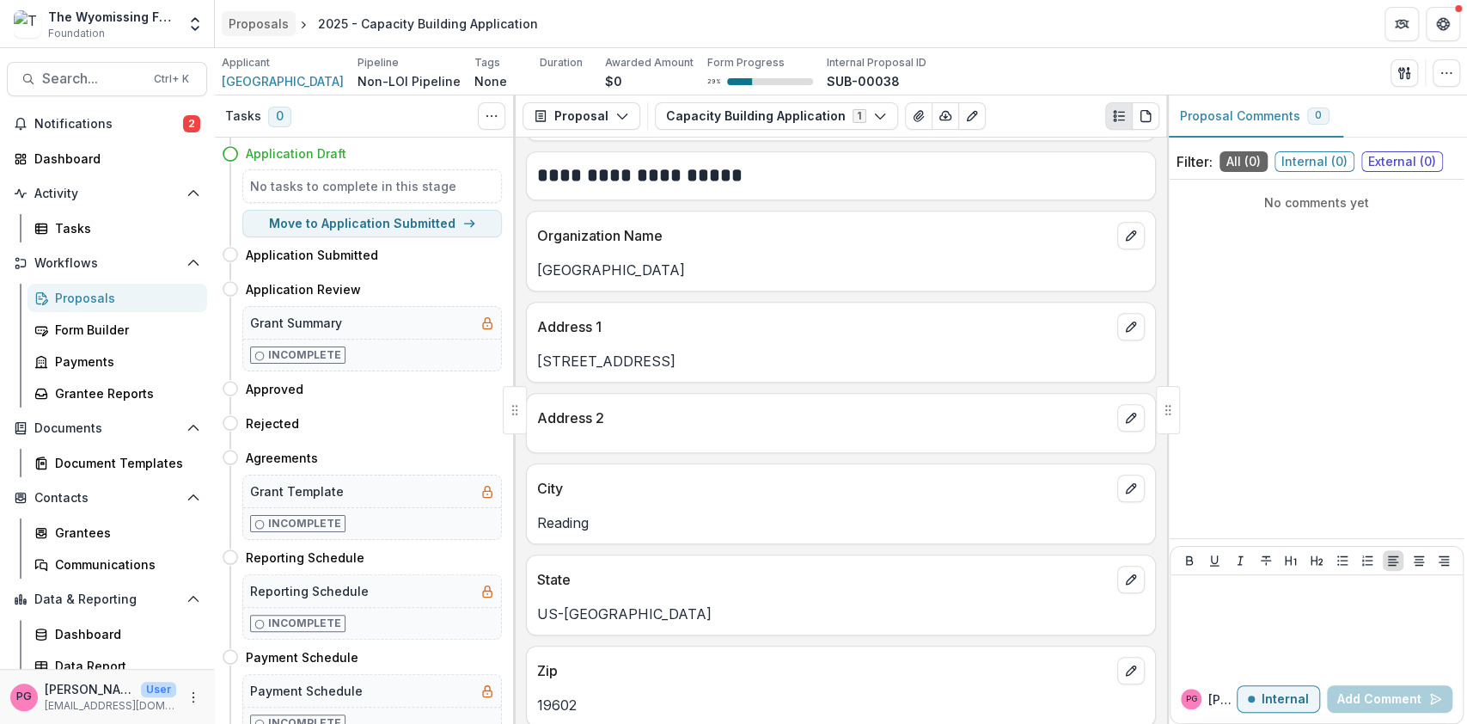
click at [273, 18] on div "Proposals" at bounding box center [259, 24] width 60 height 18
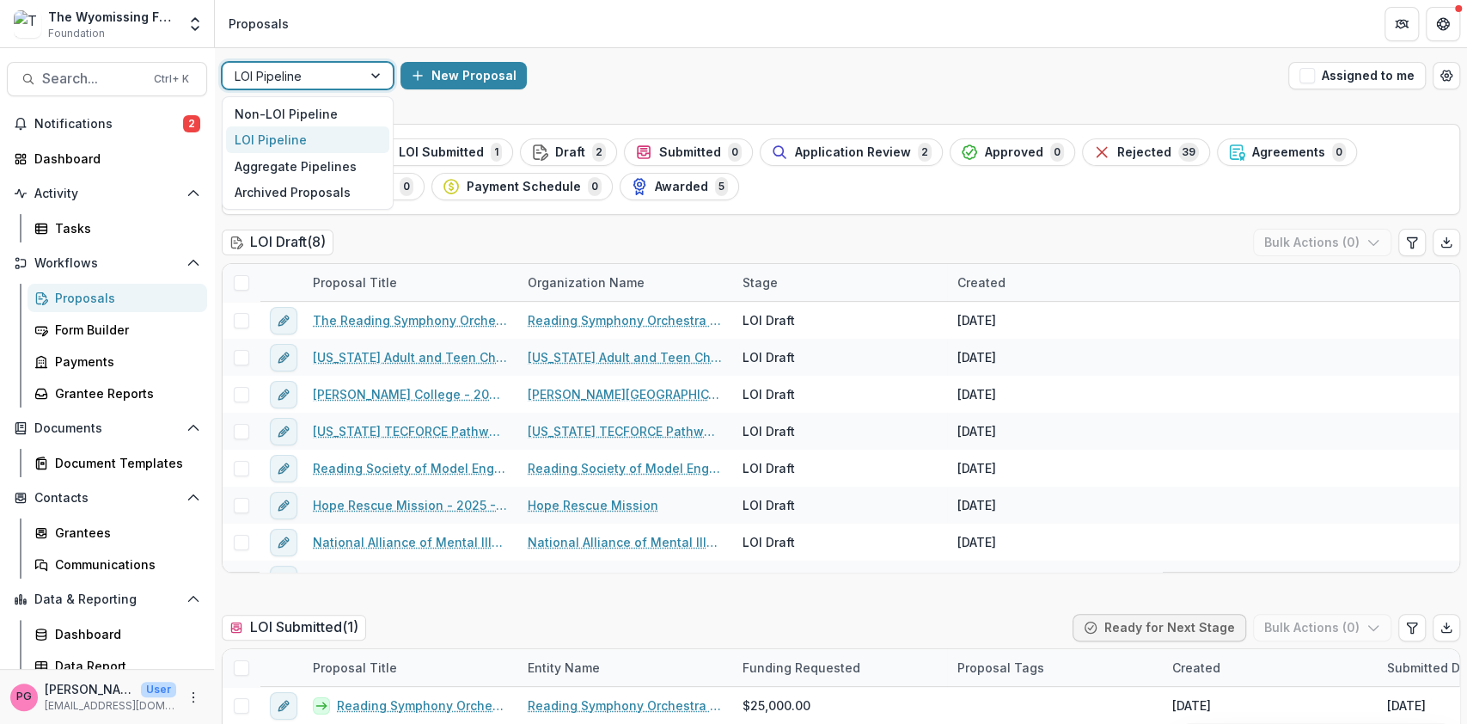
click at [378, 79] on div at bounding box center [377, 76] width 31 height 26
click at [303, 106] on div "Non-LOI Pipeline" at bounding box center [307, 114] width 163 height 27
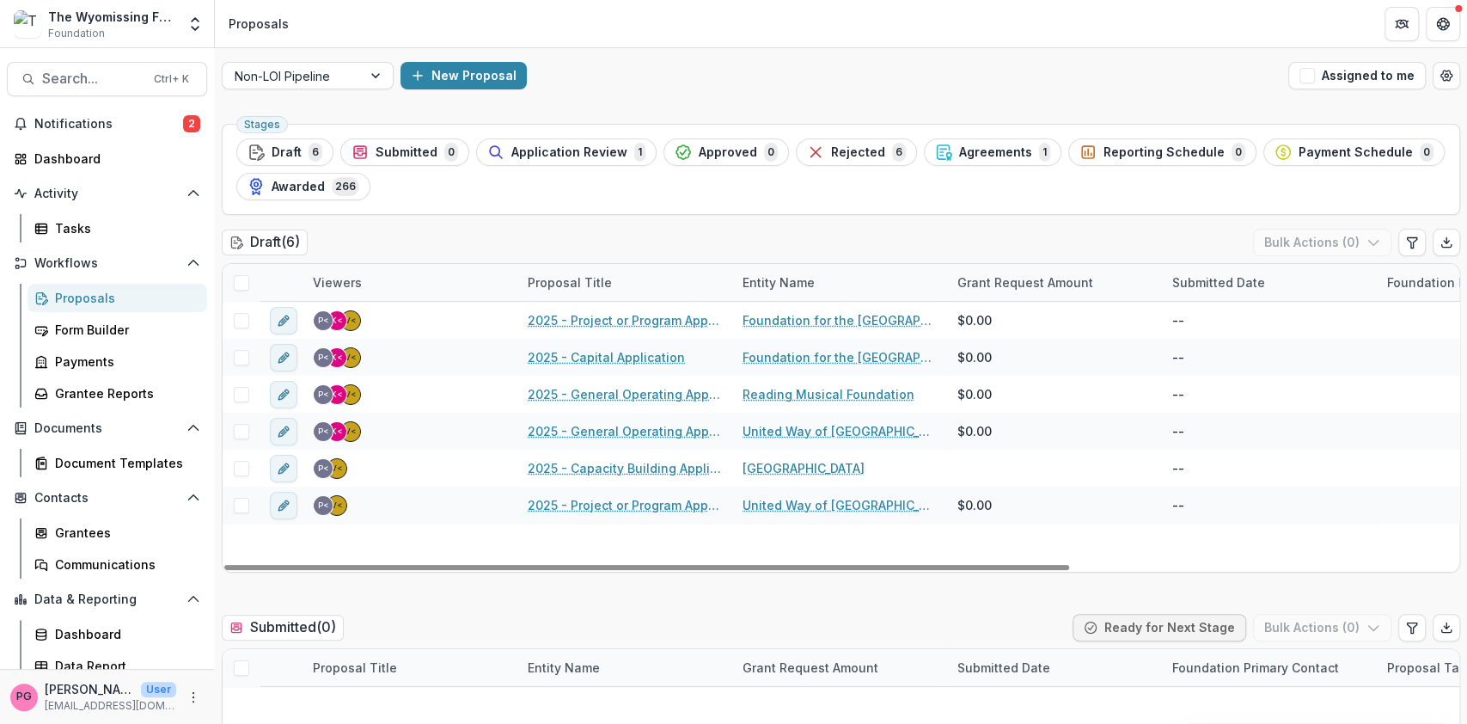
click at [711, 285] on div "Proposal Title" at bounding box center [625, 282] width 215 height 37
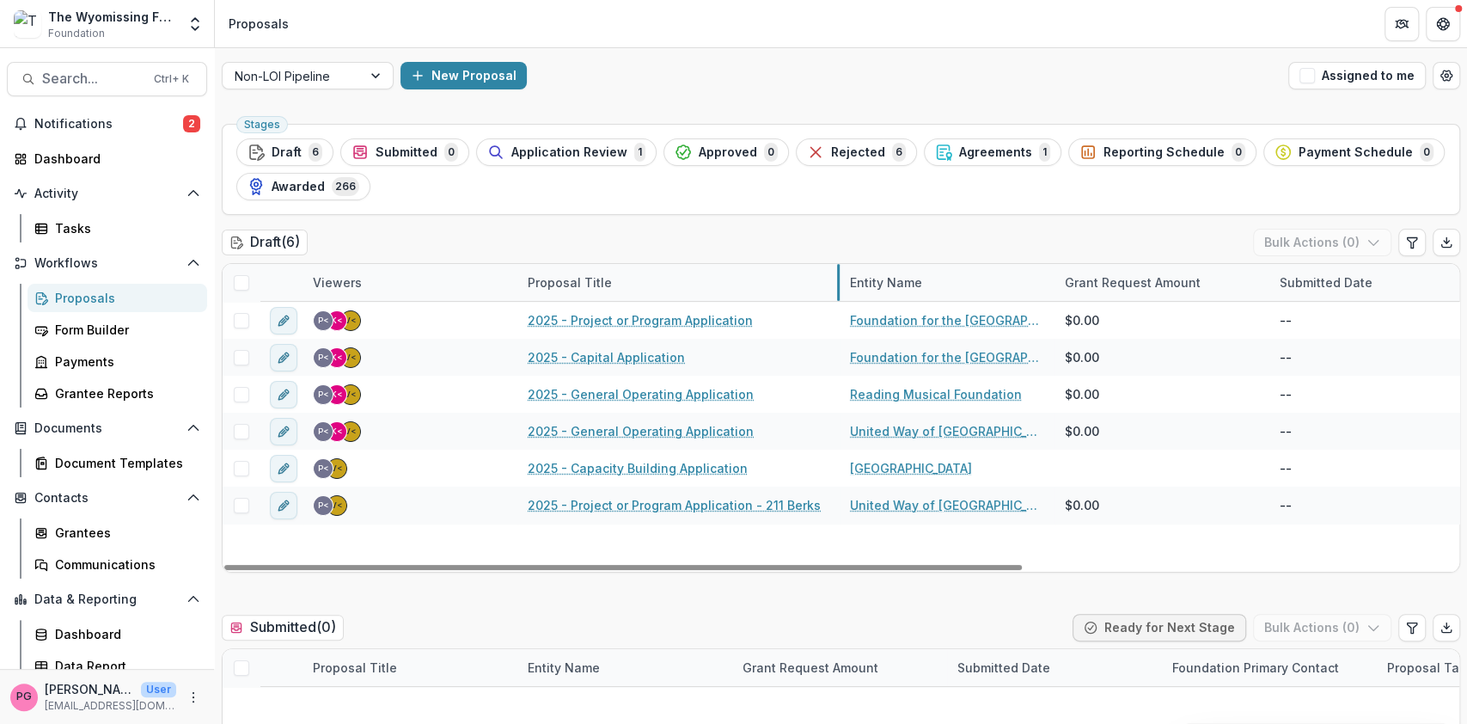
drag, startPoint x: 731, startPoint y: 284, endPoint x: 839, endPoint y: 274, distance: 108.7
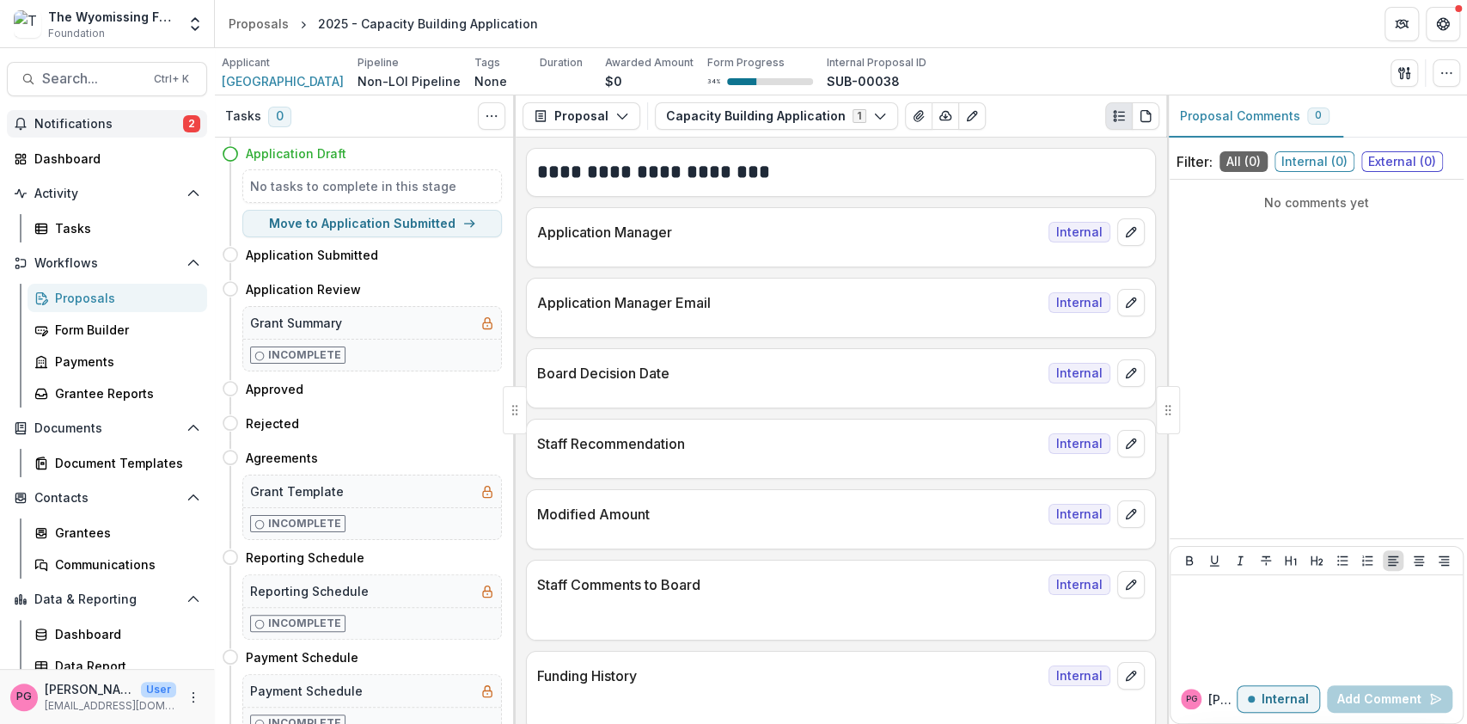
click at [75, 111] on button "Notifications 2" at bounding box center [107, 124] width 200 height 28
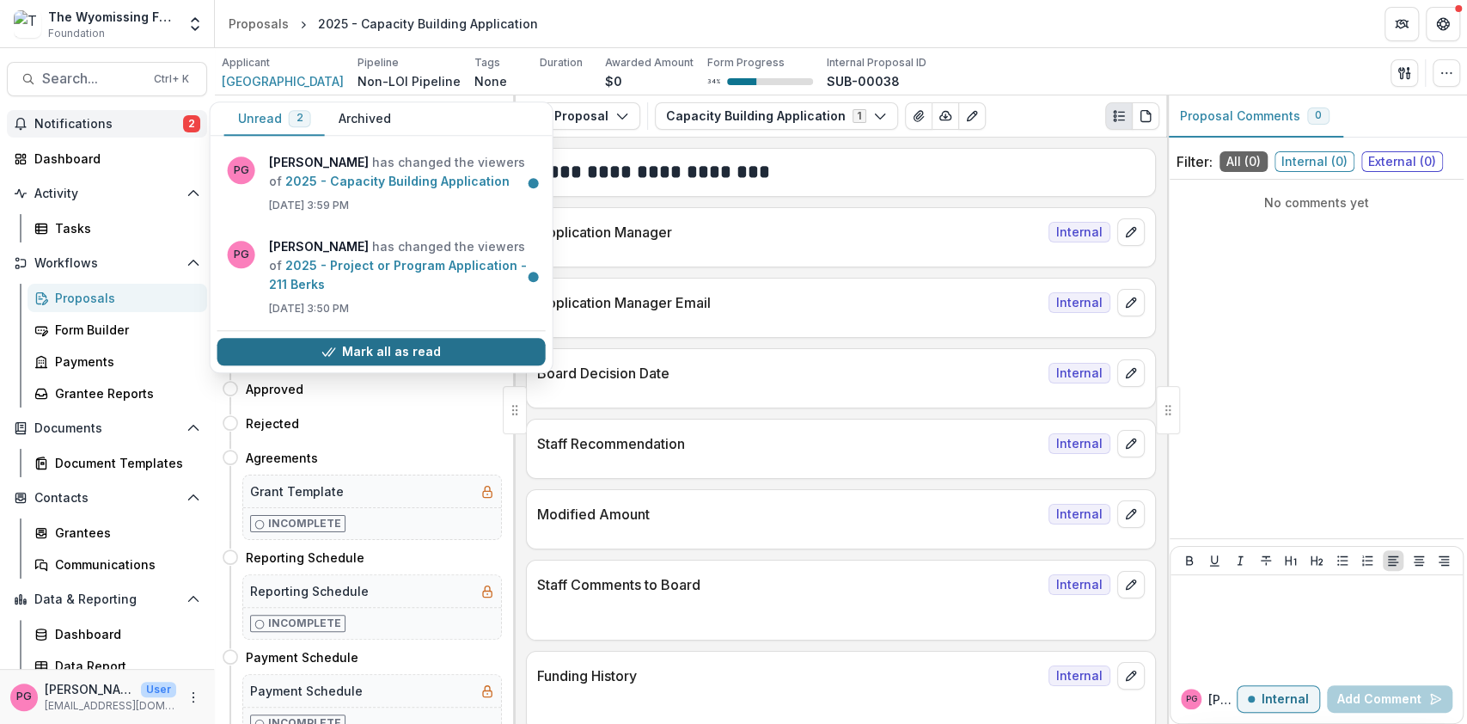
click at [371, 338] on button "Mark all as read" at bounding box center [381, 352] width 328 height 28
